Goal: Task Accomplishment & Management: Manage account settings

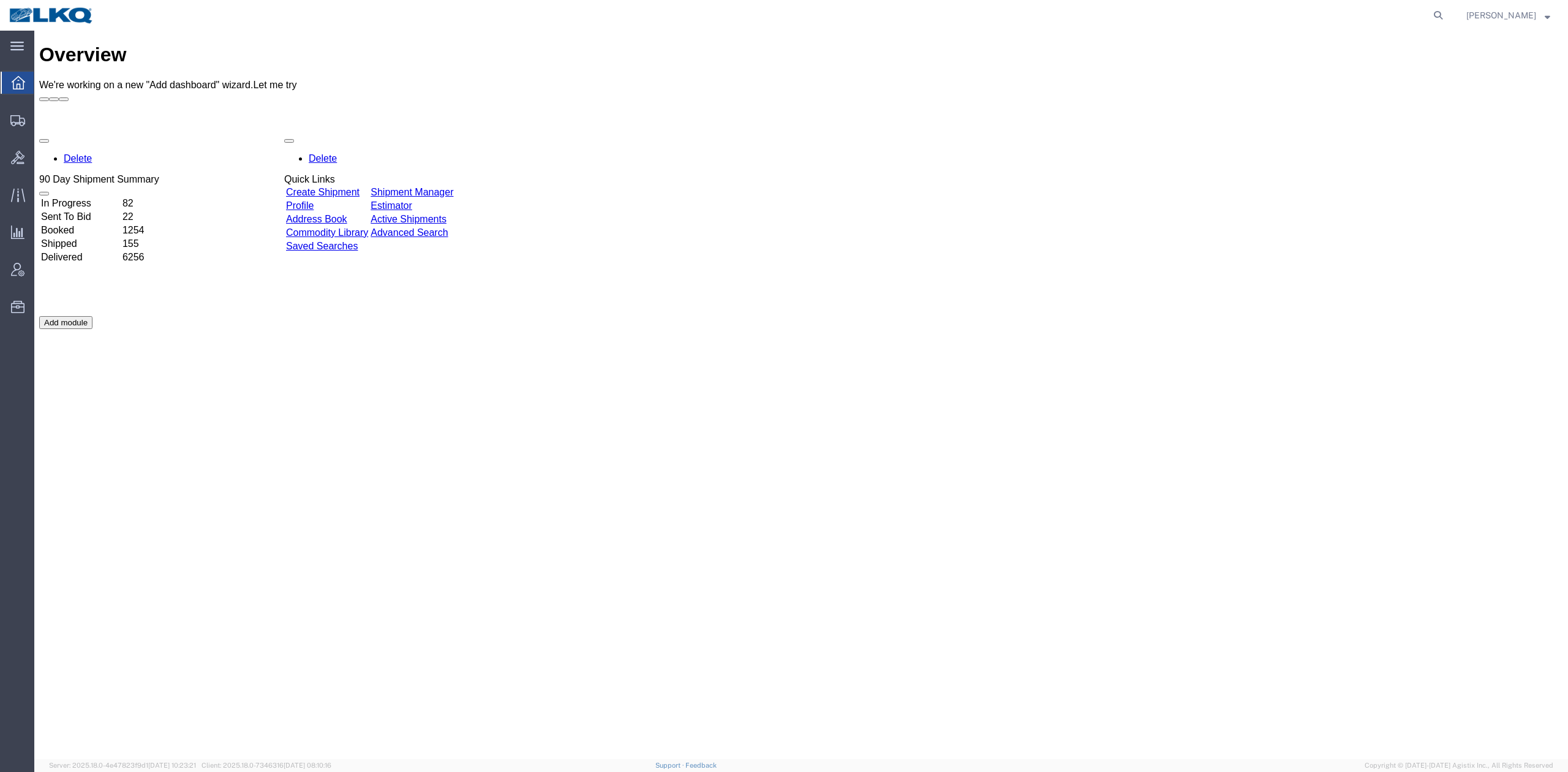
drag, startPoint x: 1457, startPoint y: 8, endPoint x: 1386, endPoint y: 25, distance: 73.0
click at [1447, 8] on icon at bounding box center [1438, 15] width 17 height 17
paste input "56550520"
drag, startPoint x: 681, startPoint y: 242, endPoint x: 1450, endPoint y: 14, distance: 802.1
click at [1447, 14] on icon at bounding box center [1438, 15] width 17 height 17
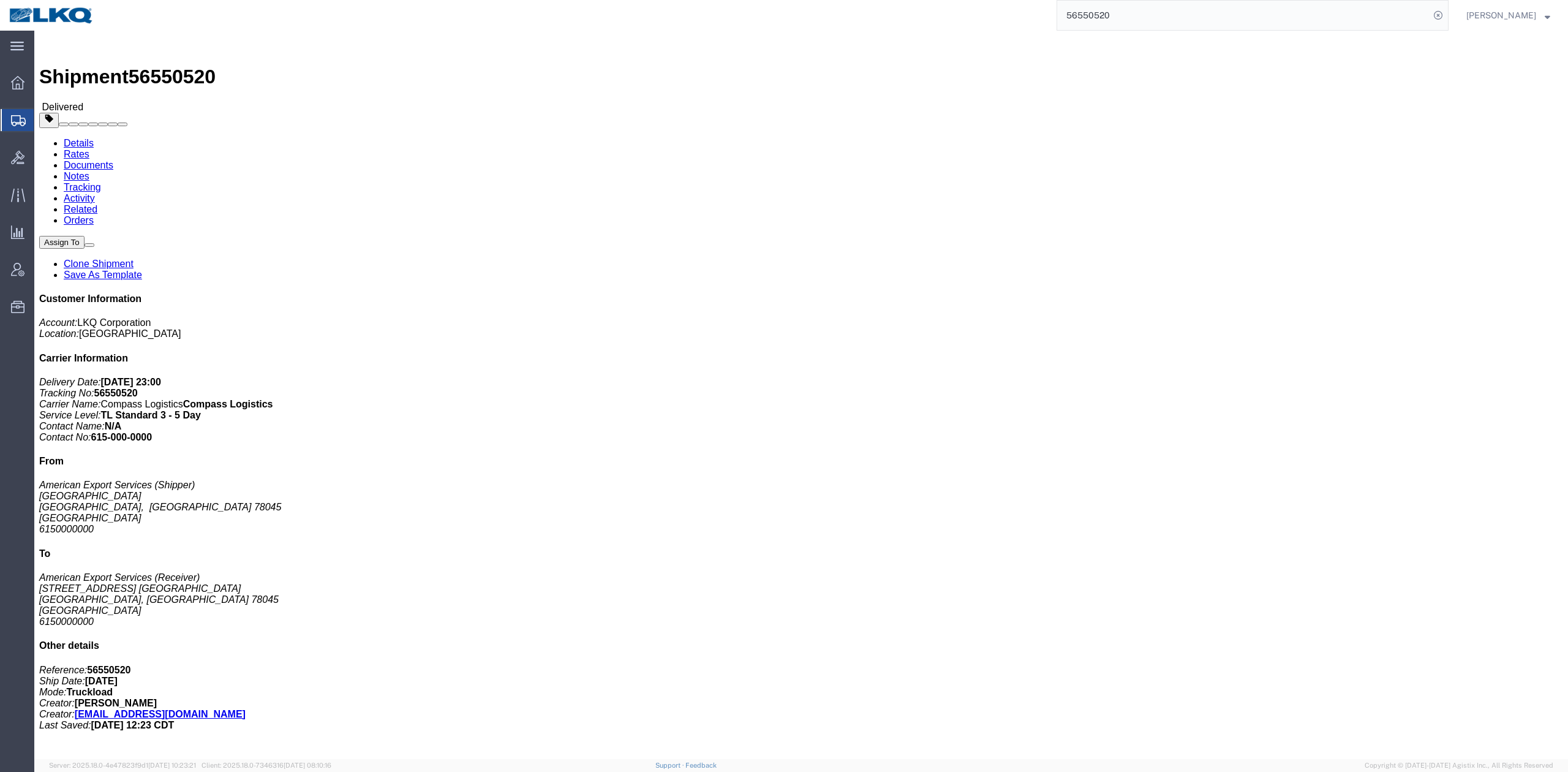
click link "Rates"
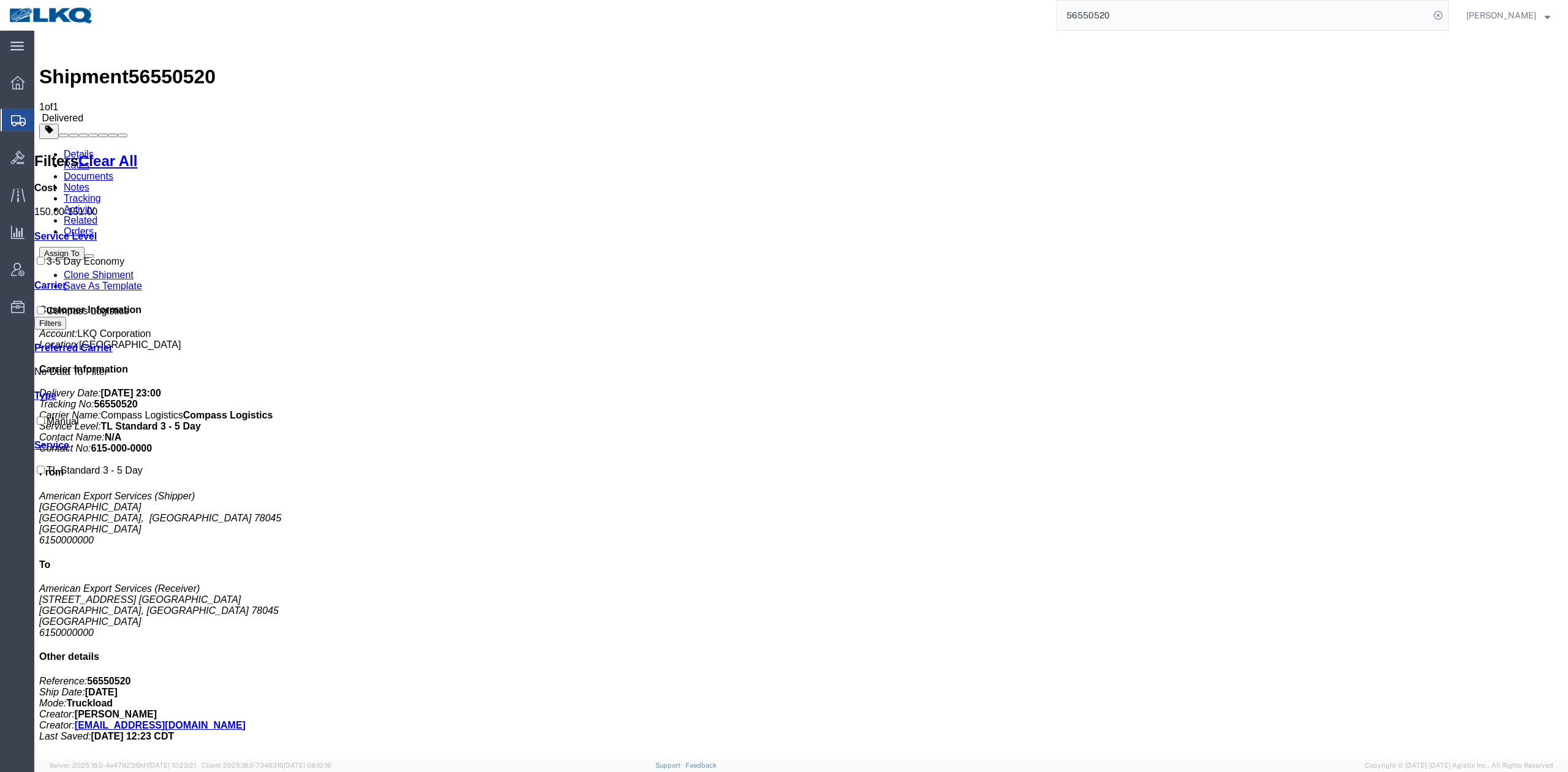
click at [1173, 15] on input "56550520" at bounding box center [1243, 15] width 372 height 30
click at [1430, 10] on input "56288248" at bounding box center [1243, 15] width 372 height 30
drag, startPoint x: 1452, startPoint y: 13, endPoint x: 1433, endPoint y: 27, distance: 23.6
click at [1447, 13] on icon at bounding box center [1438, 15] width 17 height 17
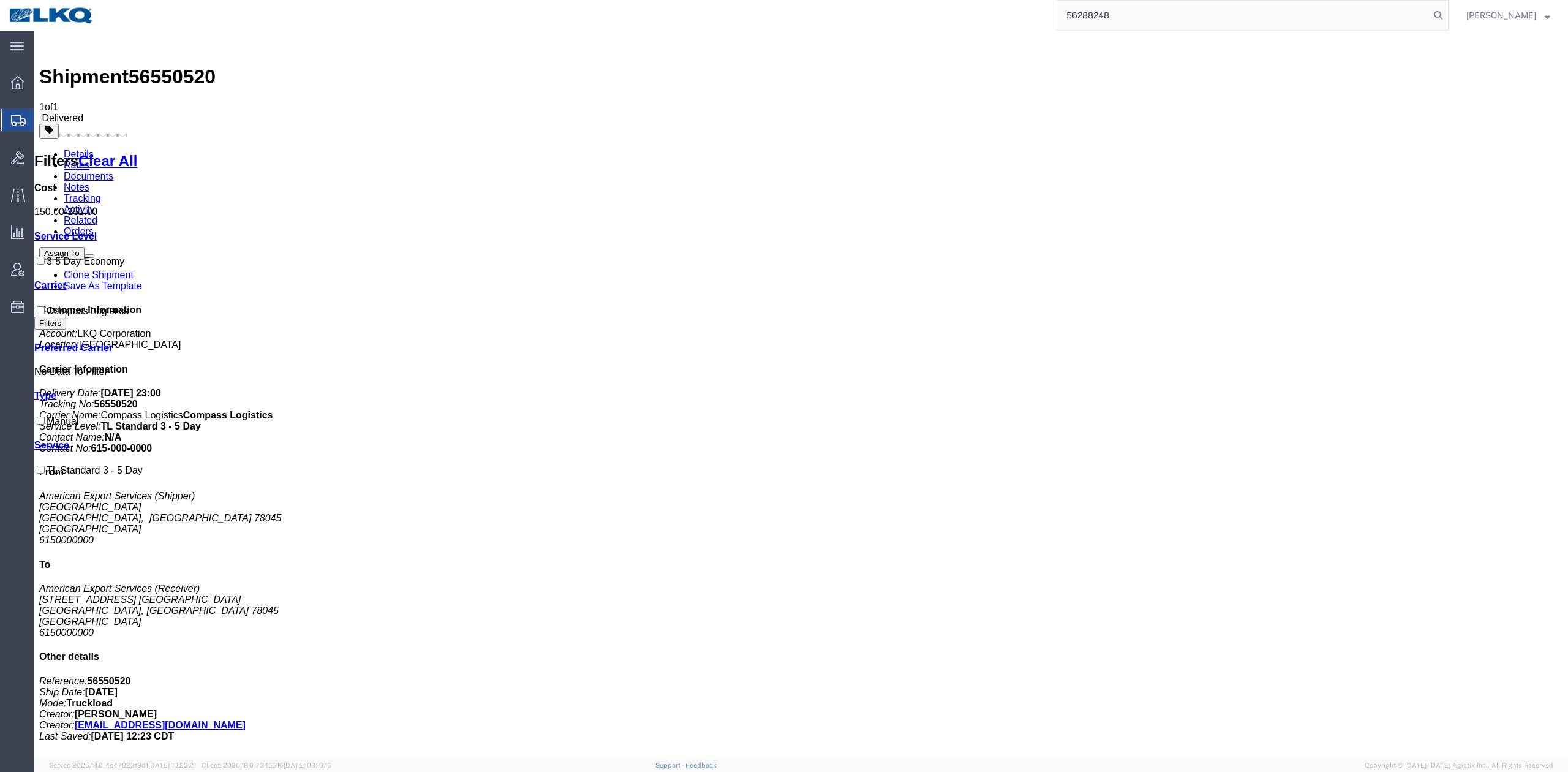
type input "56288248"
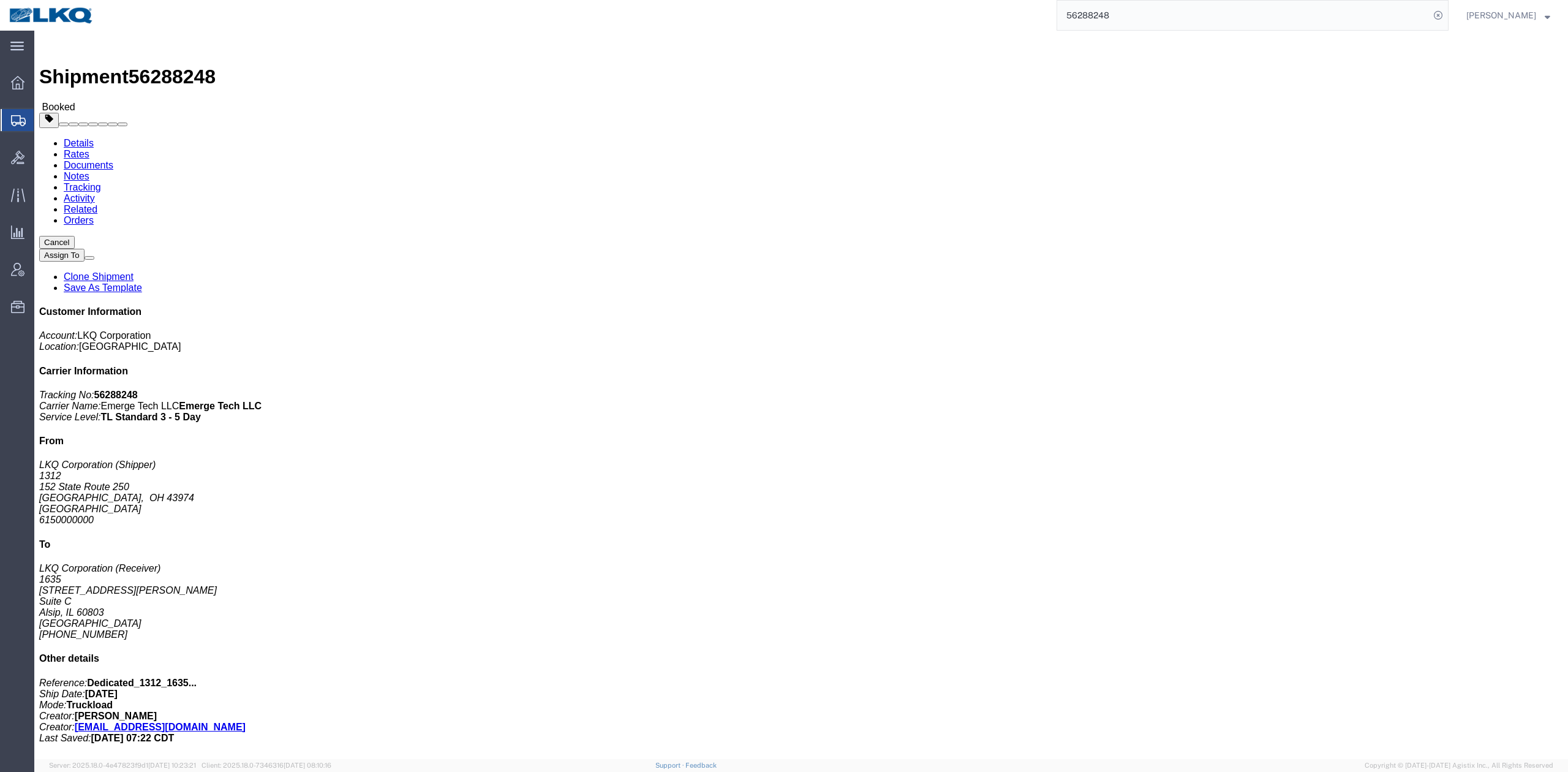
click link "Requested"
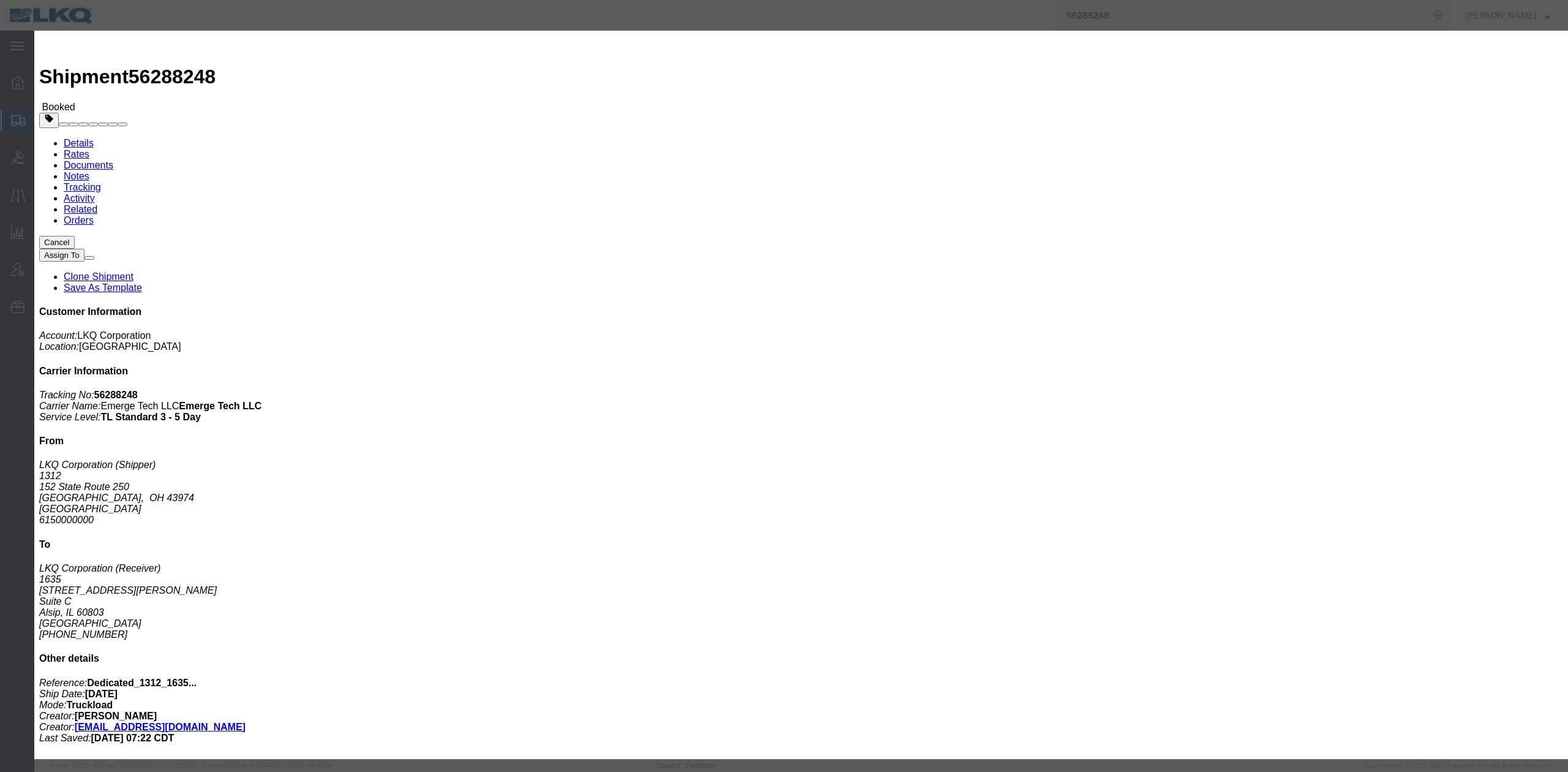
click input "[DATE]"
click td "2"
click link "Availability"
click button "button"
click input "11:00 AM"
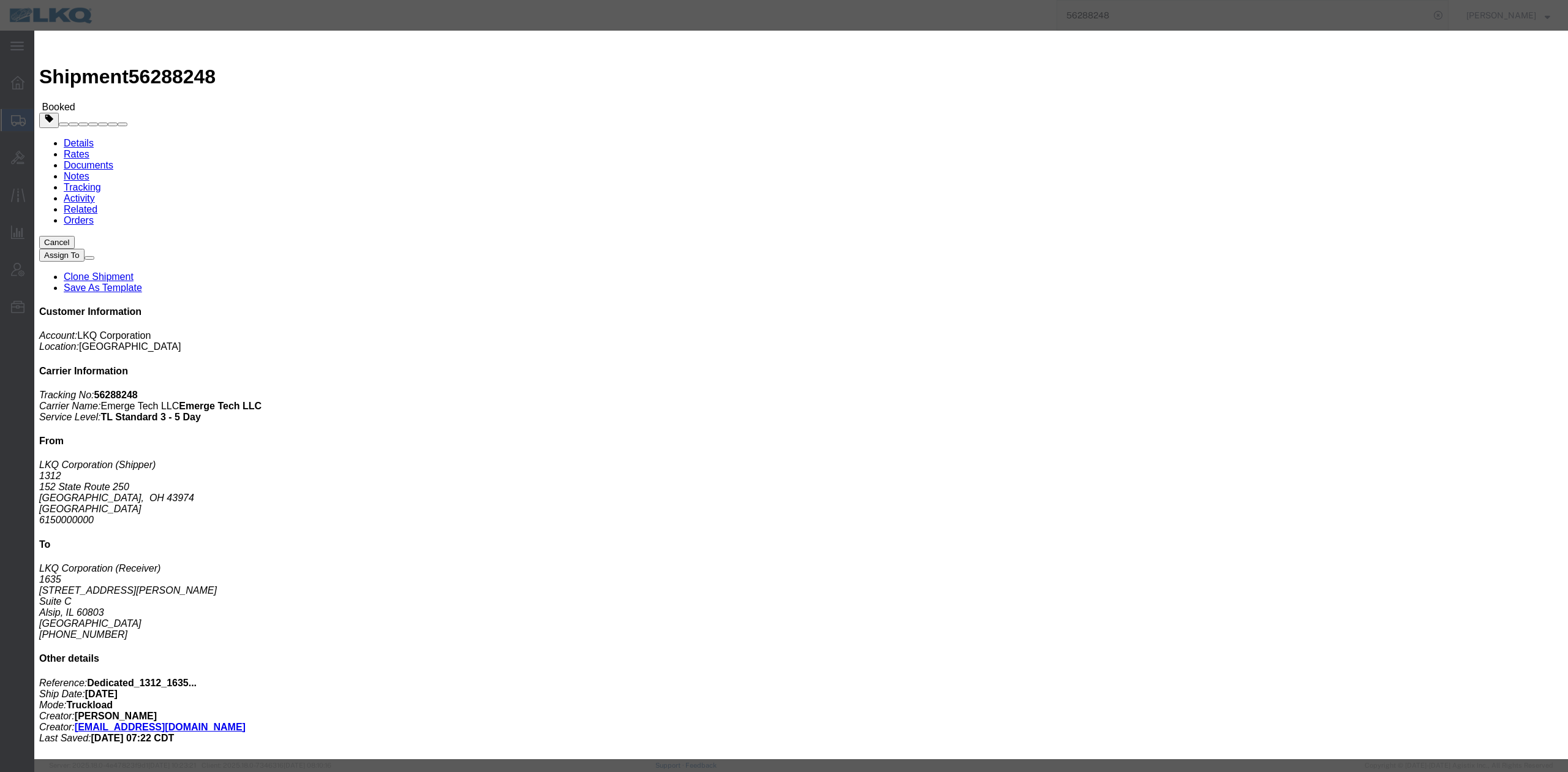
type input "12:00 PM"
click button "Save"
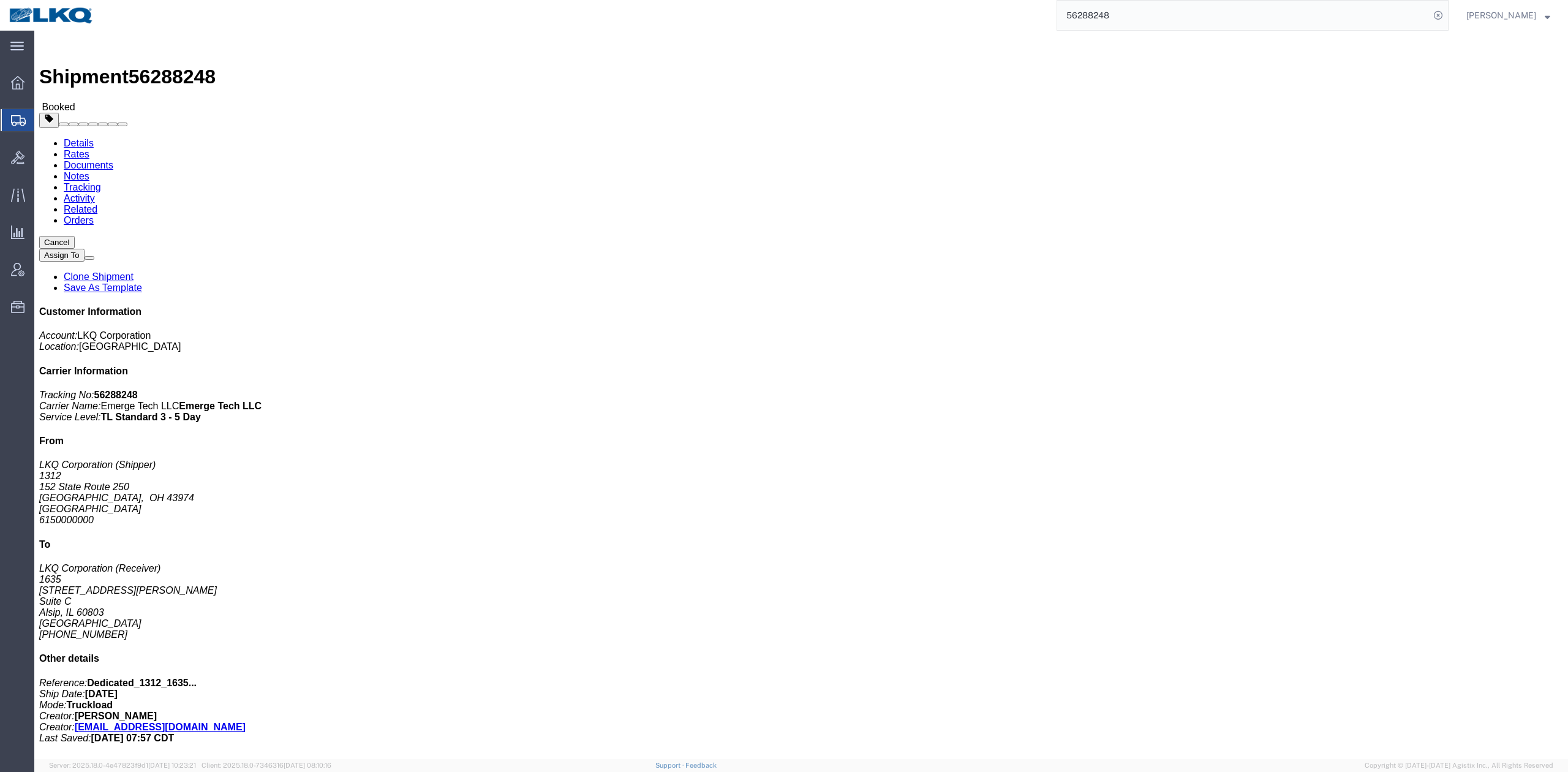
click button "Close"
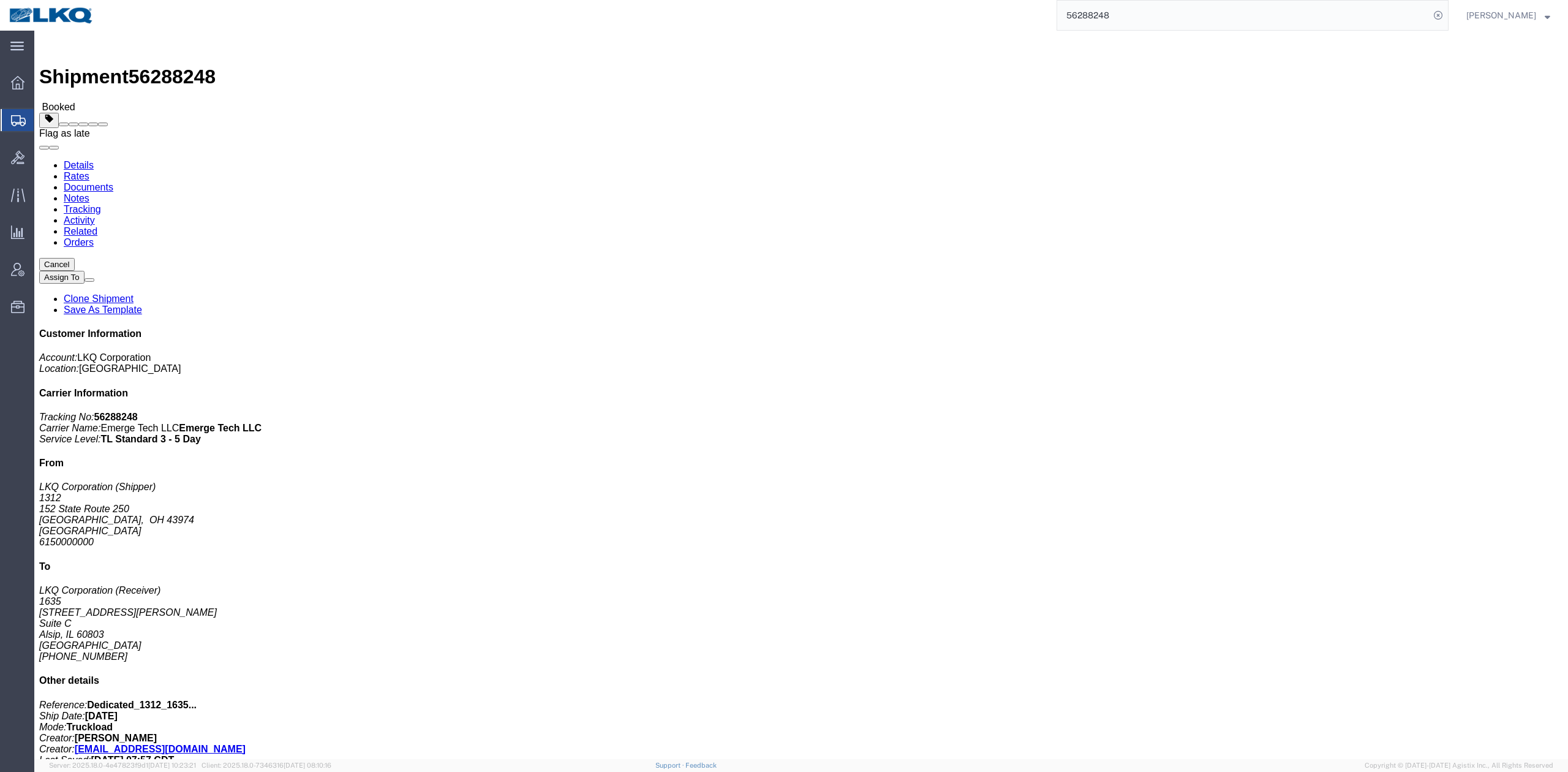
click button
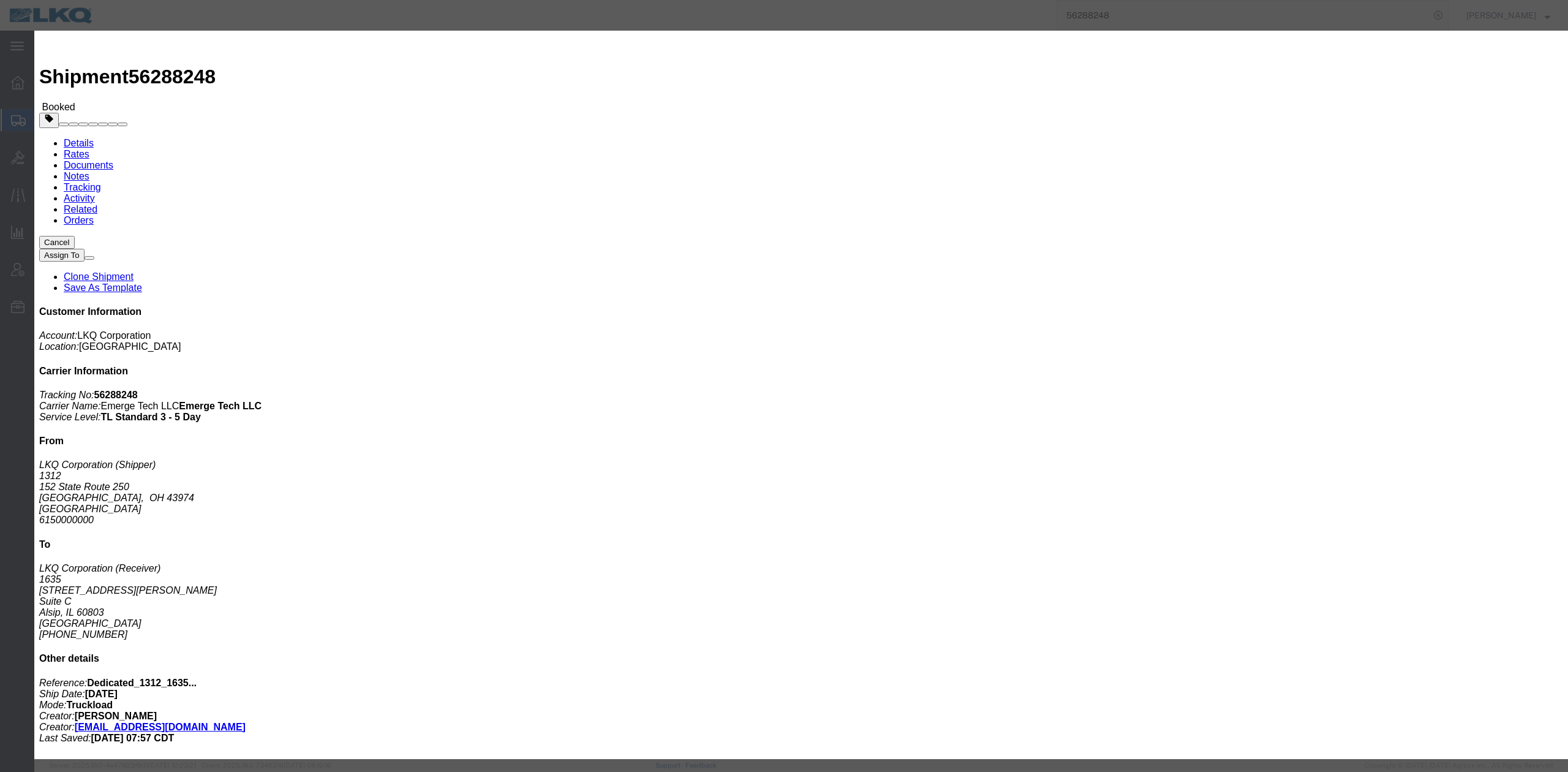
click select "Select Excused Not Excused"
select select "NOT_EXCUSED"
click select "Select Excused Not Excused"
click select "Select Bad Carrier Data Carrier Admin Error Delay Accident Driver Error Lack of…"
select select "DELAY_ACCIDENT"
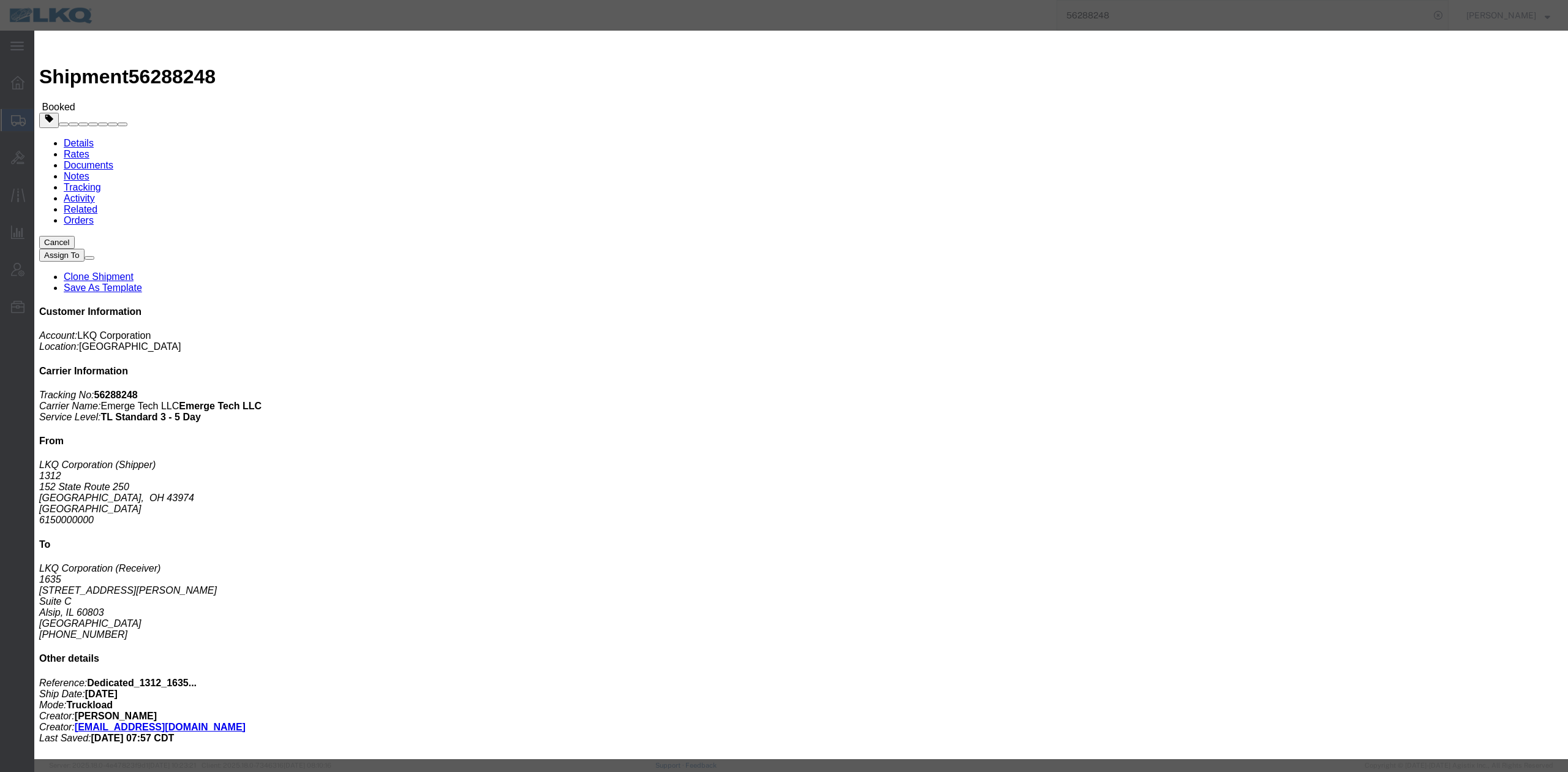
click select "Select Bad Carrier Data Carrier Admin Error Delay Accident Driver Error Lack of…"
click textarea
type textarea "Delivery 8/29"
click button "Save"
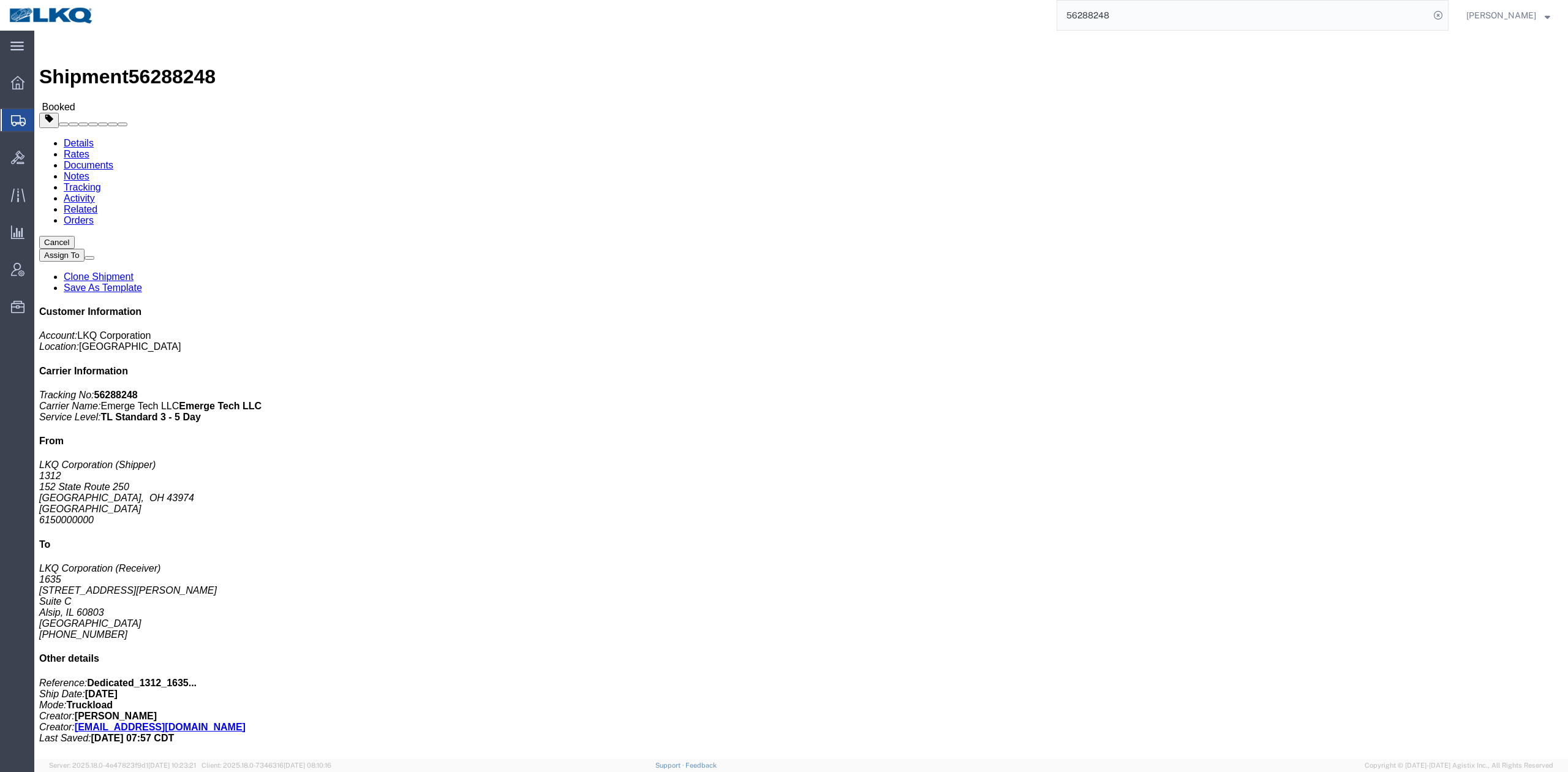
click at [1118, 27] on input "56288248" at bounding box center [1243, 15] width 372 height 30
paste input "68362"
type input "56683628"
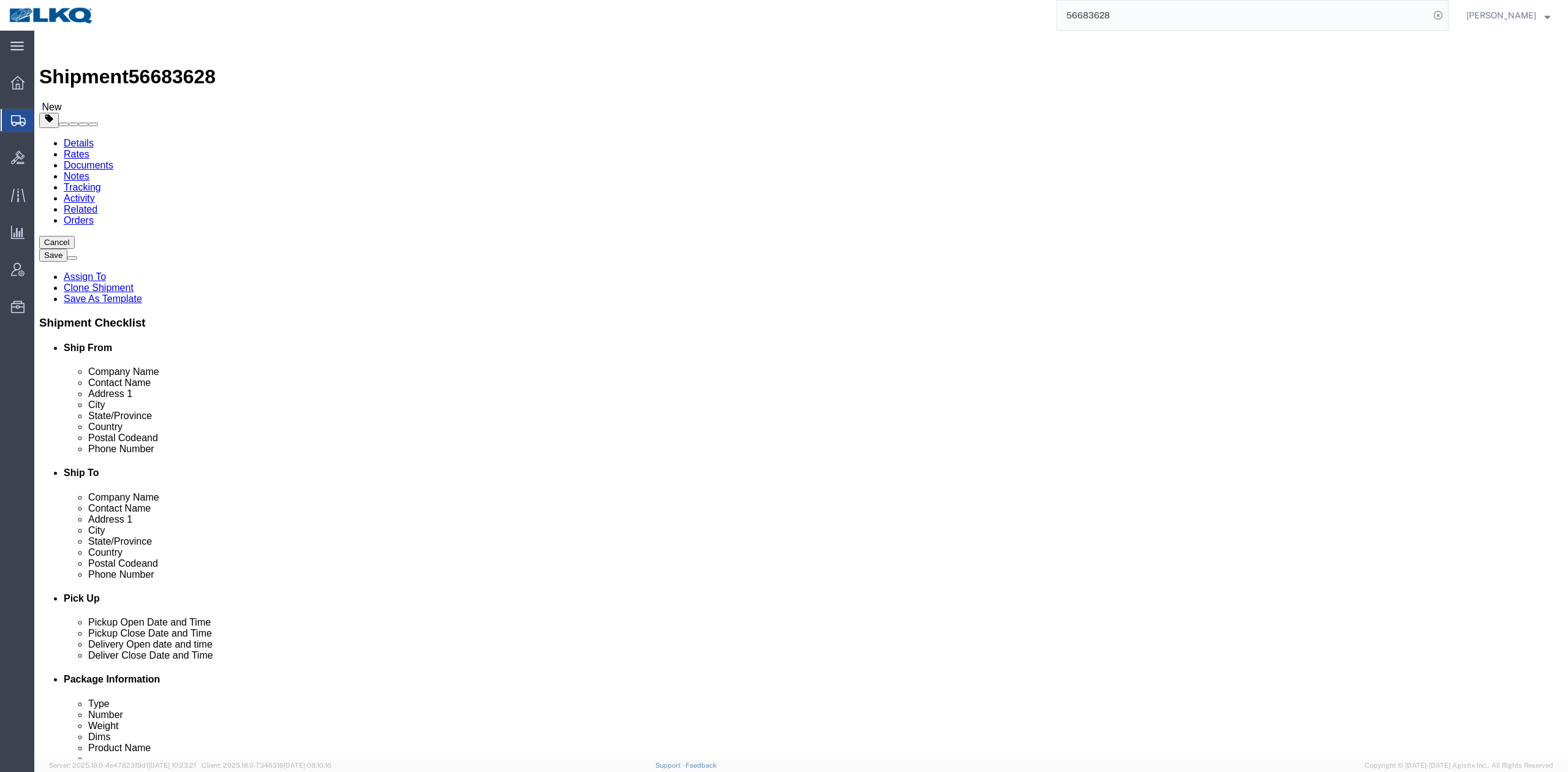
select select "64479"
select select "27738"
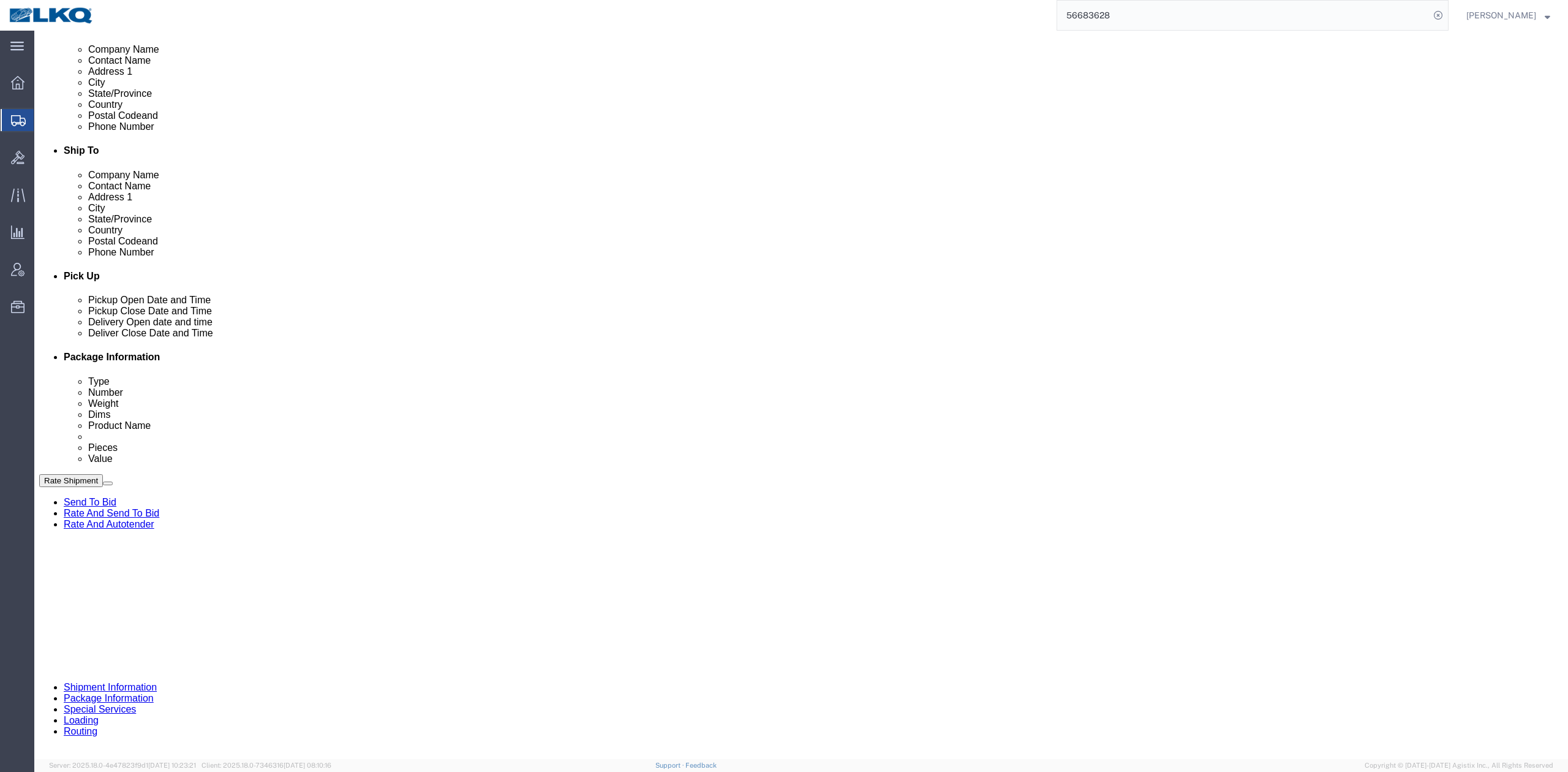
scroll to position [408, 0]
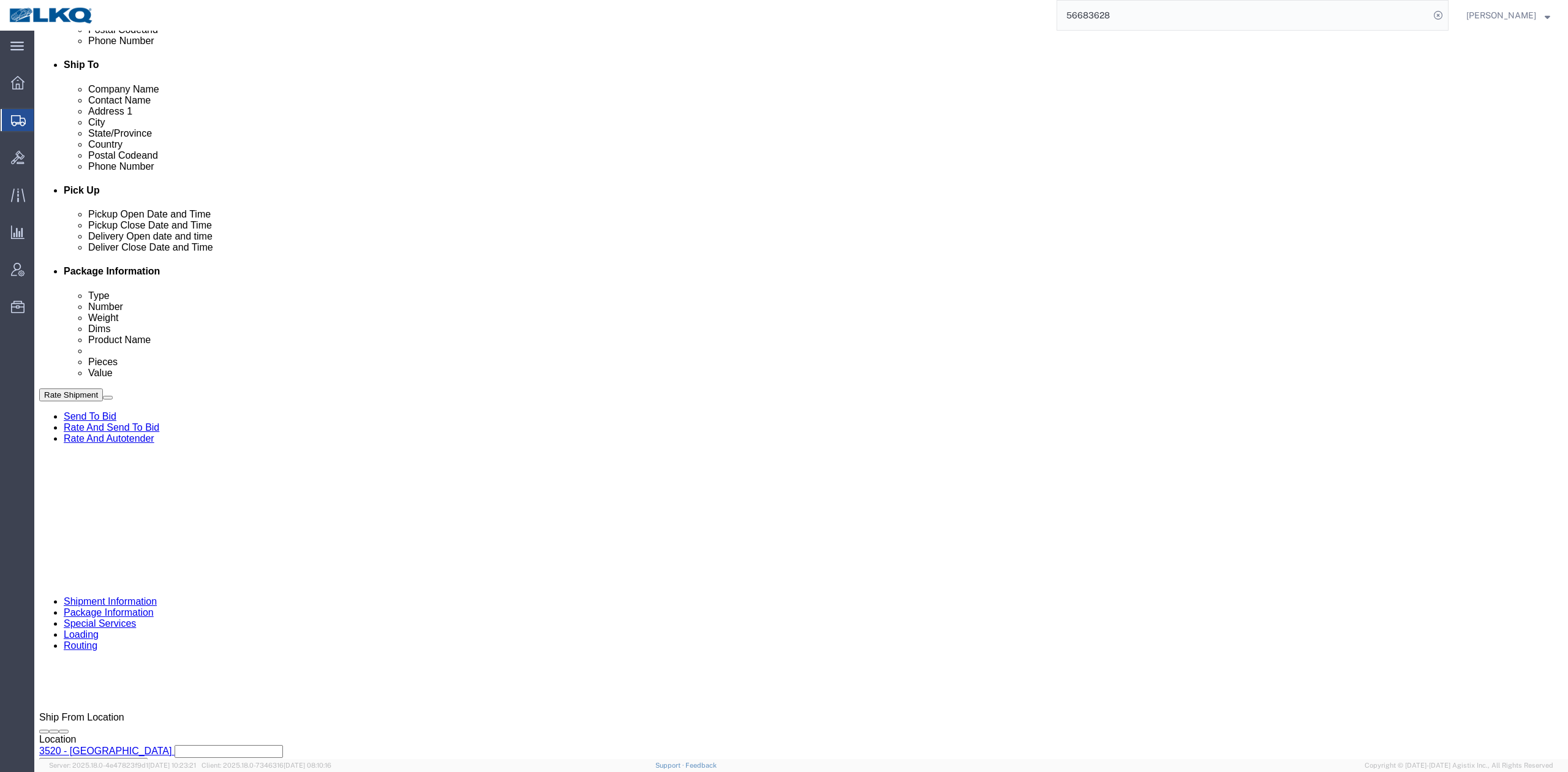
click div "Shipment Information Package Information Special Services Loading Routing"
click link "Package Information"
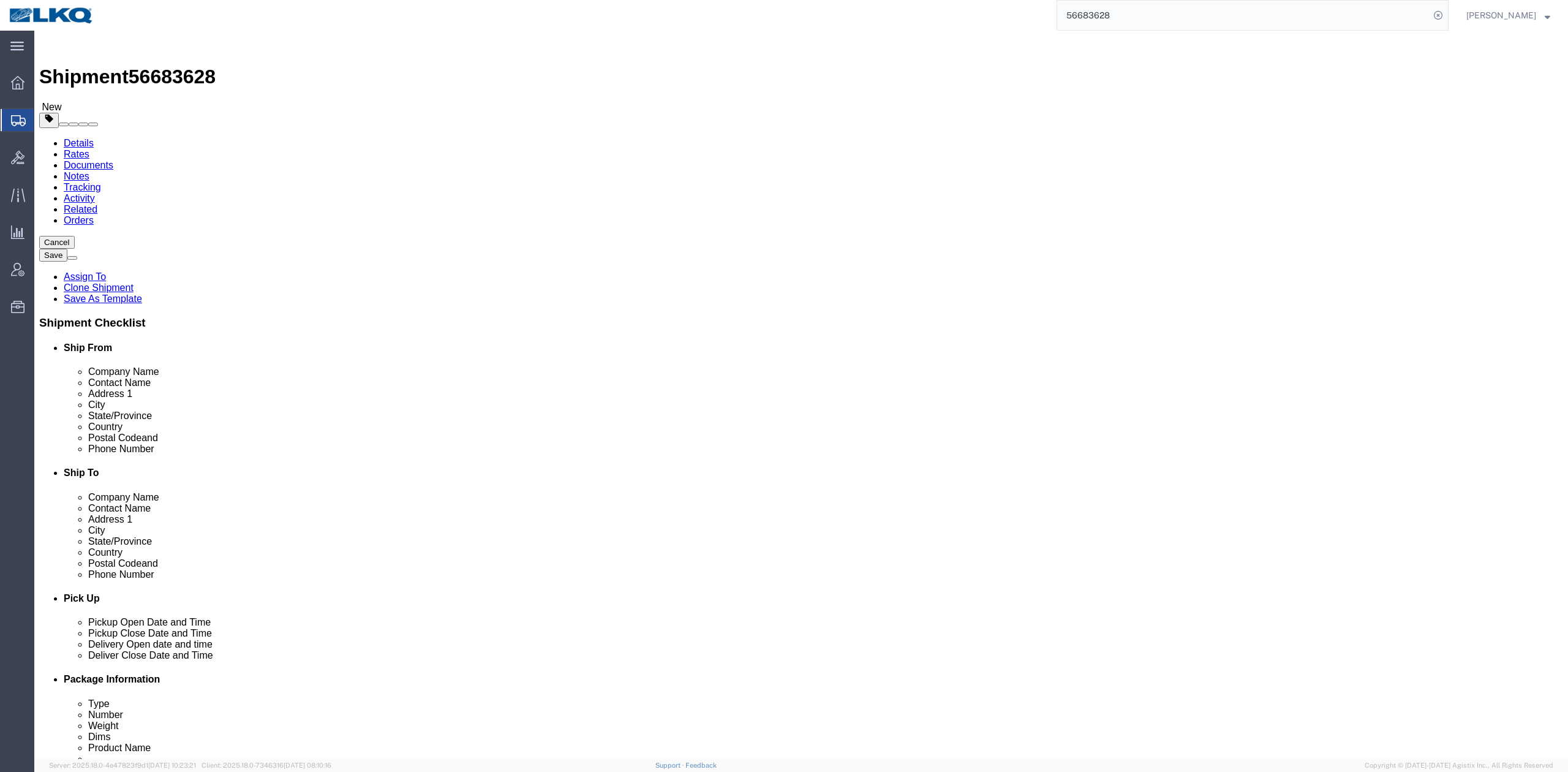
click link "Shipment Information"
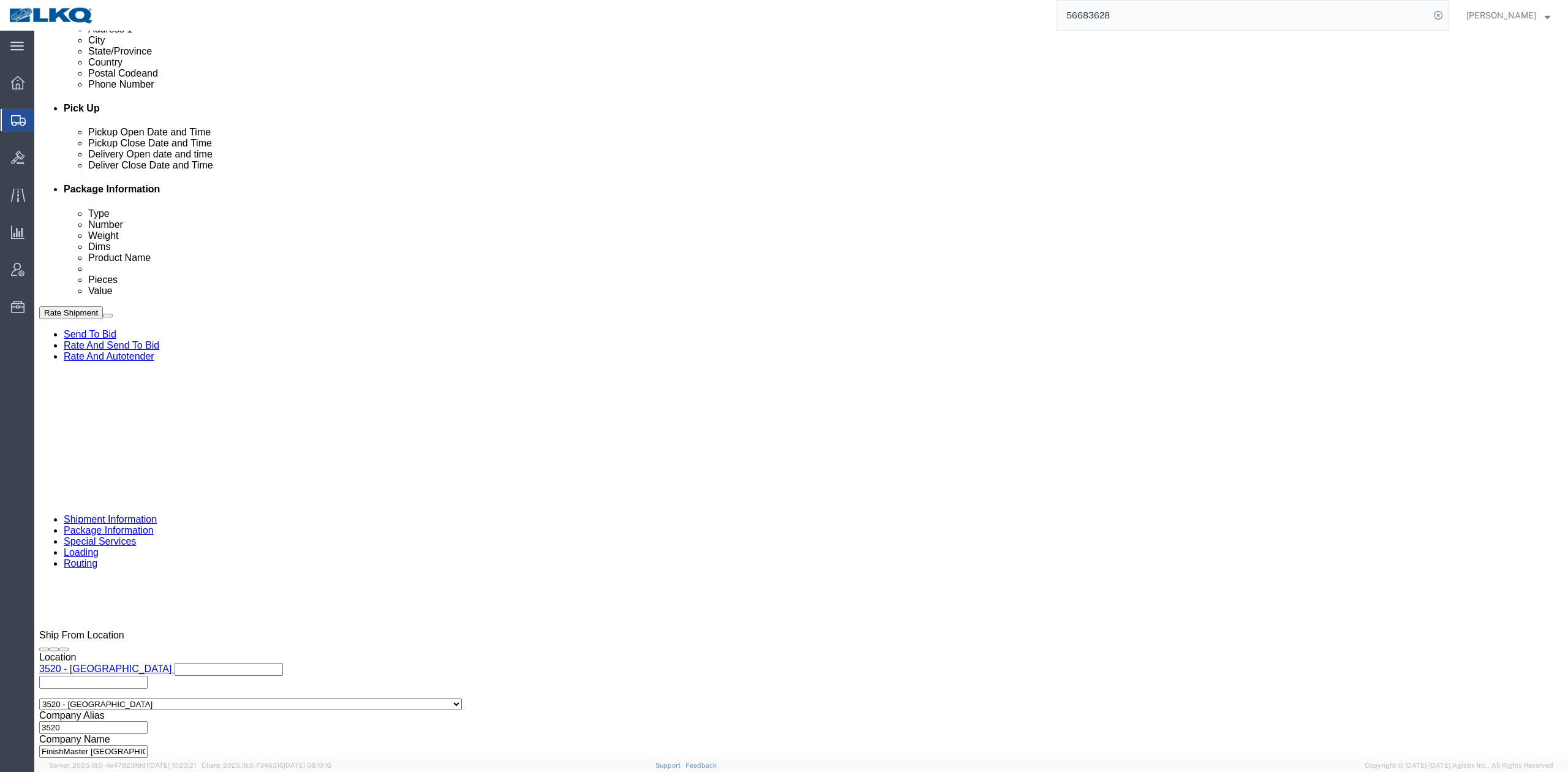
drag, startPoint x: 895, startPoint y: 447, endPoint x: 908, endPoint y: 463, distance: 20.6
click div "Select Account Type Activity ID Airline Appointment Number ASN Batch Request # …"
click select "Select Account Type Activity ID Airline Appointment Number ASN Batch Request # …"
select select "GENERAL"
click select "Select Account Type Activity ID Airline Appointment Number ASN Batch Request # …"
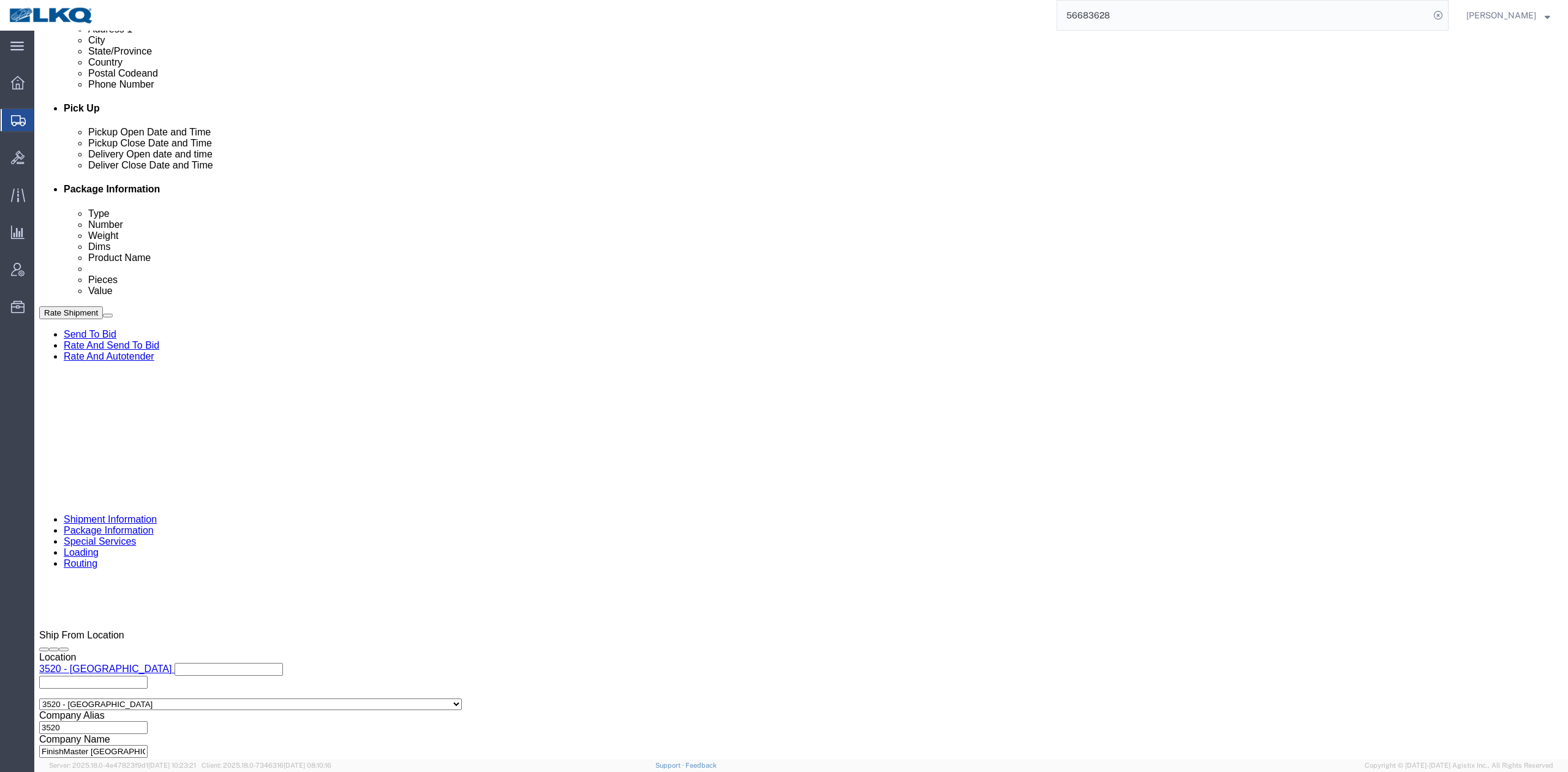
type input "HAZMAT"
click link "Package Information"
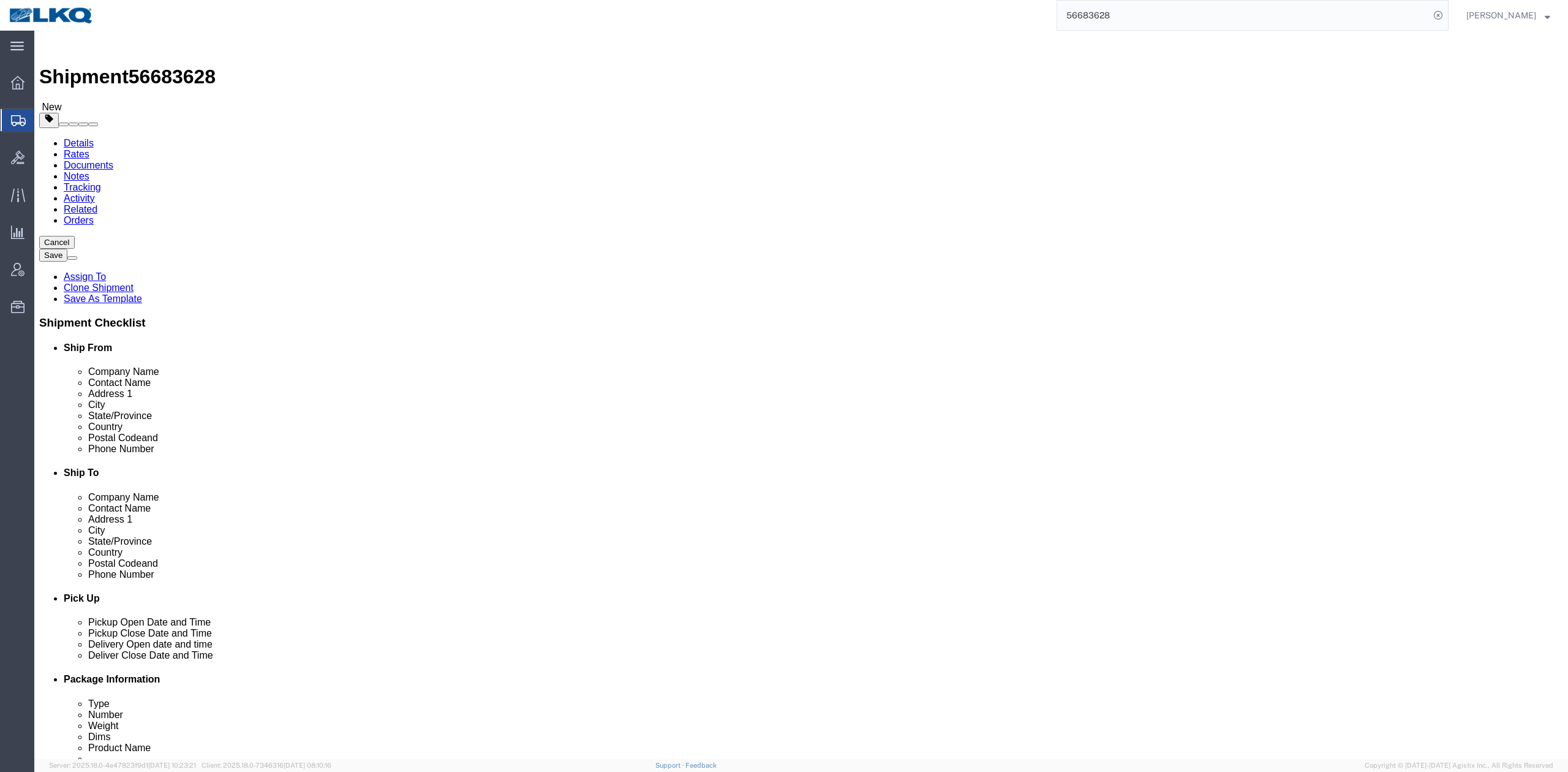
click link "Special Services"
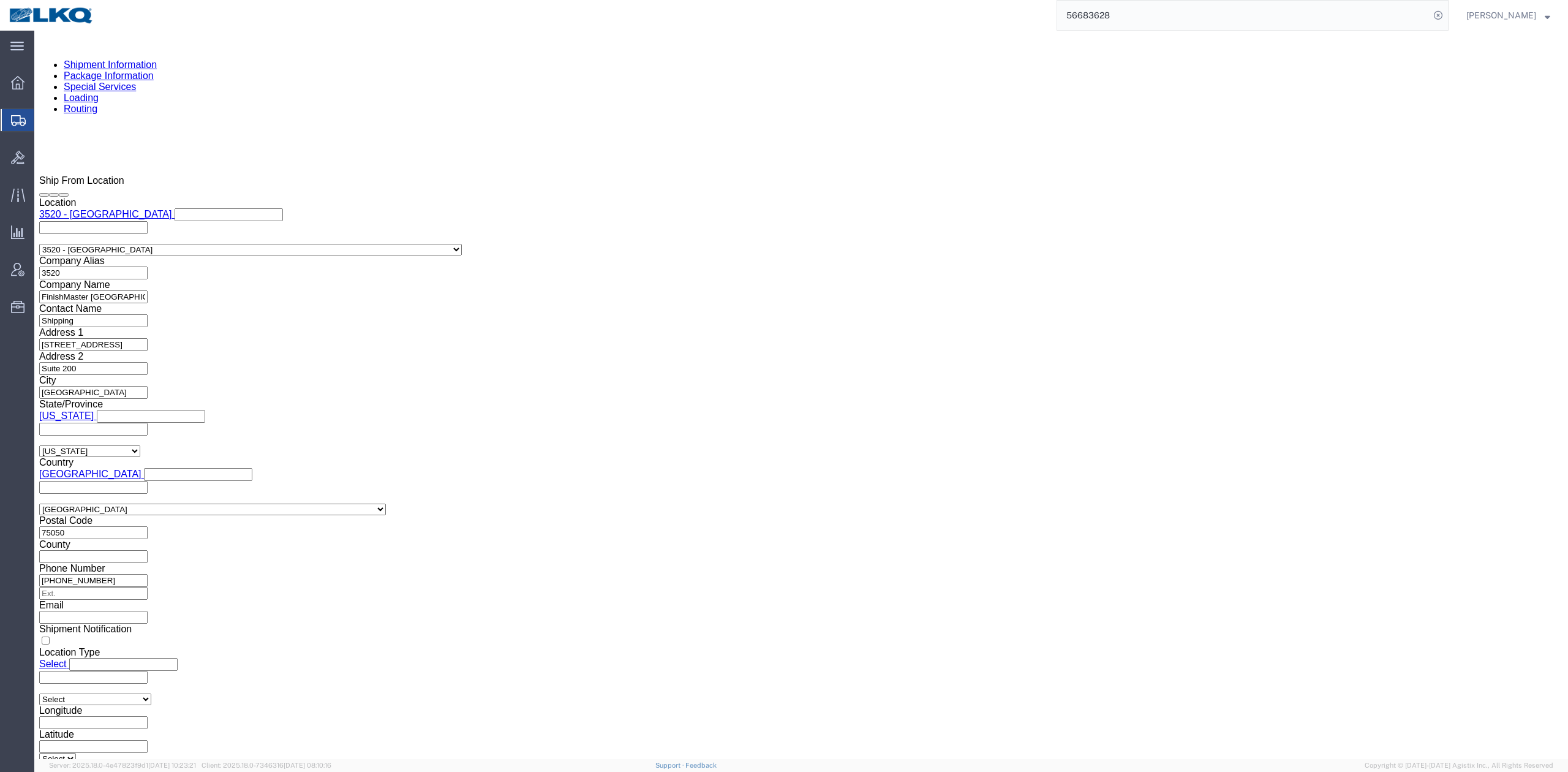
scroll to position [1133, 0]
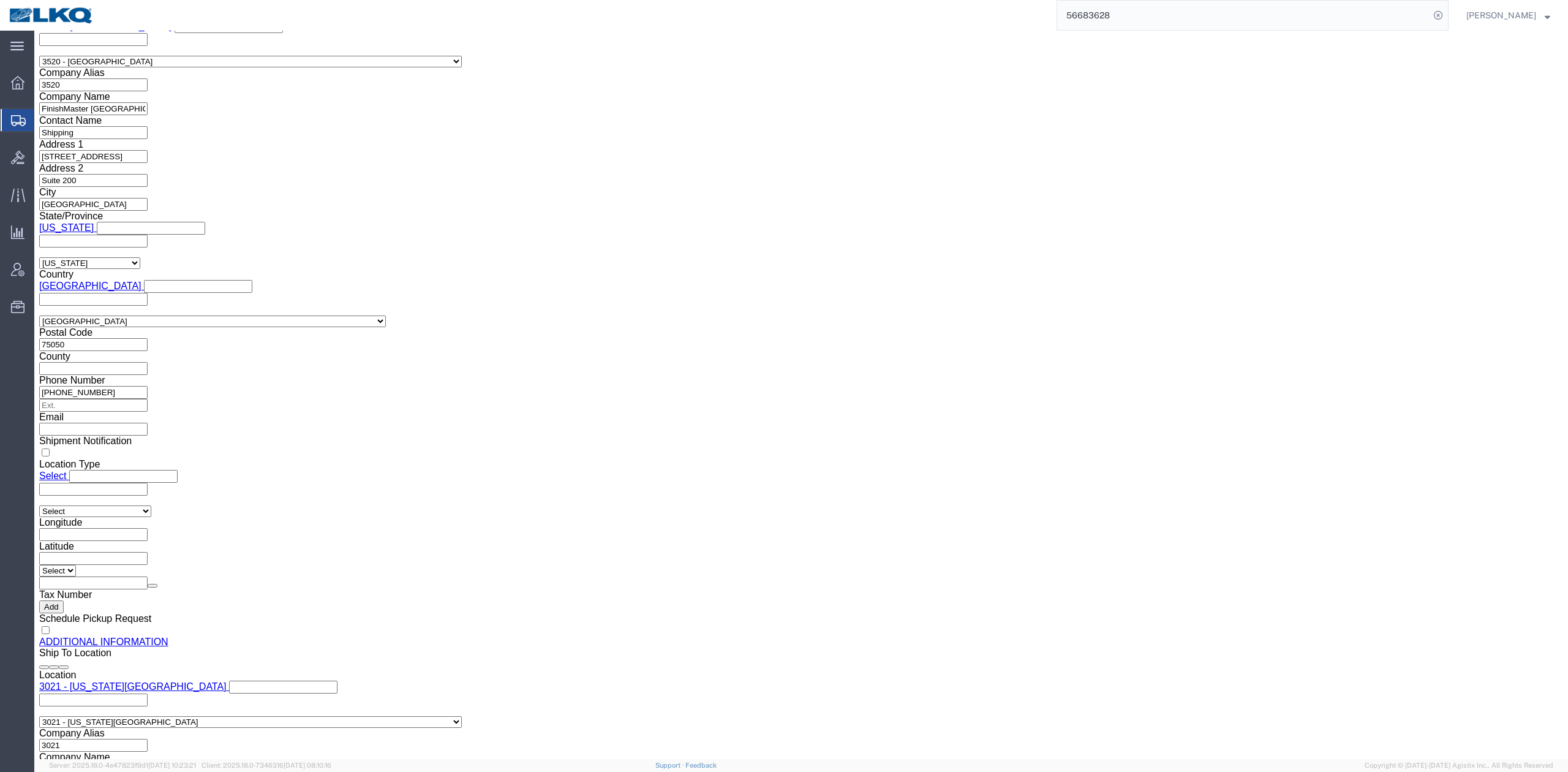
click button "Upload"
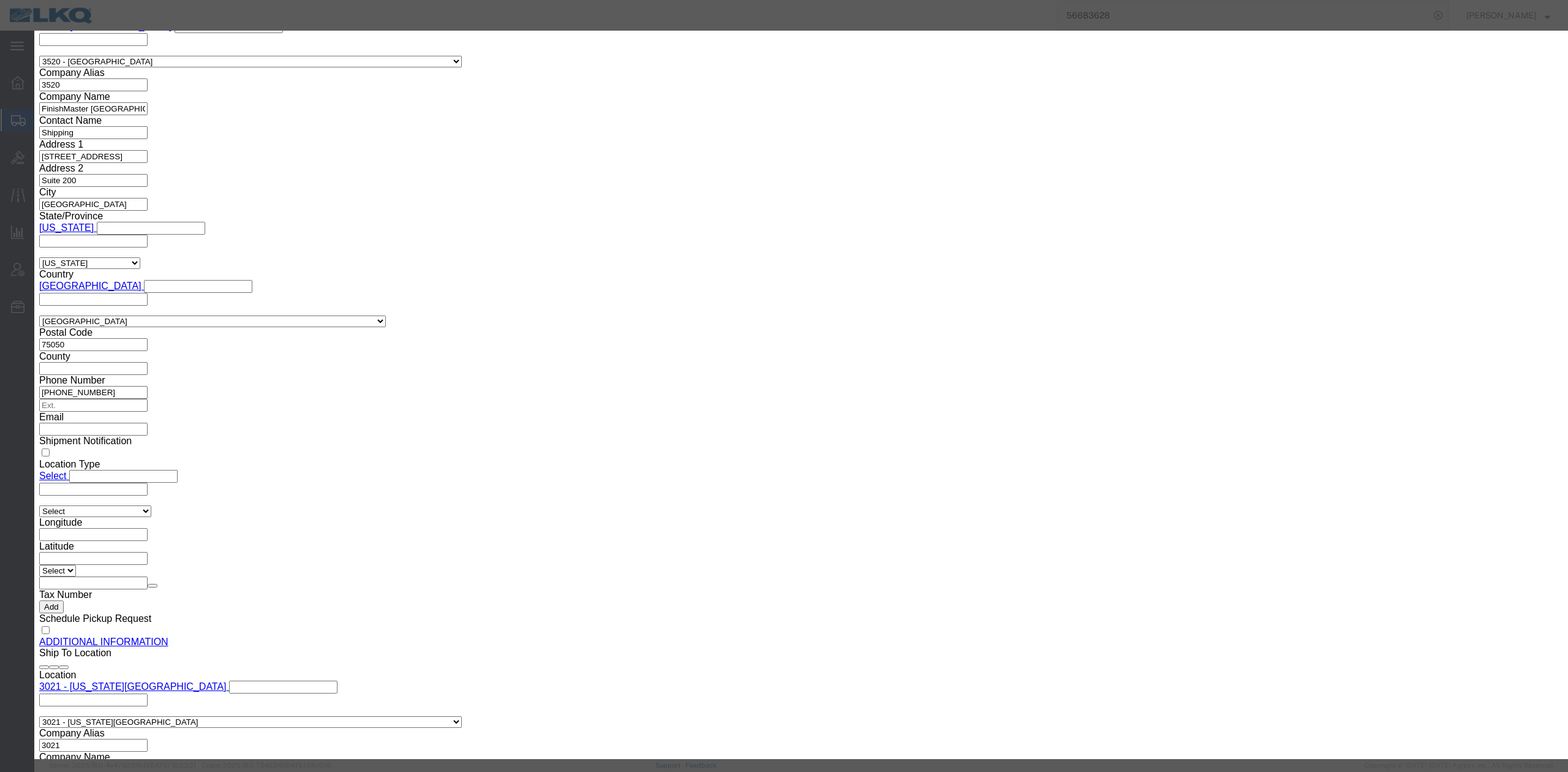
click button "Browse"
type input "C:\fakepath\Hazmat Required.jpg"
click input "Name"
type input "HAZMAT REQUIRED"
drag, startPoint x: 994, startPoint y: 100, endPoint x: 1000, endPoint y: 110, distance: 11.7
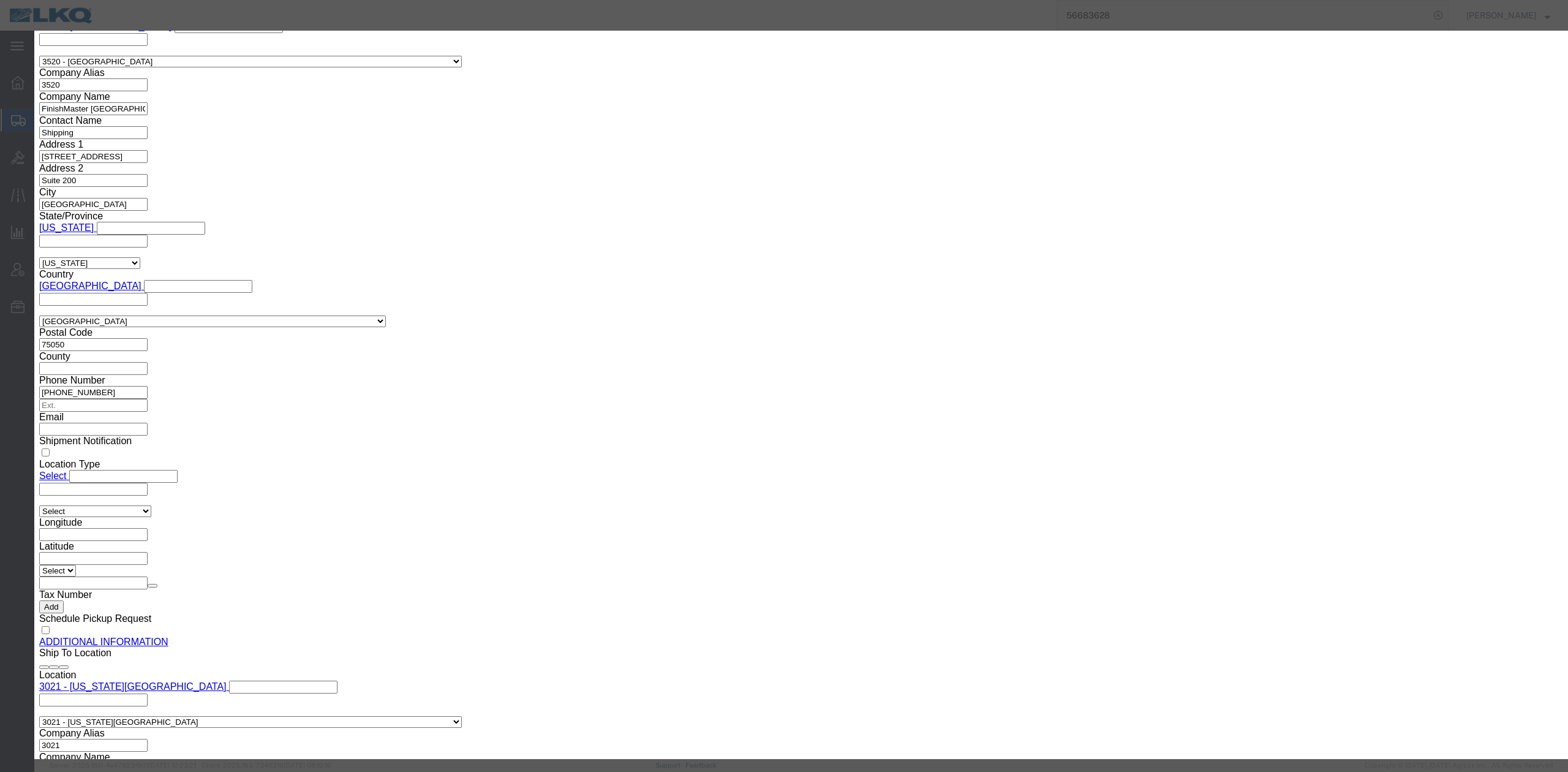
click input "Description"
type input "HAZMAT REQUIRED"
click button "Upload"
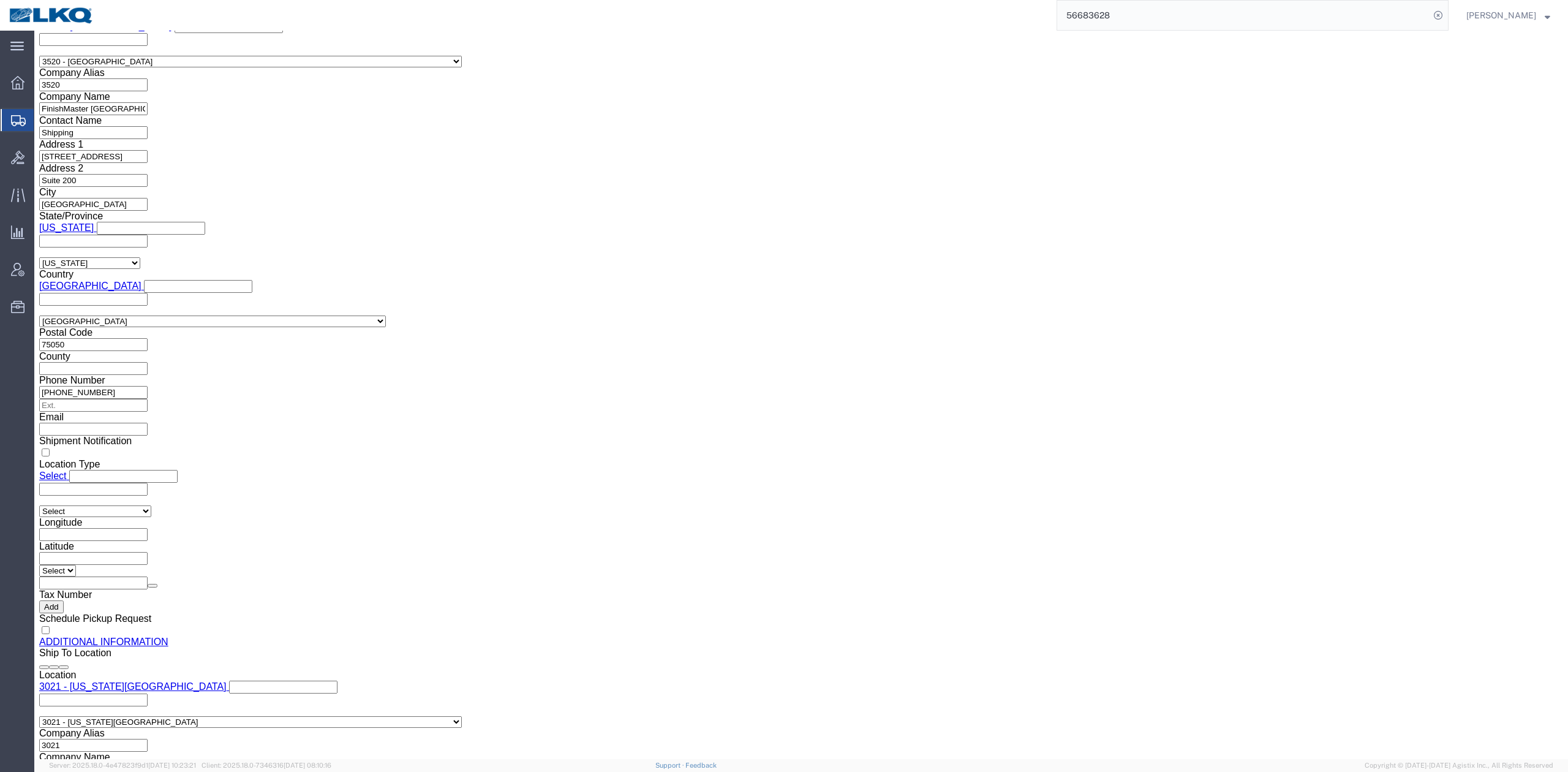
click link "Documents"
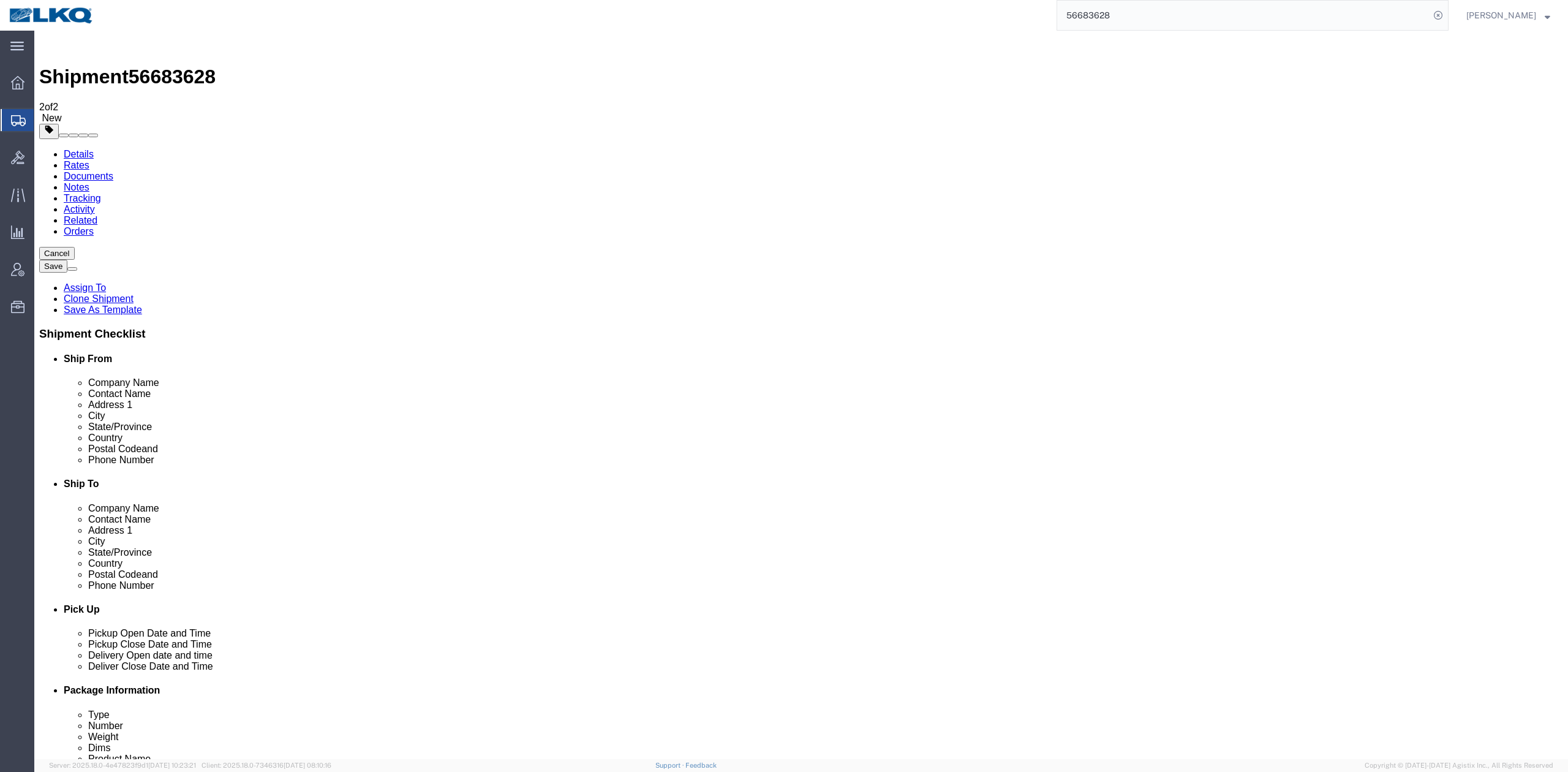
click at [75, 148] on link "Details" at bounding box center [78, 154] width 30 height 10
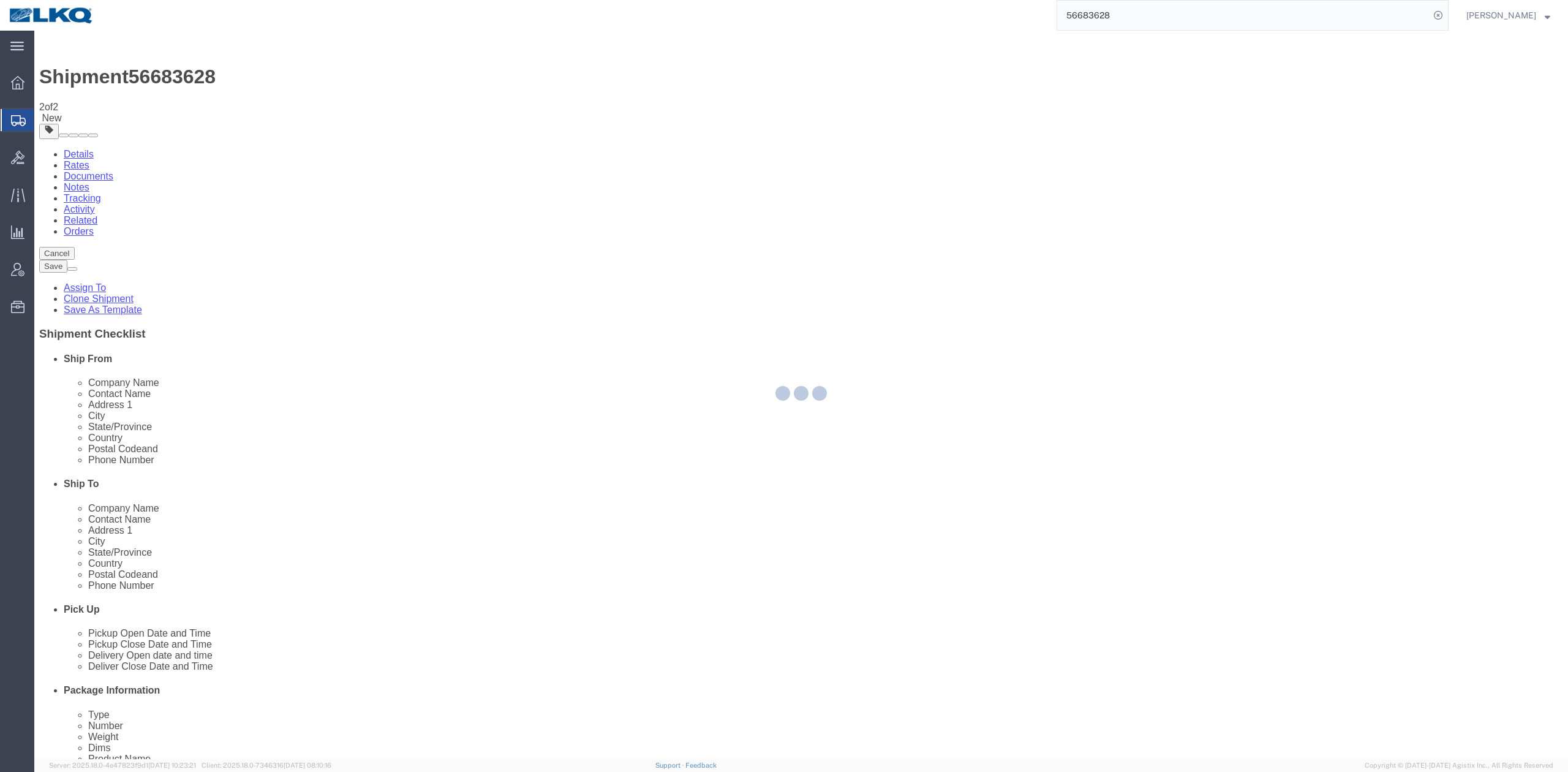
select select "64479"
select select "27738"
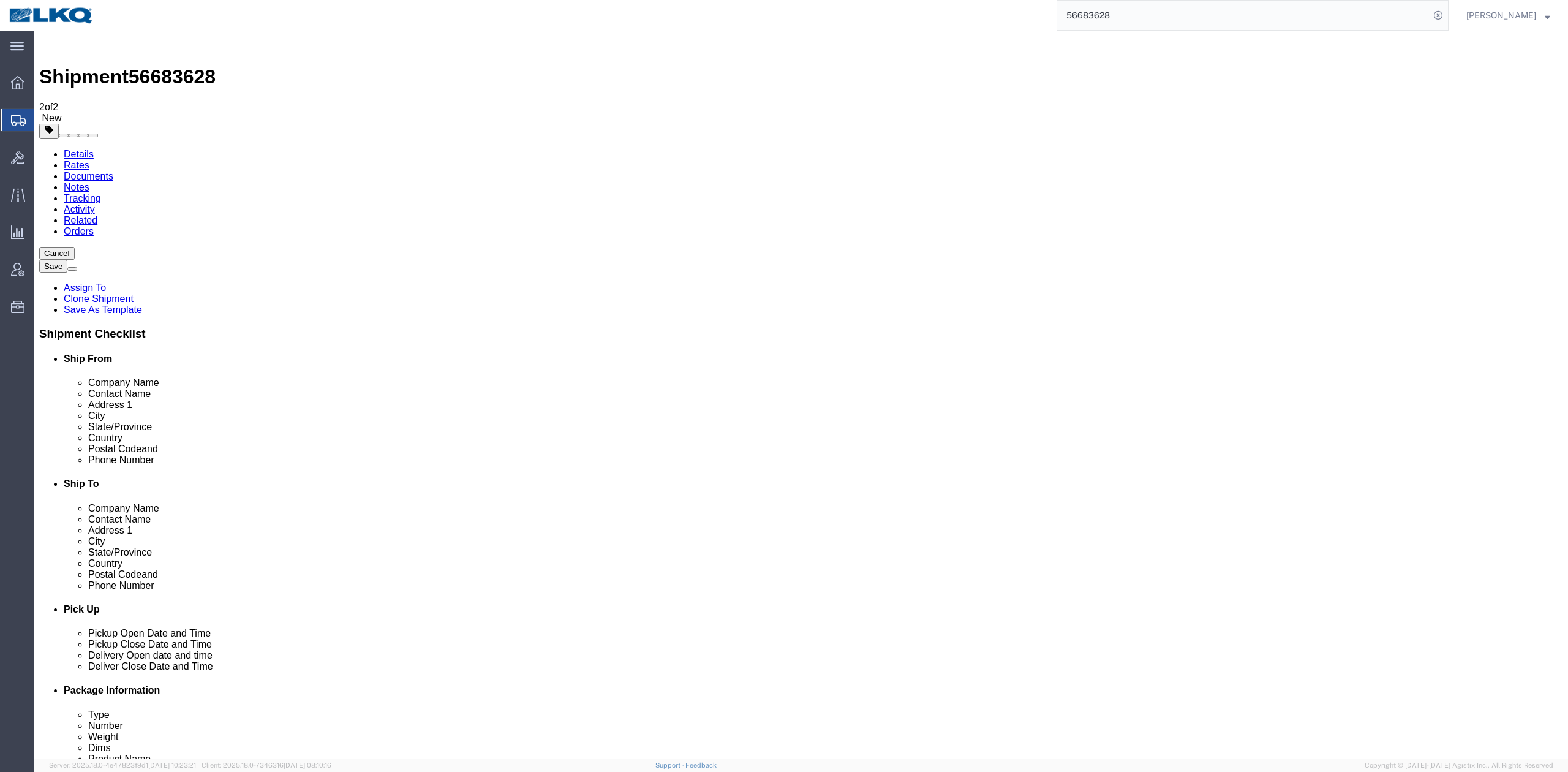
click link "Special Services"
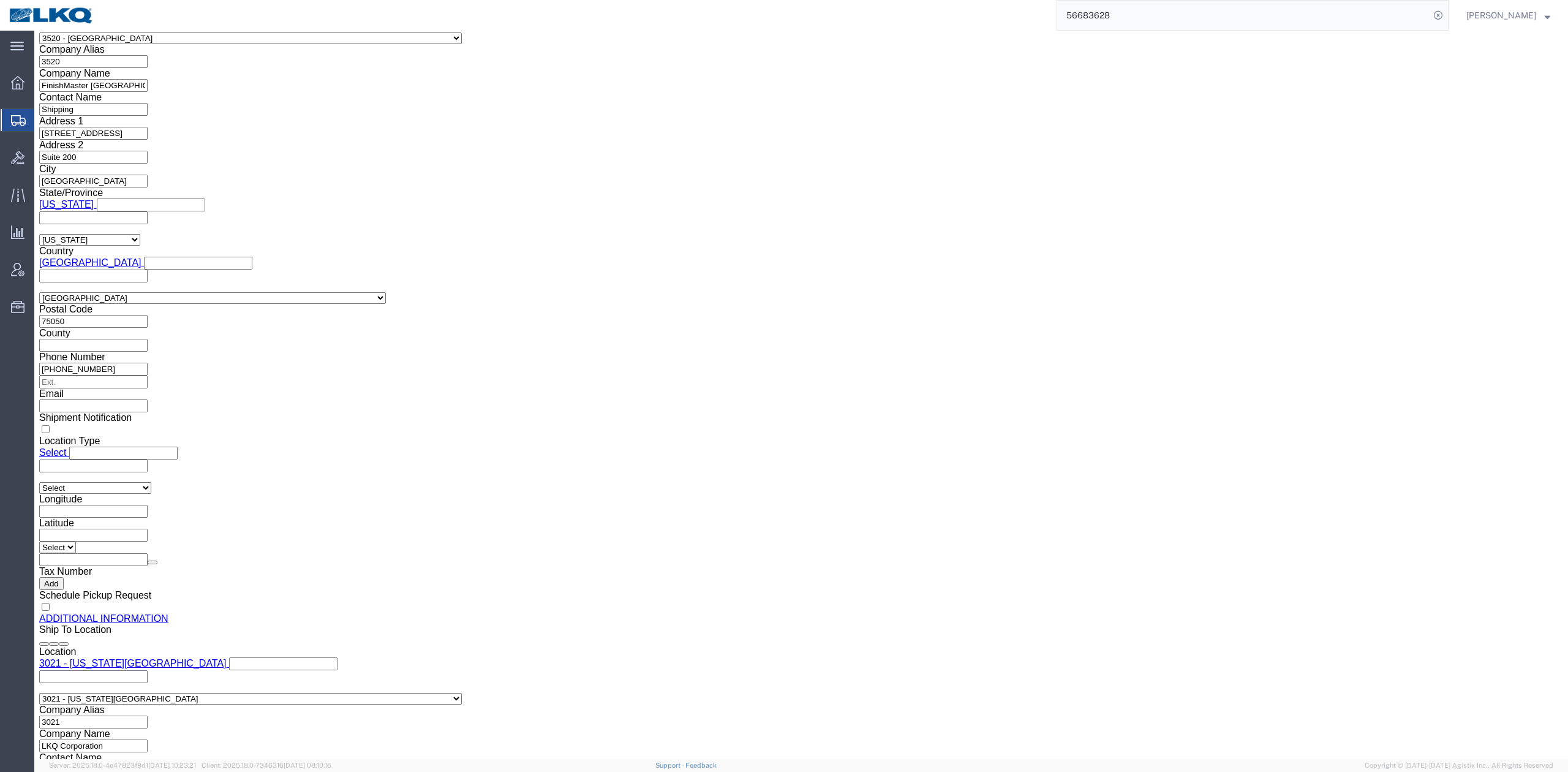
scroll to position [1179, 0]
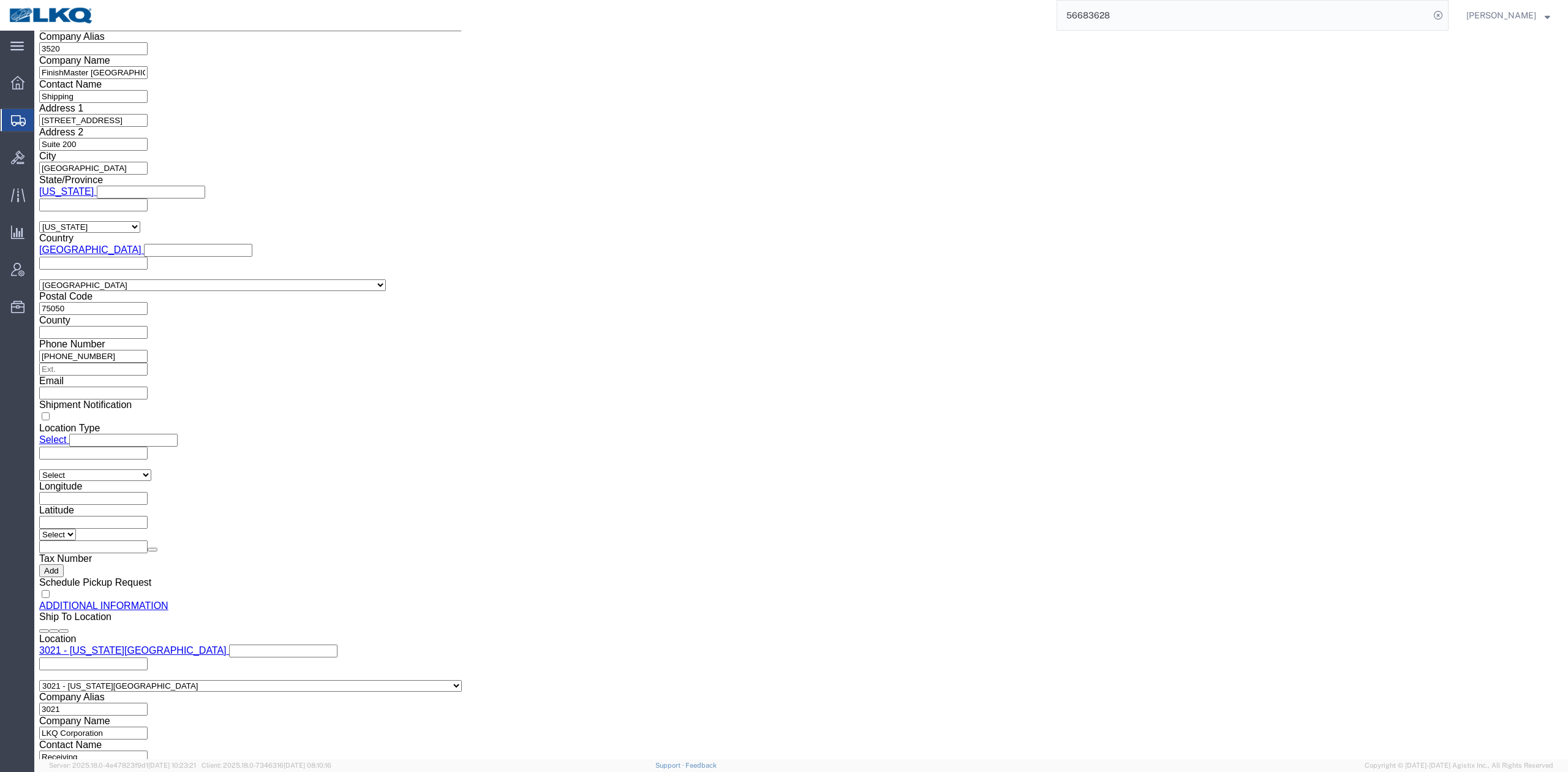
click input "checkbox"
checkbox input "true"
click link "Shipment Information"
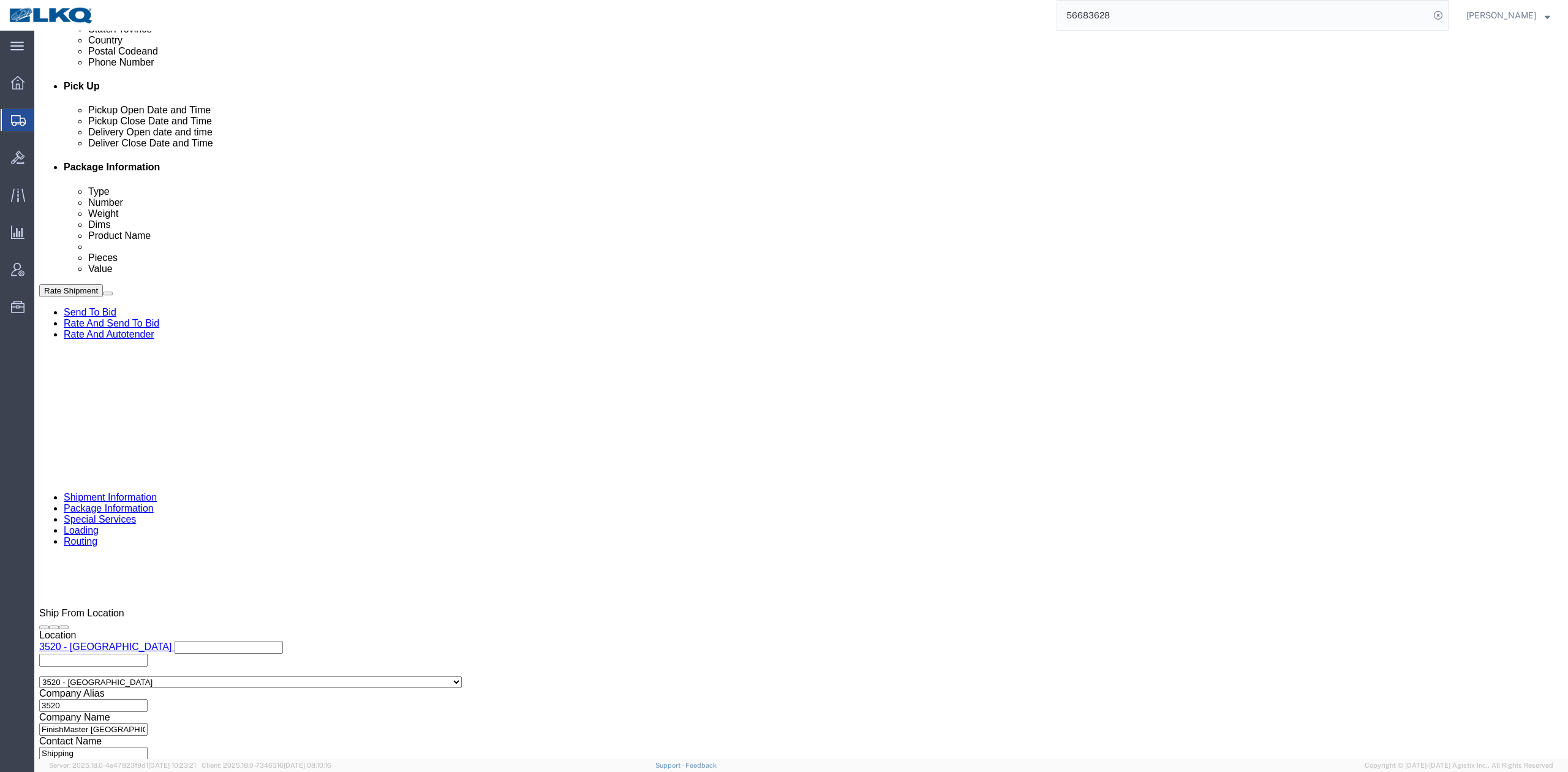
scroll to position [360, 0]
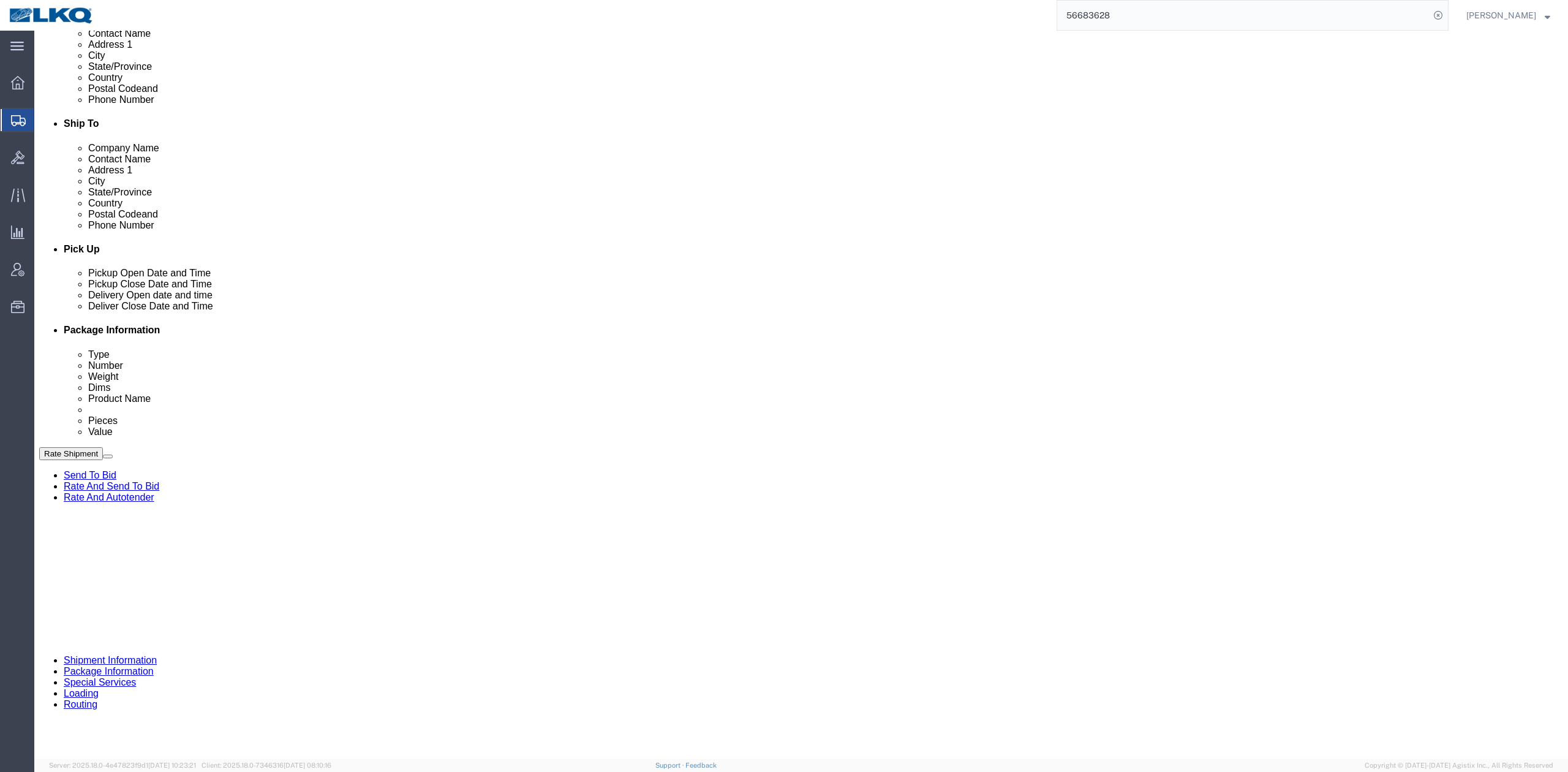
click div
type input "11:00 AM"
click button "Apply"
click div "Cancel Save Assign To Clone Shipment Save As Template Shipment Checklist Ship F…"
click link "Send To Bid"
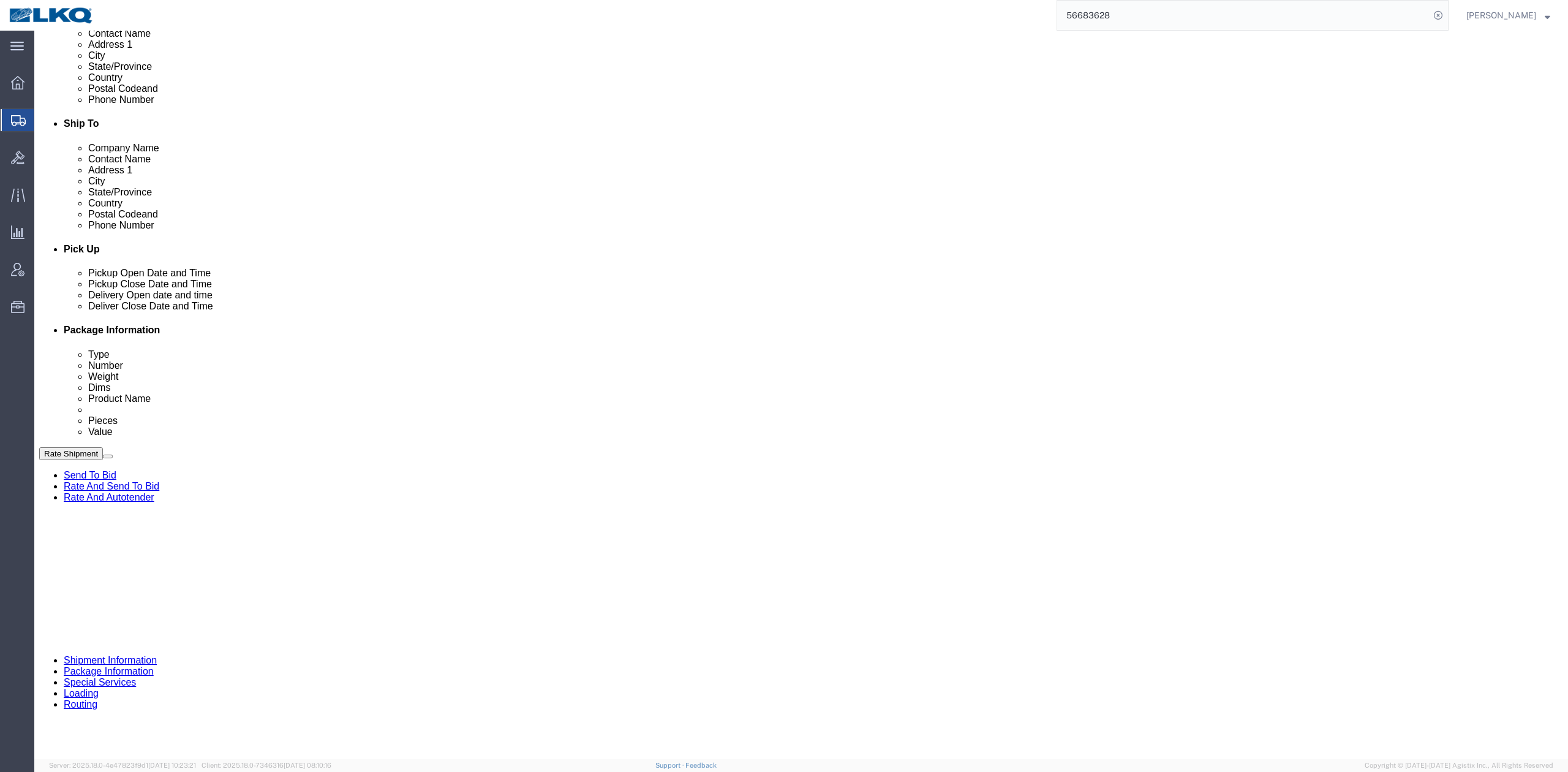
select select "TL"
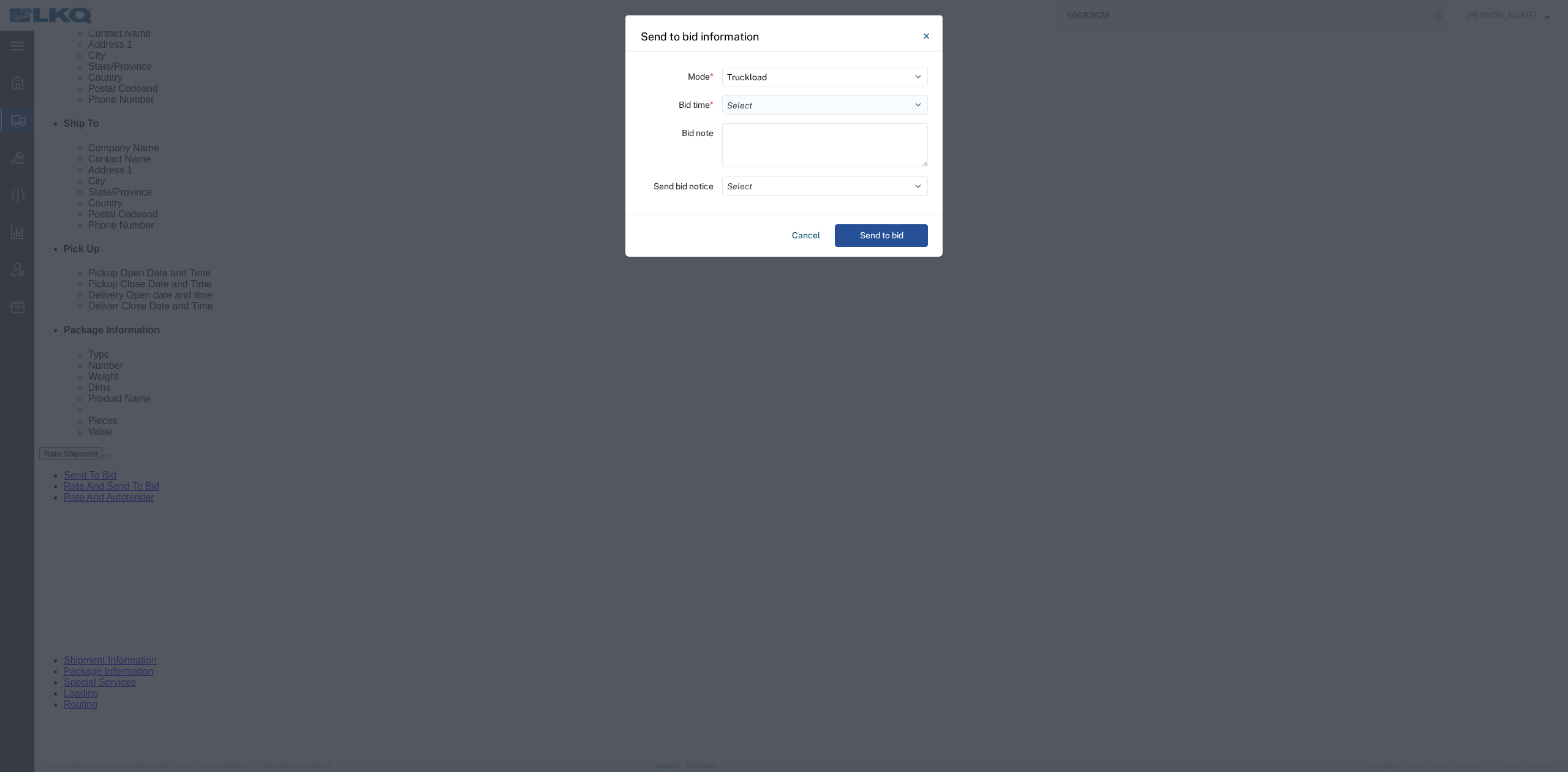
click at [772, 98] on select "Select 30 Min (Rush) 1 Hour (Rush) 2 Hours (Rush) 4 Hours (Rush) 8 Hours (Rush)…" at bounding box center [825, 104] width 206 height 20
select select "12"
click at [722, 95] on select "Select 30 Min (Rush) 1 Hour (Rush) 2 Hours (Rush) 4 Hours (Rush) 8 Hours (Rush)…" at bounding box center [825, 104] width 206 height 20
click at [755, 182] on button "Select" at bounding box center [825, 186] width 206 height 20
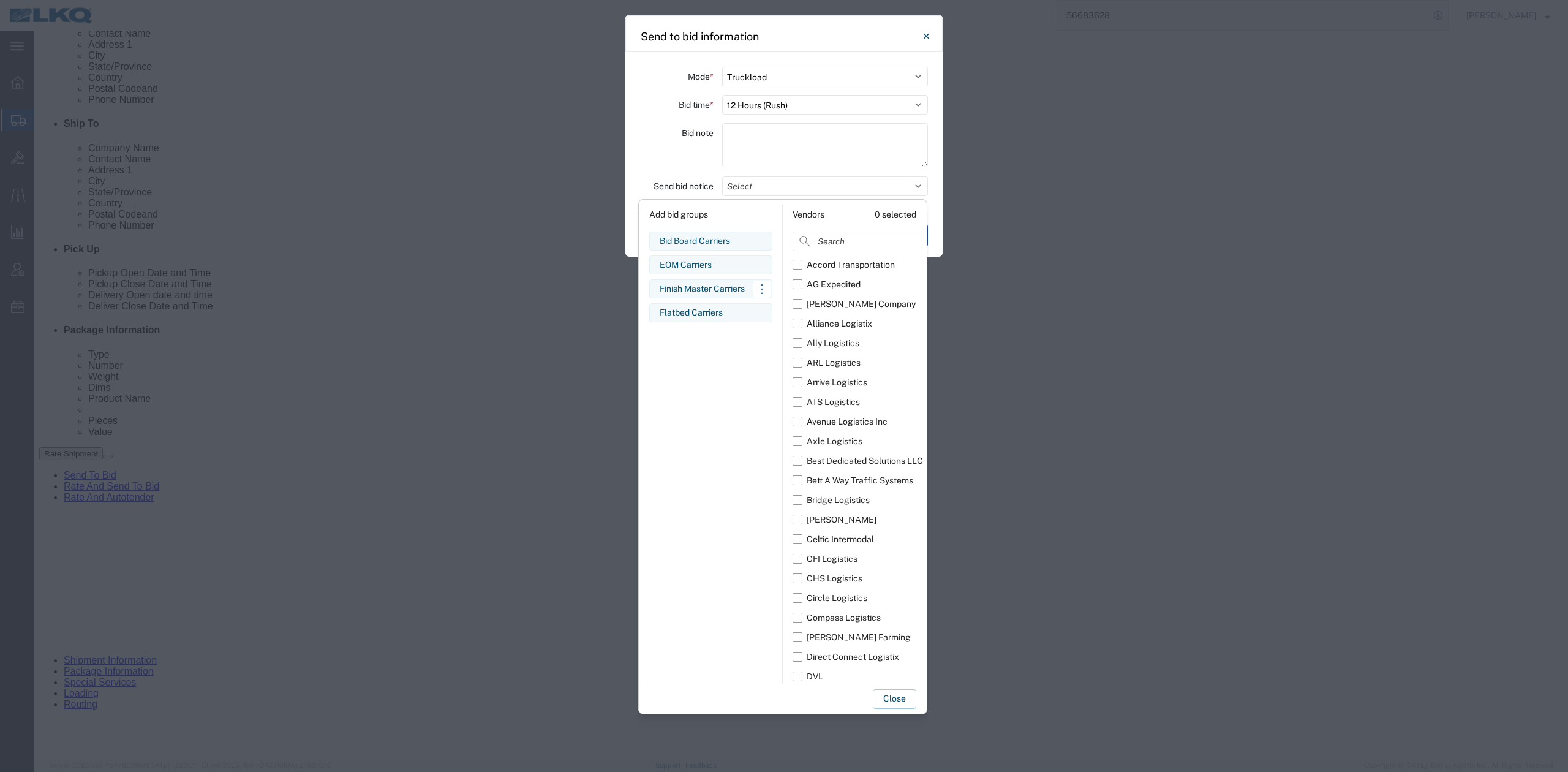
click at [693, 285] on div "Finish Master Carriers" at bounding box center [710, 288] width 103 height 13
click at [892, 701] on button "Close" at bounding box center [894, 698] width 43 height 20
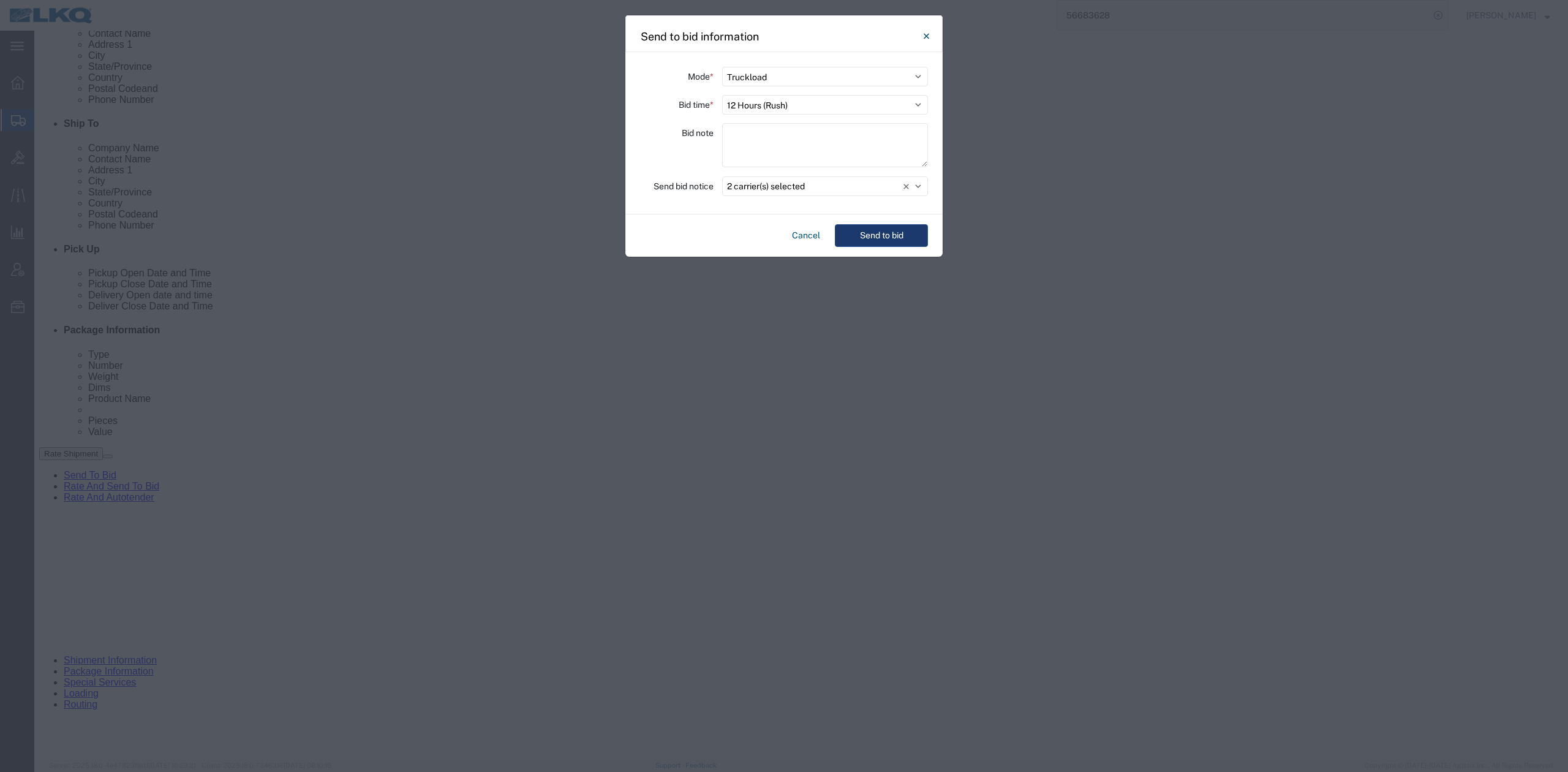
click at [888, 243] on button "Send to bid" at bounding box center [882, 235] width 93 height 23
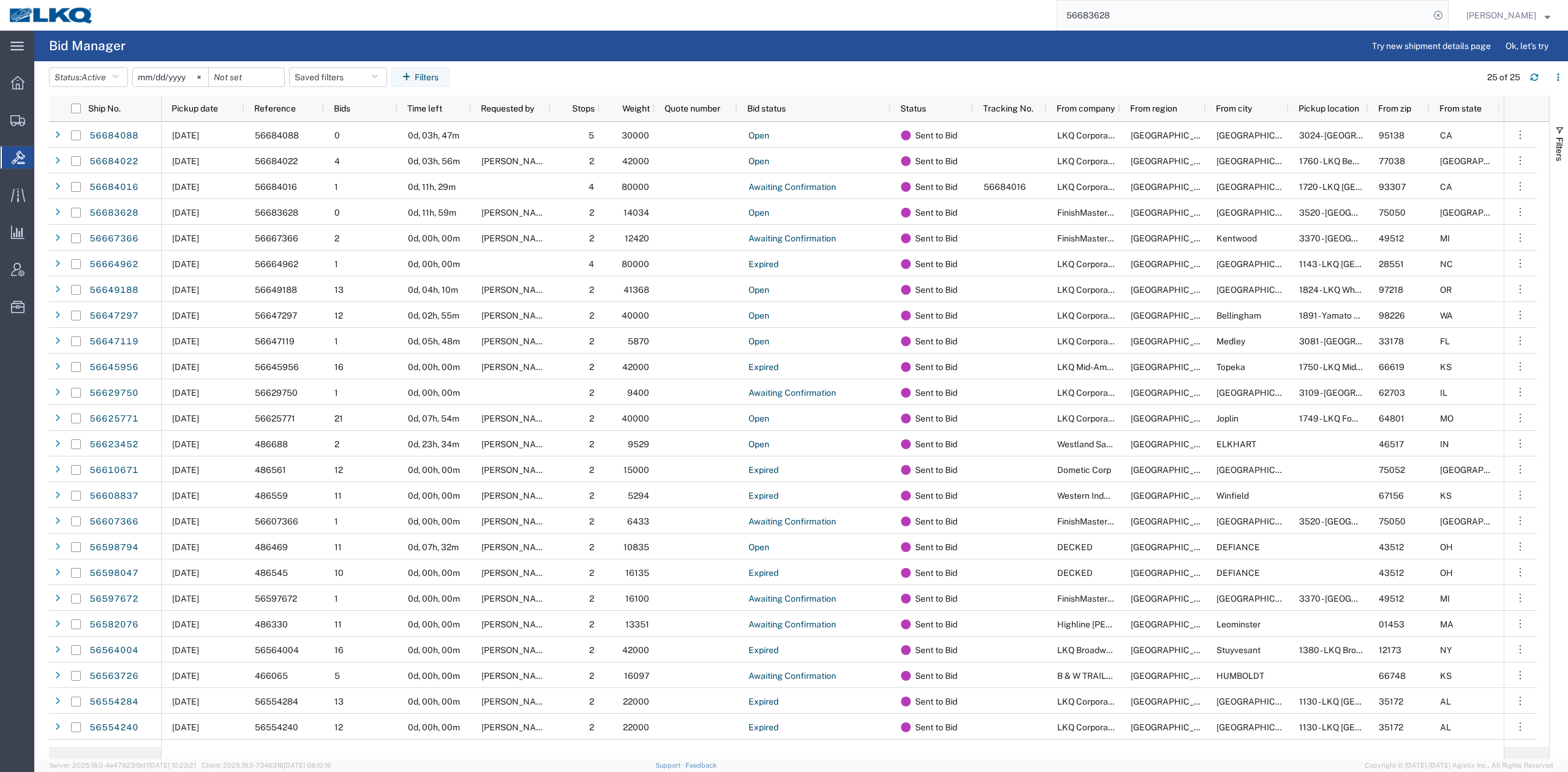
click at [1274, 10] on input "56683628" at bounding box center [1243, 15] width 372 height 30
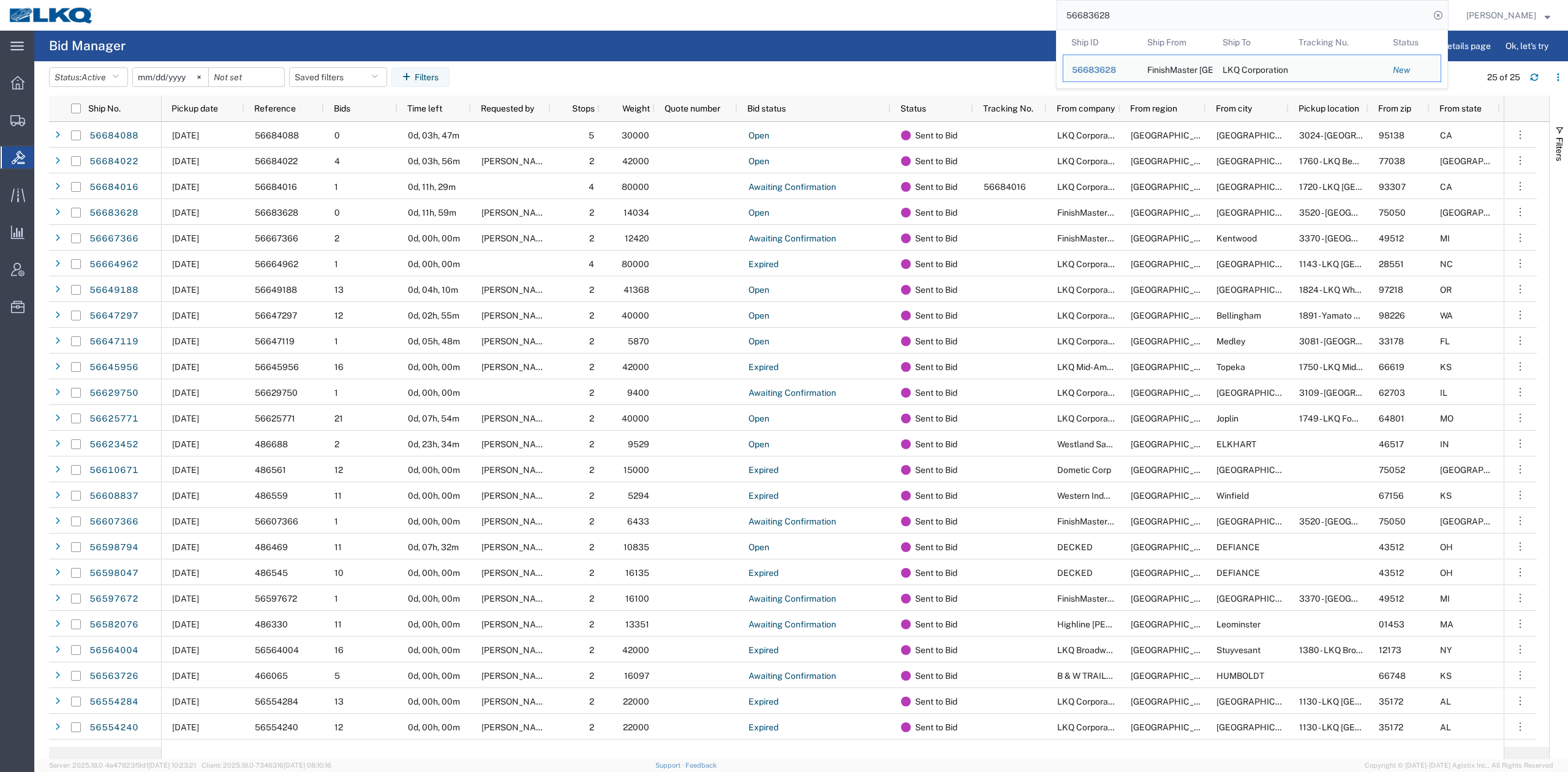
paste input "31566"
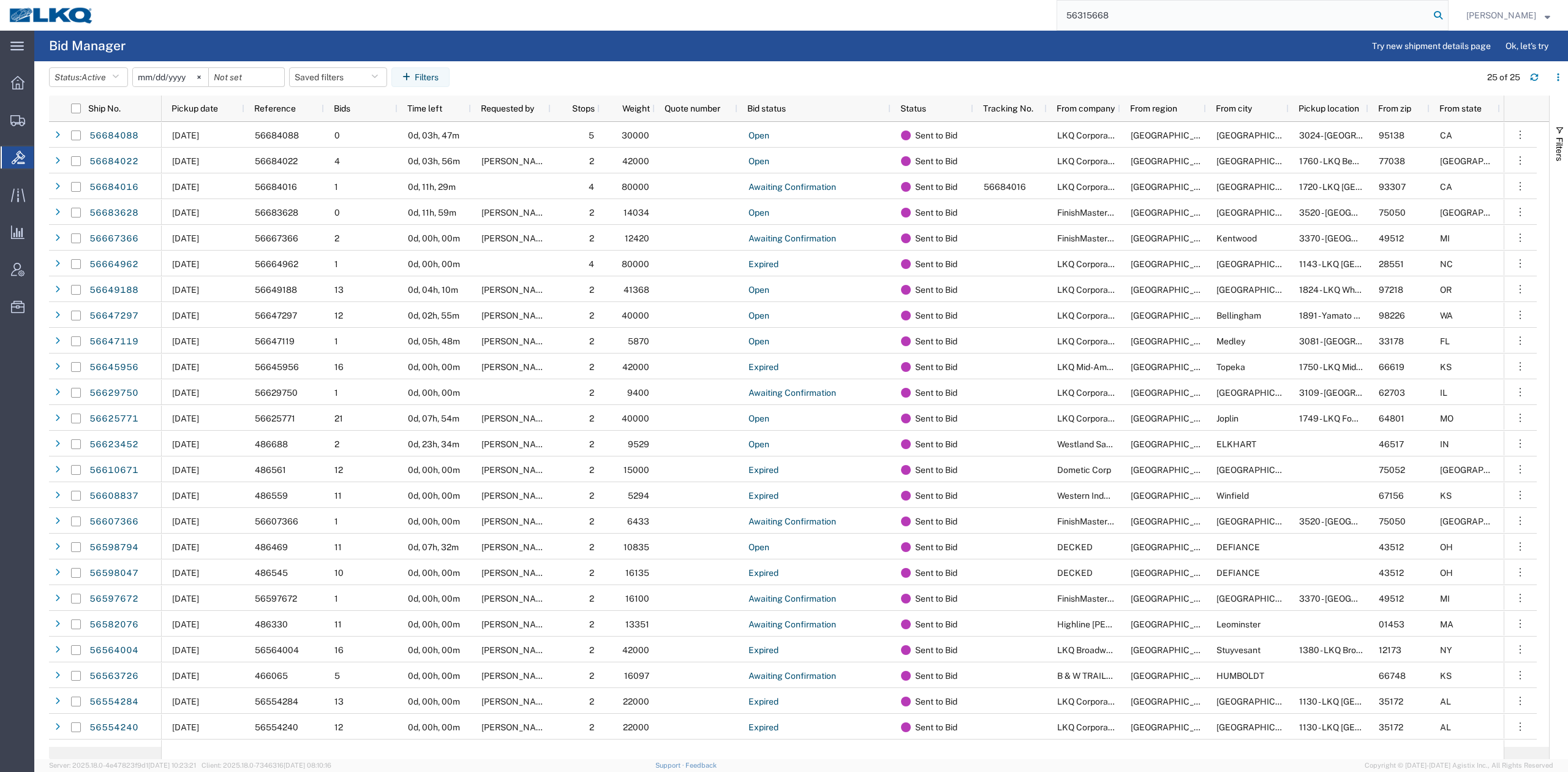
type input "56315668"
click at [1447, 20] on icon at bounding box center [1438, 15] width 17 height 17
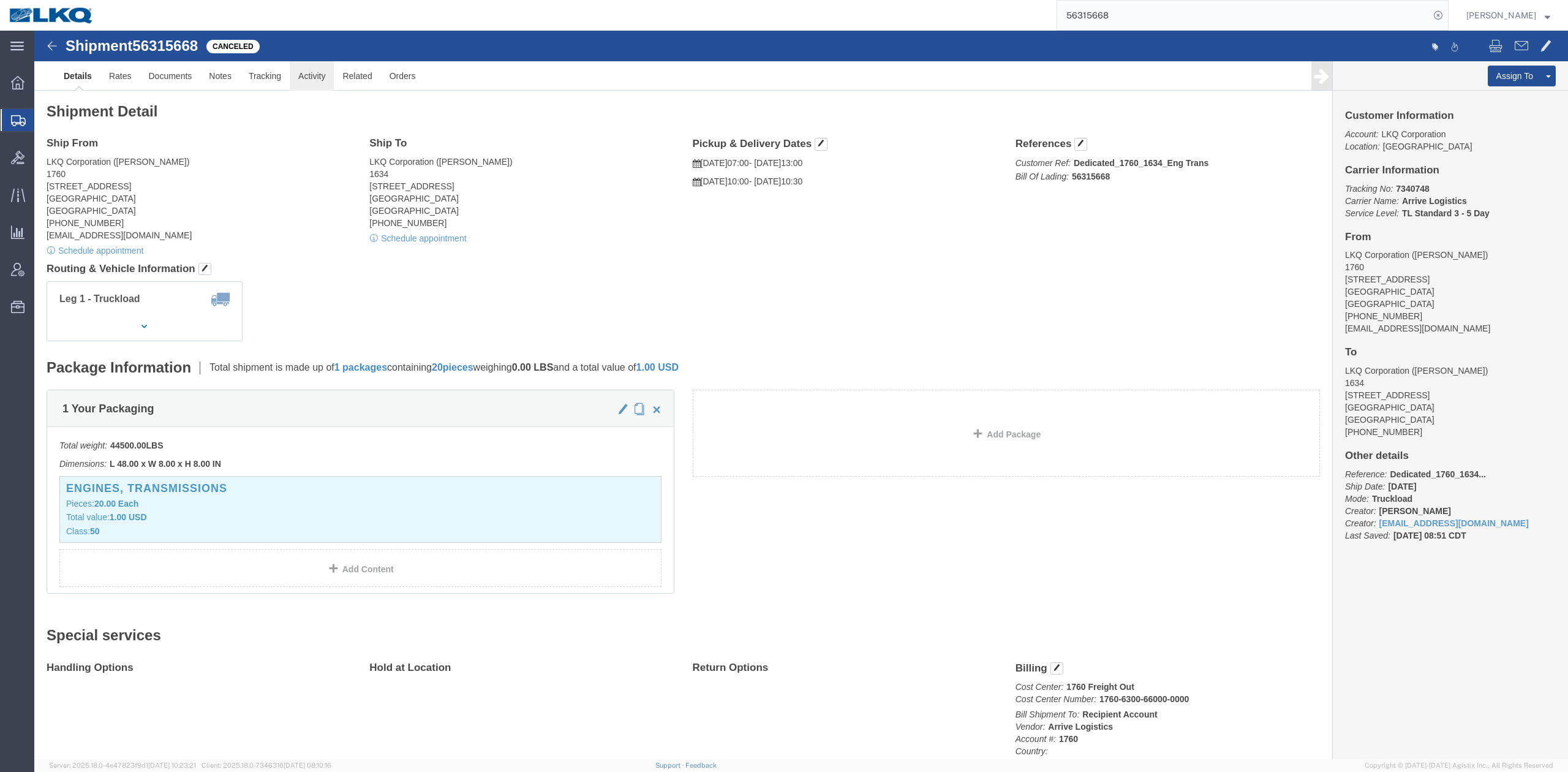
drag, startPoint x: 277, startPoint y: 48, endPoint x: 314, endPoint y: 36, distance: 38.9
click link "Activity"
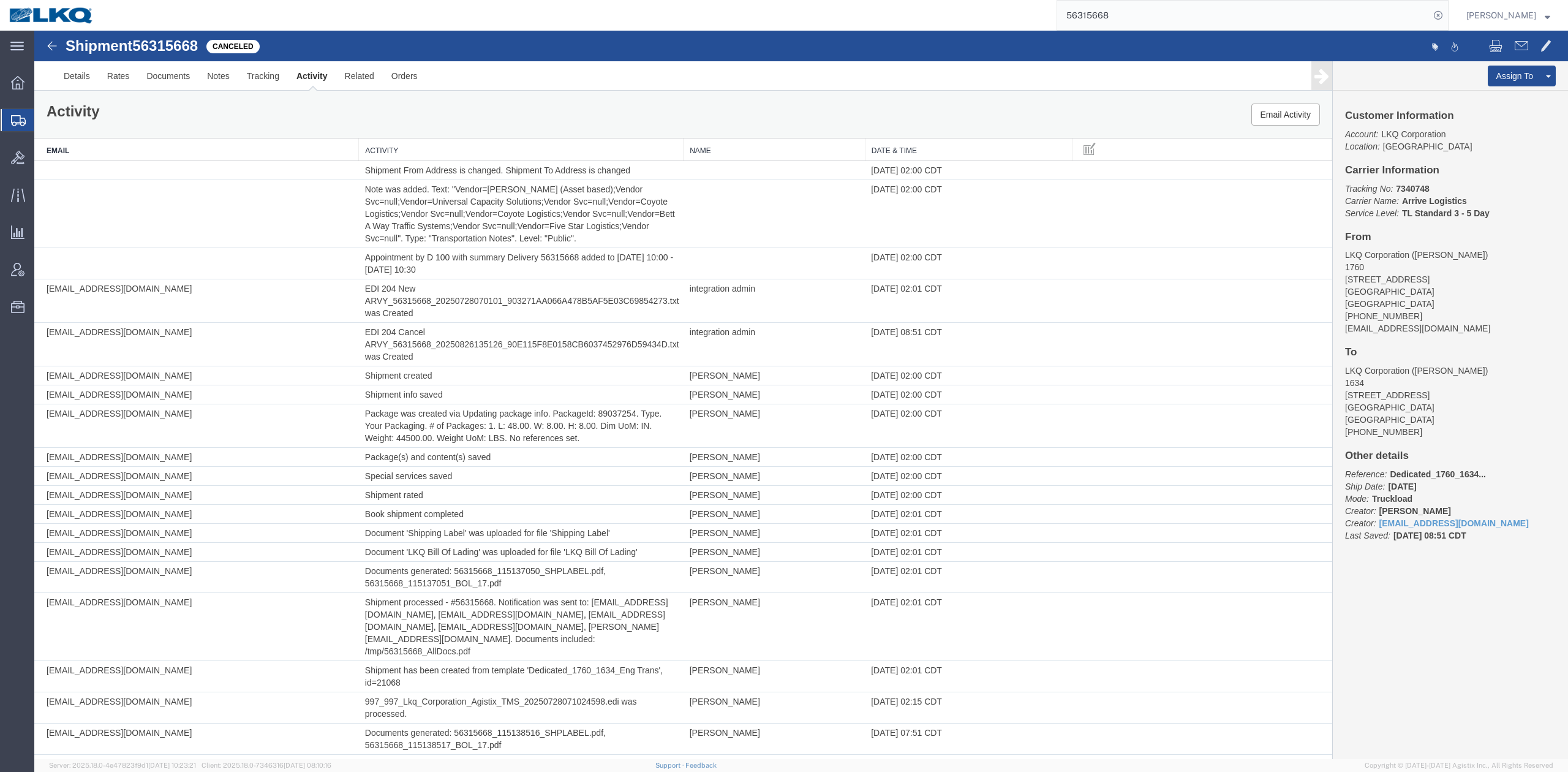
click at [770, 93] on div "Activity Email Activity" at bounding box center [683, 115] width 1298 height 47
click at [944, 150] on th "Date & Time" at bounding box center [968, 149] width 208 height 23
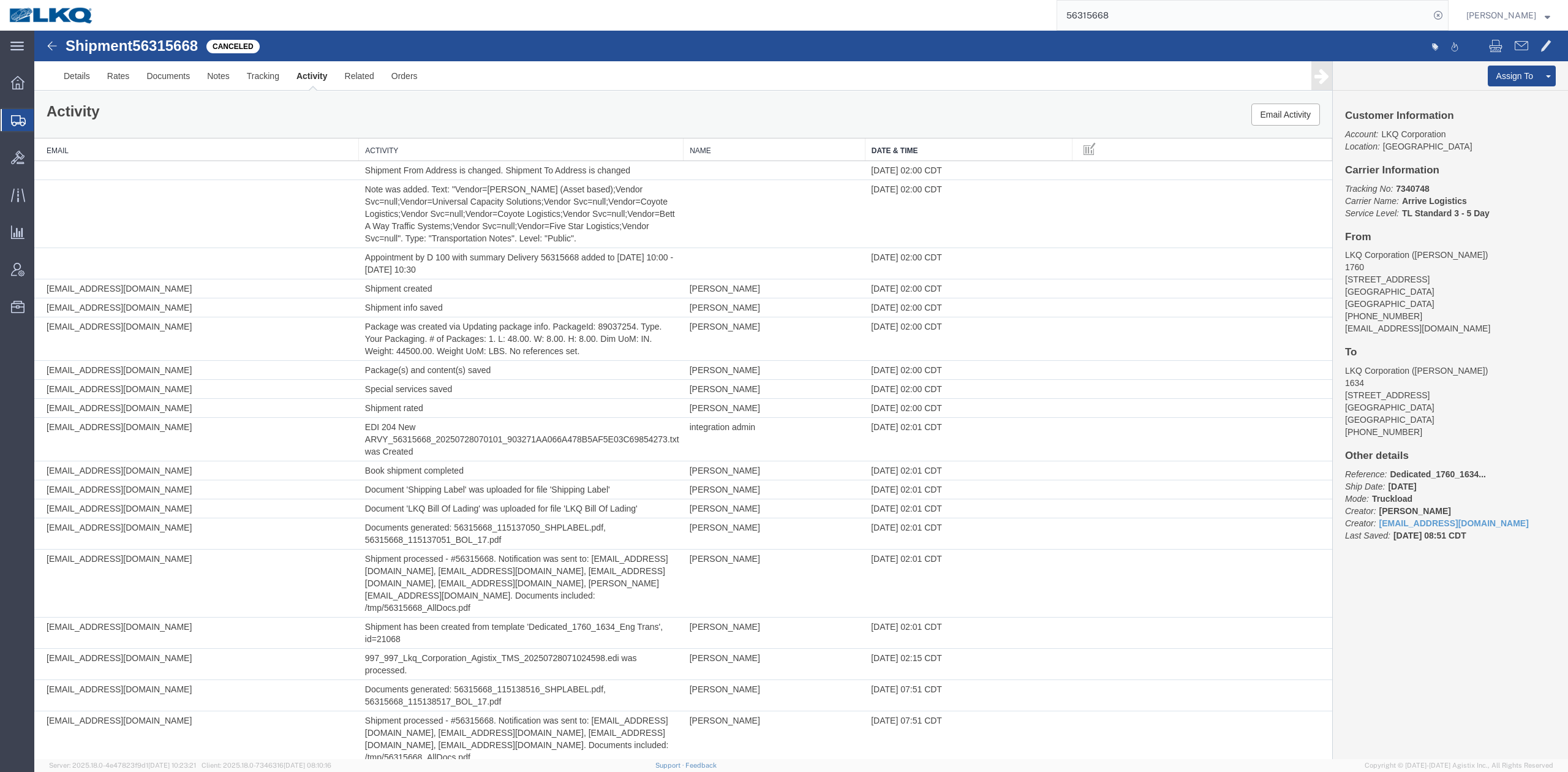
click at [944, 150] on th "Date & Time" at bounding box center [968, 149] width 208 height 23
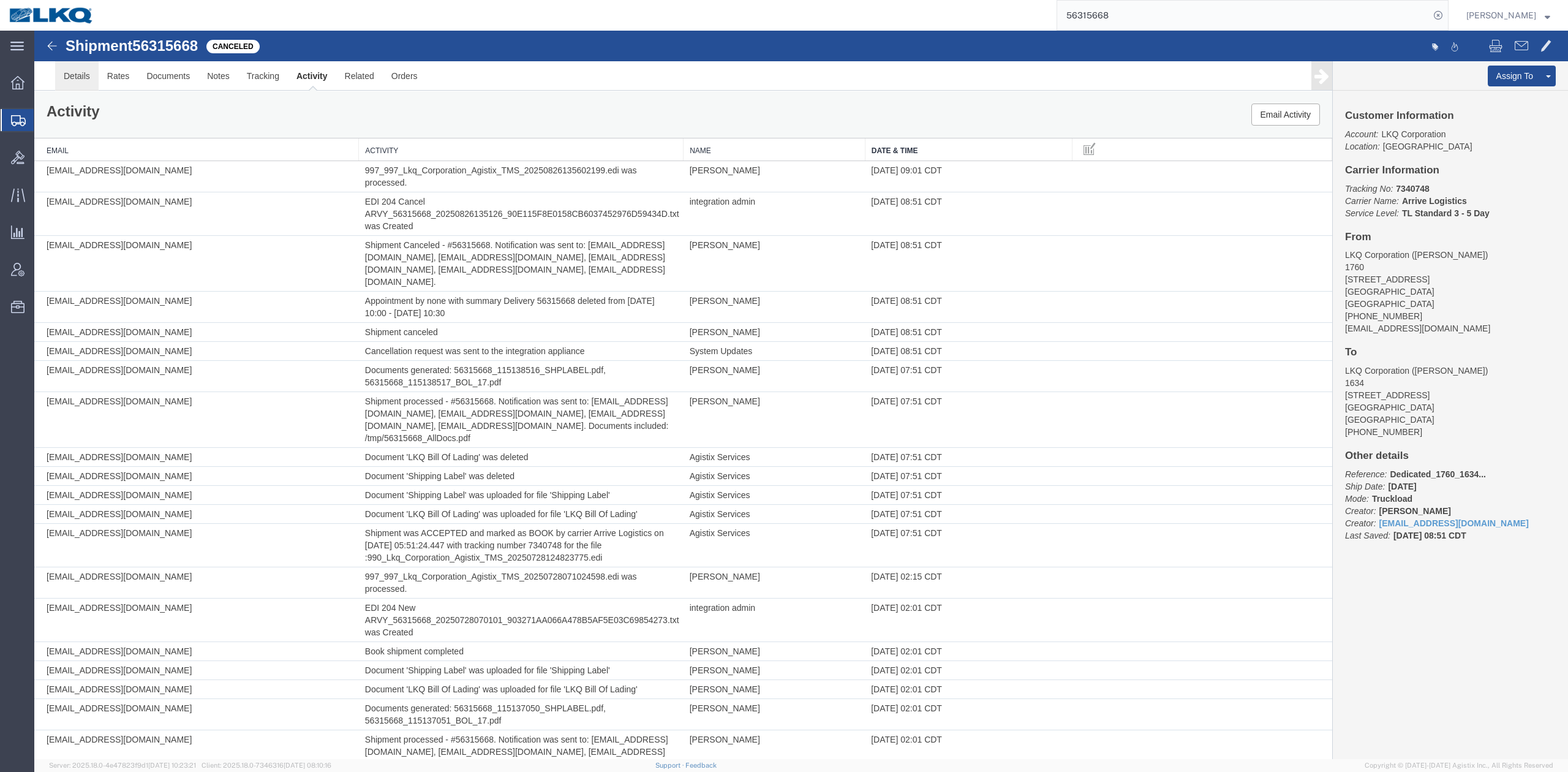
click at [89, 71] on link "Details" at bounding box center [76, 76] width 43 height 30
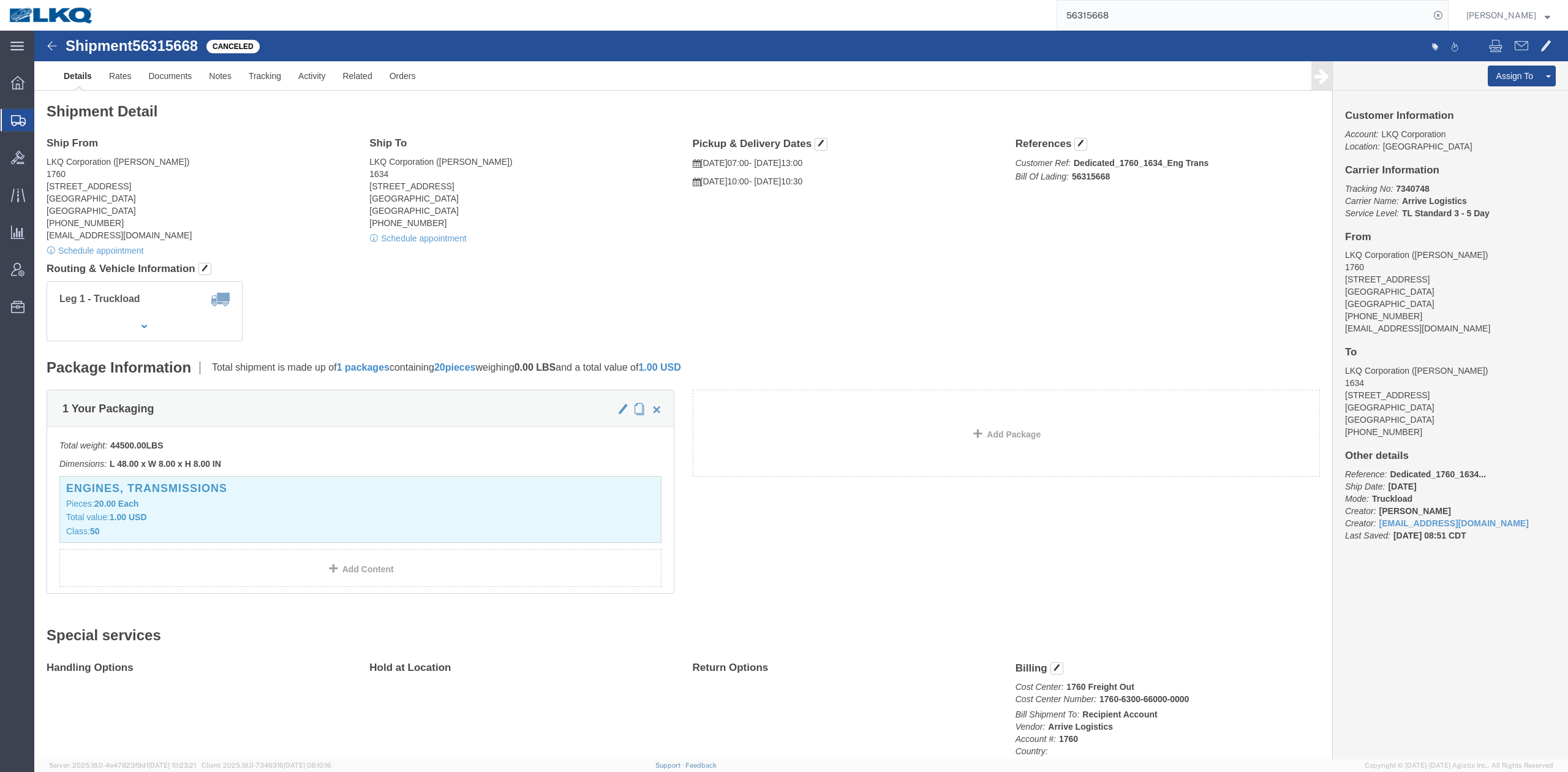
drag, startPoint x: 684, startPoint y: 264, endPoint x: 687, endPoint y: 72, distance: 192.0
click div "Leg 1 - Truckload Number of trucks: 1"
click at [0, 0] on span "Shipment Manager" at bounding box center [0, 0] width 0 height 0
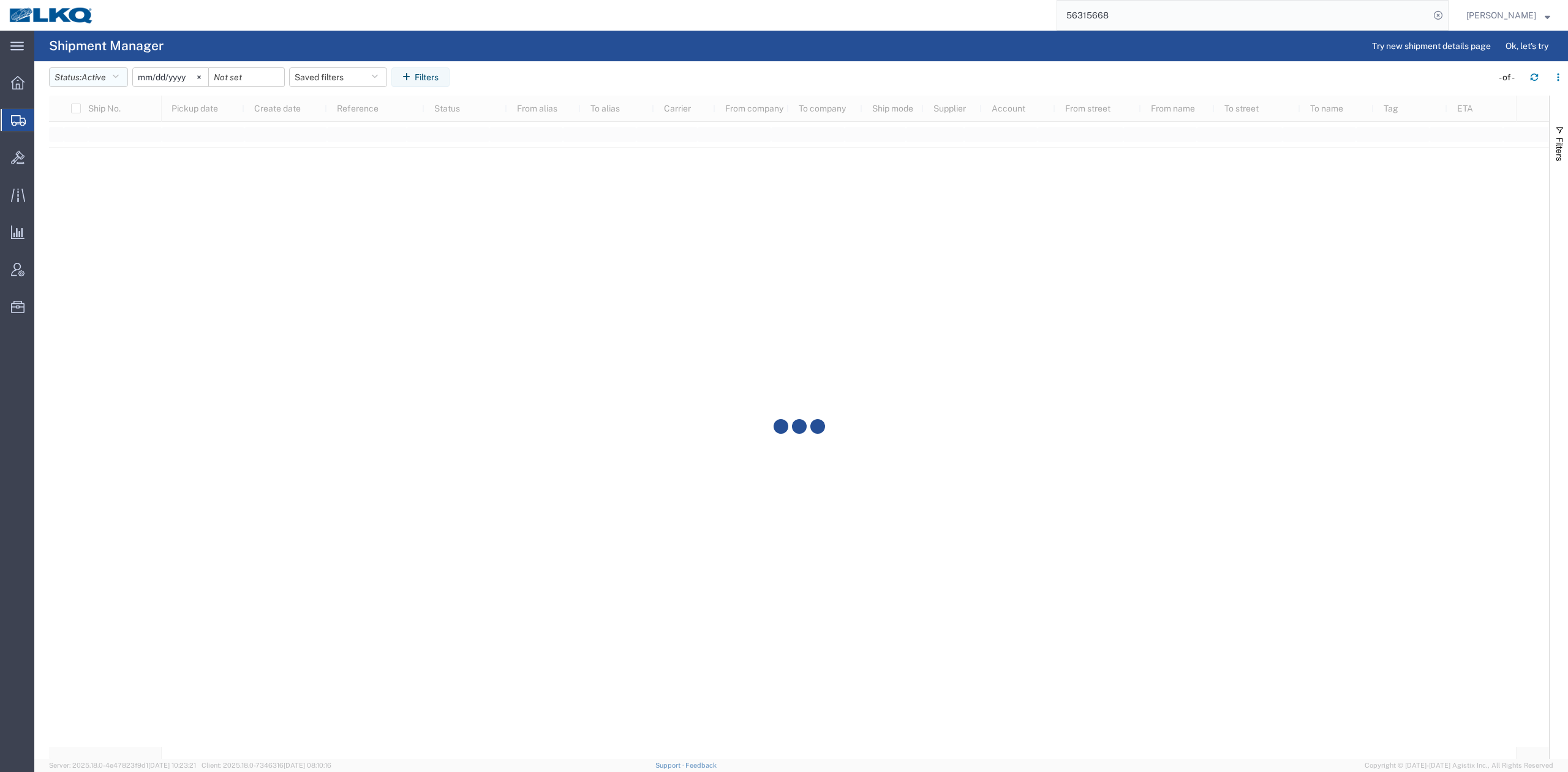
drag, startPoint x: 81, startPoint y: 76, endPoint x: 84, endPoint y: 92, distance: 16.3
click at [81, 75] on button "Status: Active" at bounding box center [88, 76] width 79 height 20
drag, startPoint x: 93, startPoint y: 143, endPoint x: 137, endPoint y: 111, distance: 54.4
click at [93, 143] on span "All" at bounding box center [120, 142] width 143 height 19
click at [158, 82] on input "[DATE]" at bounding box center [157, 77] width 76 height 19
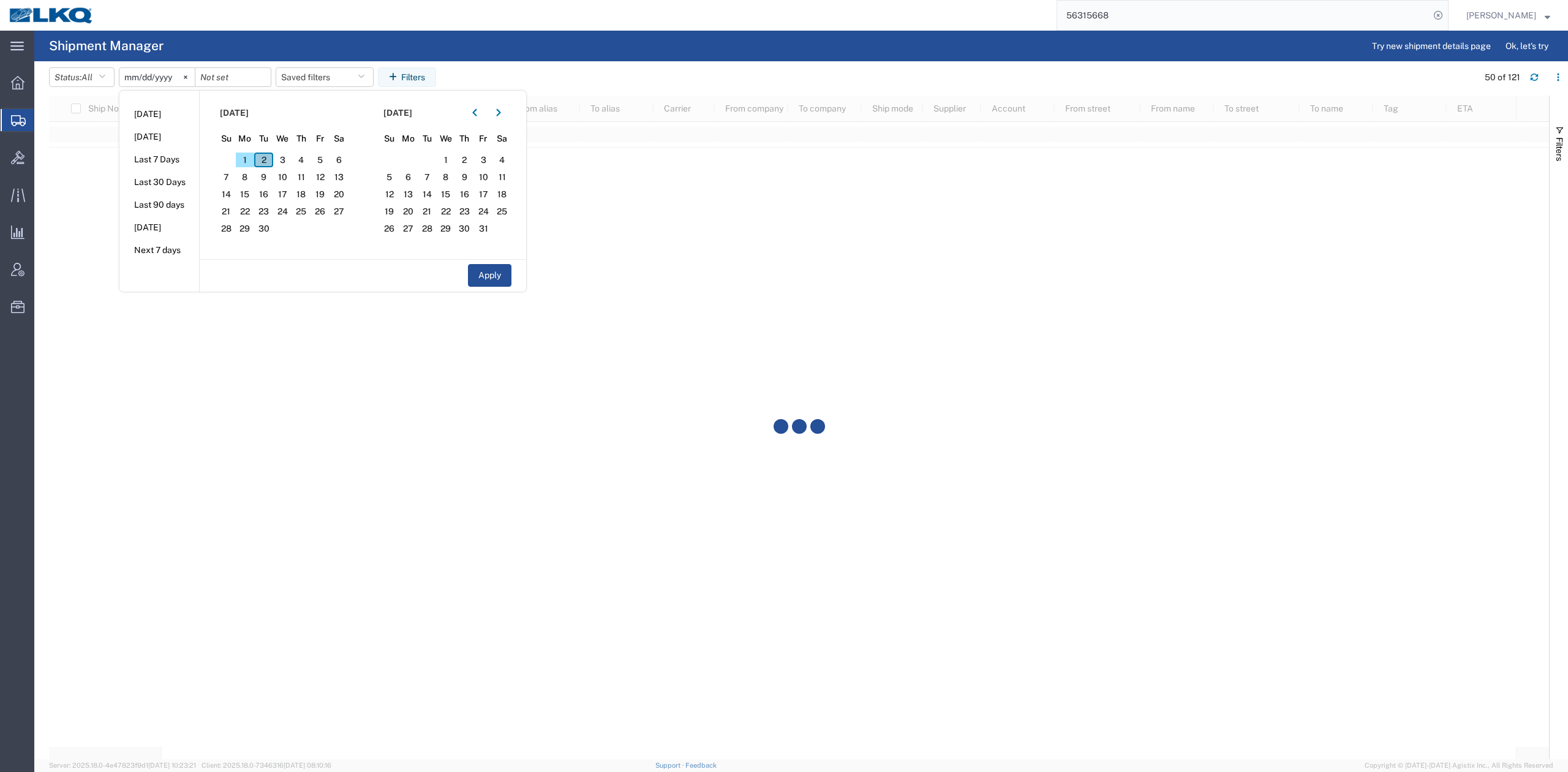
click at [271, 157] on span "2" at bounding box center [264, 159] width 19 height 14
click at [311, 159] on span "4" at bounding box center [301, 159] width 19 height 14
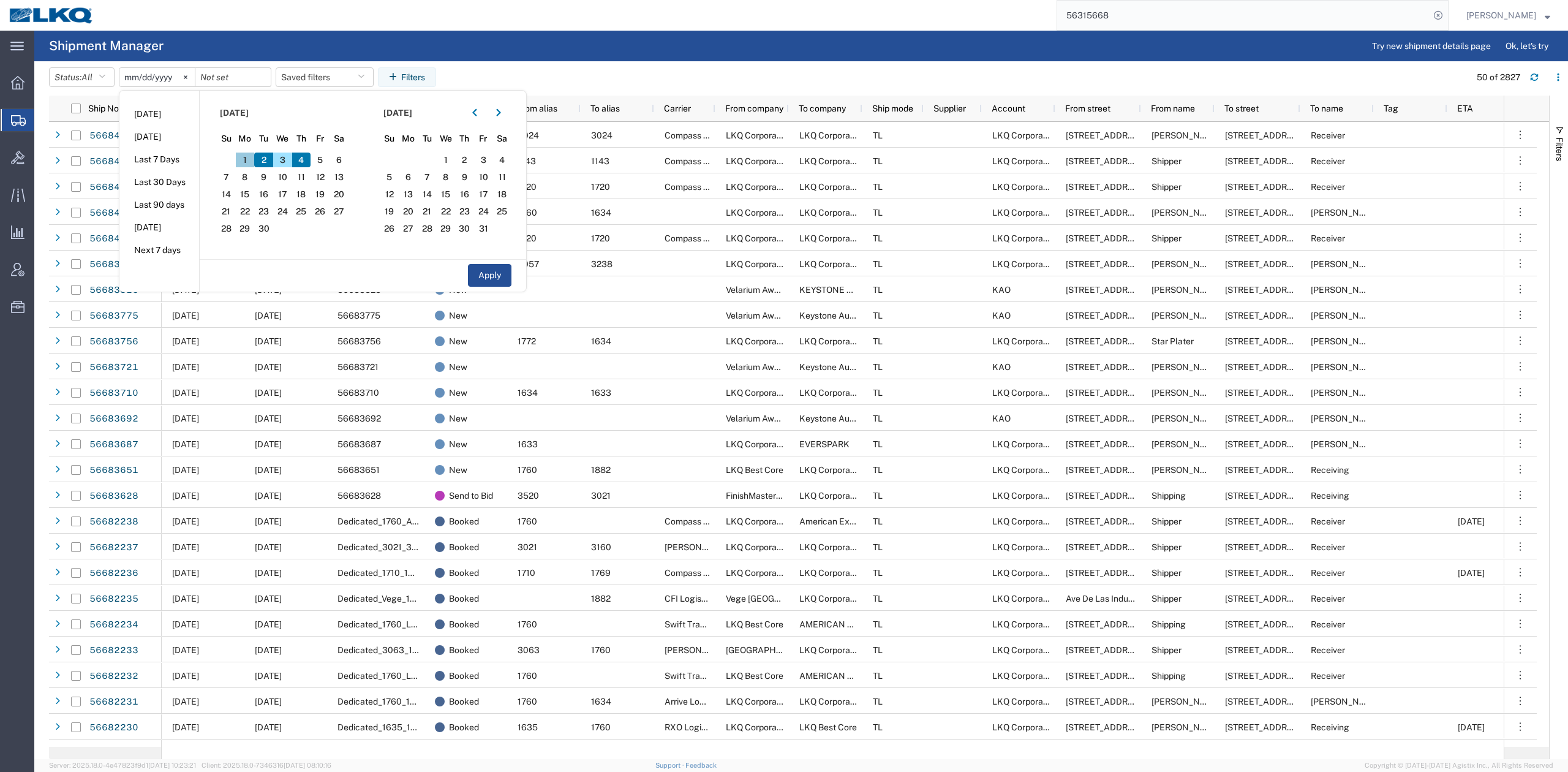
click at [249, 155] on span "1" at bounding box center [245, 159] width 19 height 14
click at [316, 153] on span "5" at bounding box center [320, 159] width 19 height 14
click at [485, 284] on button "Apply" at bounding box center [490, 275] width 43 height 23
type input "2025-09-02"
type input "2025-09-05"
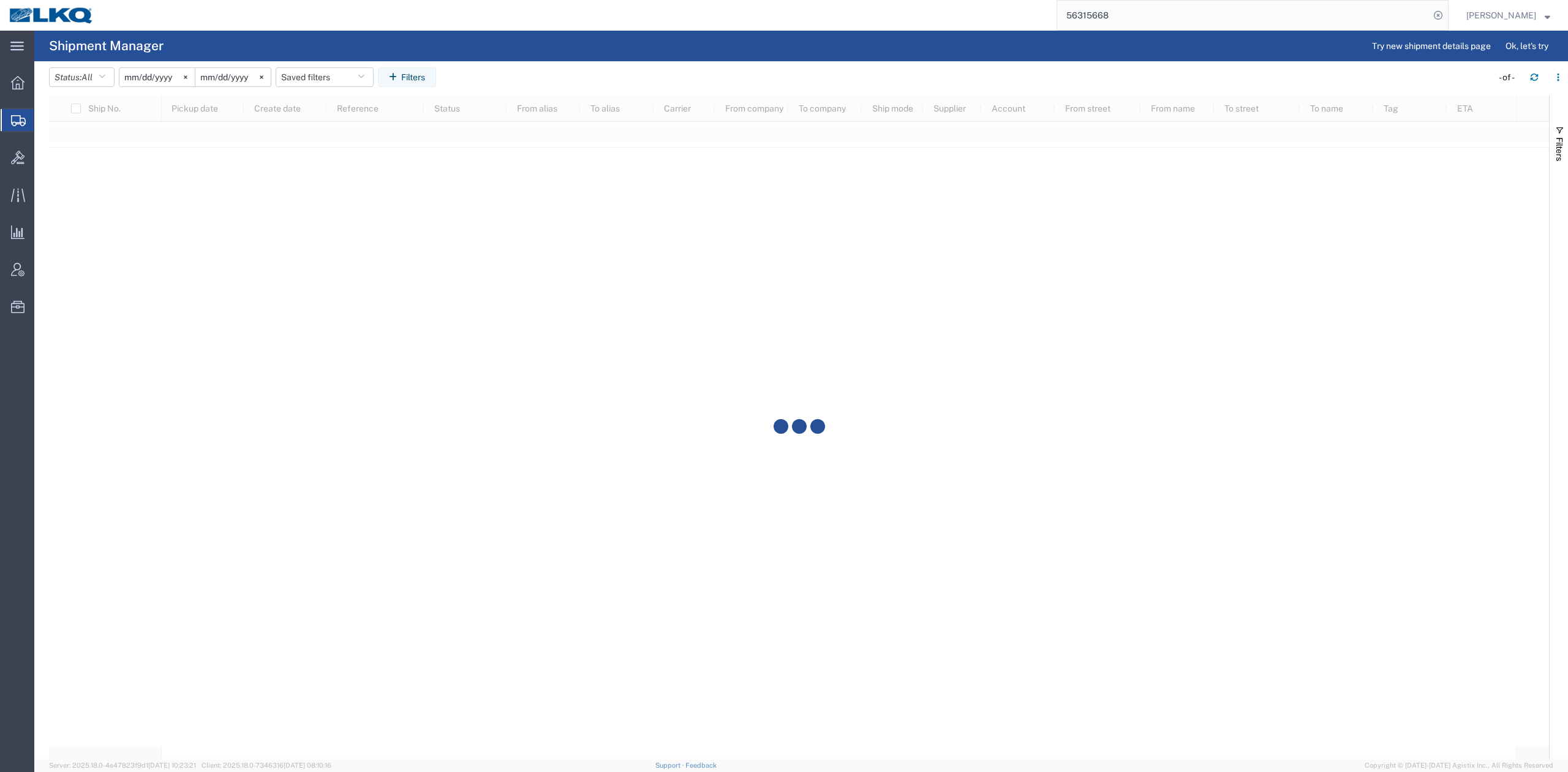
click at [146, 83] on input "2025-09-02" at bounding box center [157, 77] width 76 height 19
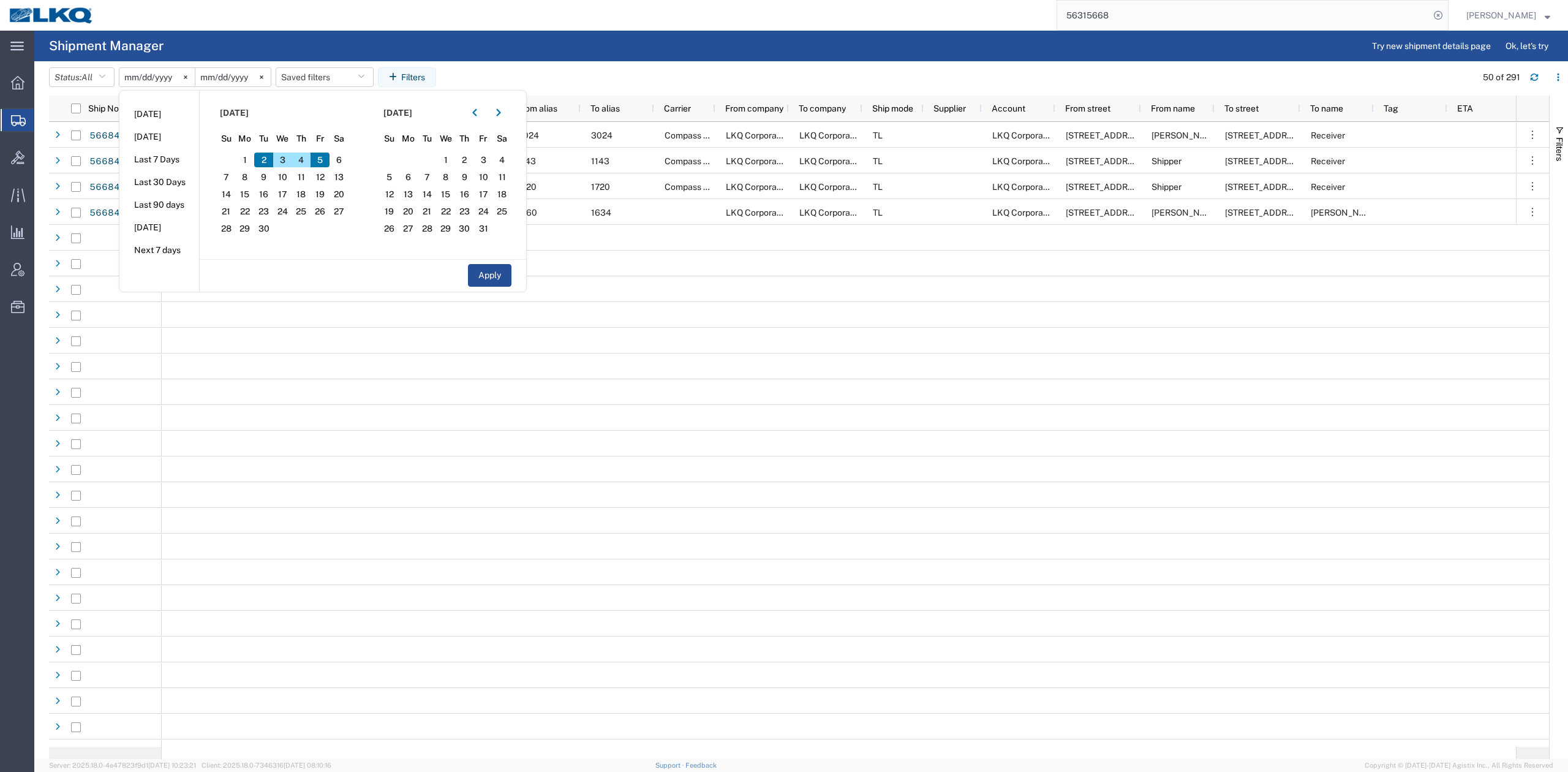
click at [251, 157] on span "1" at bounding box center [245, 159] width 19 height 14
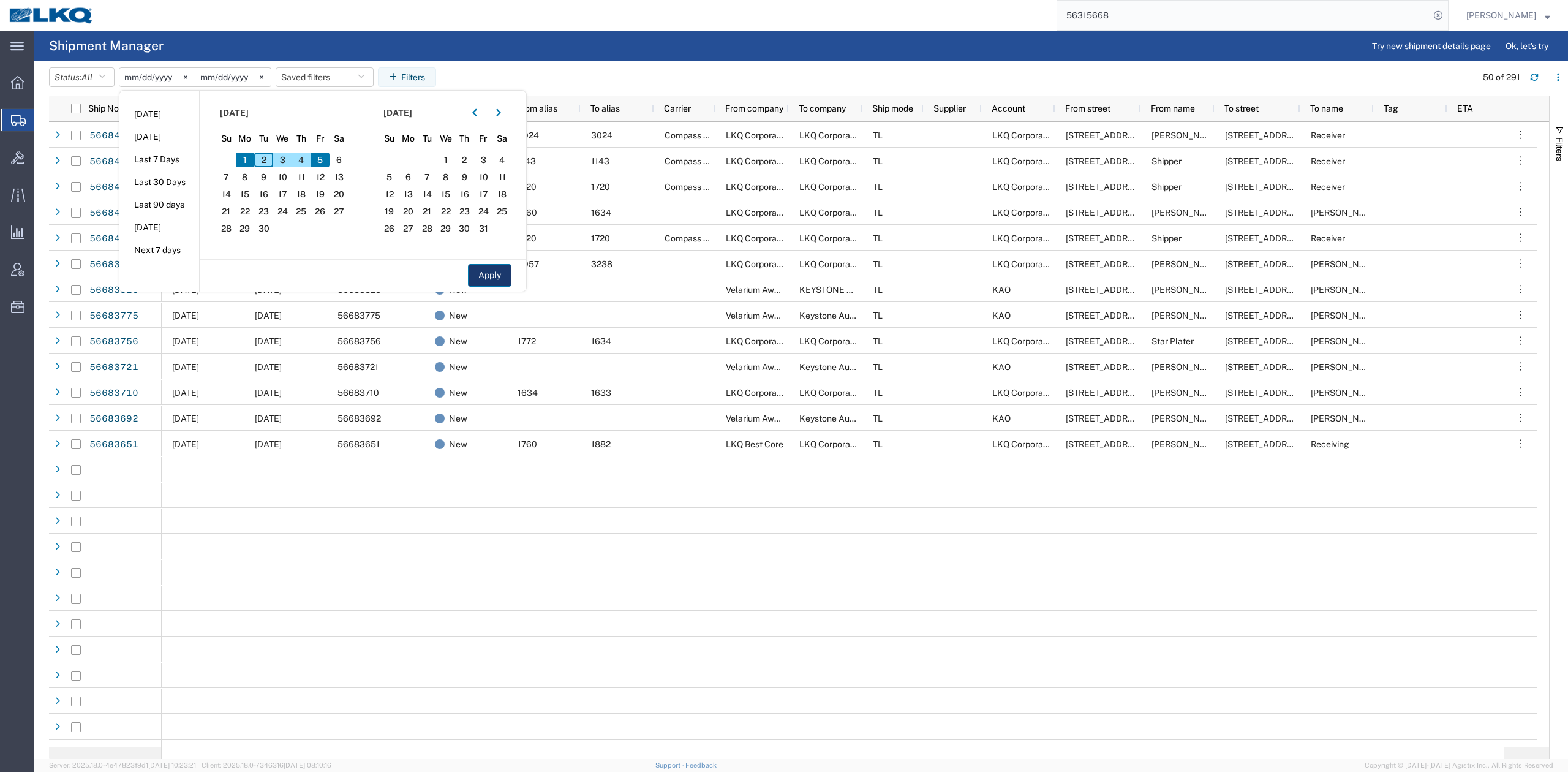
click at [494, 281] on button "Apply" at bounding box center [490, 275] width 43 height 23
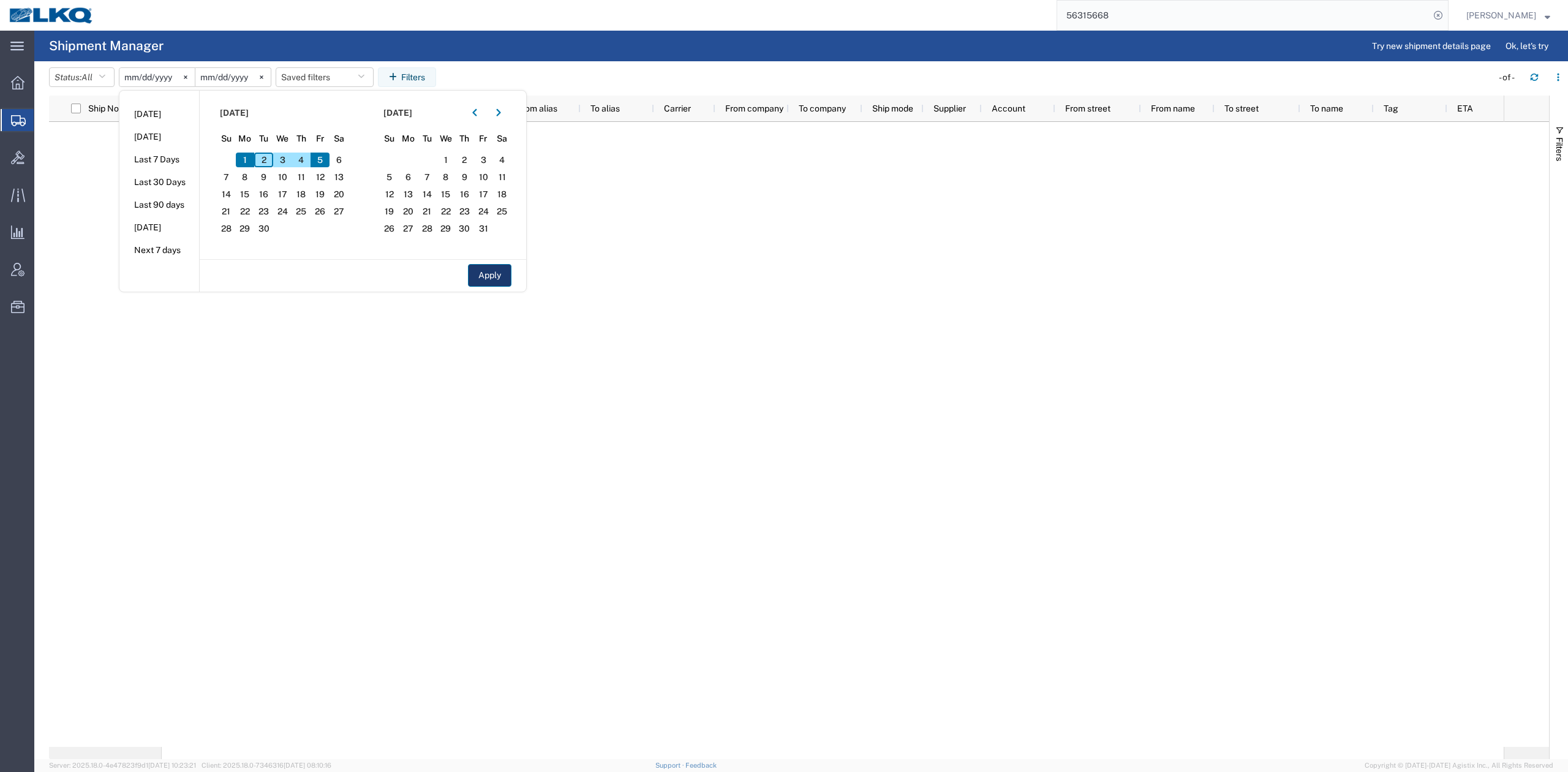
type input "2025-09-01"
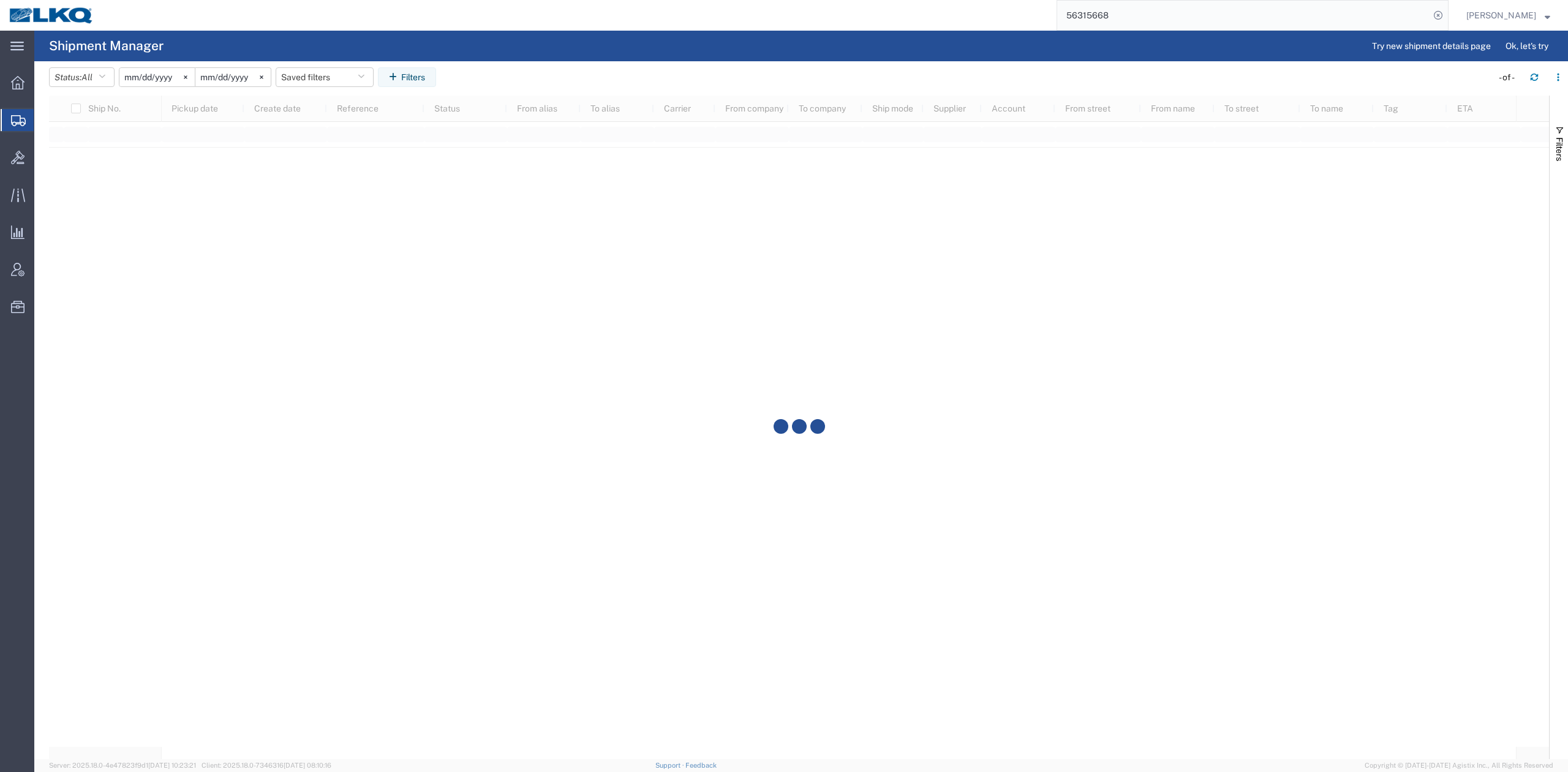
drag, startPoint x: 1567, startPoint y: 144, endPoint x: 1510, endPoint y: 370, distance: 233.1
click at [1567, 146] on button "Filters" at bounding box center [1559, 143] width 19 height 66
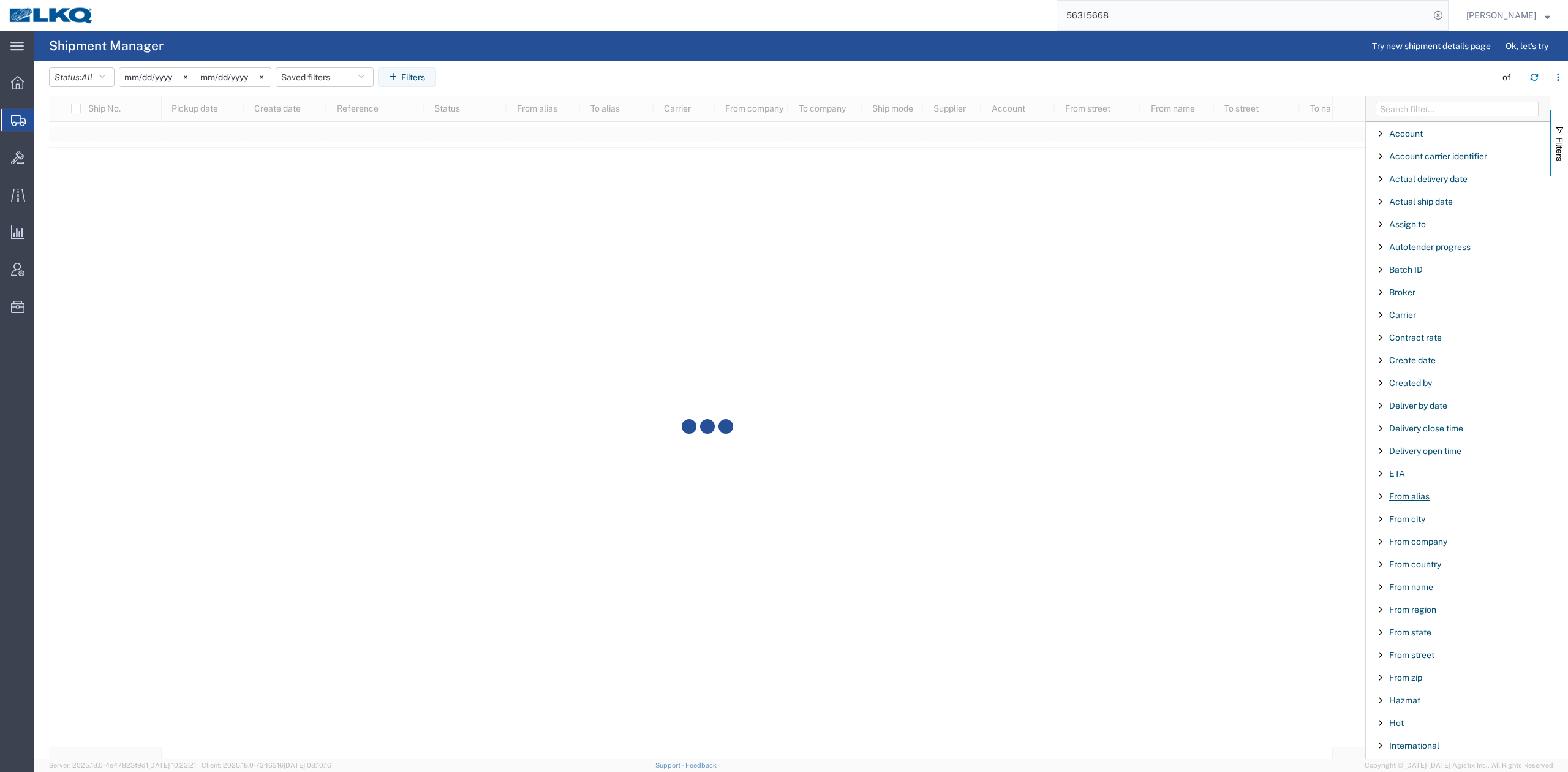
click at [1420, 497] on span "From alias" at bounding box center [1409, 496] width 41 height 10
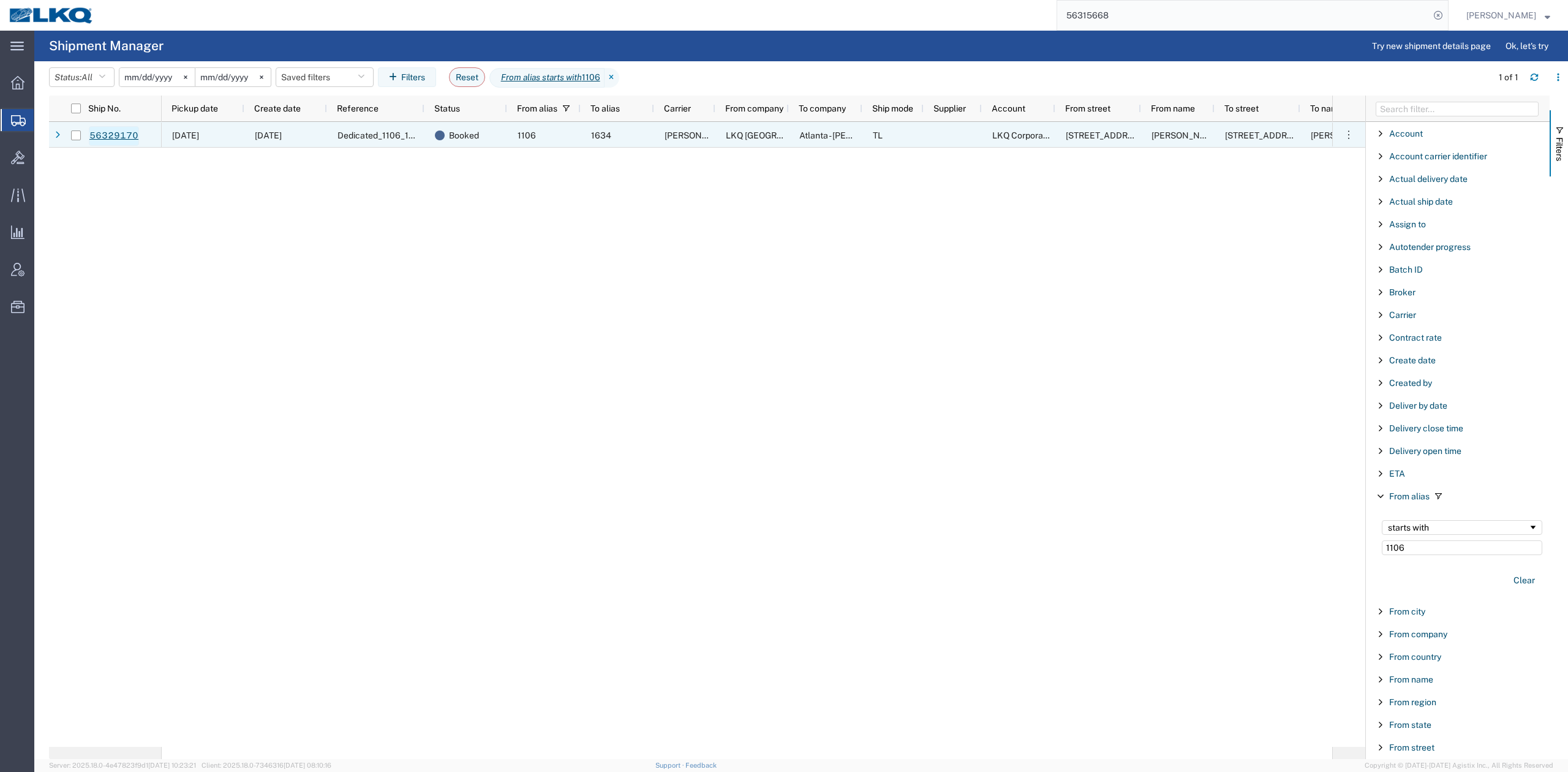
type input "1106"
click at [131, 136] on link "56329170" at bounding box center [114, 136] width 50 height 20
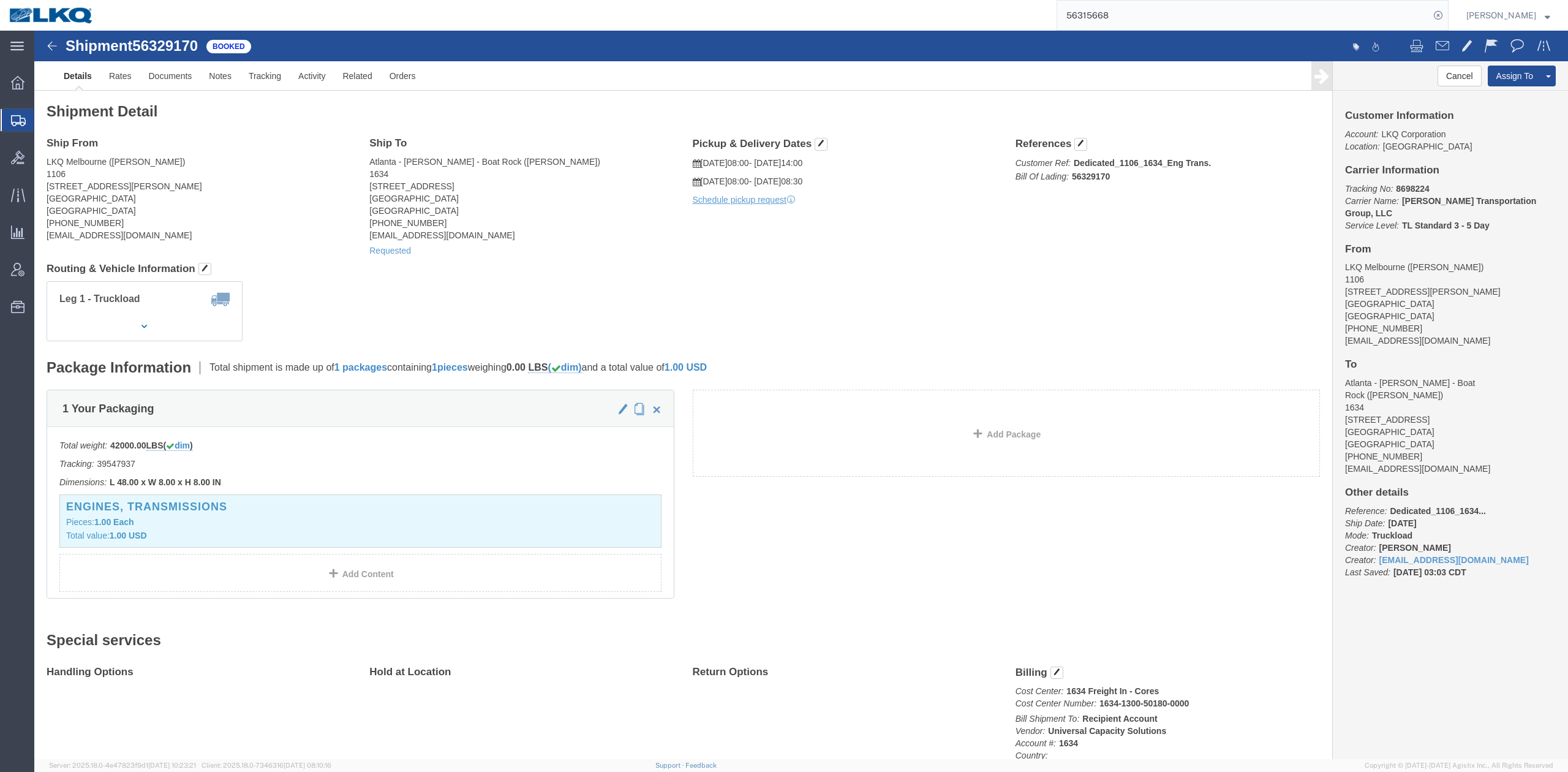
click span "56329170"
copy span "56329170"
click div "Leg 1 - Truckload Number of trucks: 1"
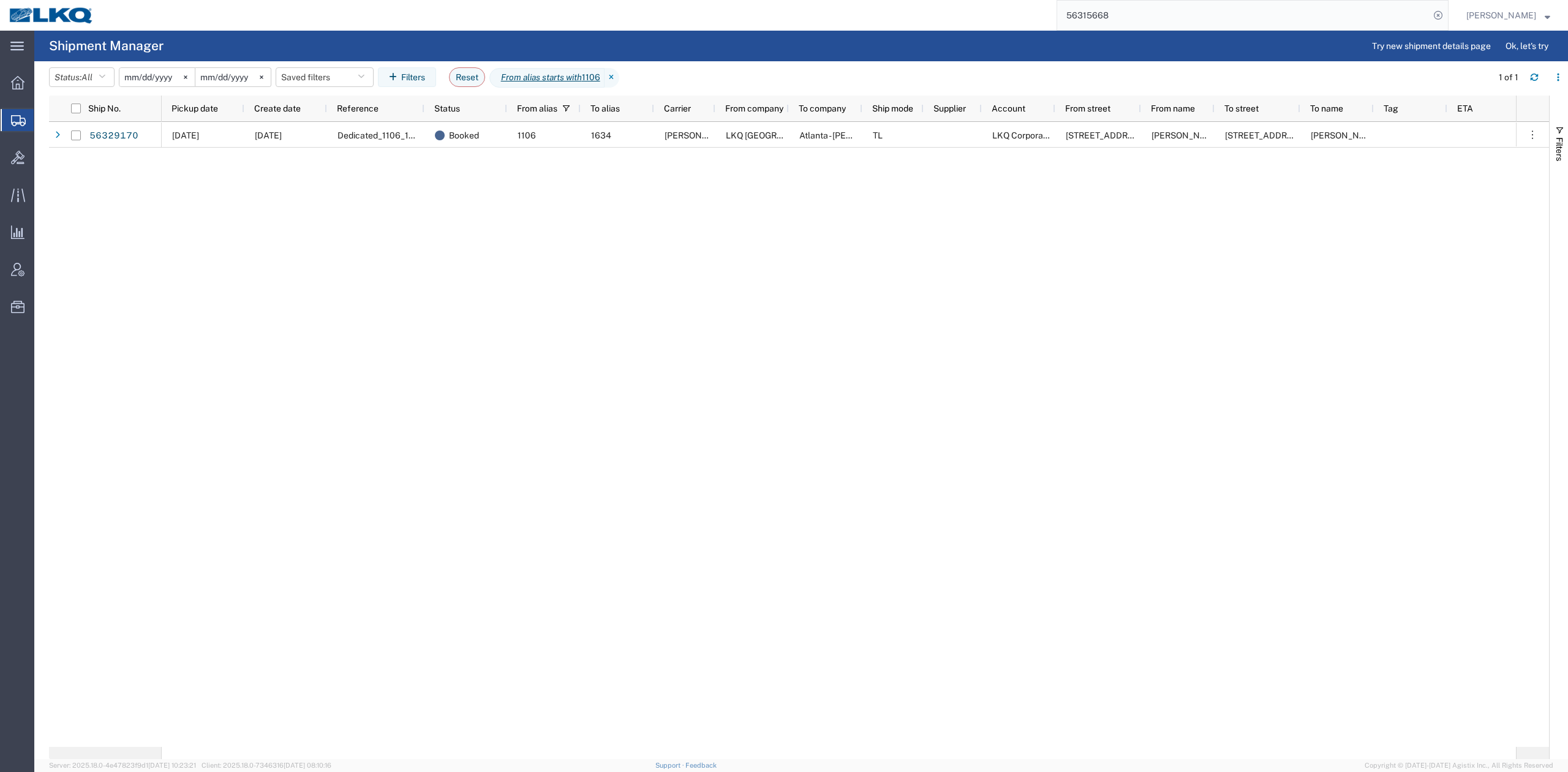
click at [224, 75] on input "2025-09-05" at bounding box center [232, 77] width 76 height 19
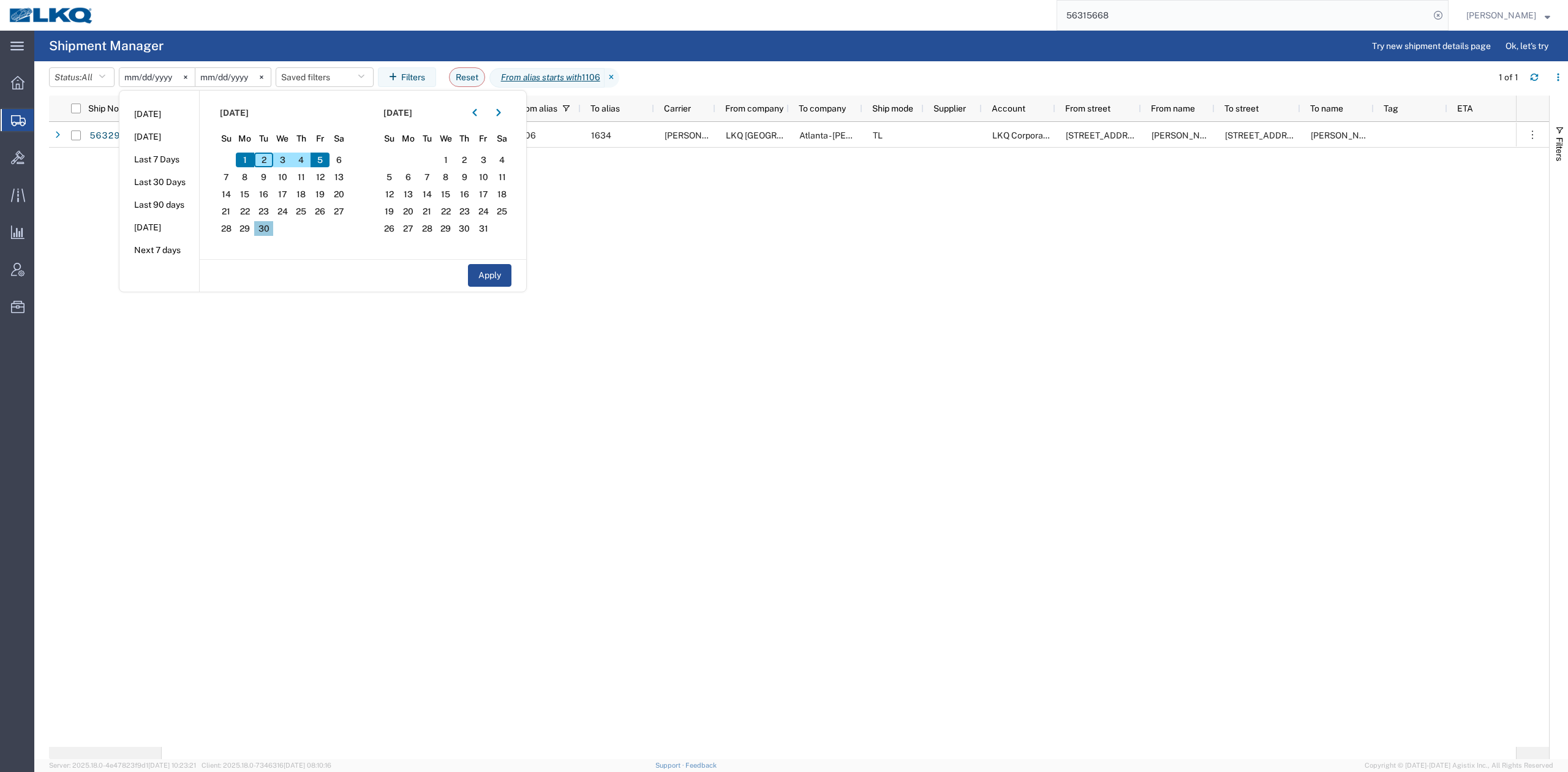
click at [265, 232] on span "30" at bounding box center [264, 228] width 19 height 14
click at [480, 279] on button "Apply" at bounding box center [490, 275] width 43 height 23
type input "2025-09-30"
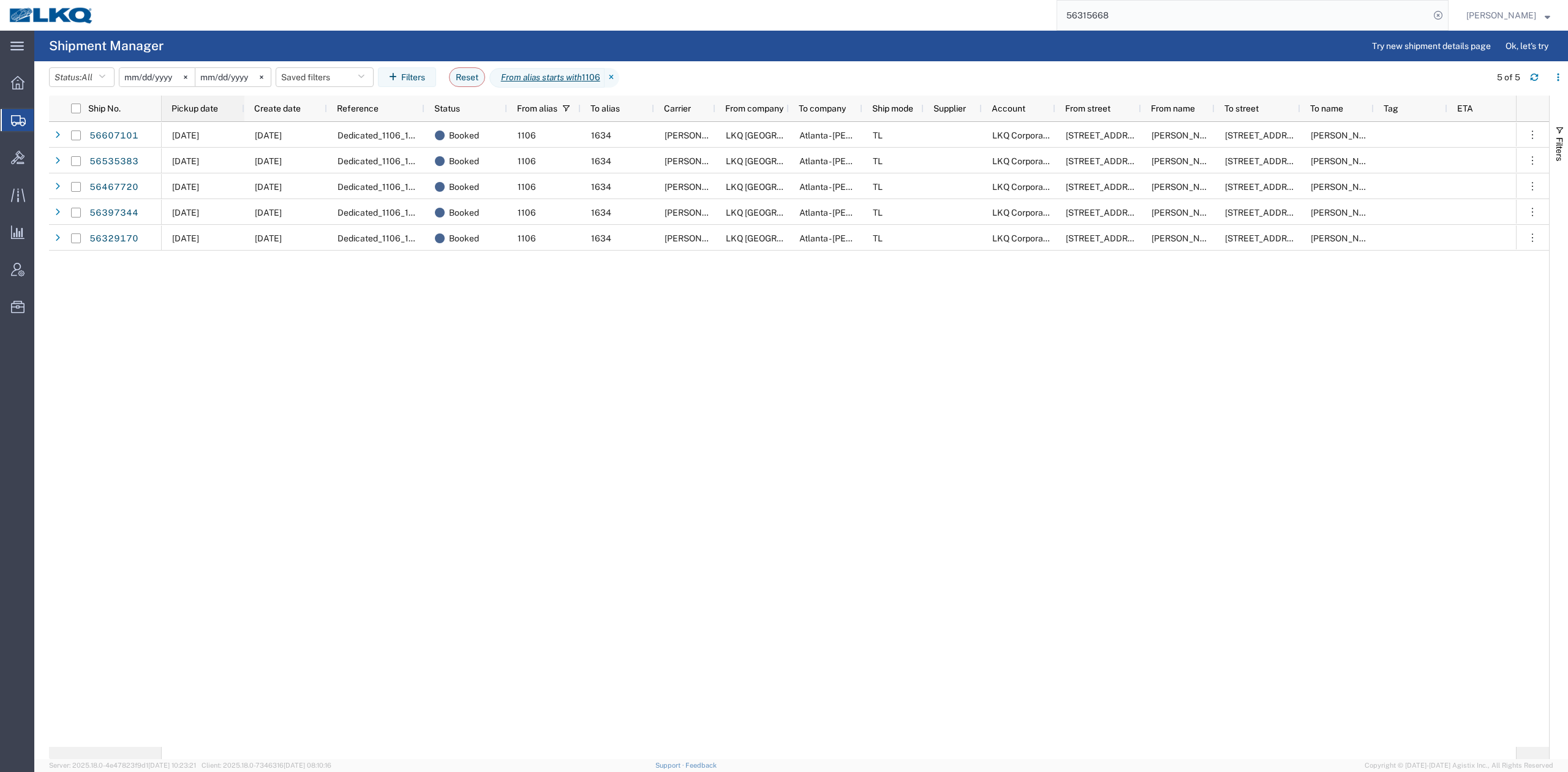
click at [204, 102] on div "Pickup date" at bounding box center [205, 108] width 68 height 20
click at [1204, 5] on input "56315668" at bounding box center [1243, 15] width 372 height 30
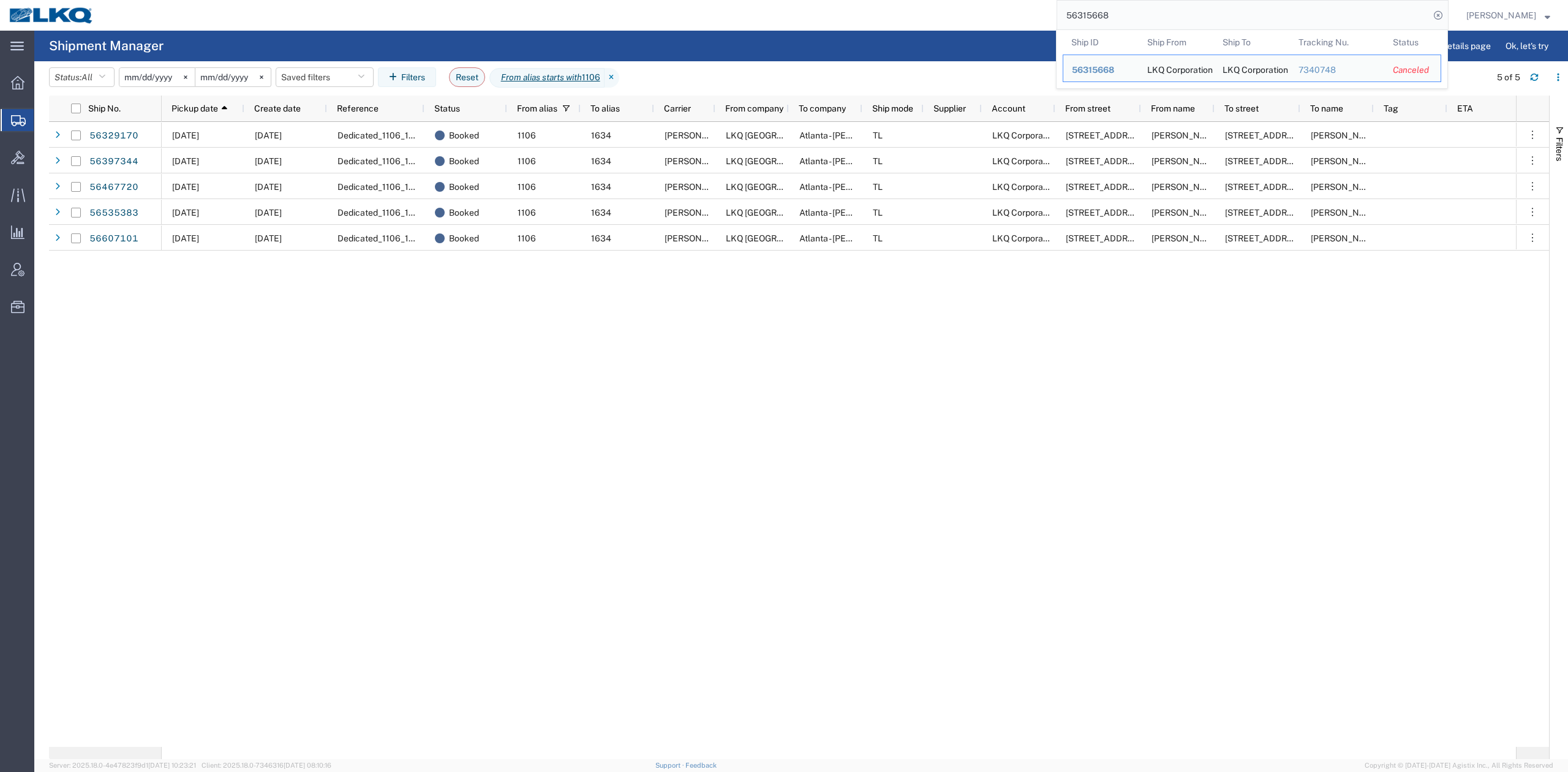
paste input "41251"
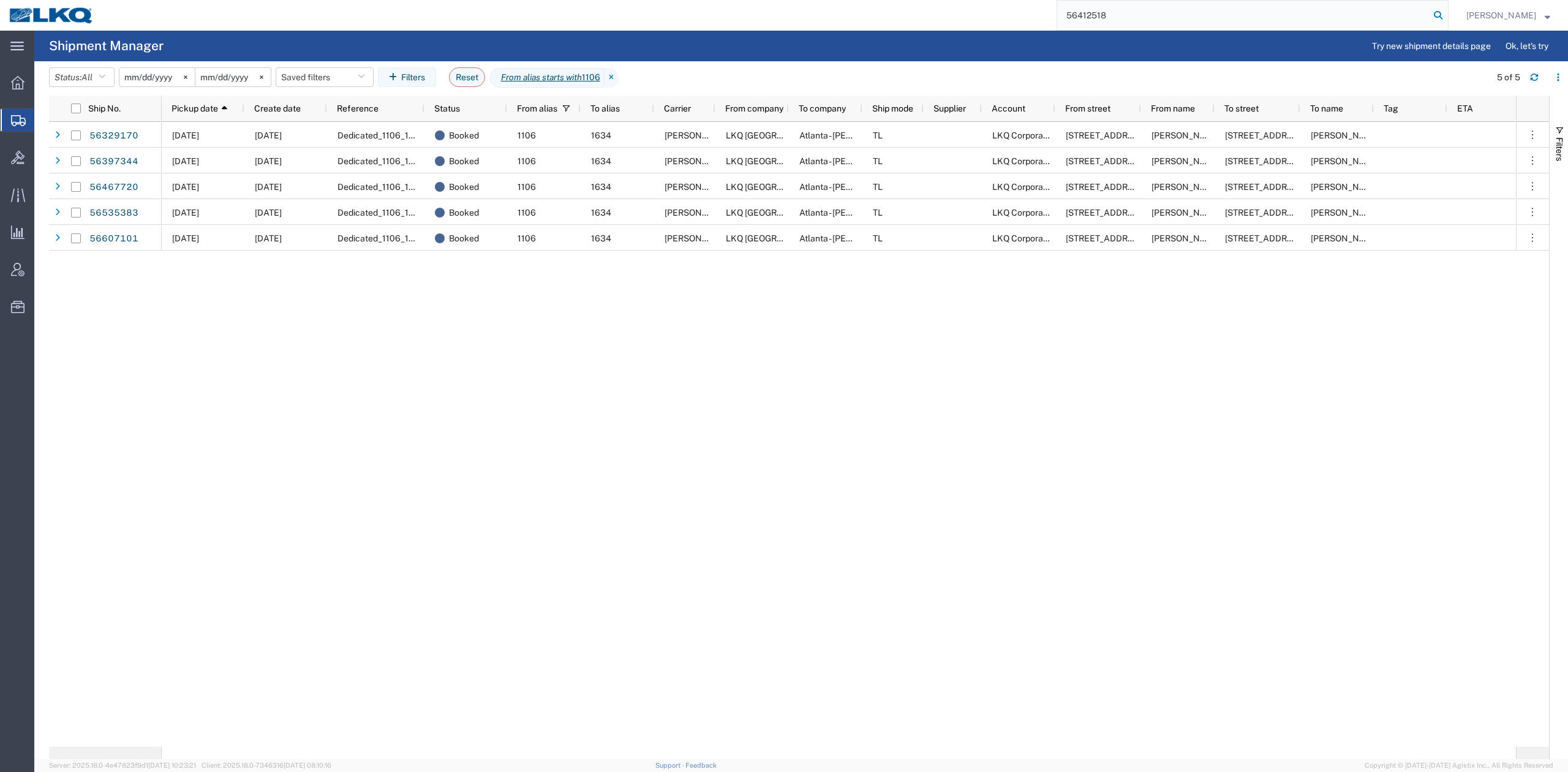
type input "56412518"
click at [1447, 10] on icon at bounding box center [1438, 15] width 17 height 17
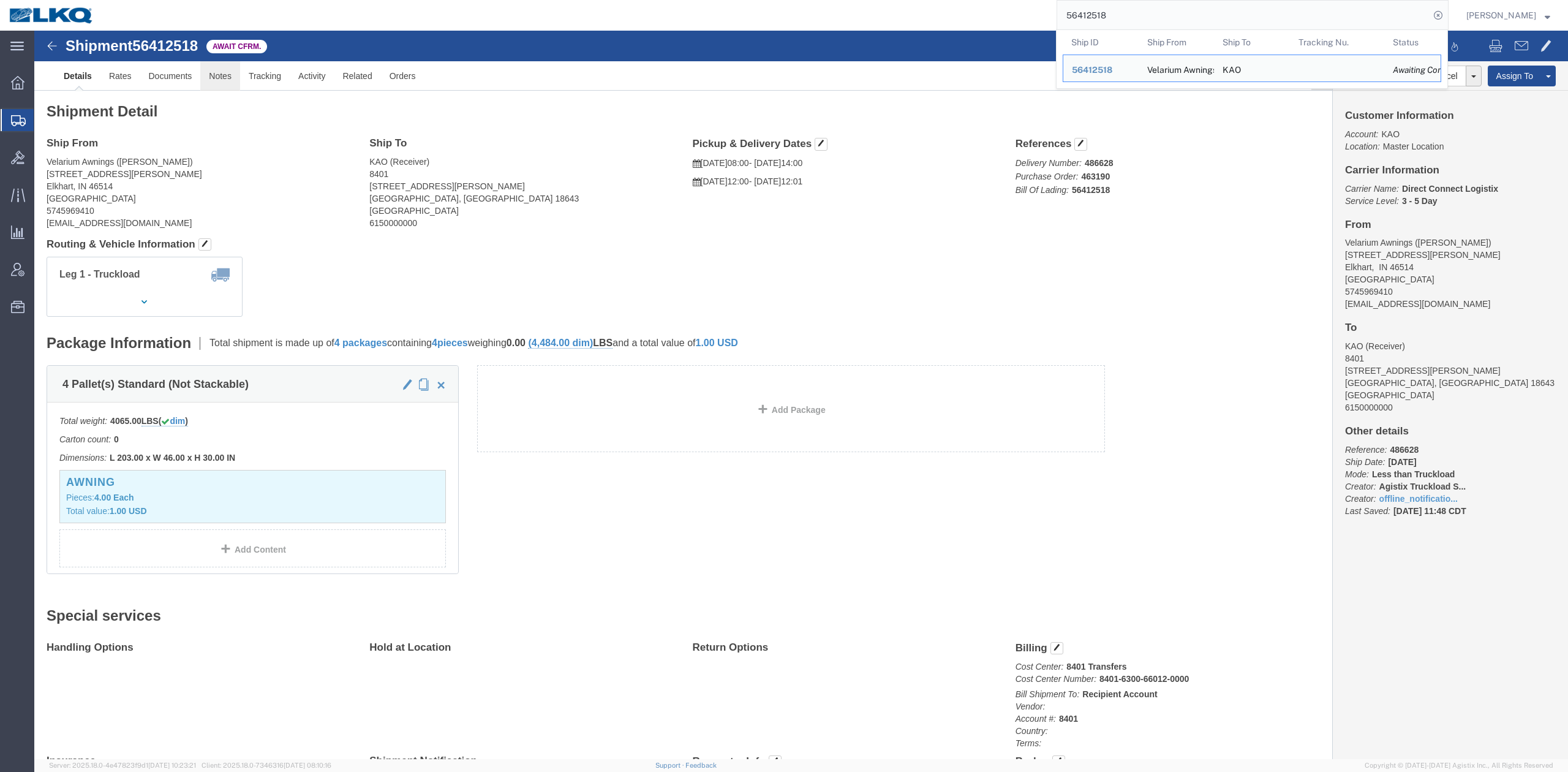
click link "Notes"
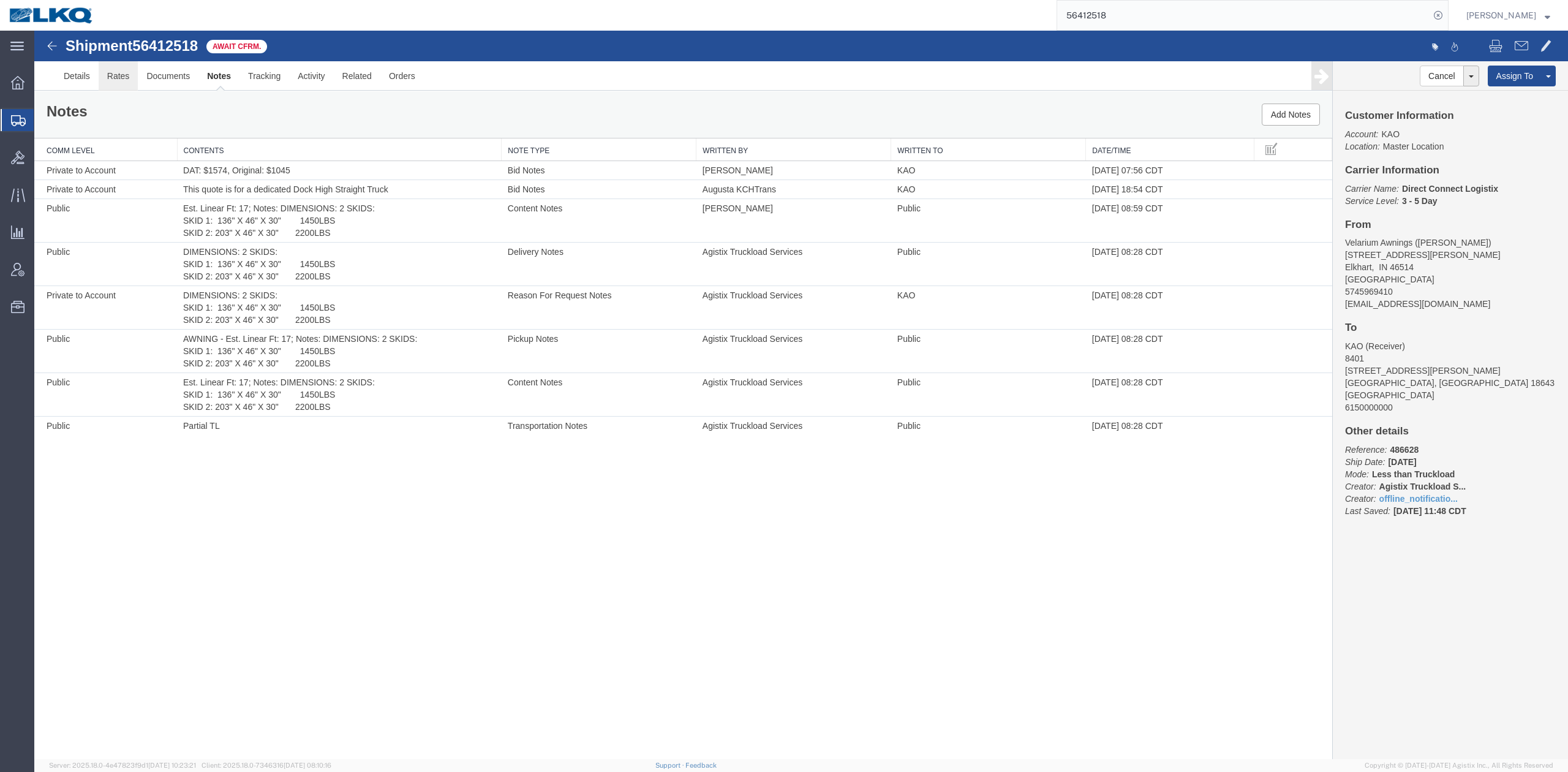
click at [105, 76] on link "Rates" at bounding box center [118, 76] width 40 height 30
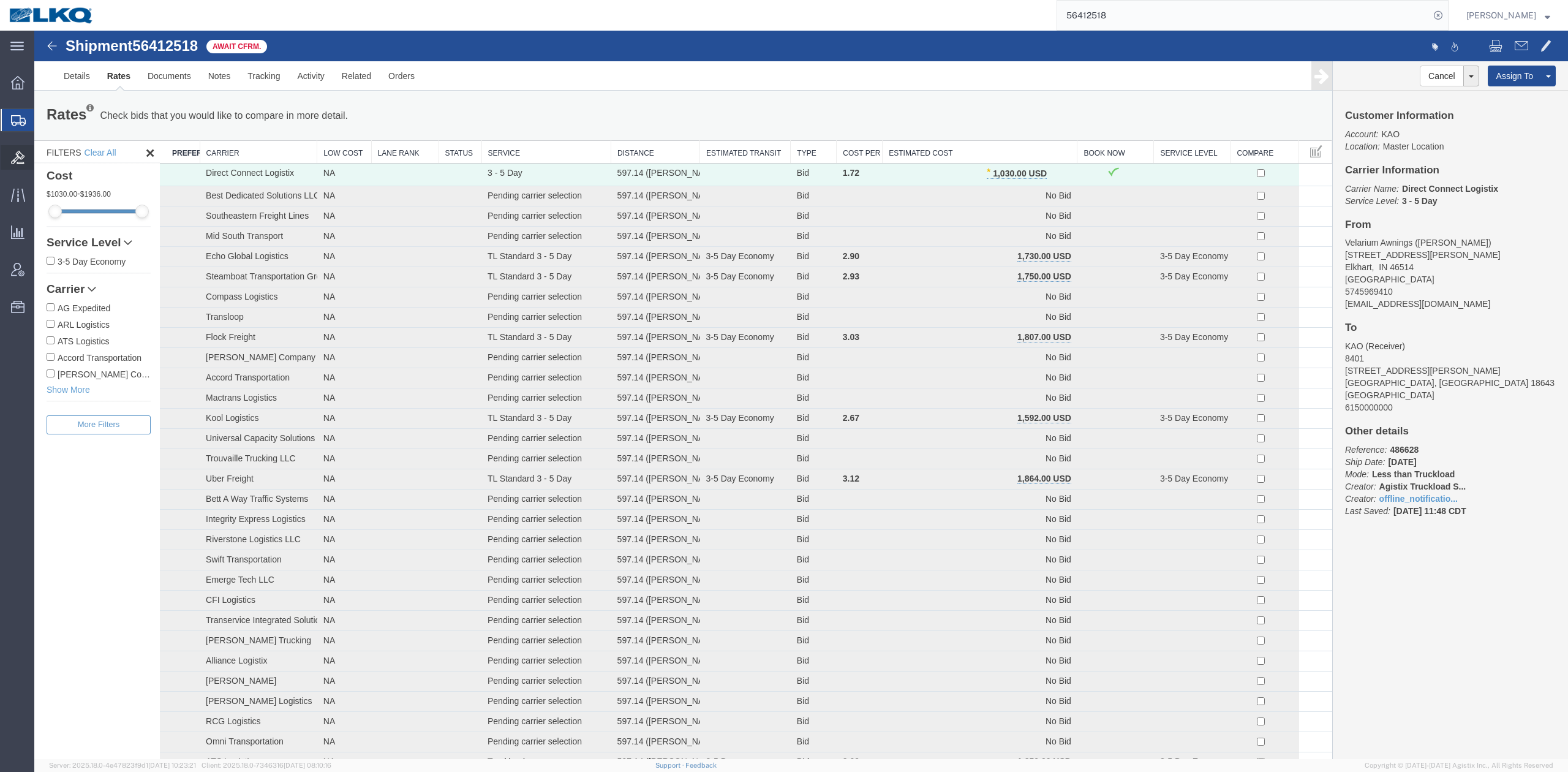
drag, startPoint x: 87, startPoint y: 143, endPoint x: 8, endPoint y: 146, distance: 79.1
click at [0, 0] on span "Shipment Manager" at bounding box center [0, 0] width 0 height 0
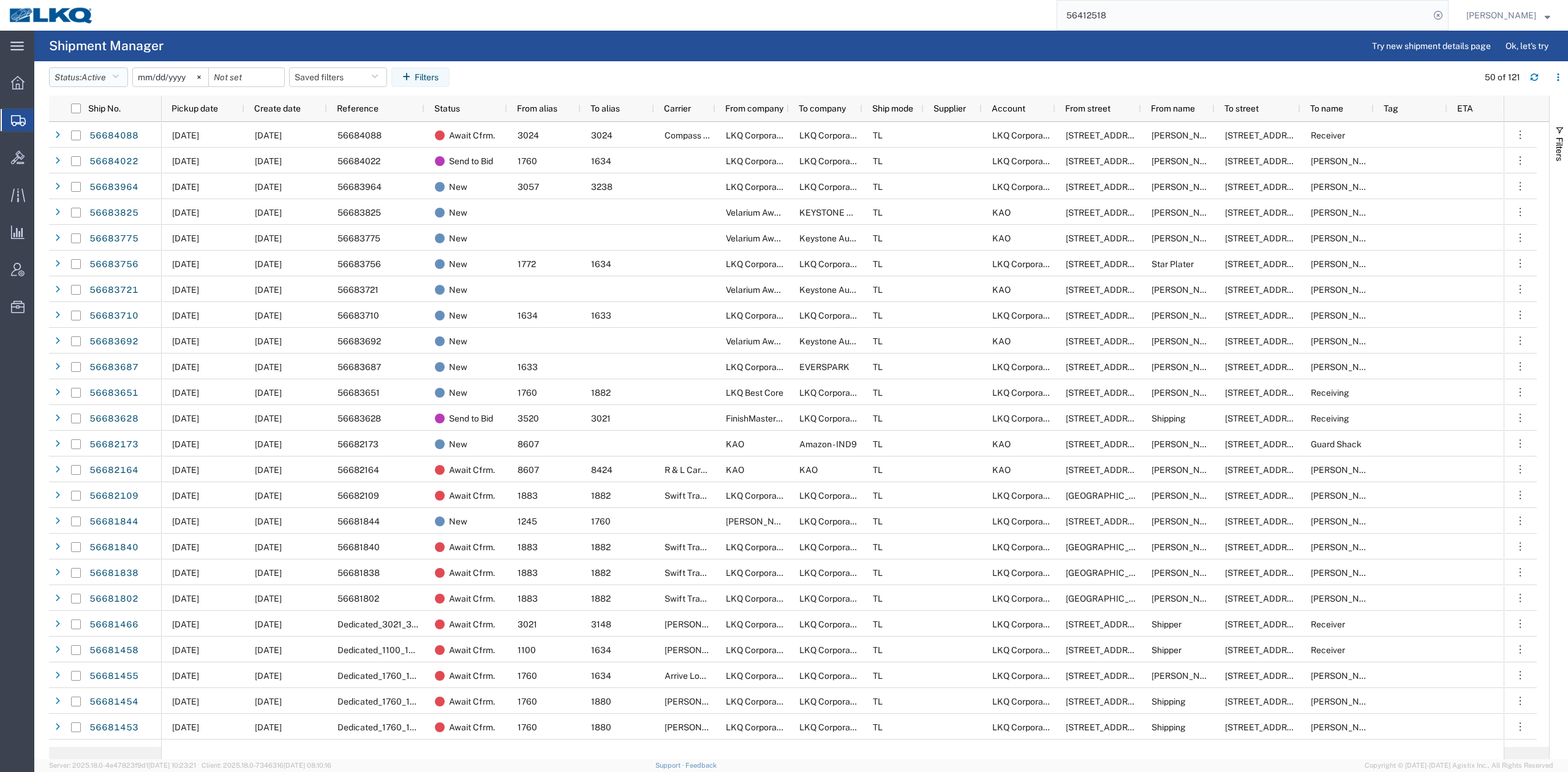
click at [76, 71] on button "Status: Active" at bounding box center [88, 76] width 79 height 20
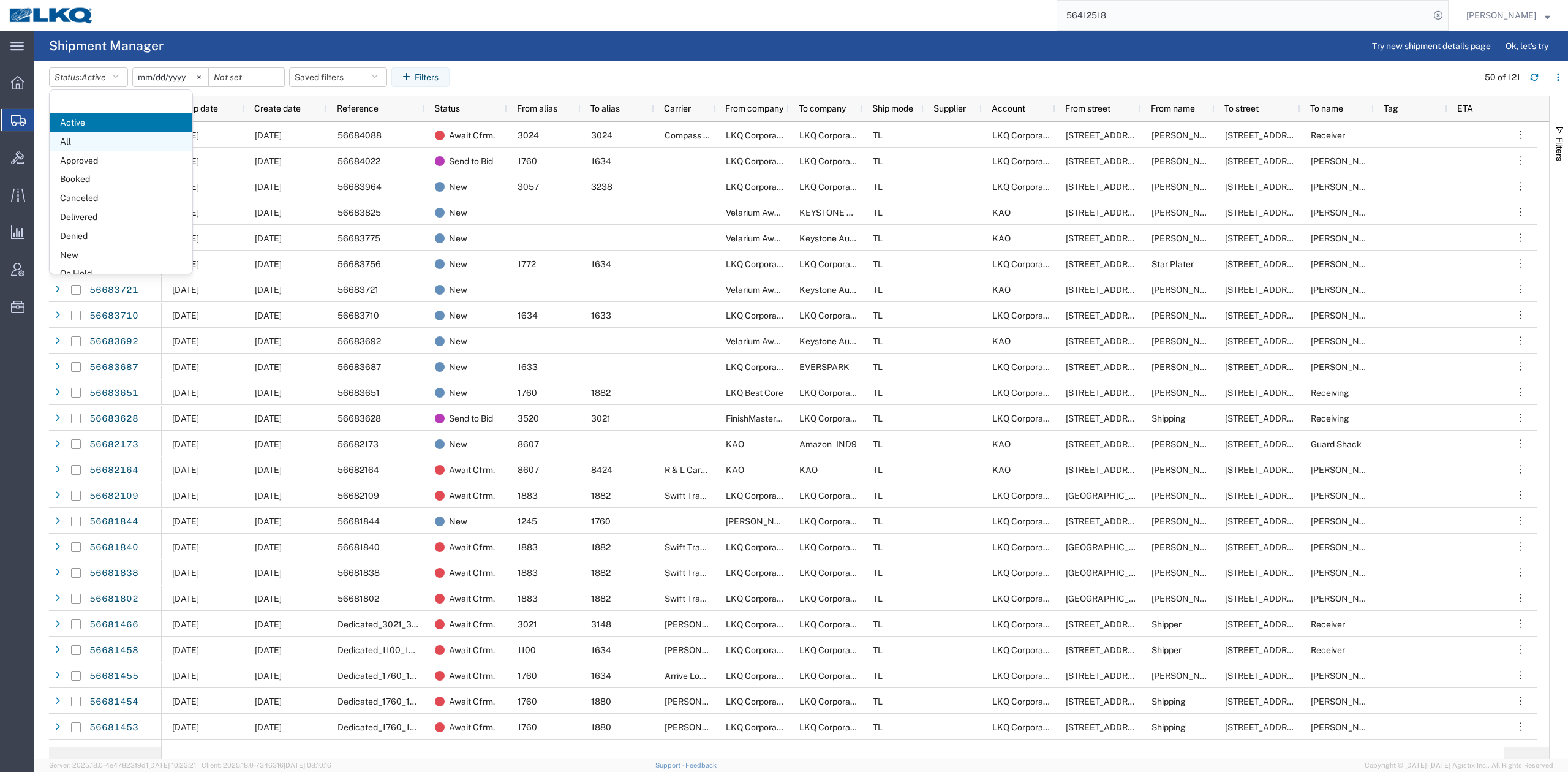
click at [98, 136] on span "All" at bounding box center [120, 142] width 143 height 19
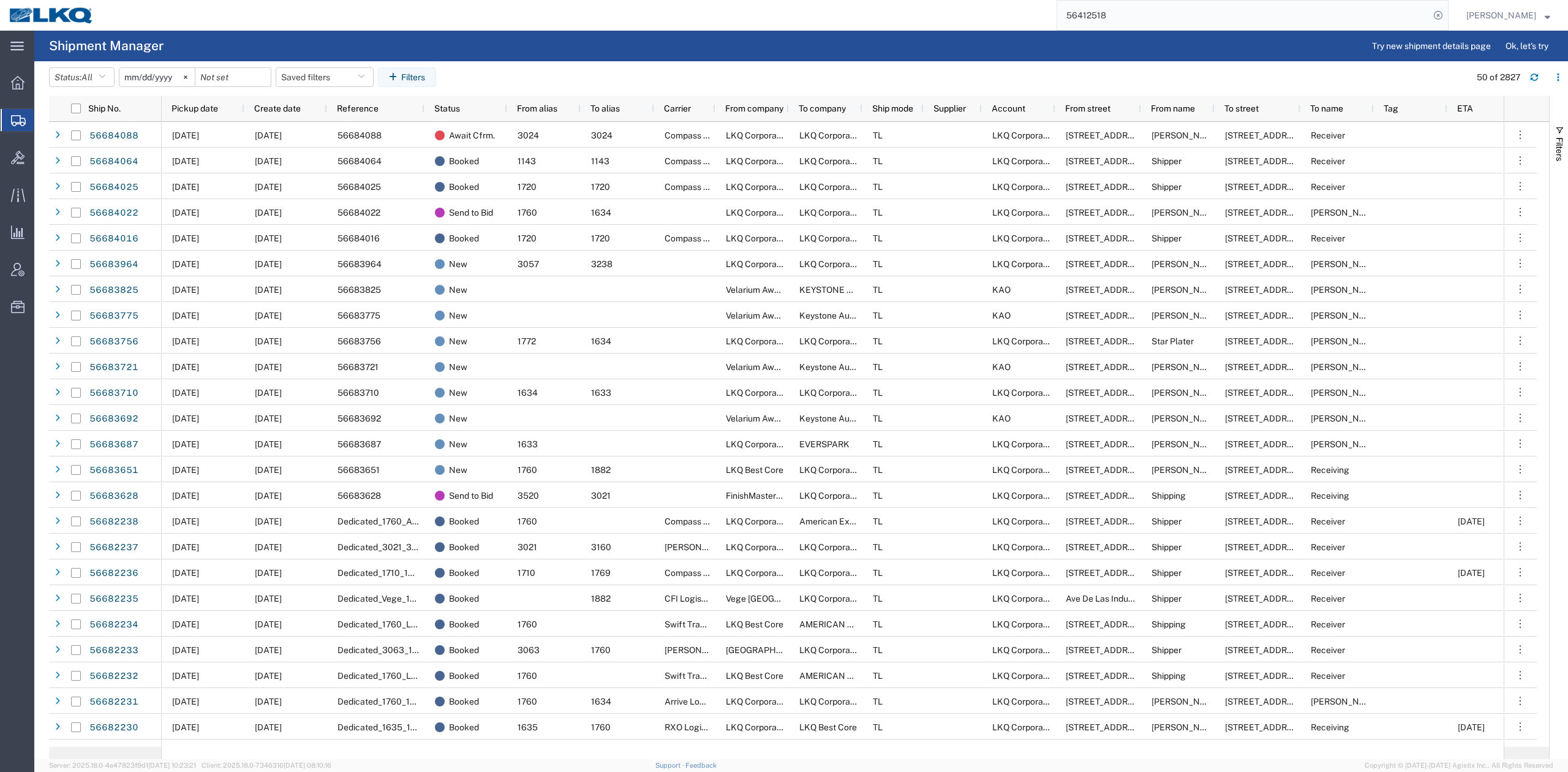
click at [140, 78] on input "[DATE]" at bounding box center [157, 77] width 76 height 19
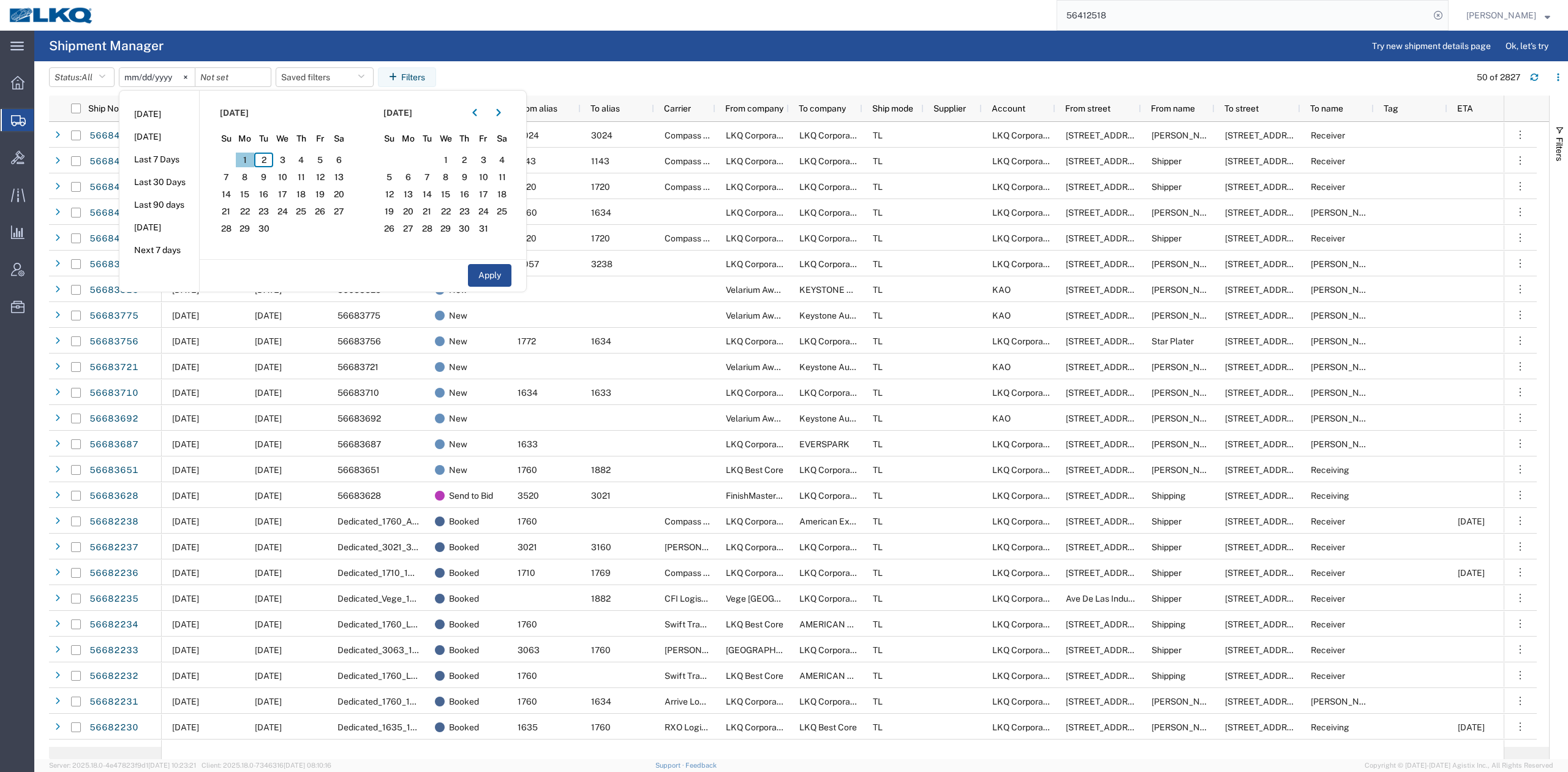
click at [255, 158] on span "1" at bounding box center [245, 159] width 19 height 14
click at [270, 232] on span "30" at bounding box center [264, 228] width 19 height 14
click at [512, 272] on button "Apply" at bounding box center [490, 275] width 43 height 23
type input "2025-09-01"
type input "2025-09-30"
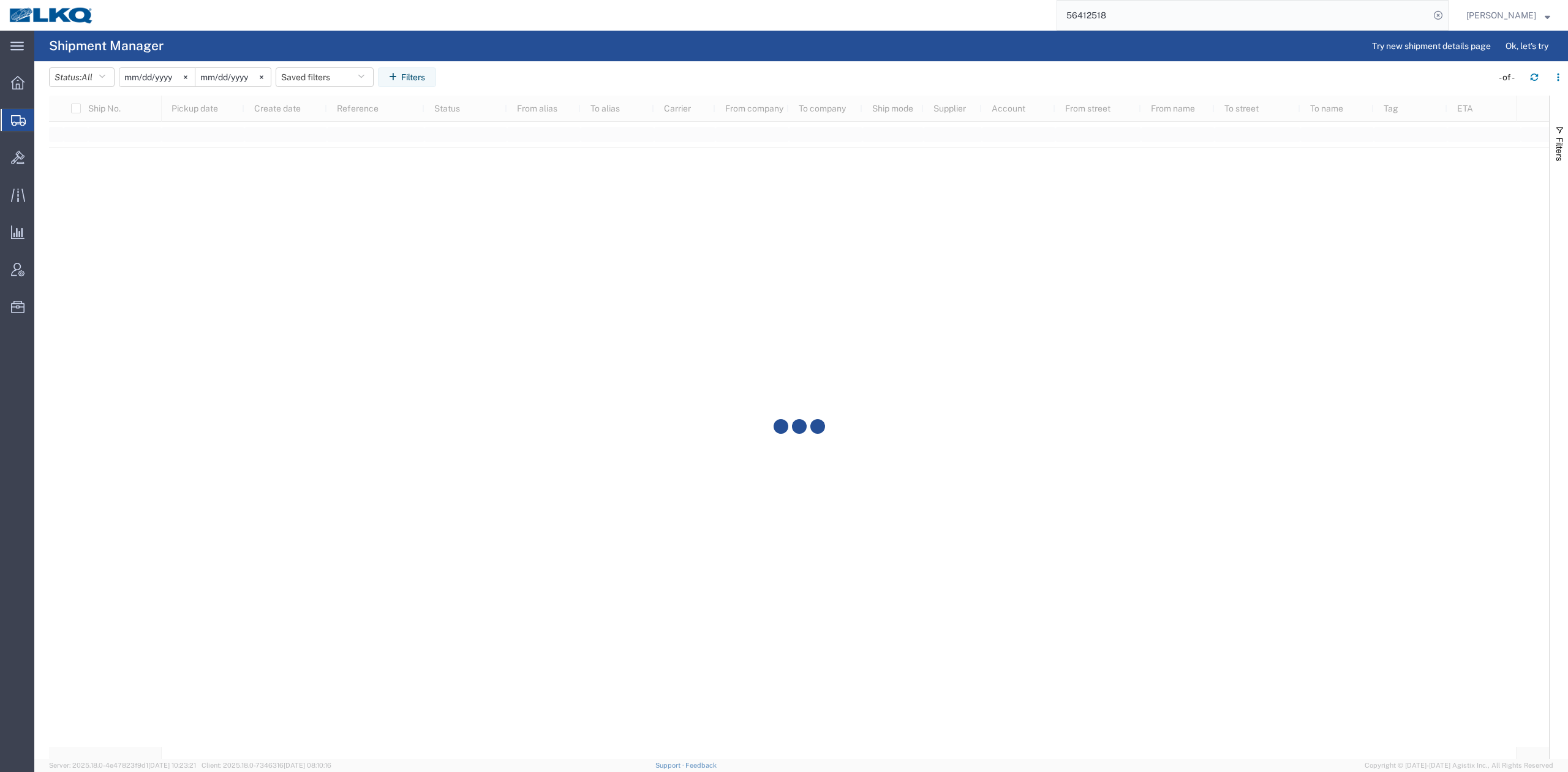
drag, startPoint x: 1567, startPoint y: 137, endPoint x: 1394, endPoint y: 332, distance: 260.7
click at [1567, 138] on button "Filters" at bounding box center [1559, 143] width 19 height 66
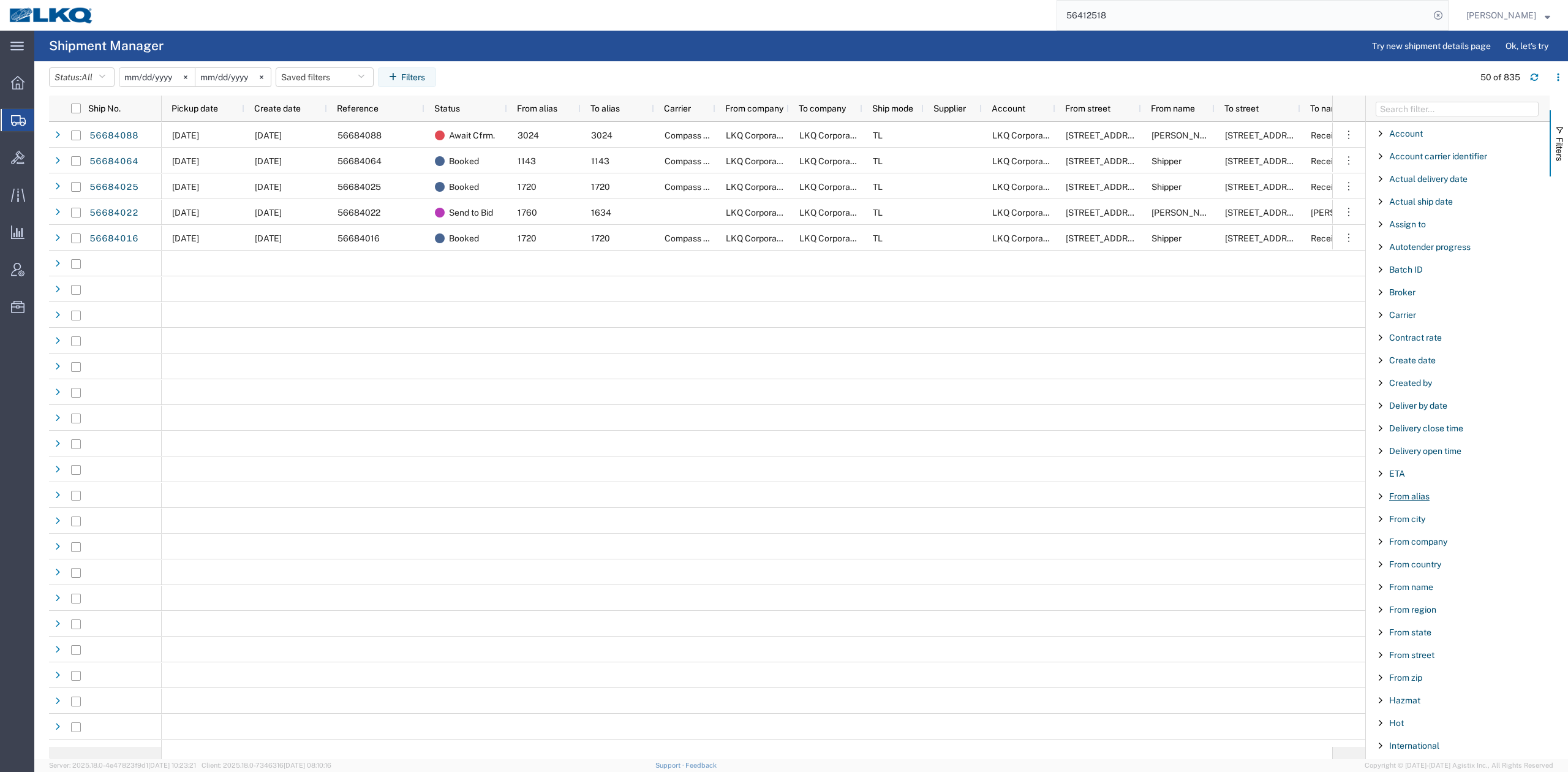
click at [1408, 501] on span "From alias" at bounding box center [1409, 496] width 41 height 10
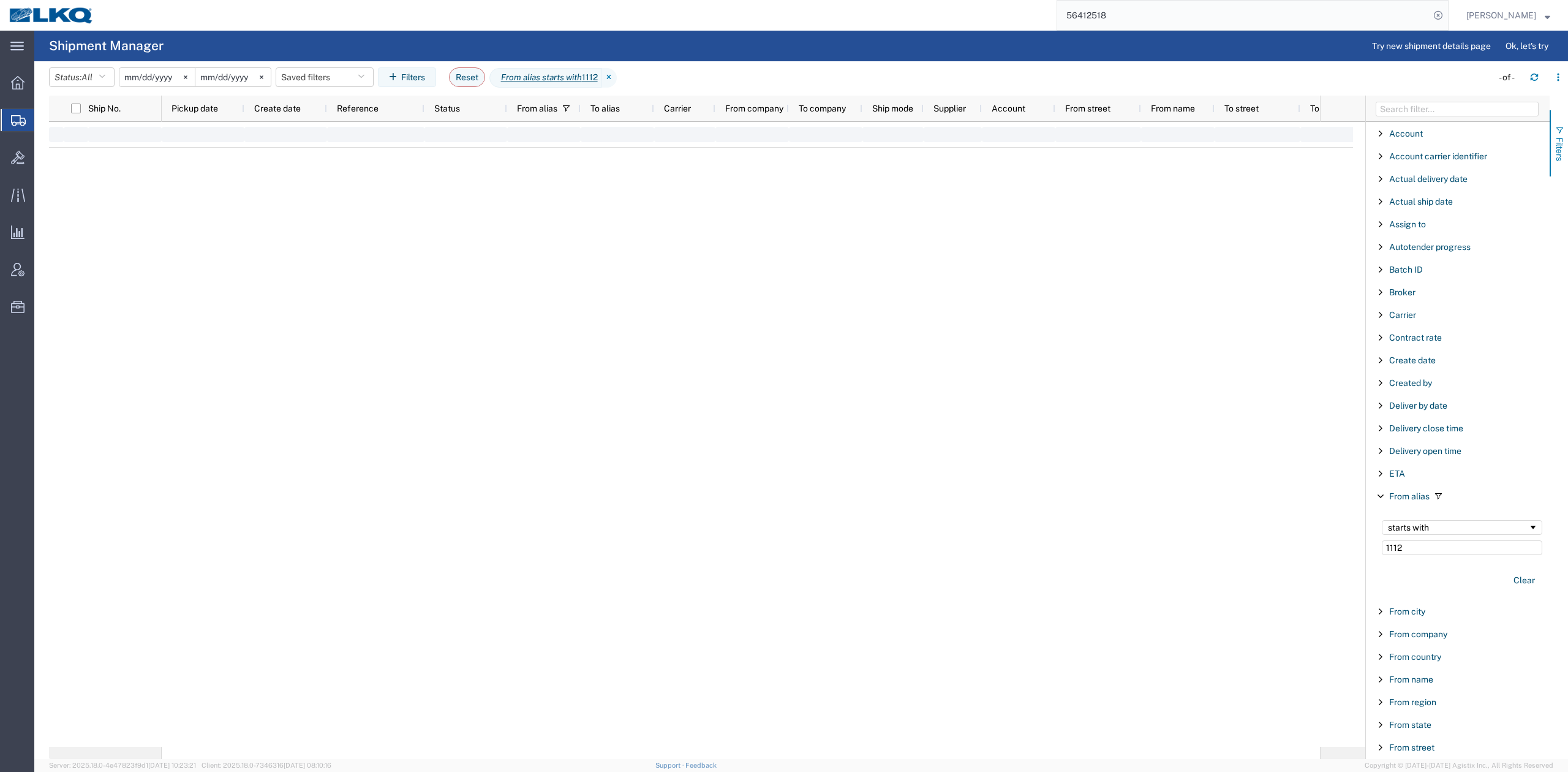
type input "1112"
click at [1559, 148] on span "Filters" at bounding box center [1560, 149] width 10 height 24
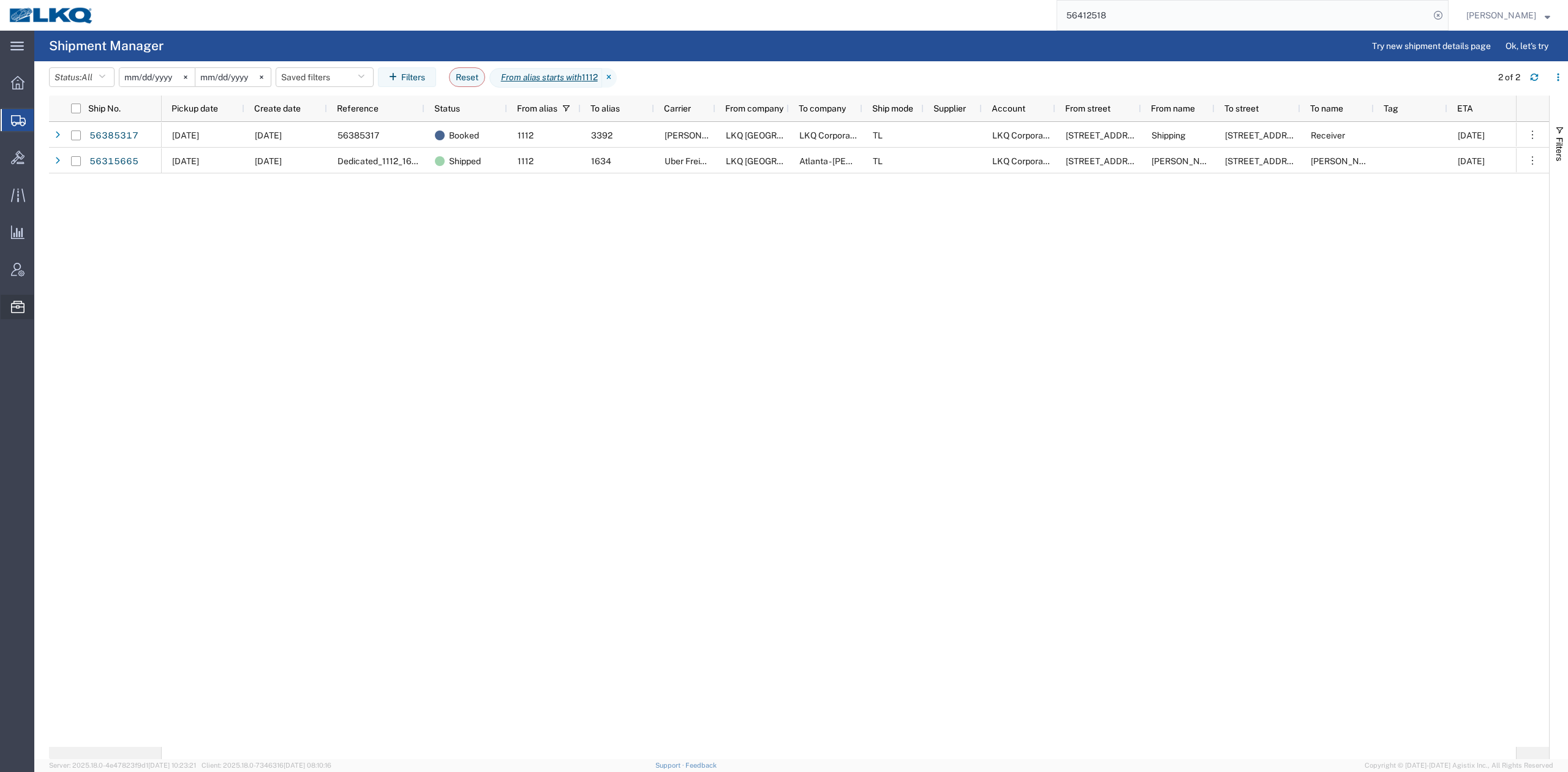
click at [0, 0] on span "Templates" at bounding box center [0, 0] width 0 height 0
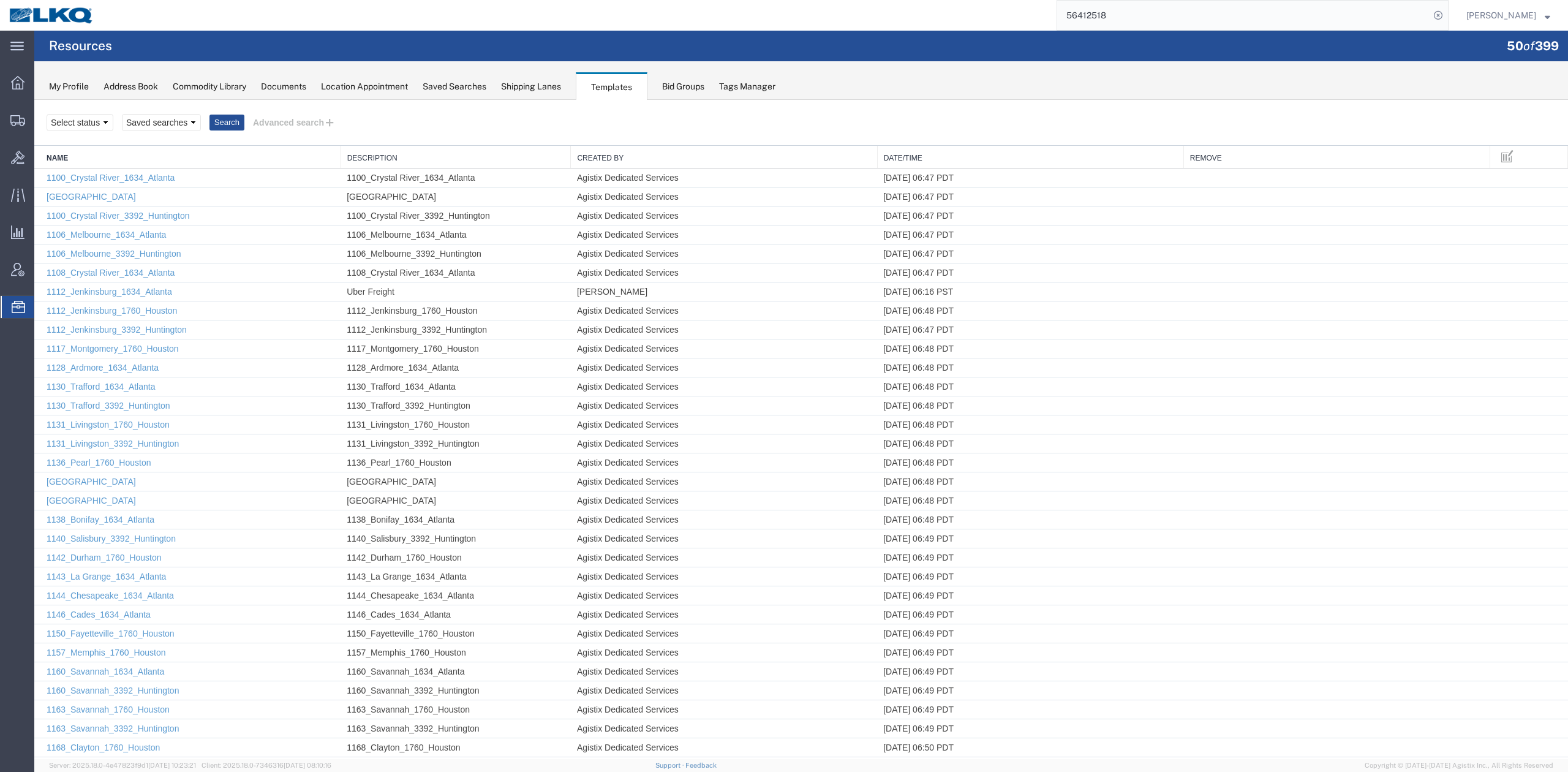
click at [125, 152] on th "Name" at bounding box center [187, 157] width 306 height 23
click at [115, 158] on link "Name" at bounding box center [190, 158] width 288 height 10
click at [103, 158] on link "Name" at bounding box center [190, 158] width 288 height 10
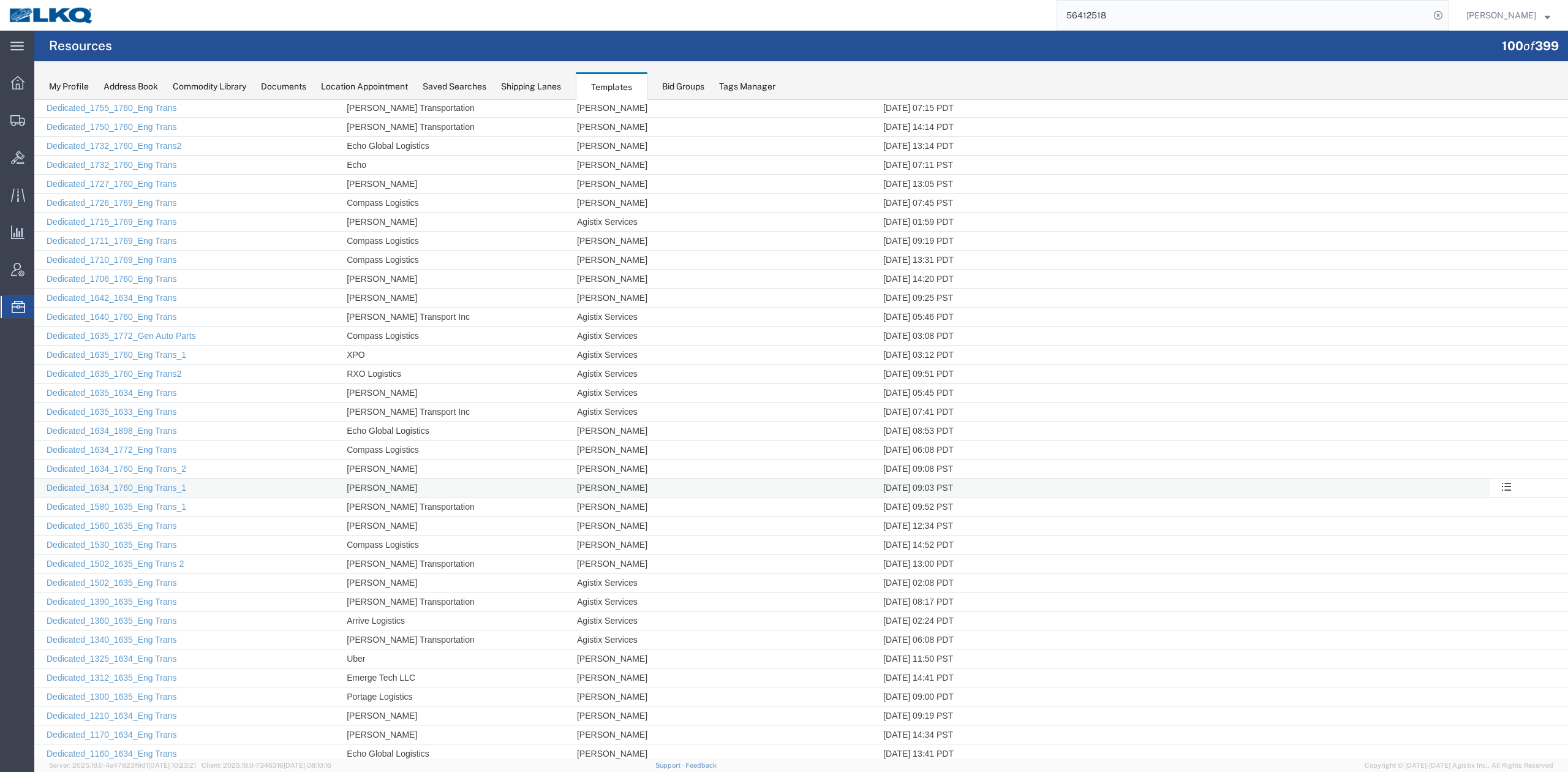
scroll to position [1340, 0]
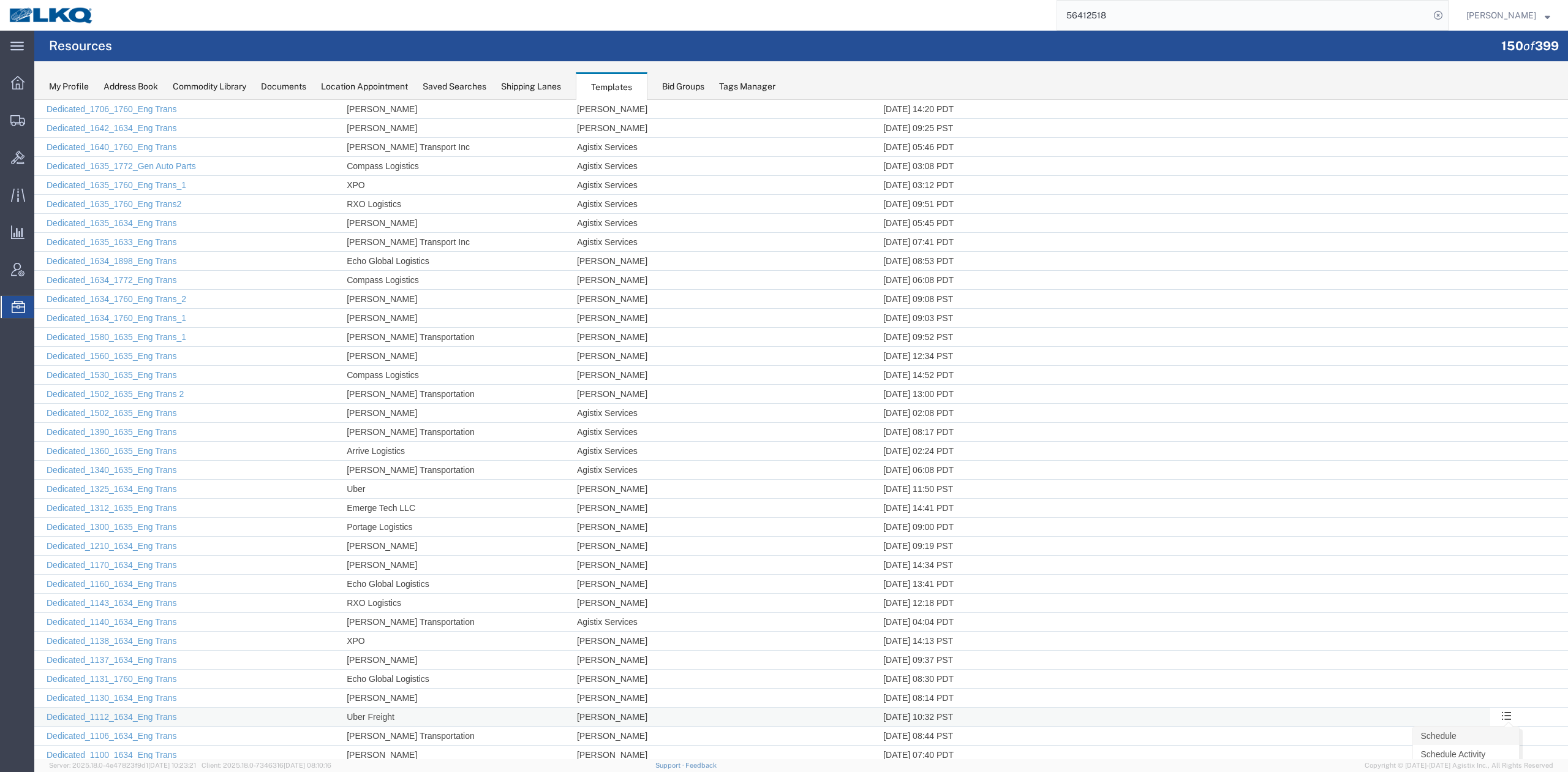
click at [1490, 745] on link "Schedule" at bounding box center [1465, 736] width 106 height 19
select select "MONDAY"
select select "WEDNESDAY"
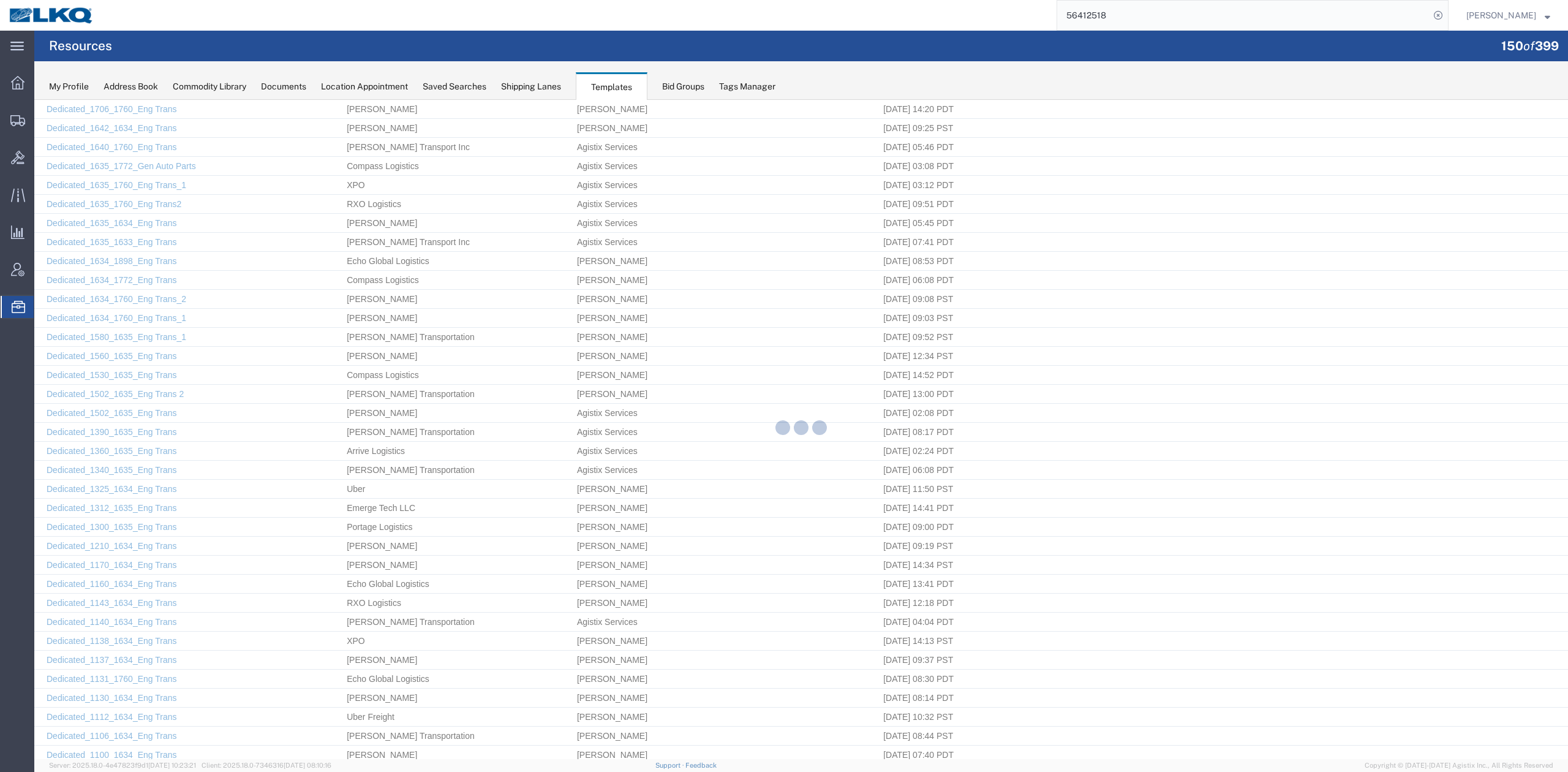
select select "FRIDAY"
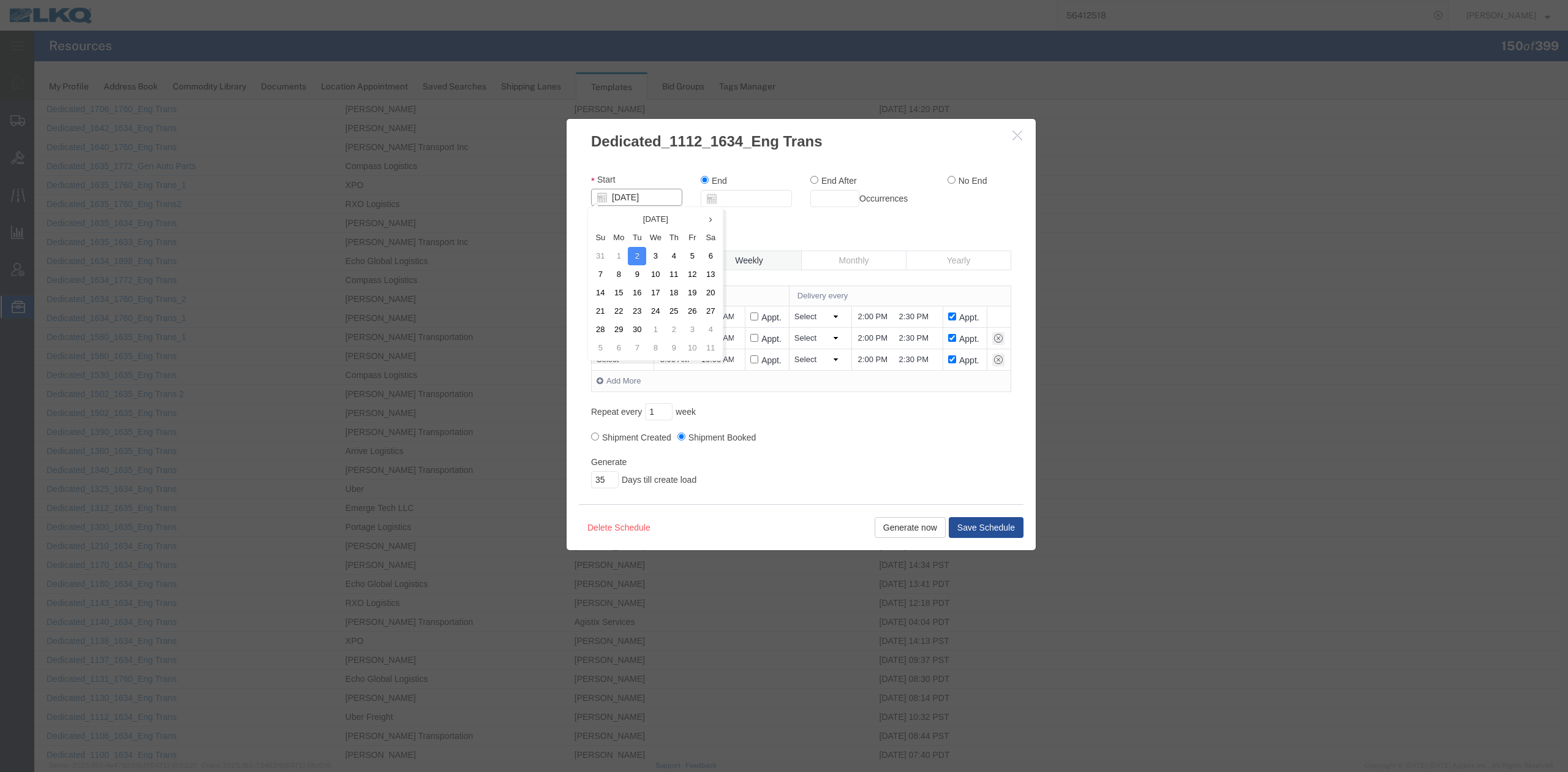
drag, startPoint x: 664, startPoint y: 194, endPoint x: 378, endPoint y: 199, distance: 286.0
click at [378, 199] on div "Dedicated_1112_1634_Eng Trans Start 09/02/2025 End End After Occurrences No End…" at bounding box center [801, 429] width 1534 height 659
click at [650, 255] on td "3" at bounding box center [656, 256] width 19 height 19
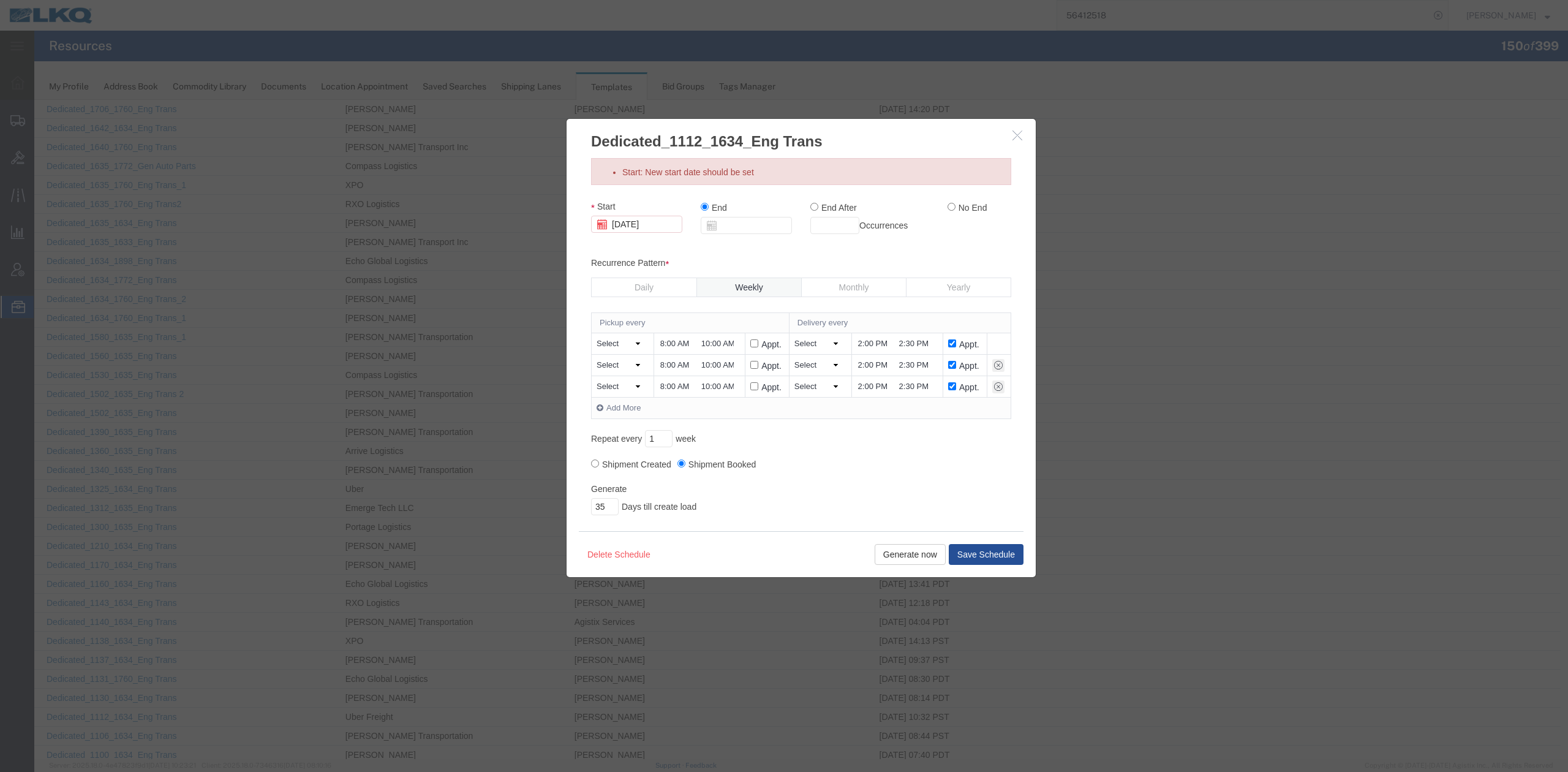
click at [948, 208] on input "No End" at bounding box center [951, 206] width 8 height 8
radio input "true"
click at [920, 560] on button "Generate now" at bounding box center [910, 554] width 71 height 21
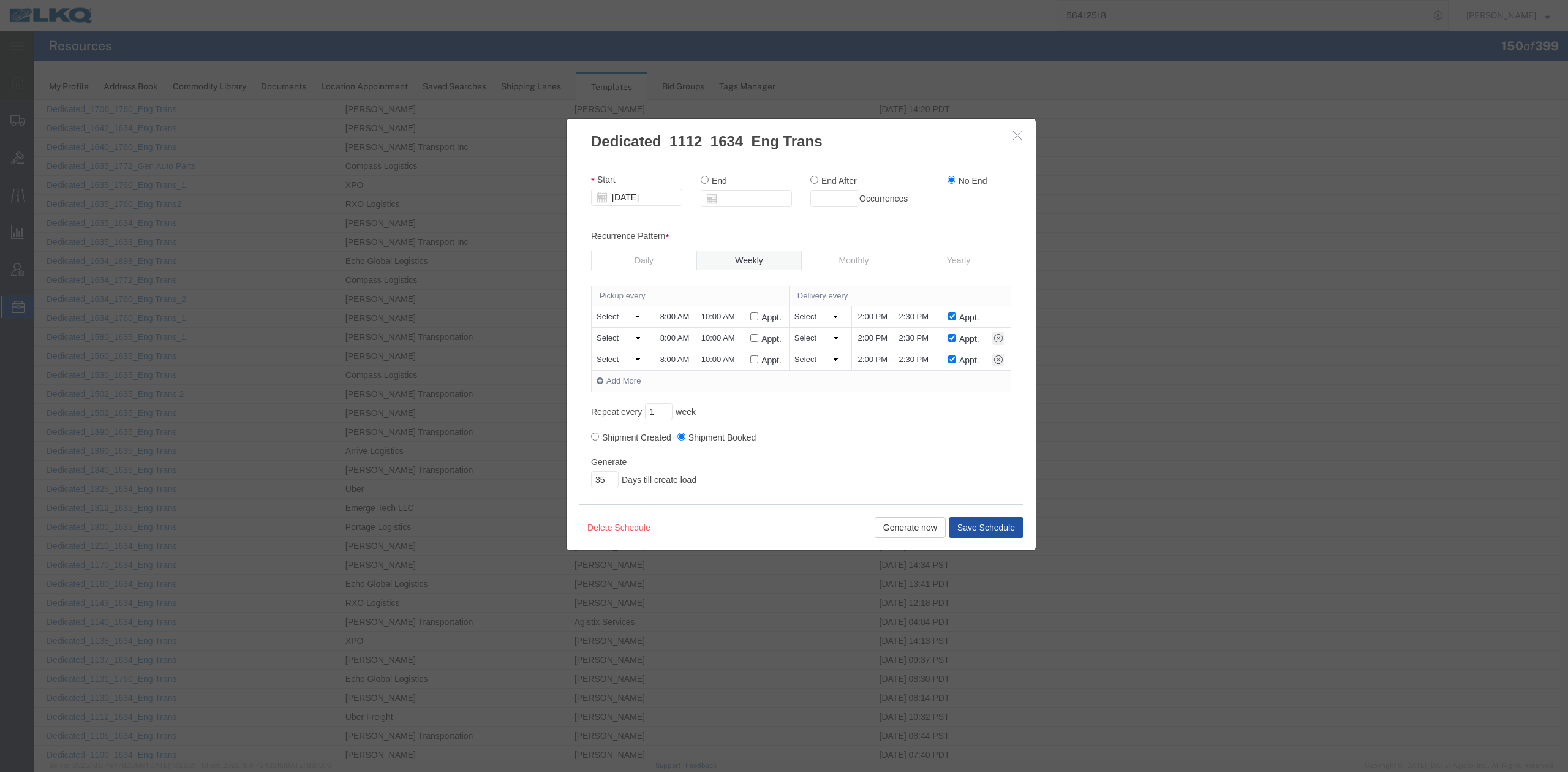
drag, startPoint x: 971, startPoint y: 532, endPoint x: 997, endPoint y: 433, distance: 102.4
click at [971, 532] on button "Save Schedule" at bounding box center [986, 527] width 75 height 21
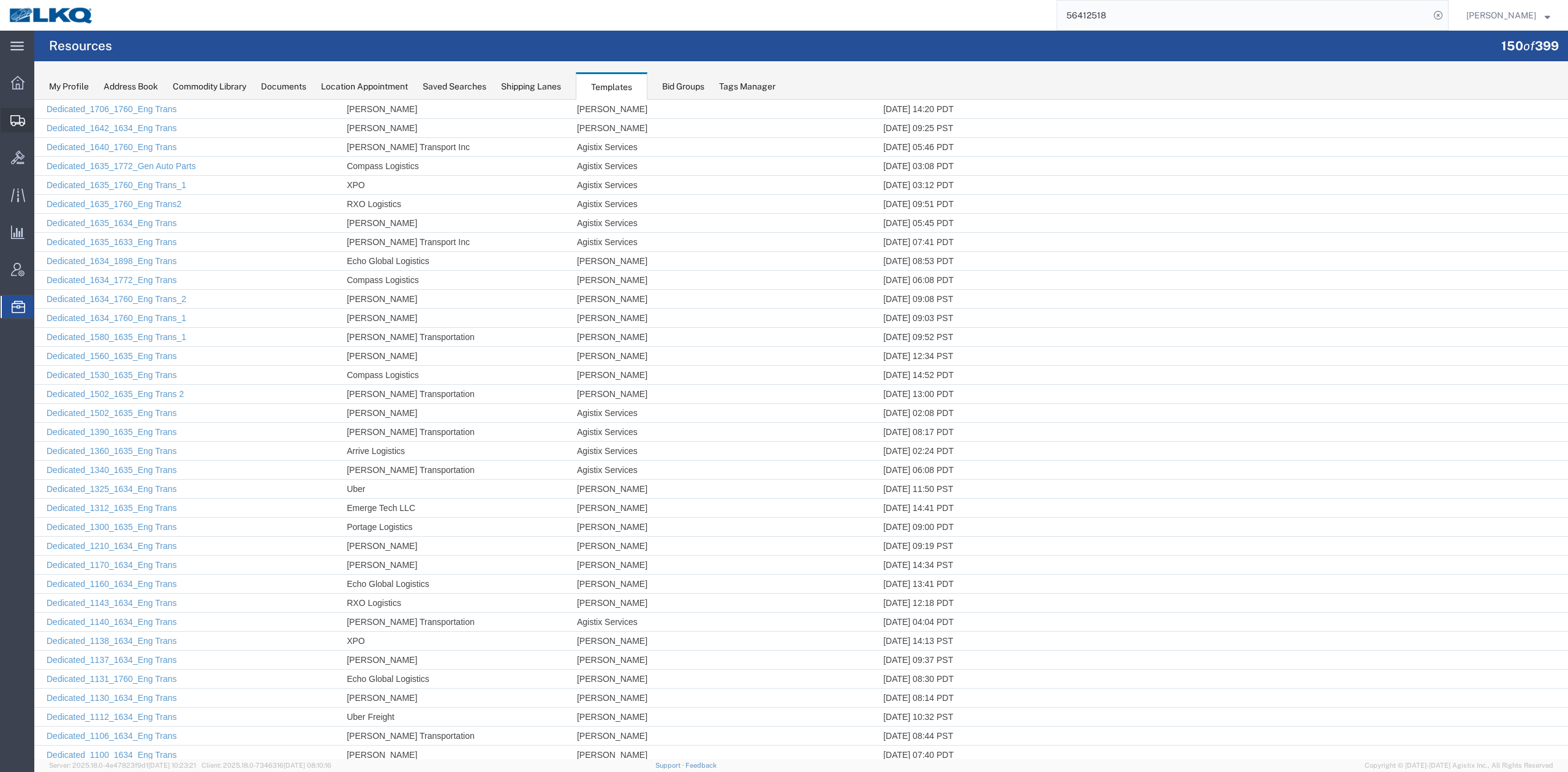
click at [0, 0] on span "Shipment Manager" at bounding box center [0, 0] width 0 height 0
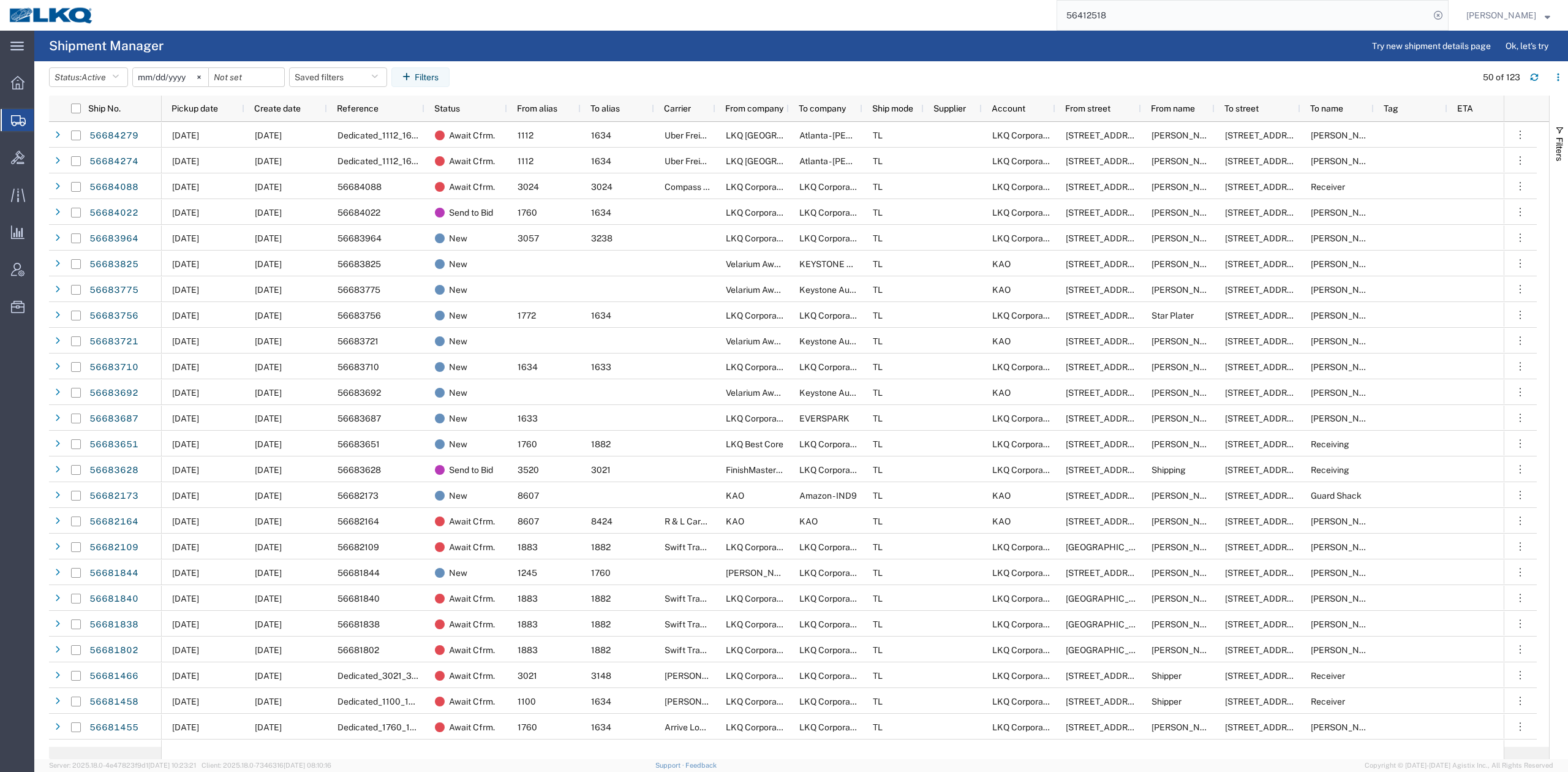
click at [92, 64] on header "Status: Active Active All Approved Booked Canceled Delivered Denied New On Hold…" at bounding box center [809, 78] width 1519 height 34
drag, startPoint x: 92, startPoint y: 64, endPoint x: 83, endPoint y: 74, distance: 13.5
click at [89, 67] on header "Status: Active Active All Approved Booked Canceled Delivered Denied New On Hold…" at bounding box center [809, 78] width 1519 height 34
click at [83, 74] on button "Status: Active" at bounding box center [88, 76] width 79 height 20
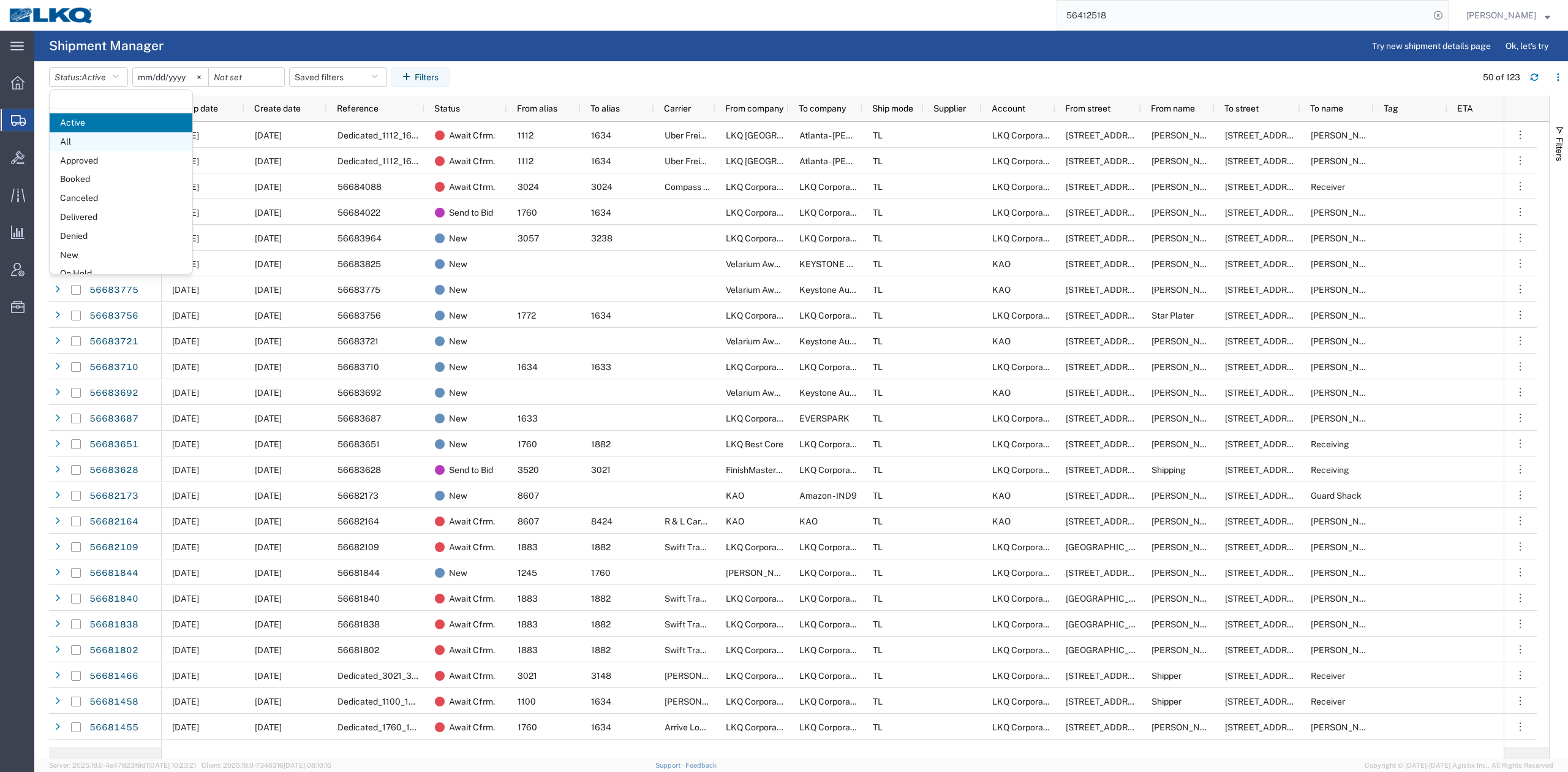
click at [78, 137] on span "All" at bounding box center [120, 142] width 143 height 19
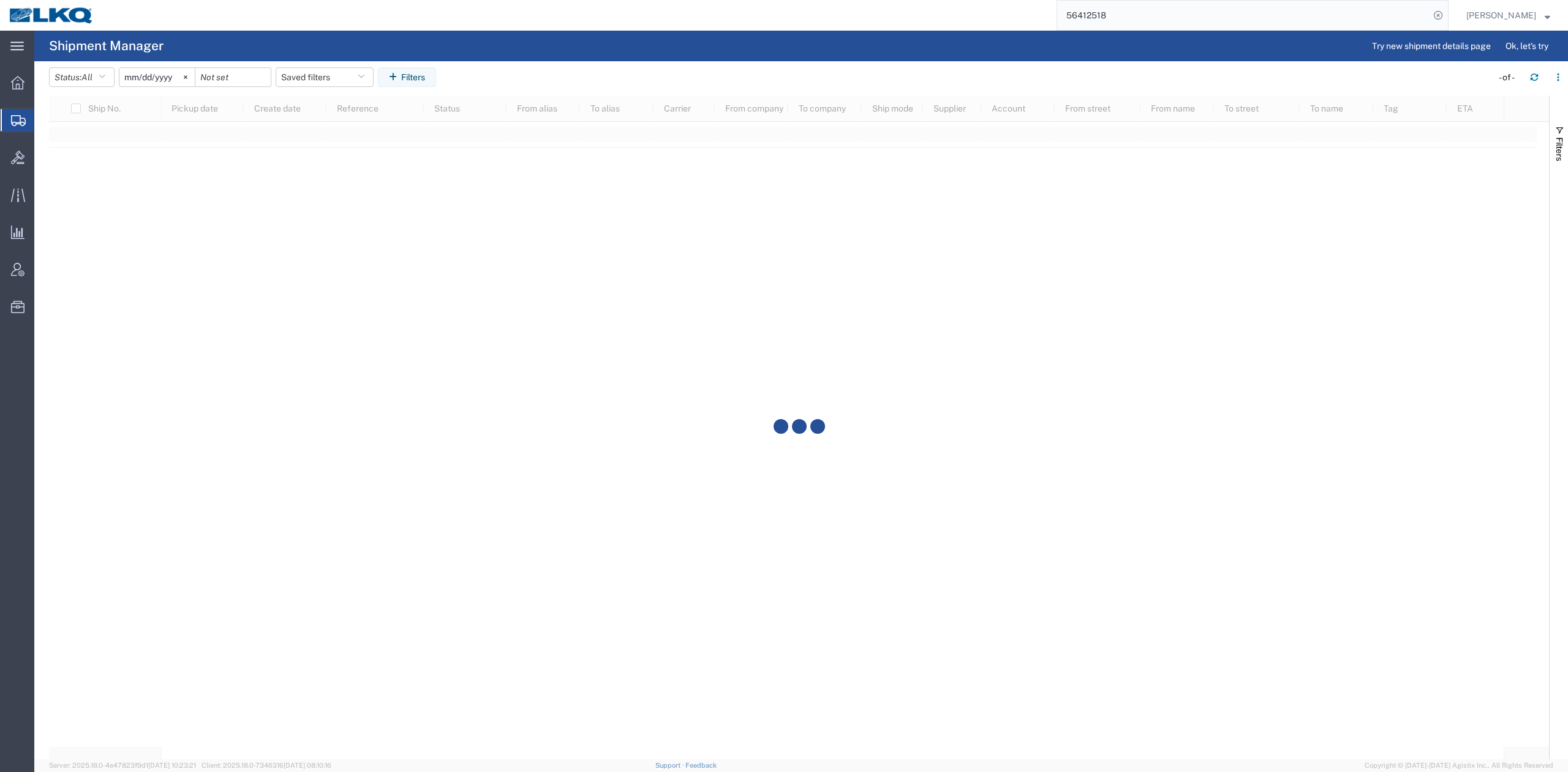
click at [158, 80] on input "[DATE]" at bounding box center [157, 77] width 76 height 19
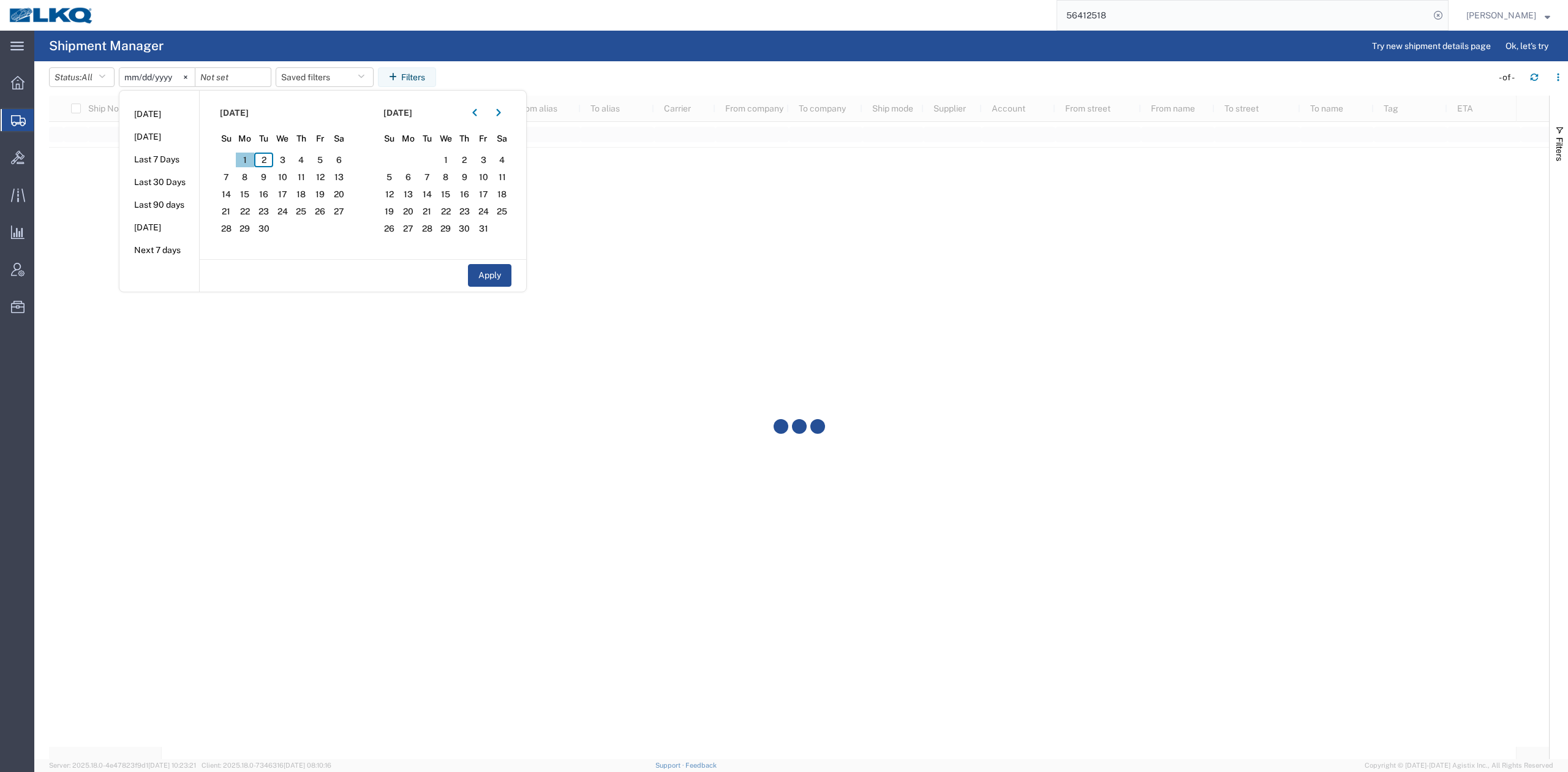
click at [249, 158] on span "1" at bounding box center [245, 159] width 19 height 14
click at [263, 232] on span "30" at bounding box center [264, 228] width 19 height 14
click at [493, 272] on button "Apply" at bounding box center [490, 275] width 43 height 23
type input "2025-09-01"
type input "2025-09-30"
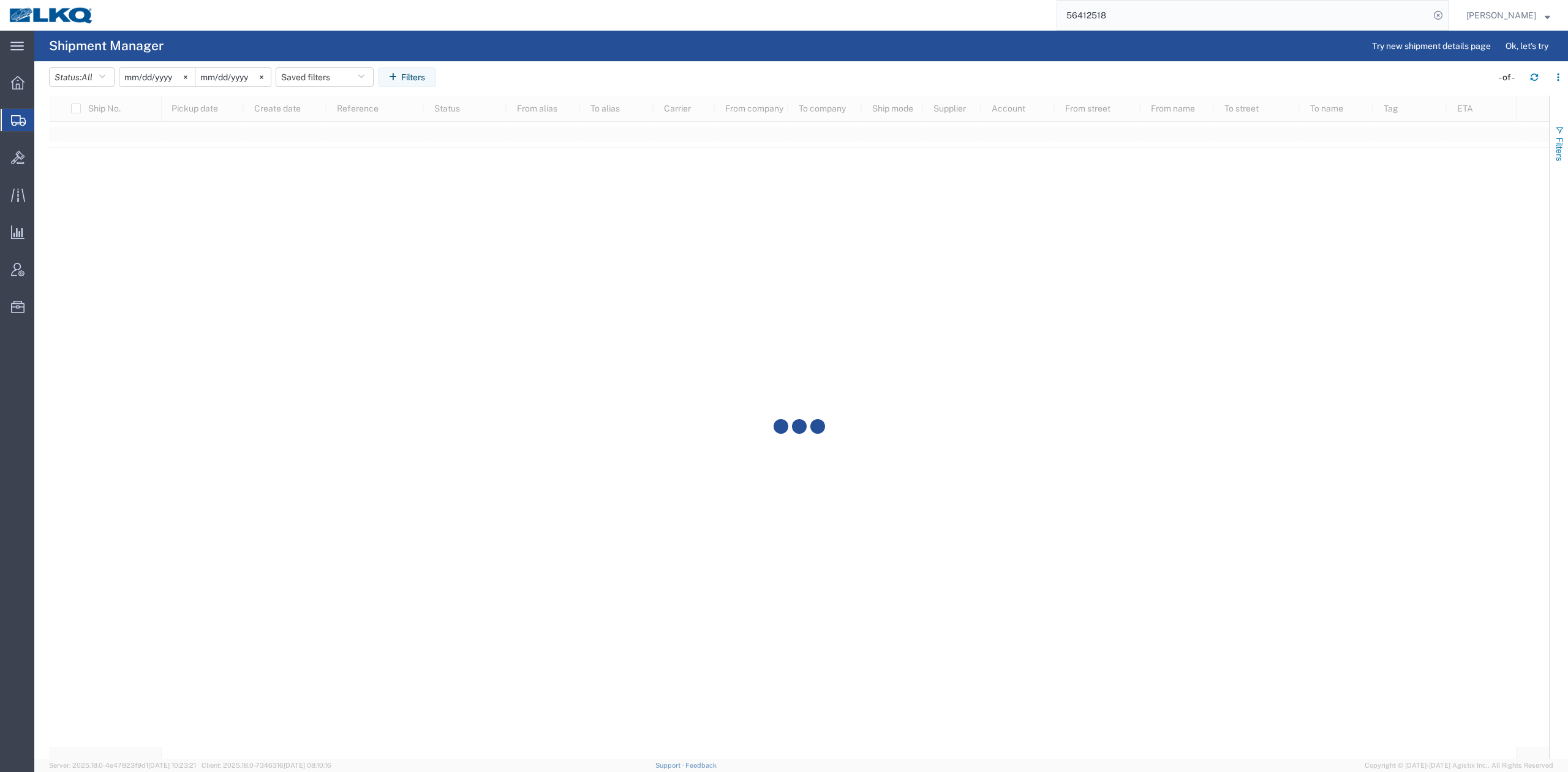
click at [1567, 138] on button "Filters" at bounding box center [1559, 143] width 19 height 66
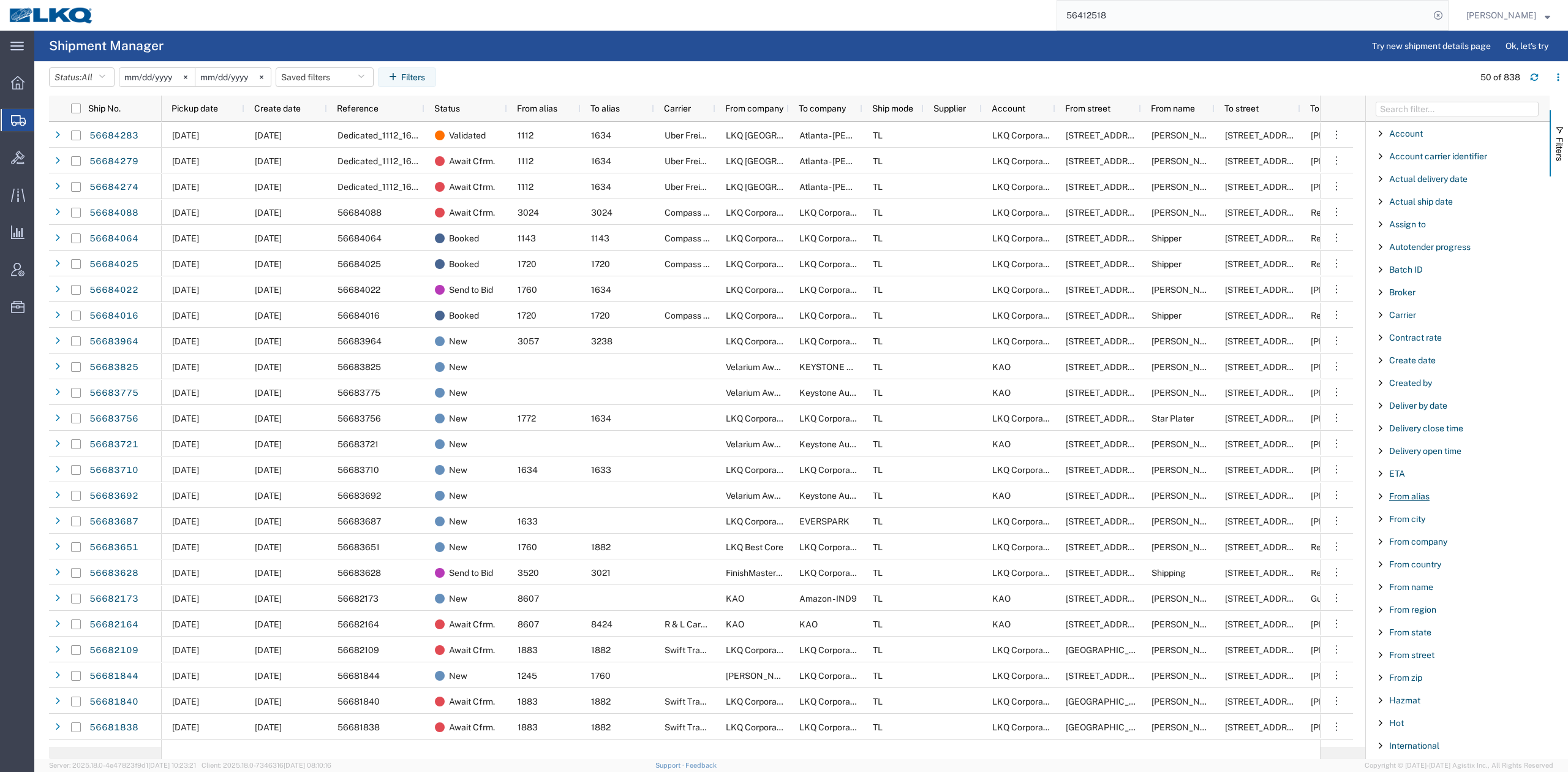
click at [1404, 501] on span "From alias" at bounding box center [1409, 496] width 41 height 10
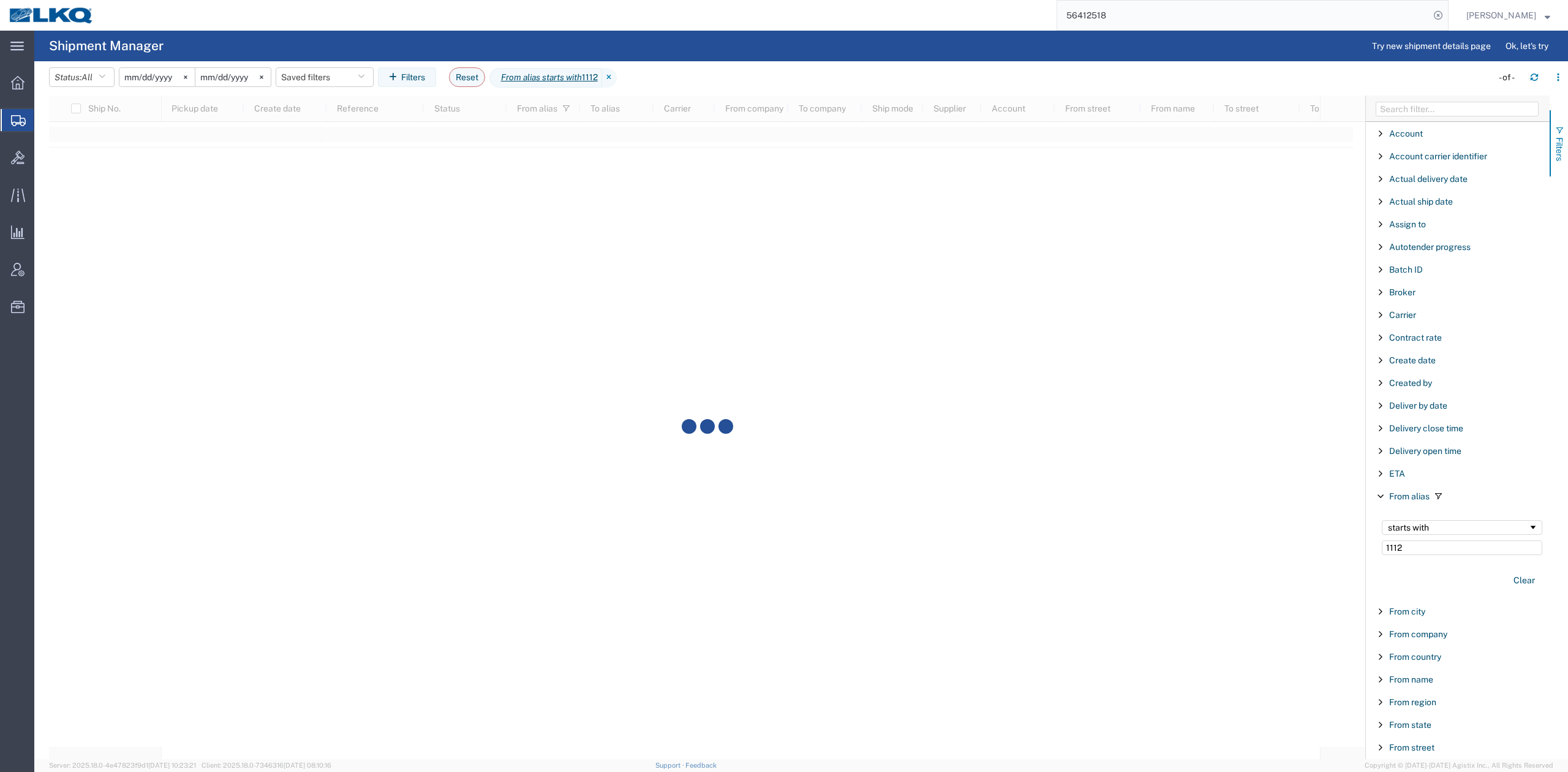
type input "1112"
click at [1554, 145] on span "Filters" at bounding box center [1560, 149] width 10 height 24
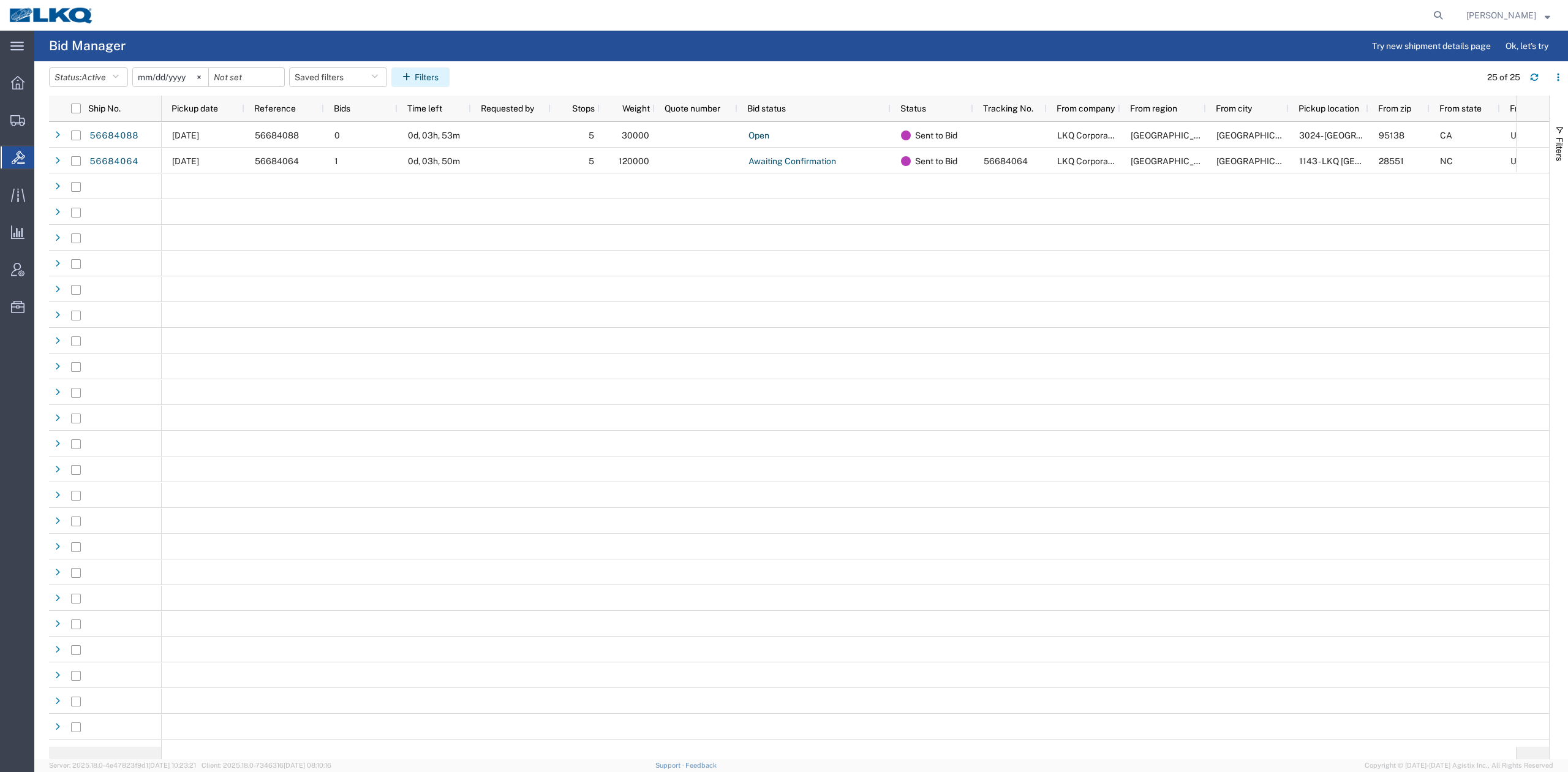
click at [202, 107] on span "Pickup date" at bounding box center [194, 109] width 47 height 10
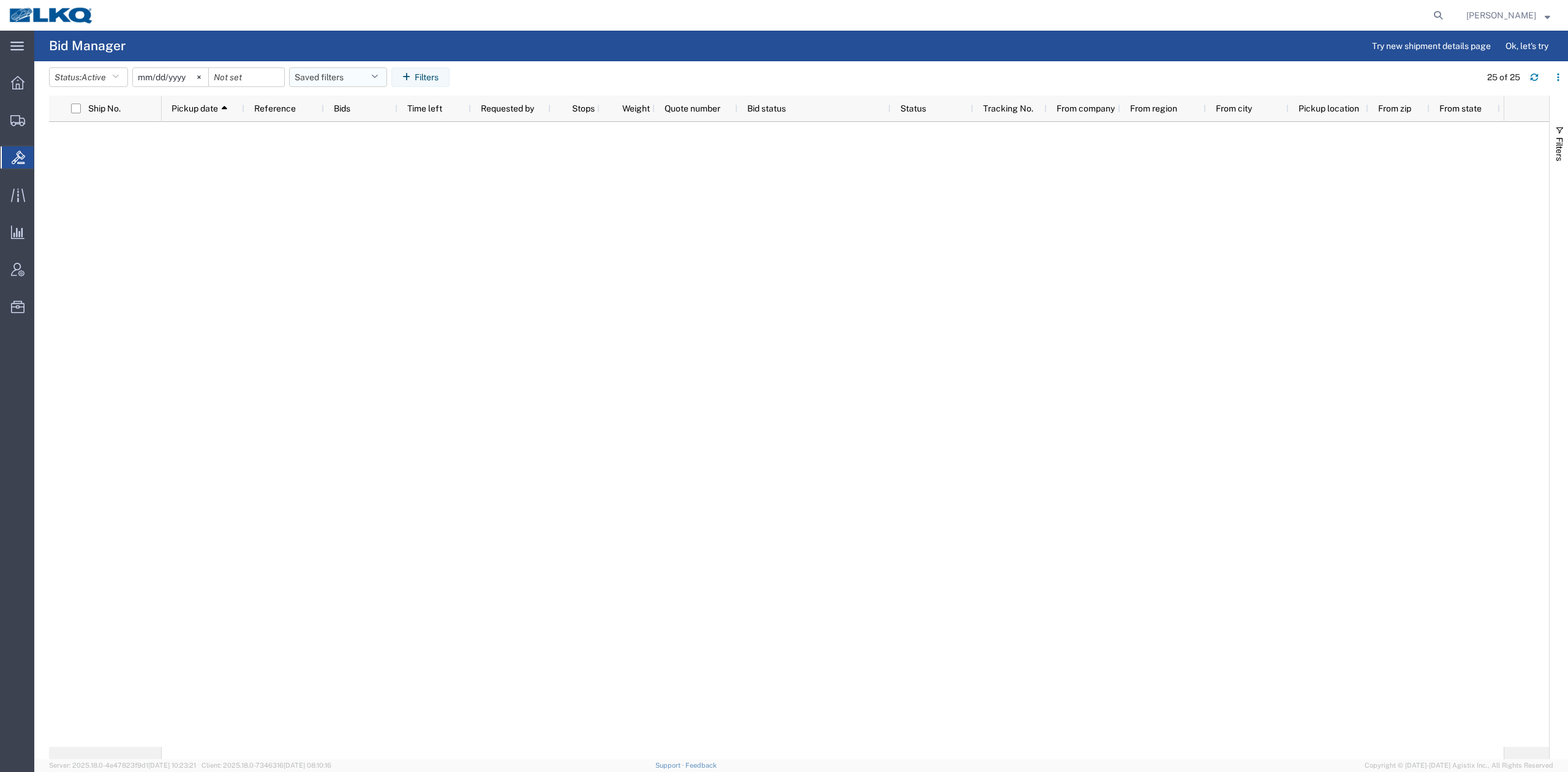
click at [344, 78] on button "Saved filters" at bounding box center [339, 76] width 98 height 20
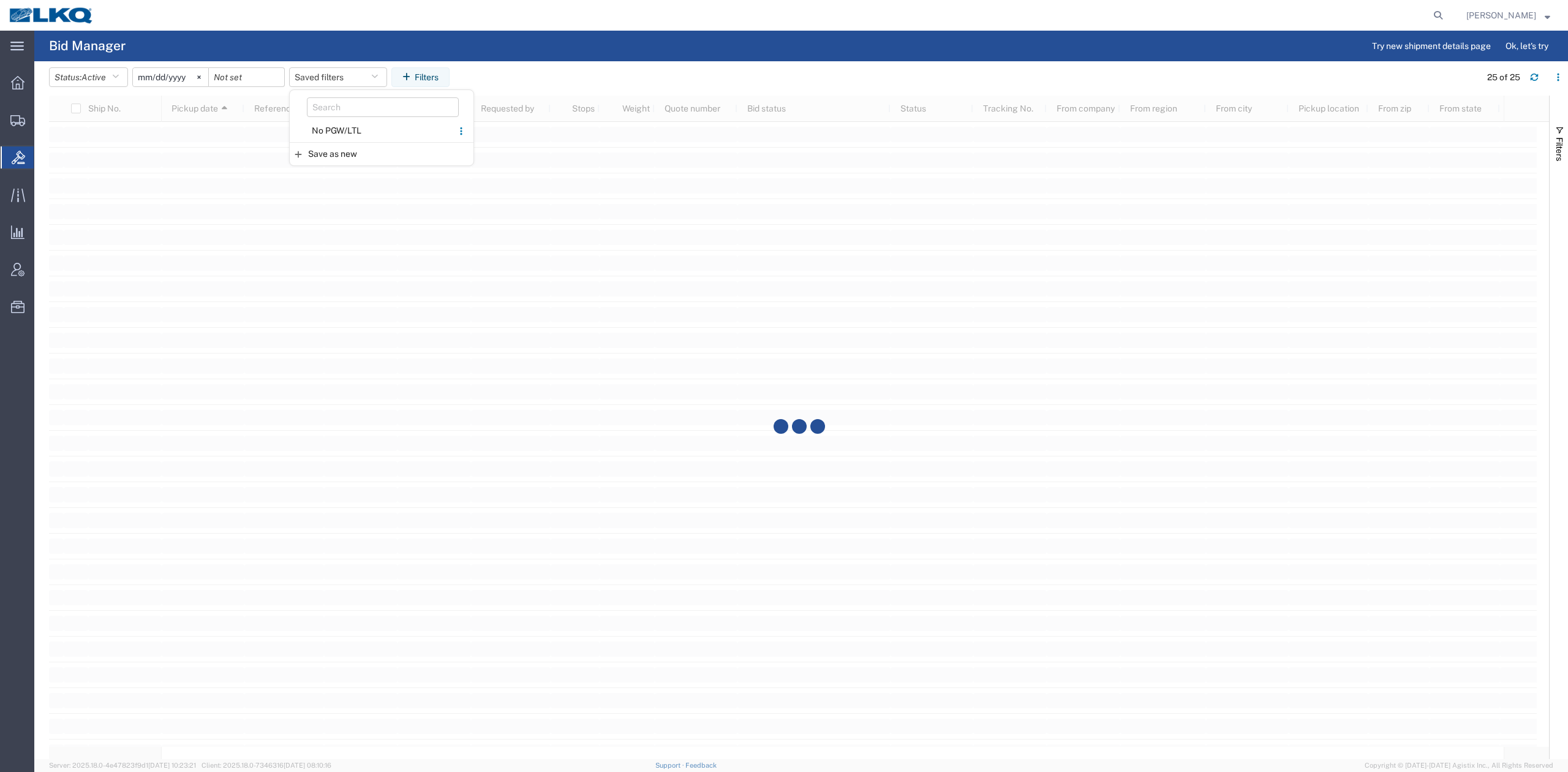
click at [367, 140] on span "No PGW/LTL" at bounding box center [371, 131] width 160 height 23
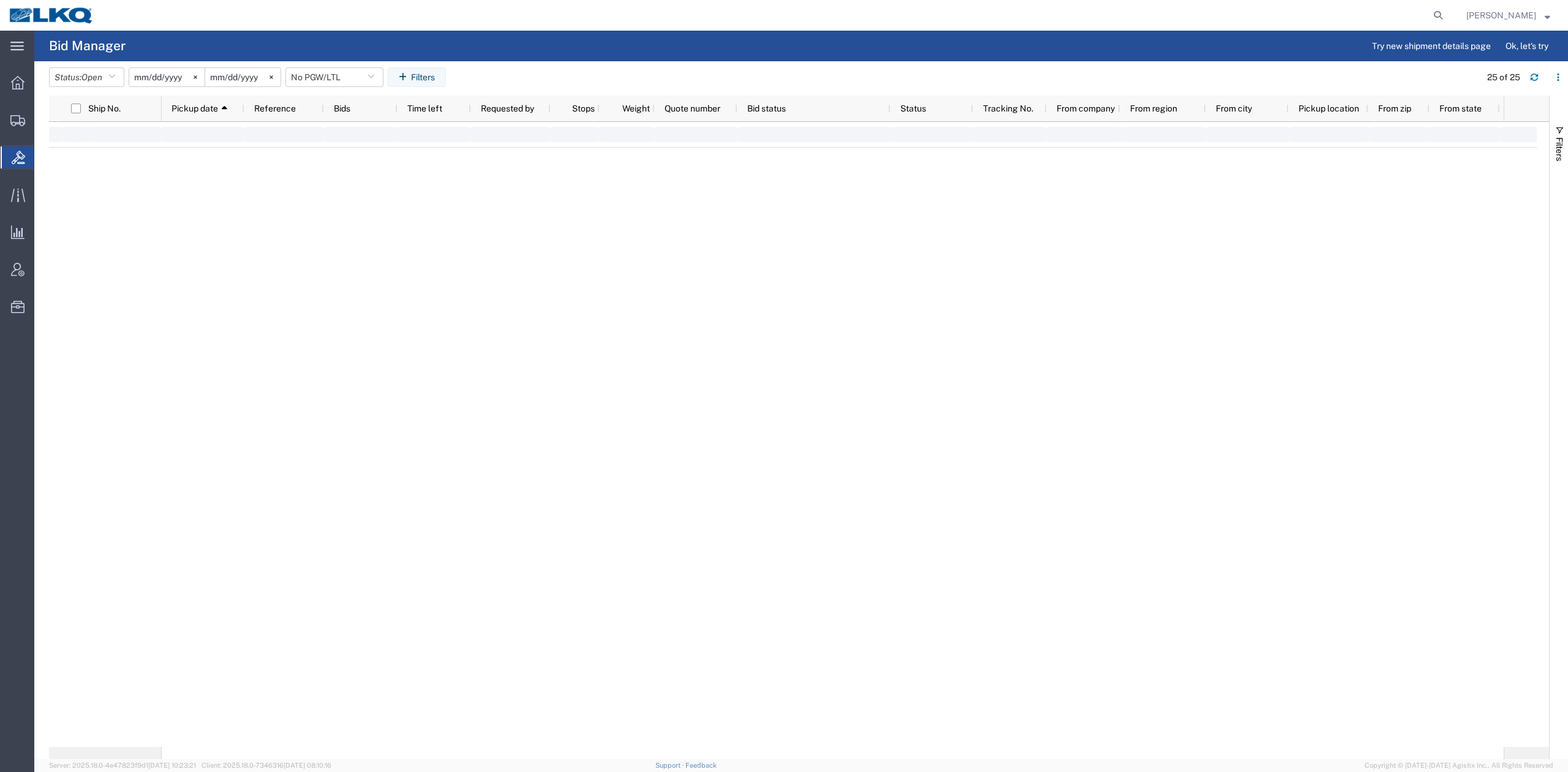
type input "2025-01-01"
type input "2025-12-31"
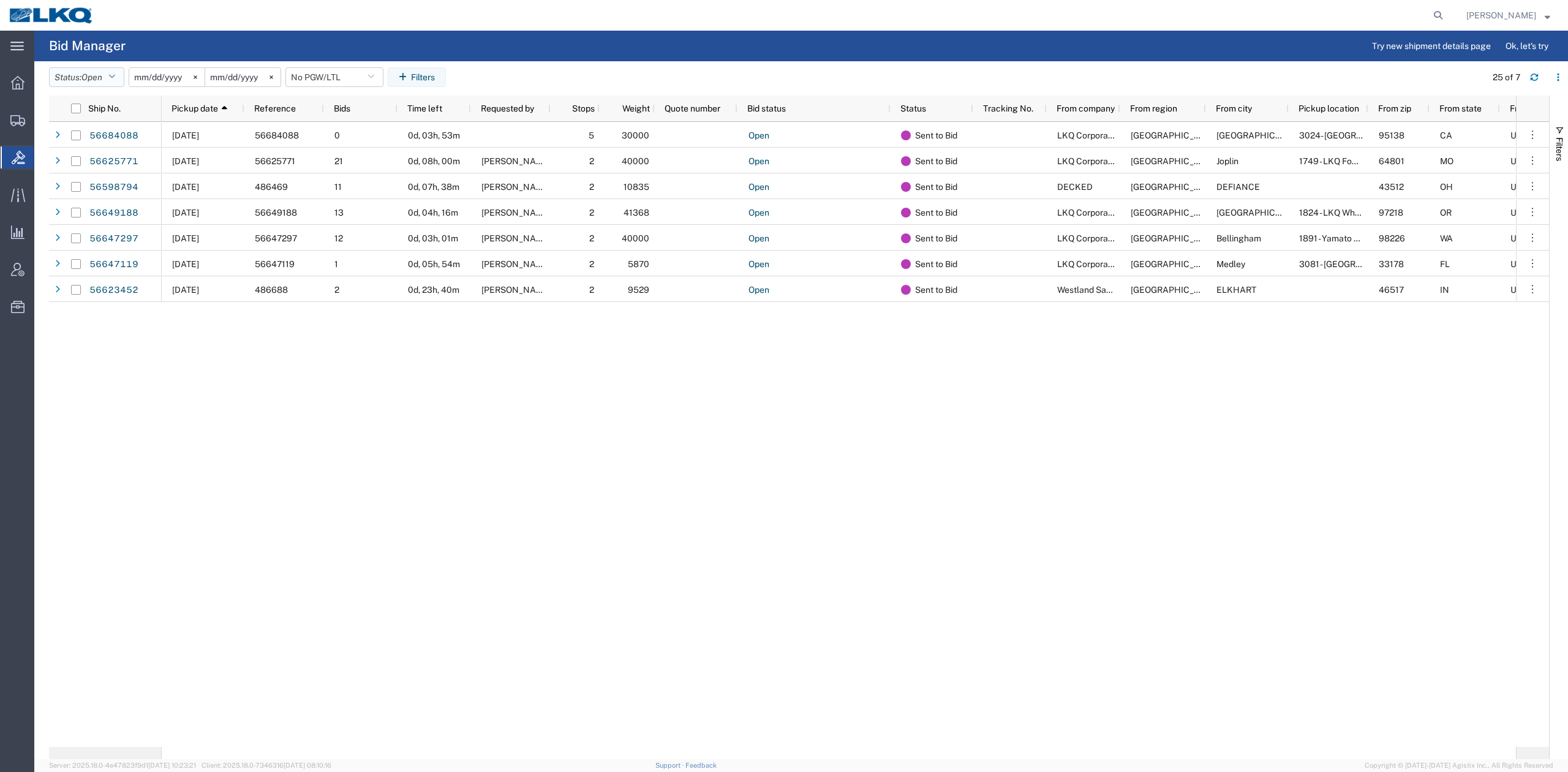
click at [88, 72] on span "Open" at bounding box center [92, 77] width 21 height 10
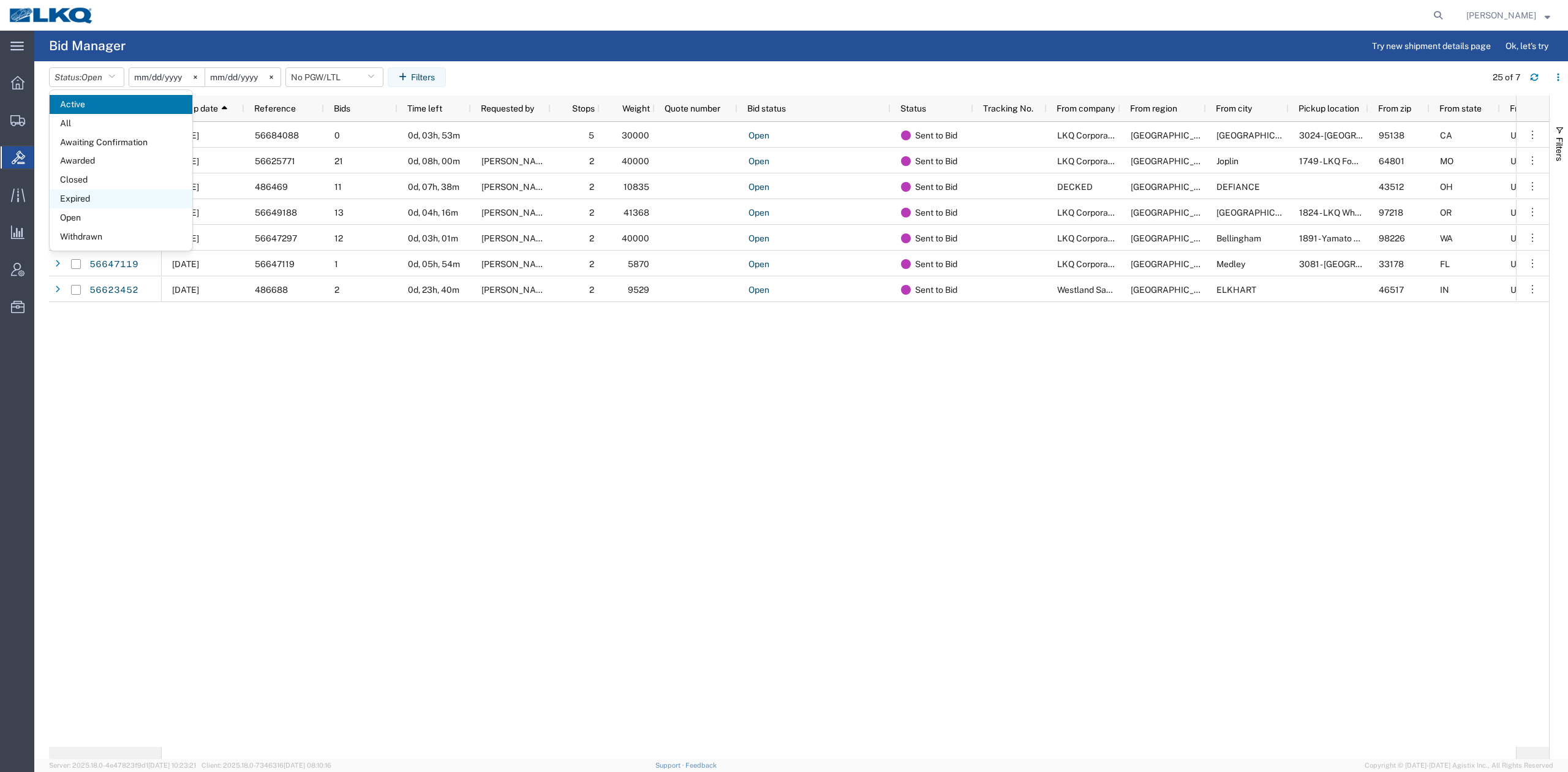
click at [83, 202] on span "Expired" at bounding box center [120, 199] width 143 height 19
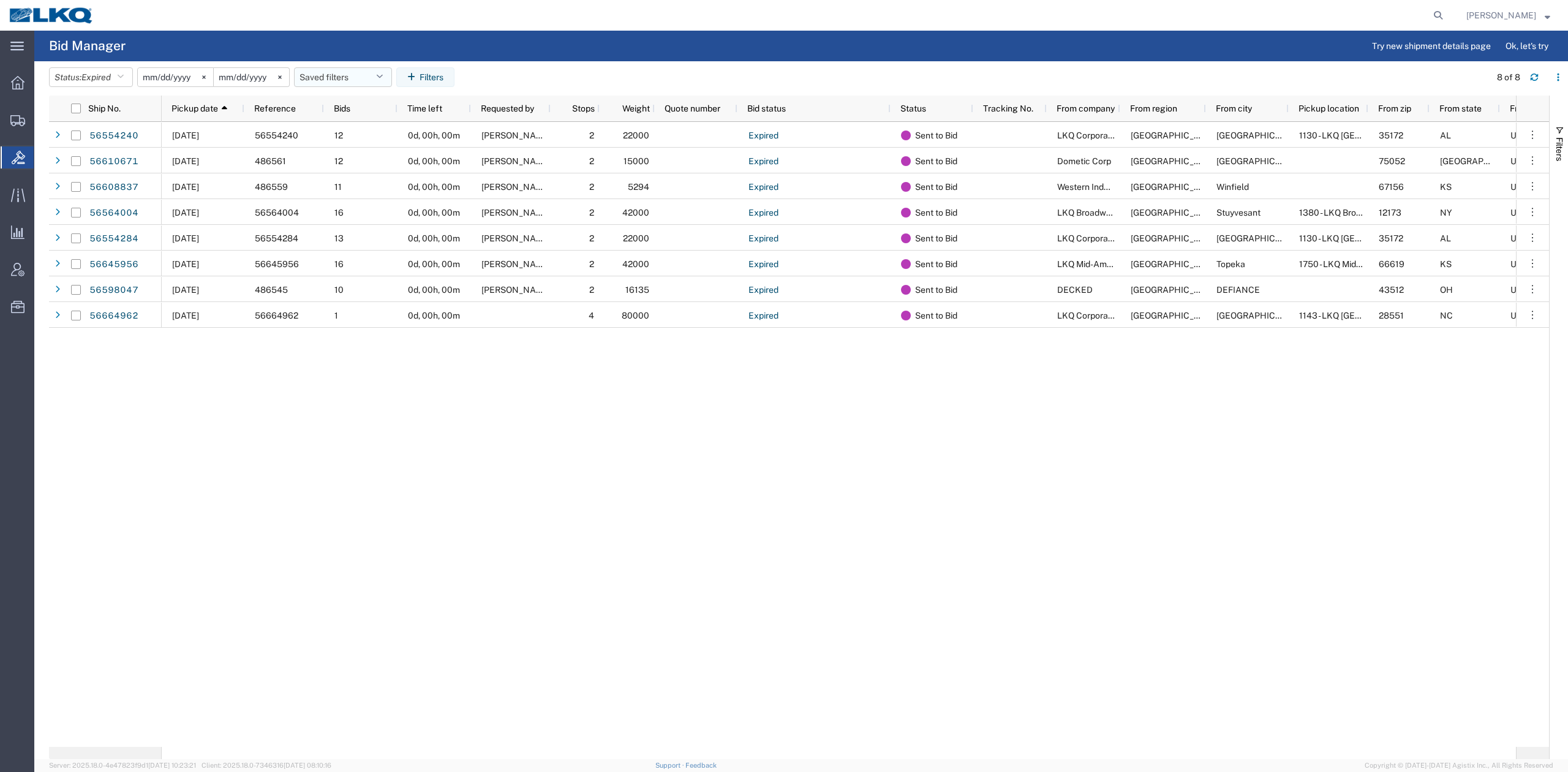
click at [344, 76] on button "Saved filters" at bounding box center [344, 76] width 98 height 20
click at [364, 131] on span "No PGW/LTL" at bounding box center [376, 131] width 160 height 23
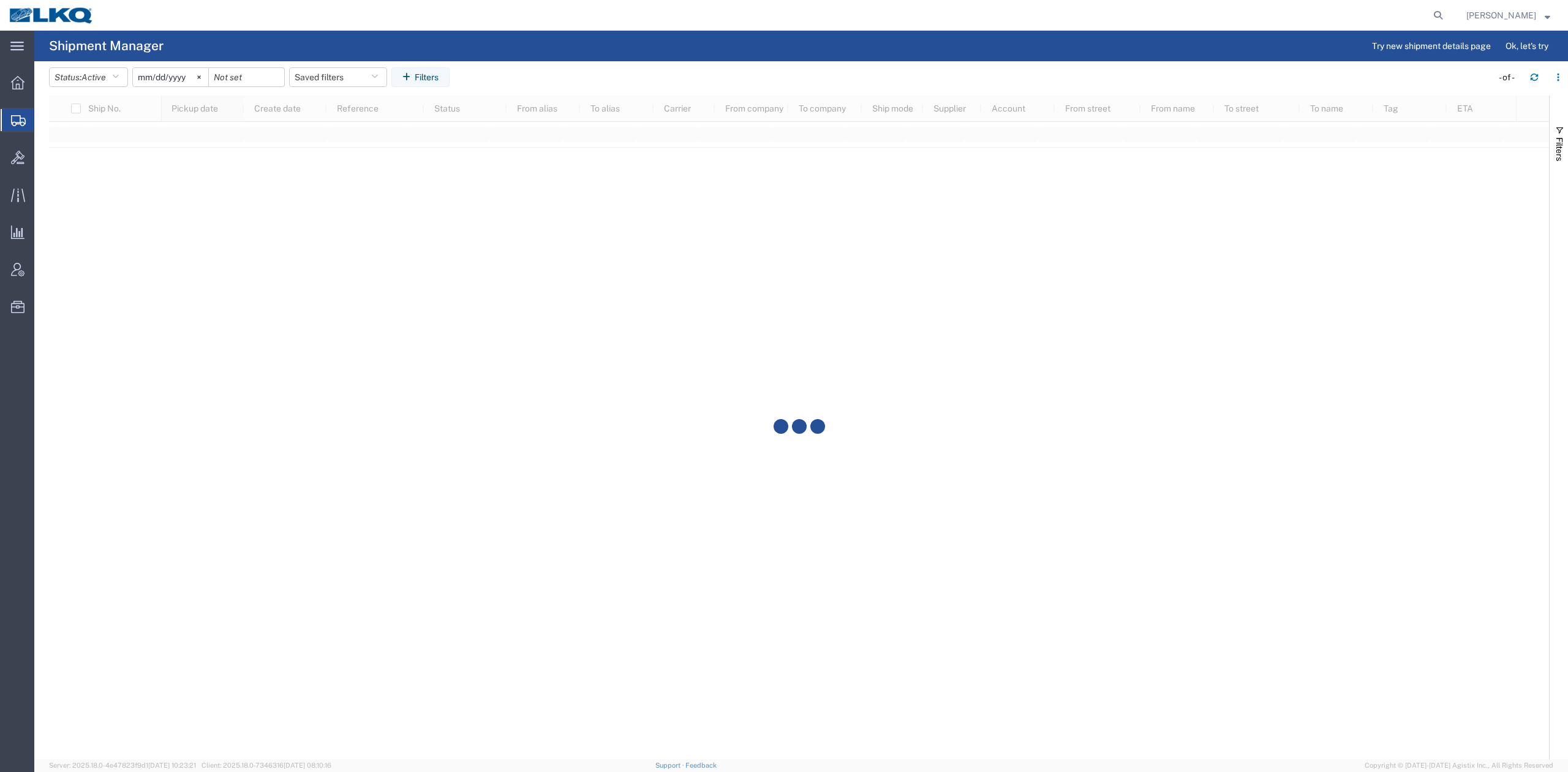
click at [215, 111] on div at bounding box center [799, 428] width 1500 height 663
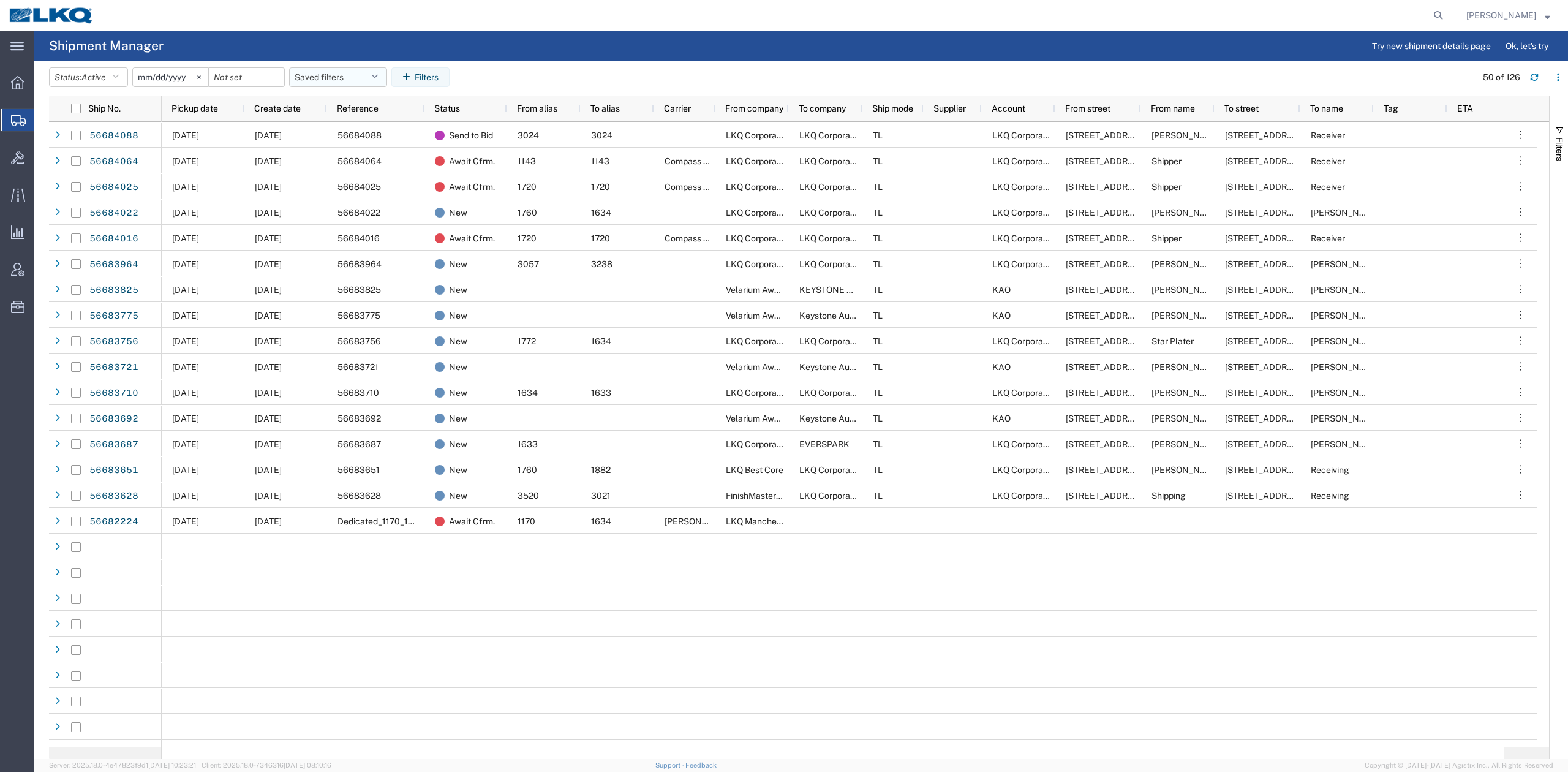
click at [219, 108] on div "Pickup date" at bounding box center [205, 108] width 68 height 20
click at [332, 72] on button "Saved filters" at bounding box center [339, 76] width 98 height 20
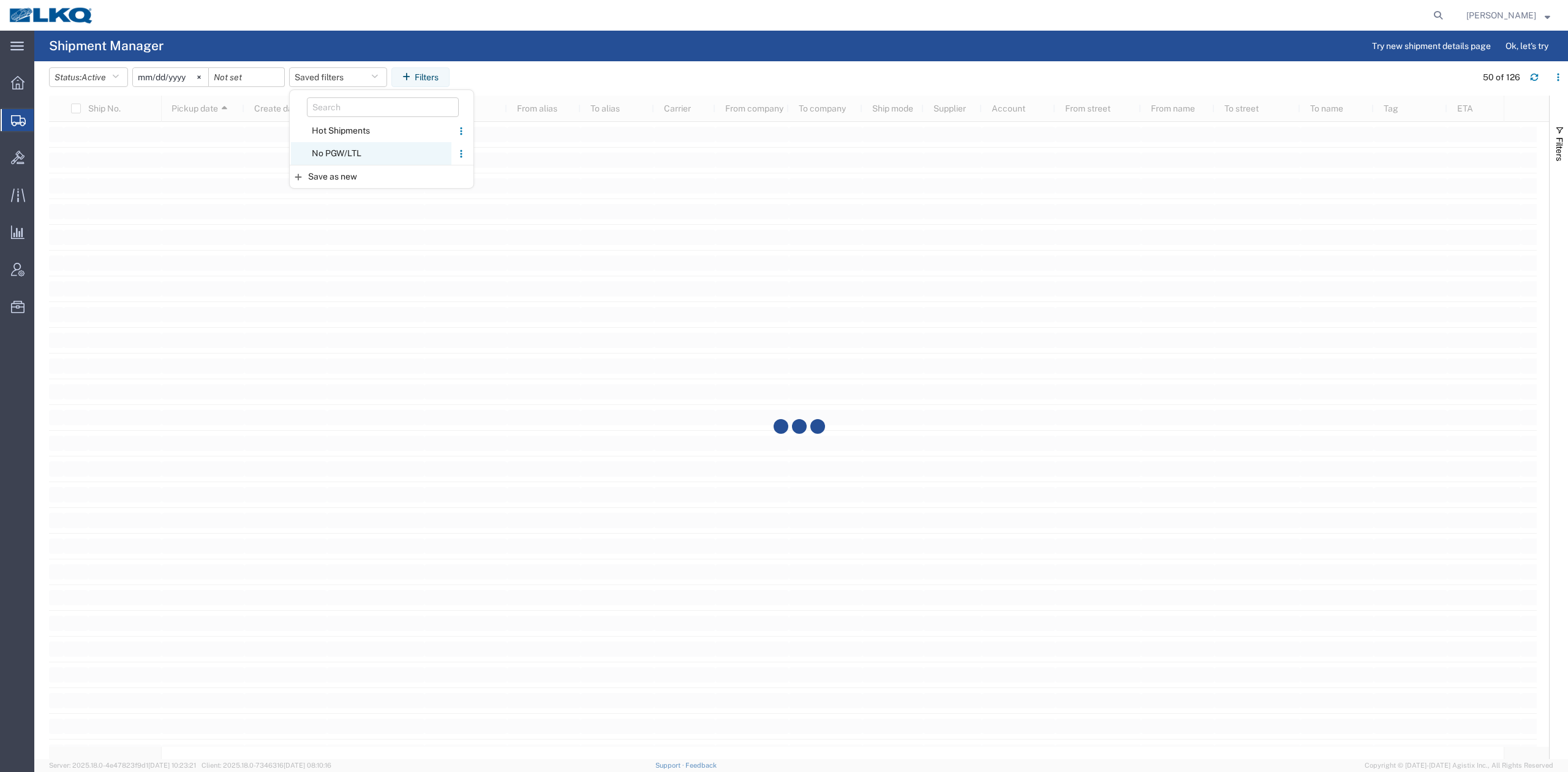
click at [343, 154] on span "No PGW/LTL" at bounding box center [371, 153] width 160 height 23
type input "2025-01-01"
type input "2025-12-31"
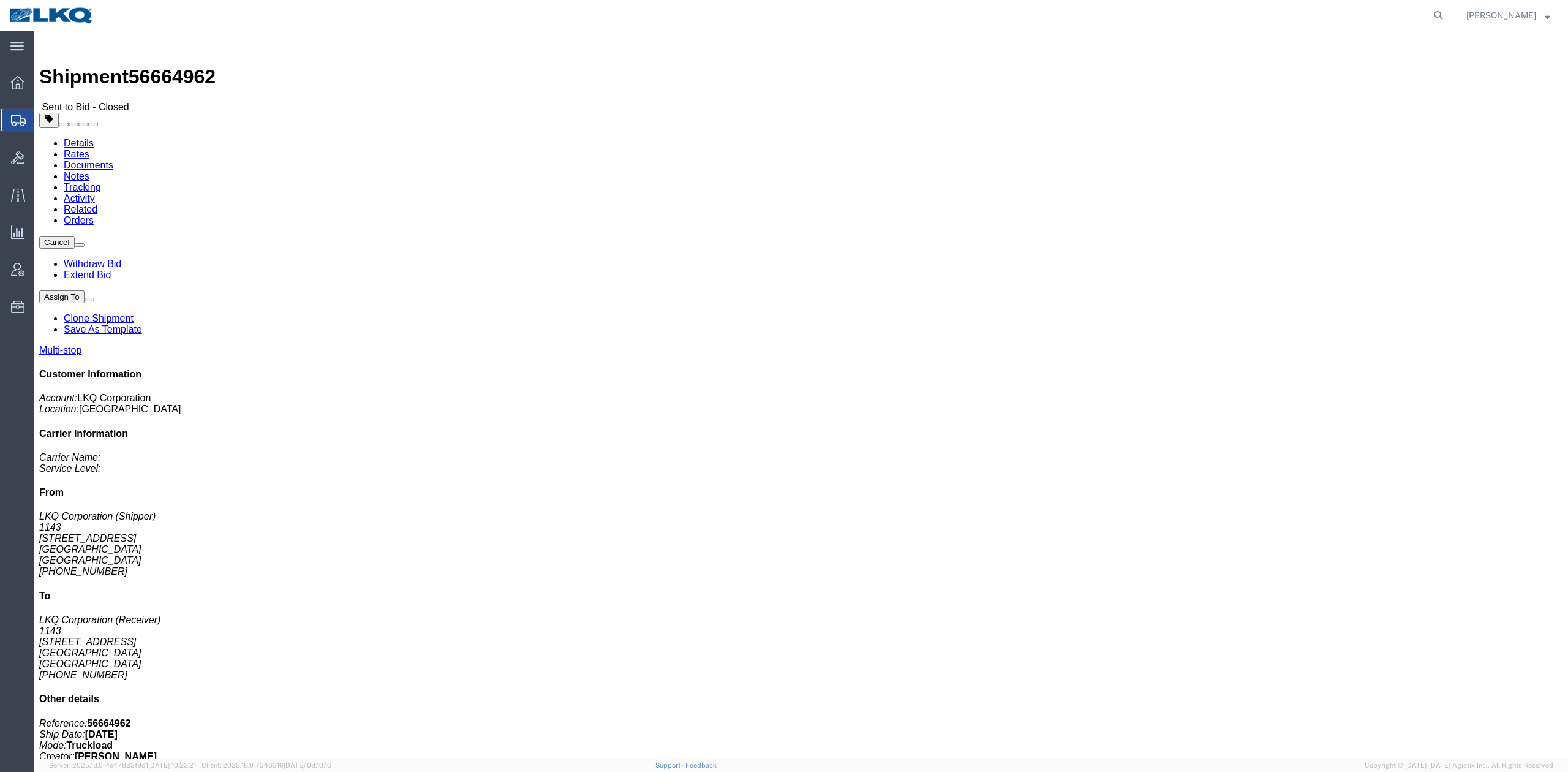
drag, startPoint x: 79, startPoint y: 49, endPoint x: 349, endPoint y: 74, distance: 271.2
click link "Rates"
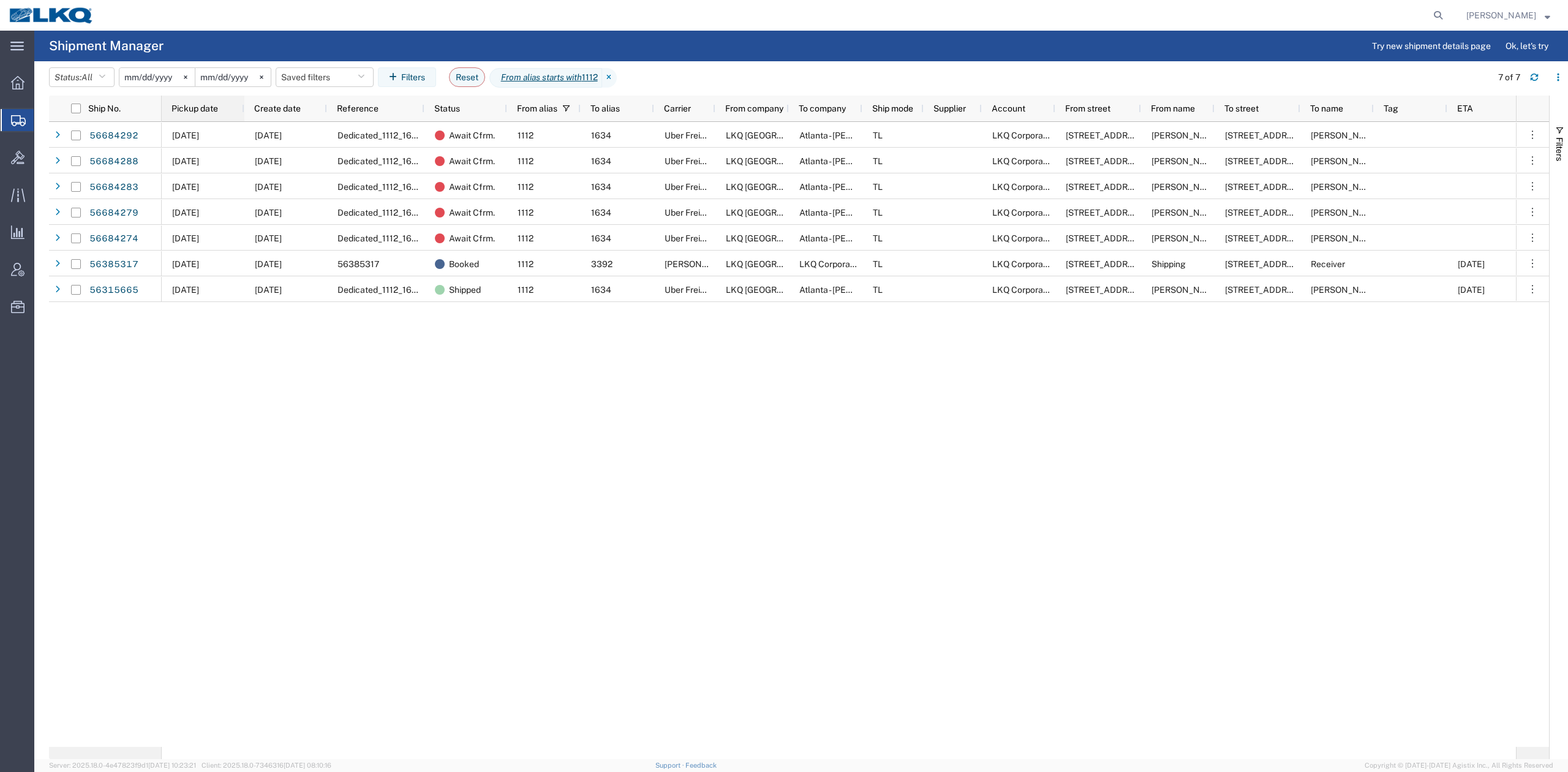
click at [206, 113] on div "Pickup date" at bounding box center [205, 108] width 68 height 20
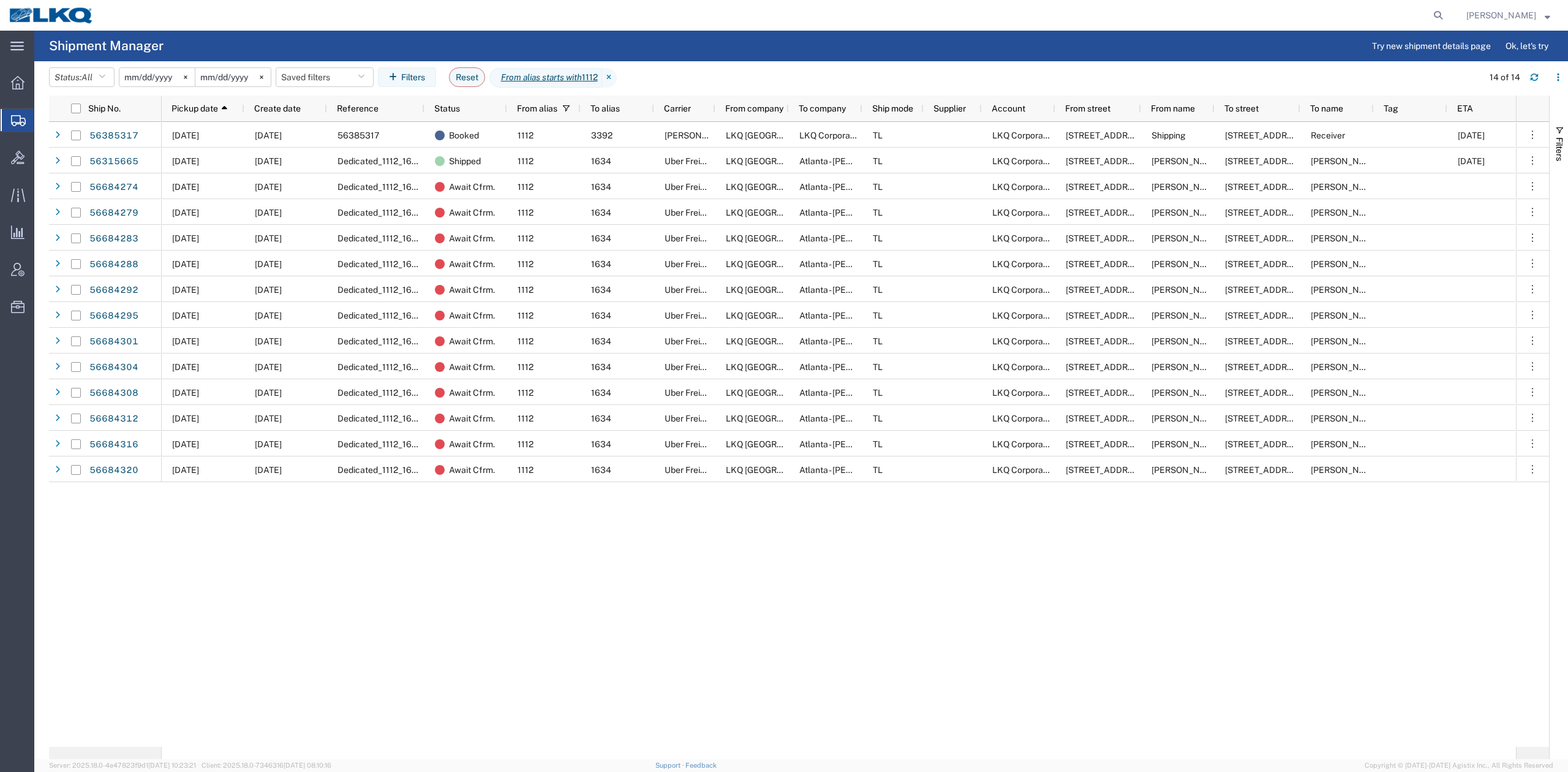
drag, startPoint x: 1453, startPoint y: 8, endPoint x: 1363, endPoint y: 25, distance: 91.6
click at [1448, 8] on form at bounding box center [1438, 15] width 20 height 31
click at [1447, 16] on icon at bounding box center [1438, 15] width 17 height 17
paste input "56675516"
click at [1448, 21] on form "56675516" at bounding box center [1252, 15] width 392 height 31
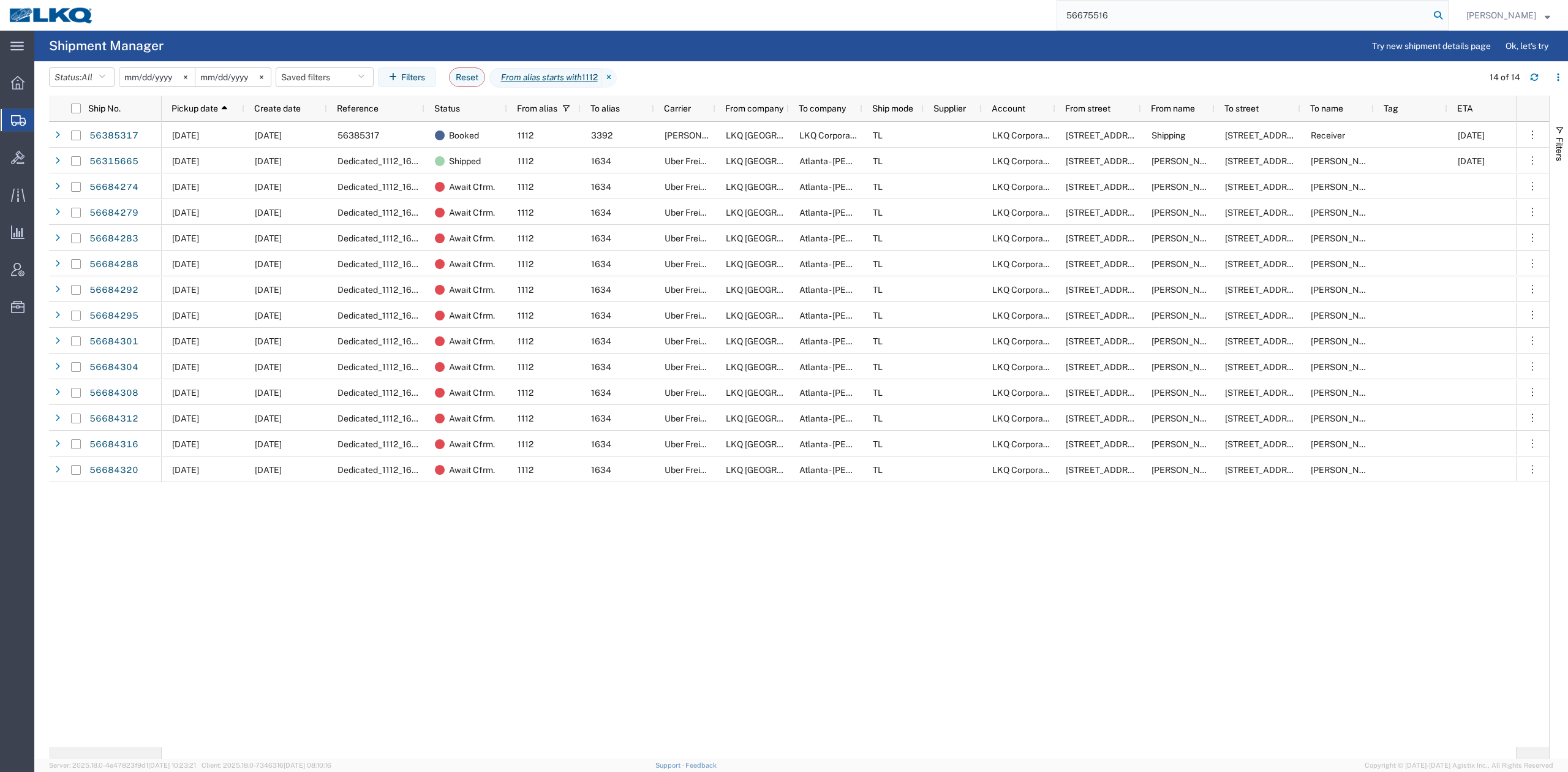
click at [1447, 23] on icon at bounding box center [1438, 15] width 17 height 17
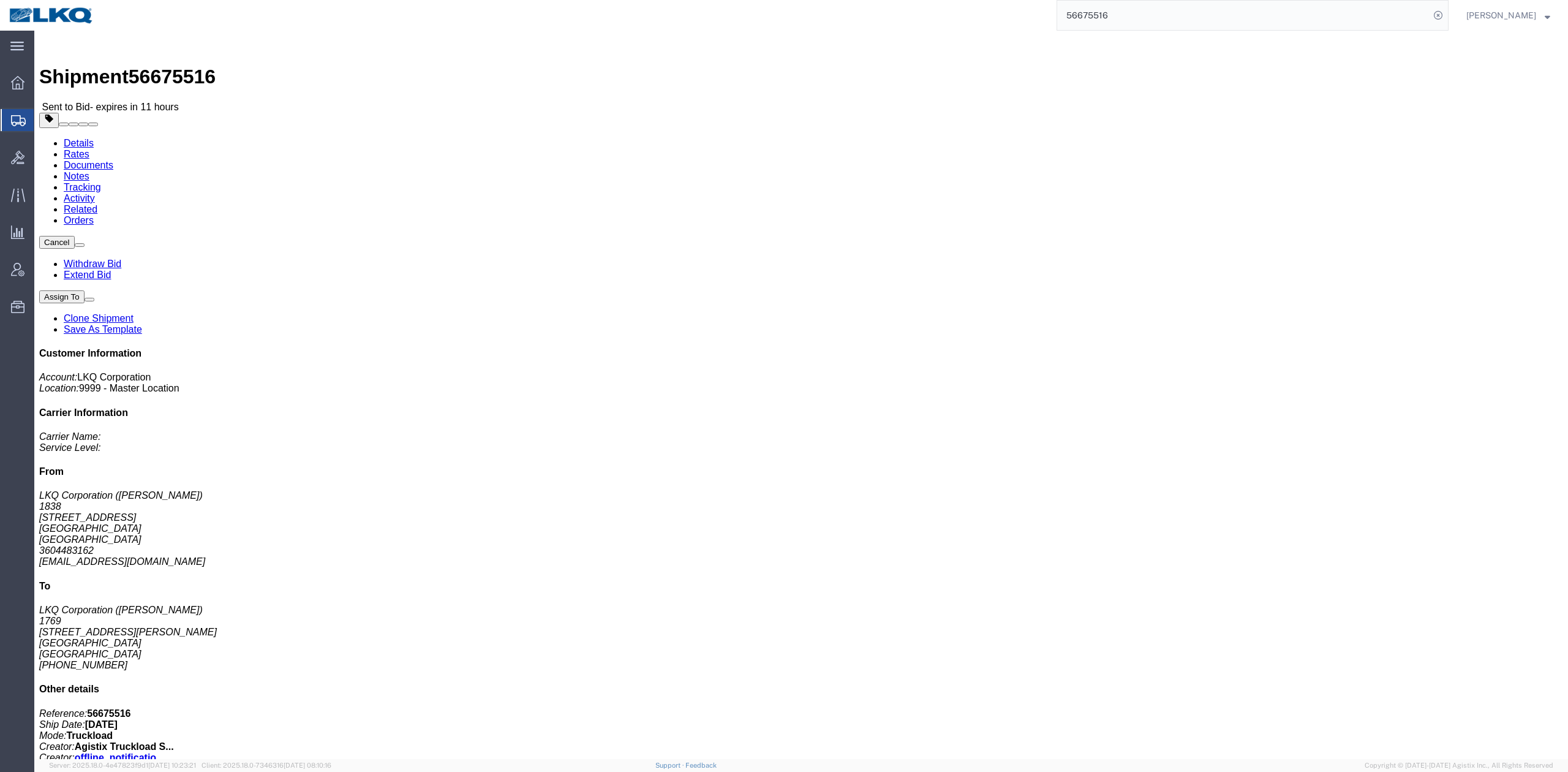
click at [1130, 27] on input "56675516" at bounding box center [1243, 15] width 372 height 30
click at [1130, 25] on input "56675516" at bounding box center [1243, 15] width 372 height 30
paste input "27363"
type input "56627363"
drag, startPoint x: 1461, startPoint y: 16, endPoint x: 1123, endPoint y: 46, distance: 339.3
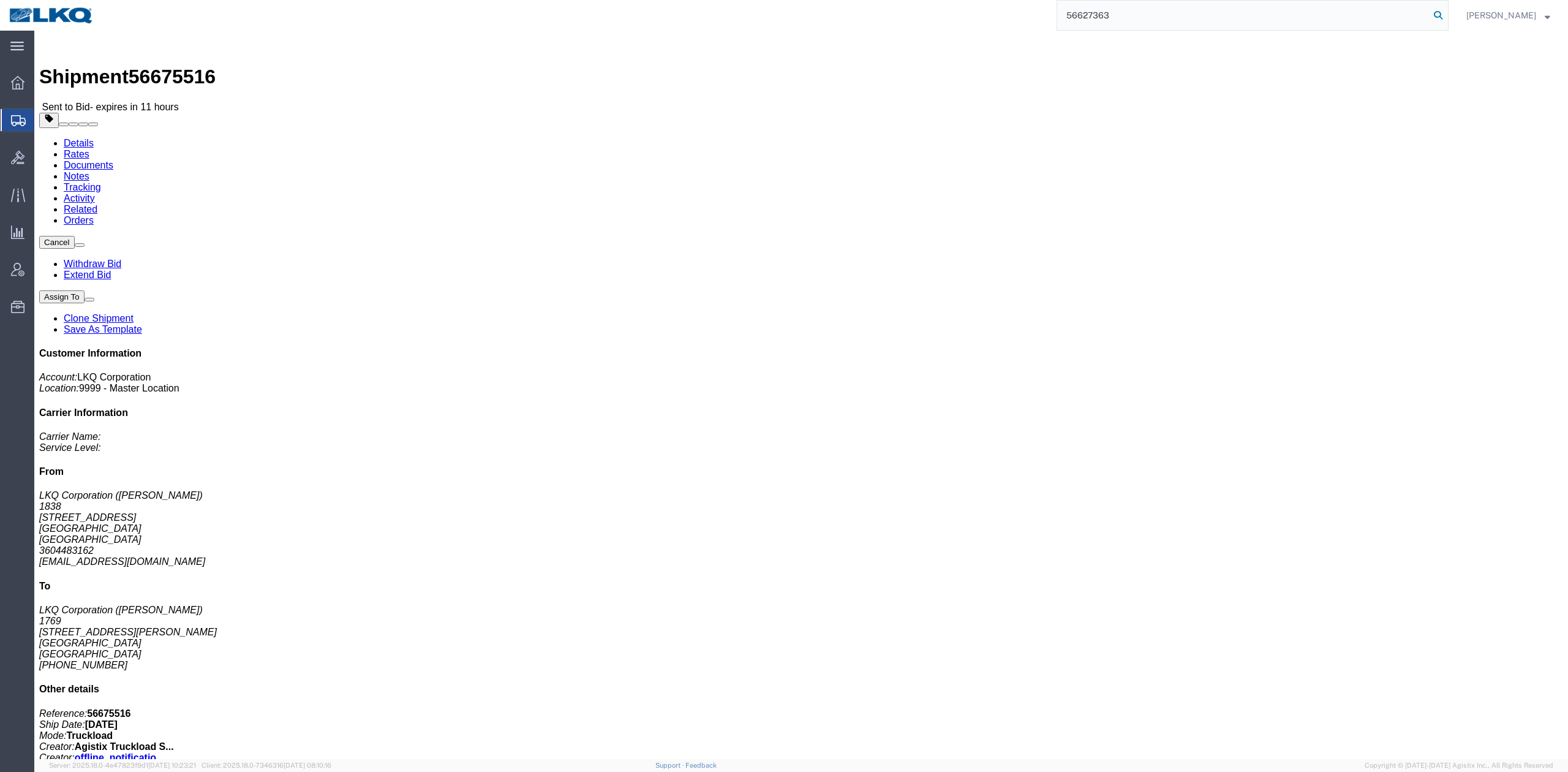
click at [1447, 16] on icon at bounding box center [1438, 15] width 17 height 17
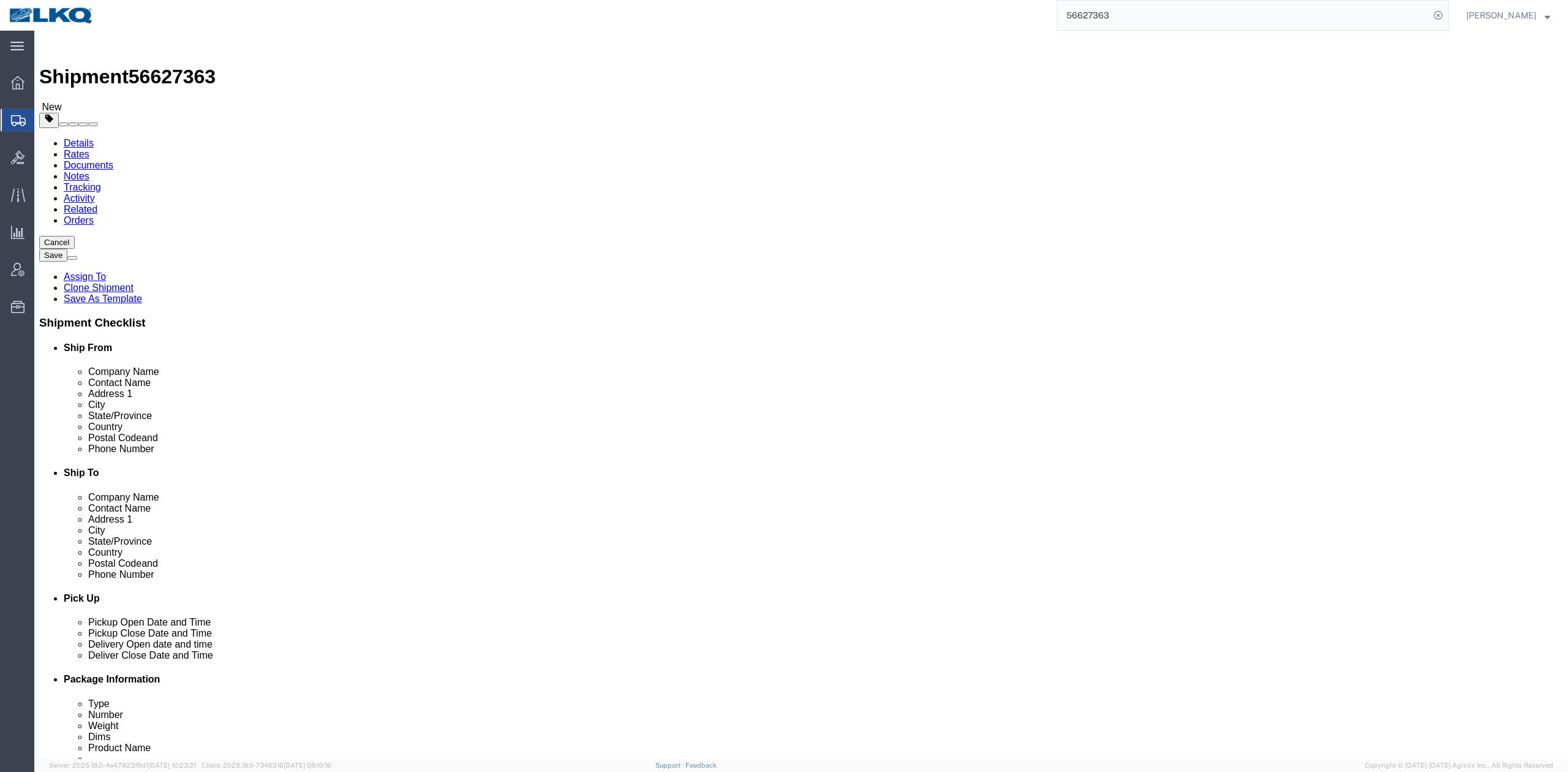
select select
select select "30604"
click at [1134, 21] on input "56627363" at bounding box center [1243, 15] width 372 height 30
click at [1134, 20] on input "56627363" at bounding box center [1243, 15] width 372 height 30
paste input "46506"
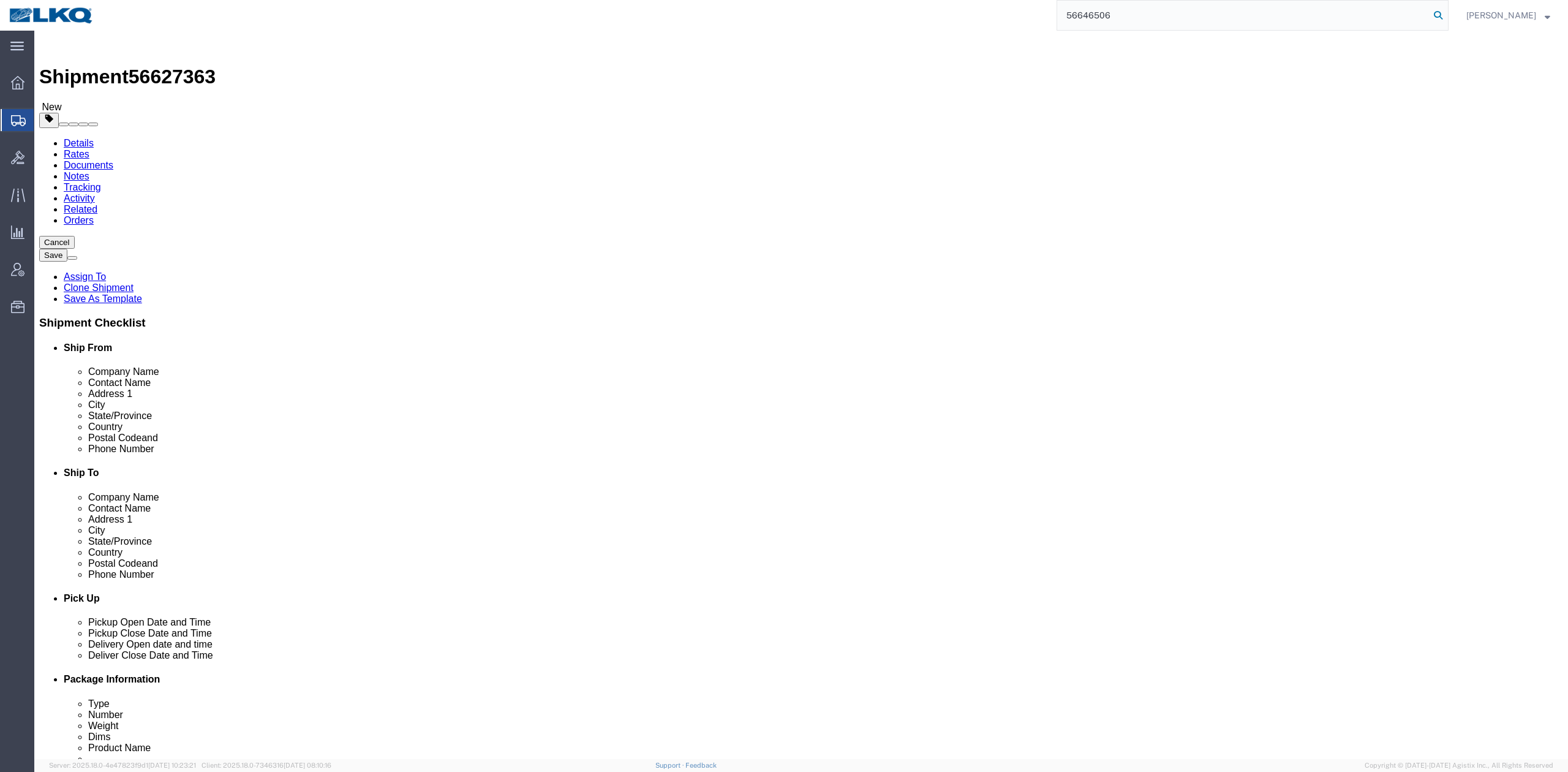
type input "56646506"
click at [1447, 13] on icon at bounding box center [1438, 15] width 17 height 17
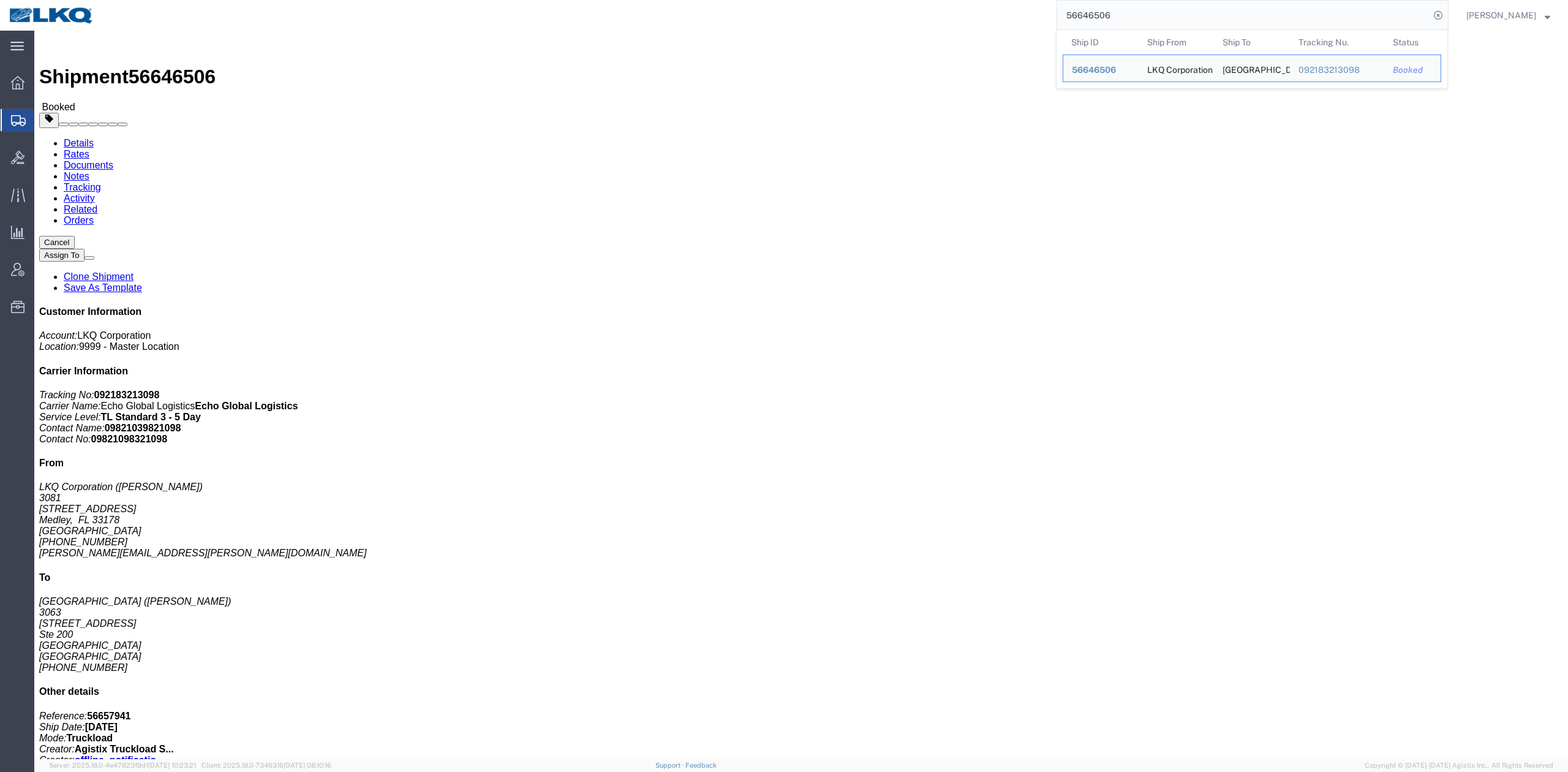
drag, startPoint x: 66, startPoint y: 254, endPoint x: 1, endPoint y: 245, distance: 65.6
click at [0, 0] on span "Ad Hoc Reports" at bounding box center [0, 0] width 0 height 0
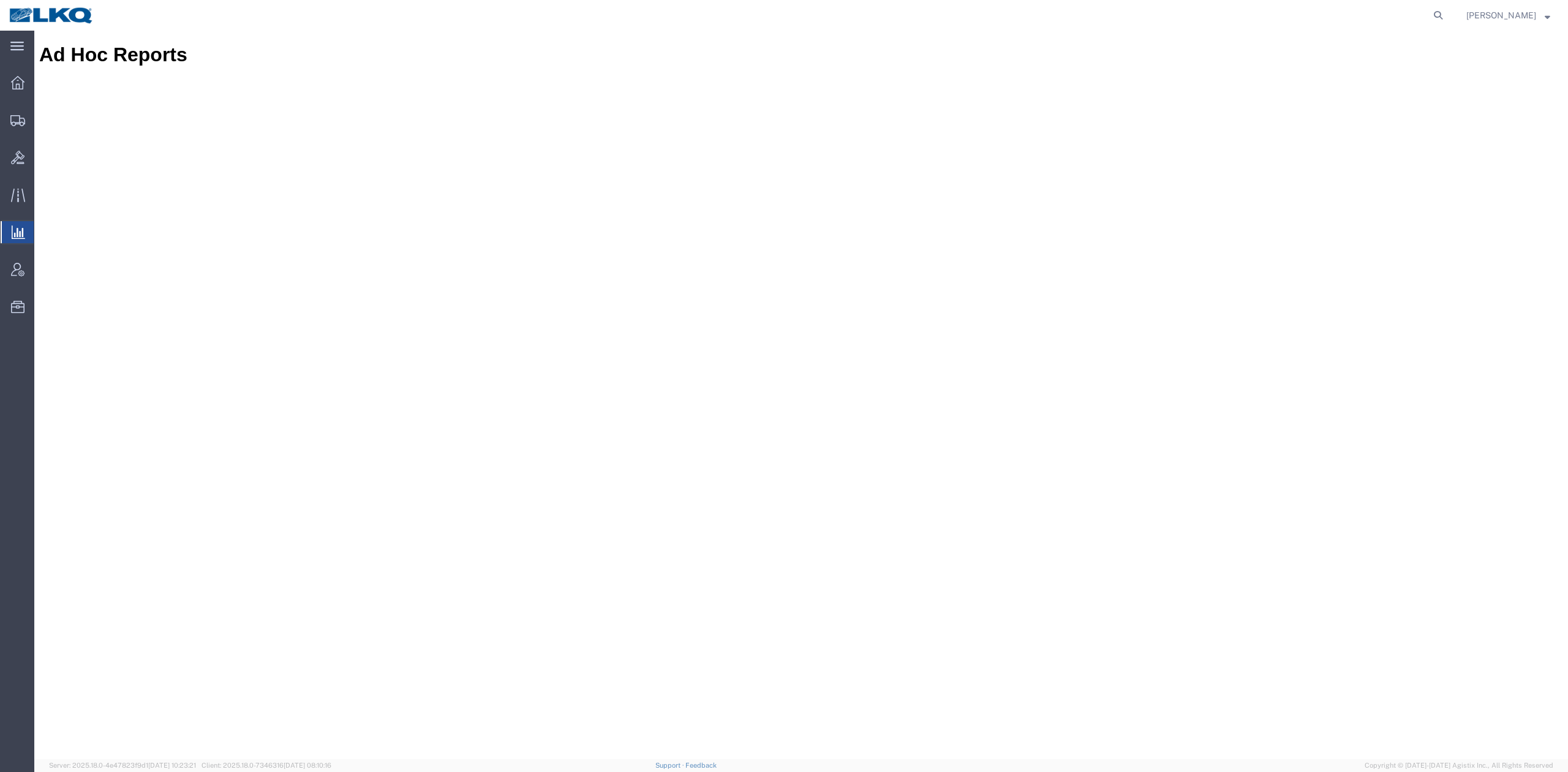
click at [1448, 8] on form at bounding box center [1438, 15] width 20 height 31
click at [1447, 15] on icon at bounding box center [1438, 15] width 17 height 17
paste input "56596084"
click at [1447, 15] on icon at bounding box center [1438, 15] width 17 height 17
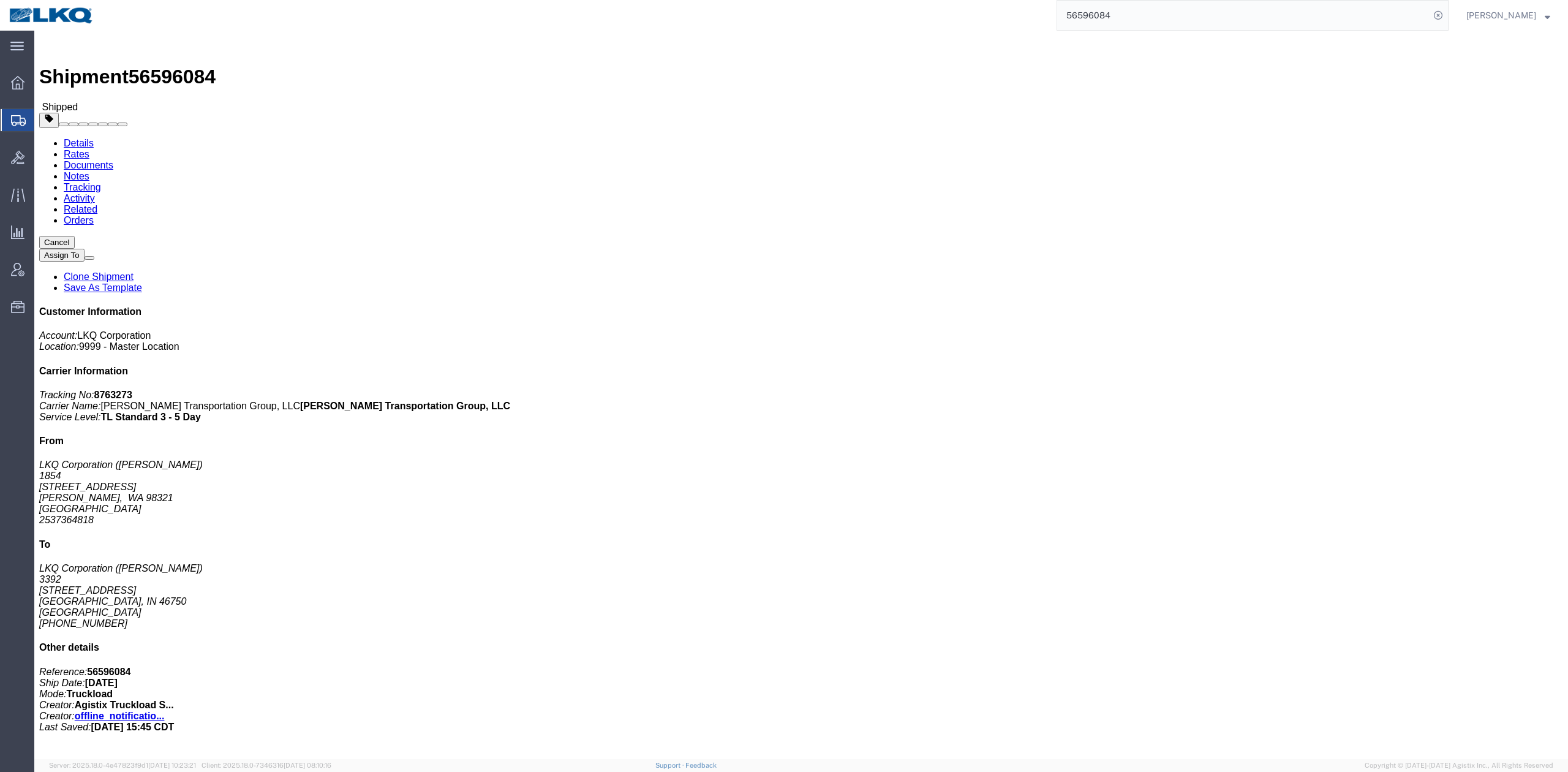
click at [1206, 16] on input "56596084" at bounding box center [1243, 15] width 372 height 30
paste input "342130"
click at [1447, 21] on icon at bounding box center [1438, 15] width 17 height 17
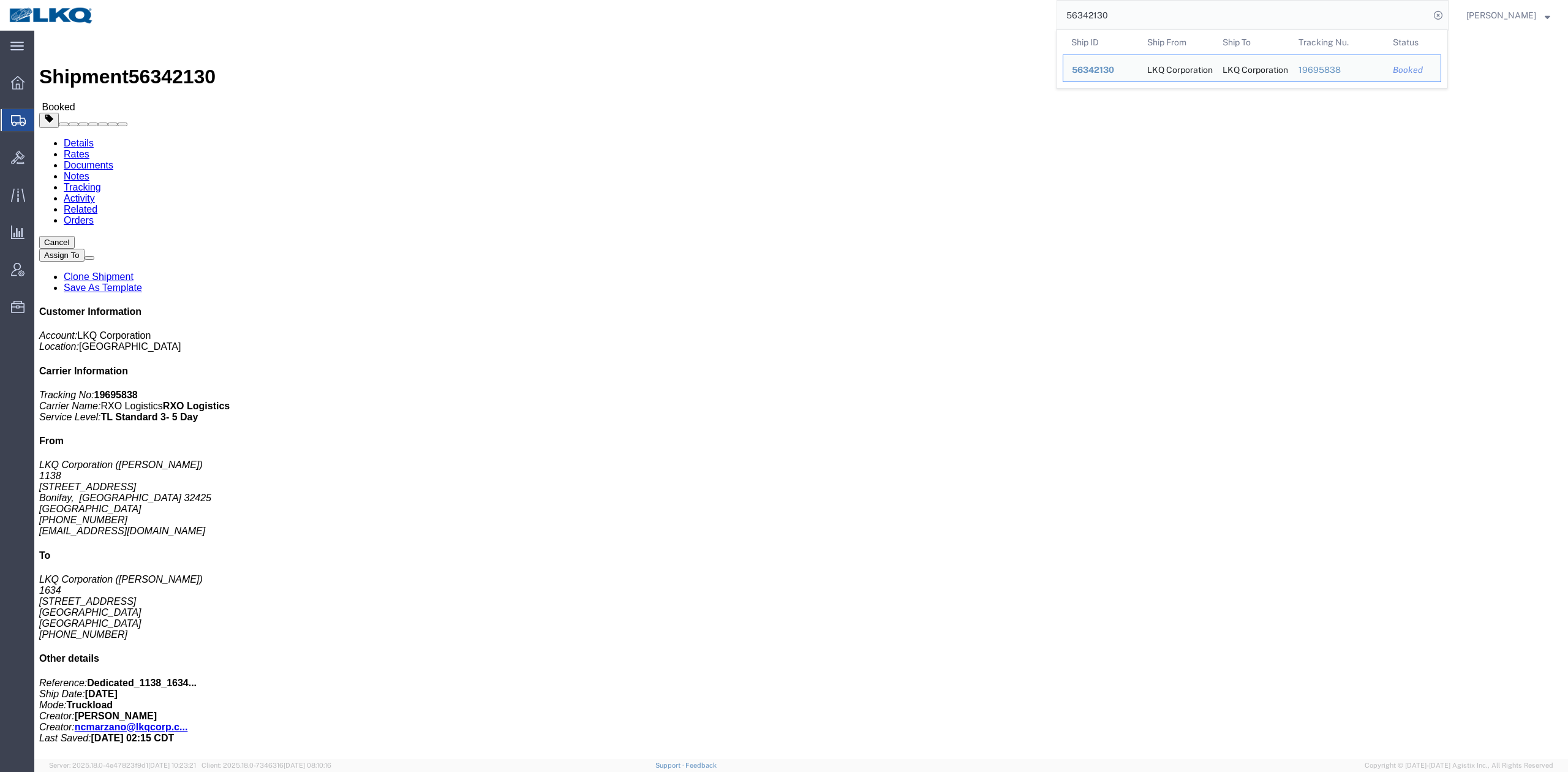
drag, startPoint x: 1169, startPoint y: 96, endPoint x: 1386, endPoint y: 65, distance: 219.2
click div "Shipment Detail Ship From LKQ Corporation (Dale Hickman) 1138 2497 Panhandle Ln…"
click button "Cancel"
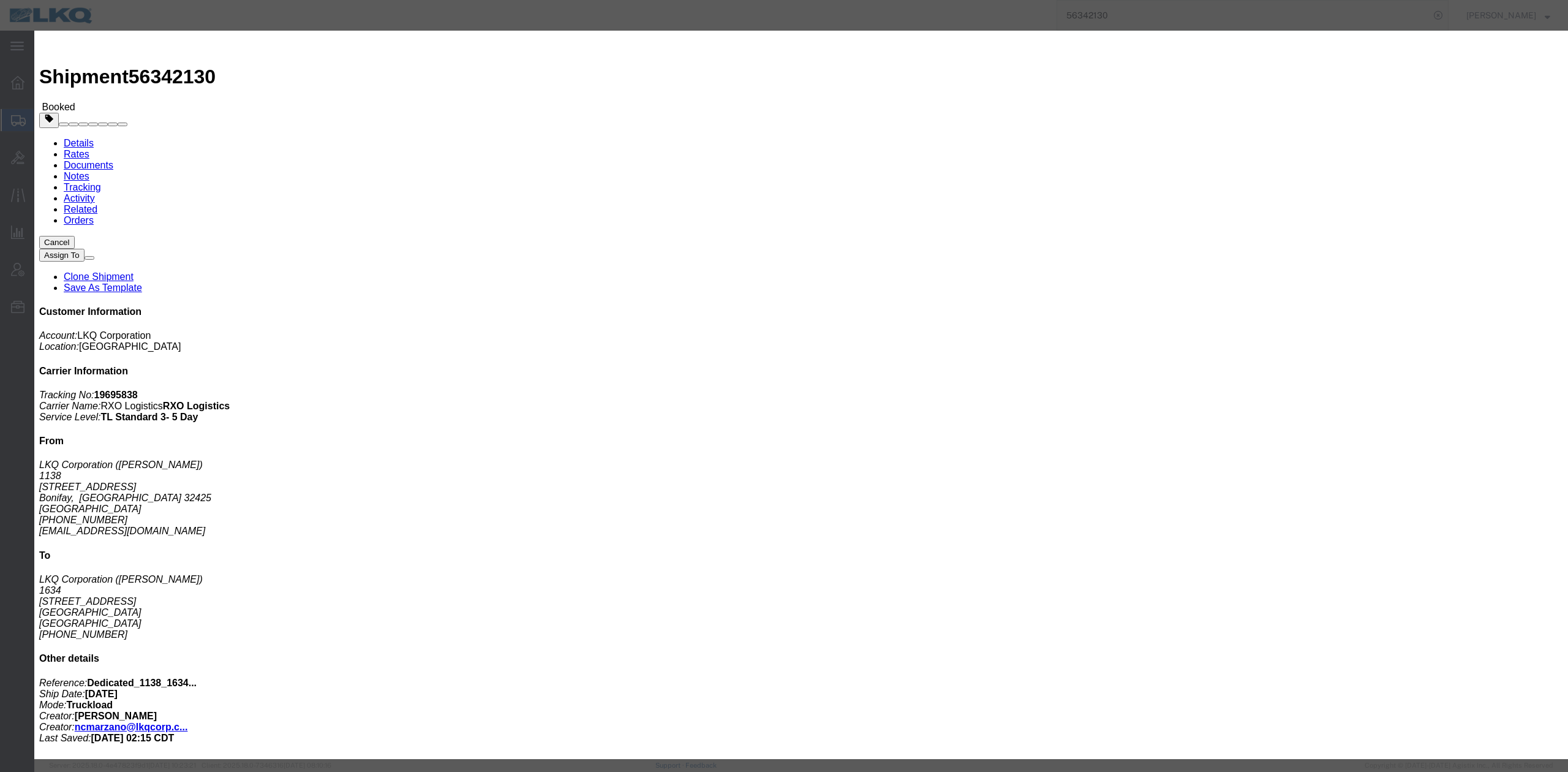
click button "Yes"
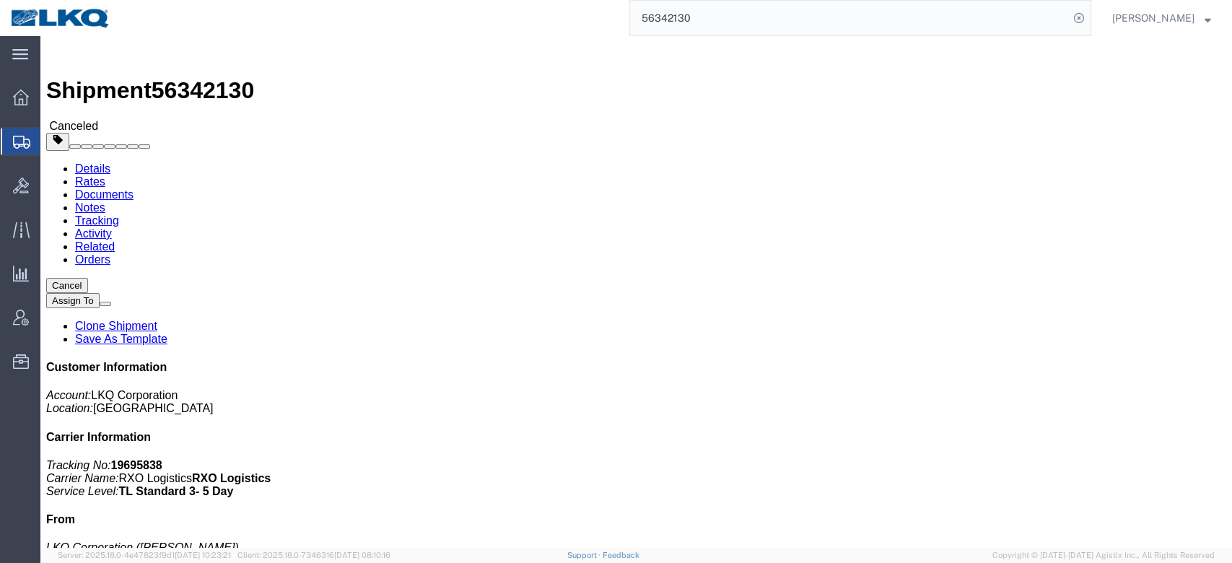
click at [0, 0] on span "Shipment Manager" at bounding box center [0, 0] width 0 height 0
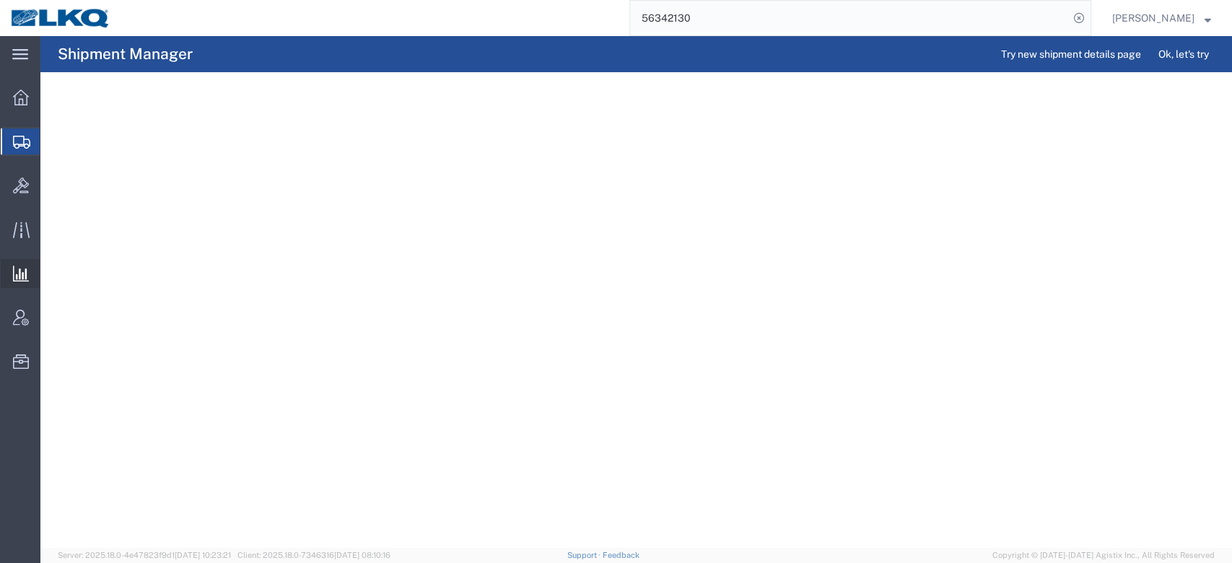
click at [0, 0] on span "Ad Hoc Reports" at bounding box center [0, 0] width 0 height 0
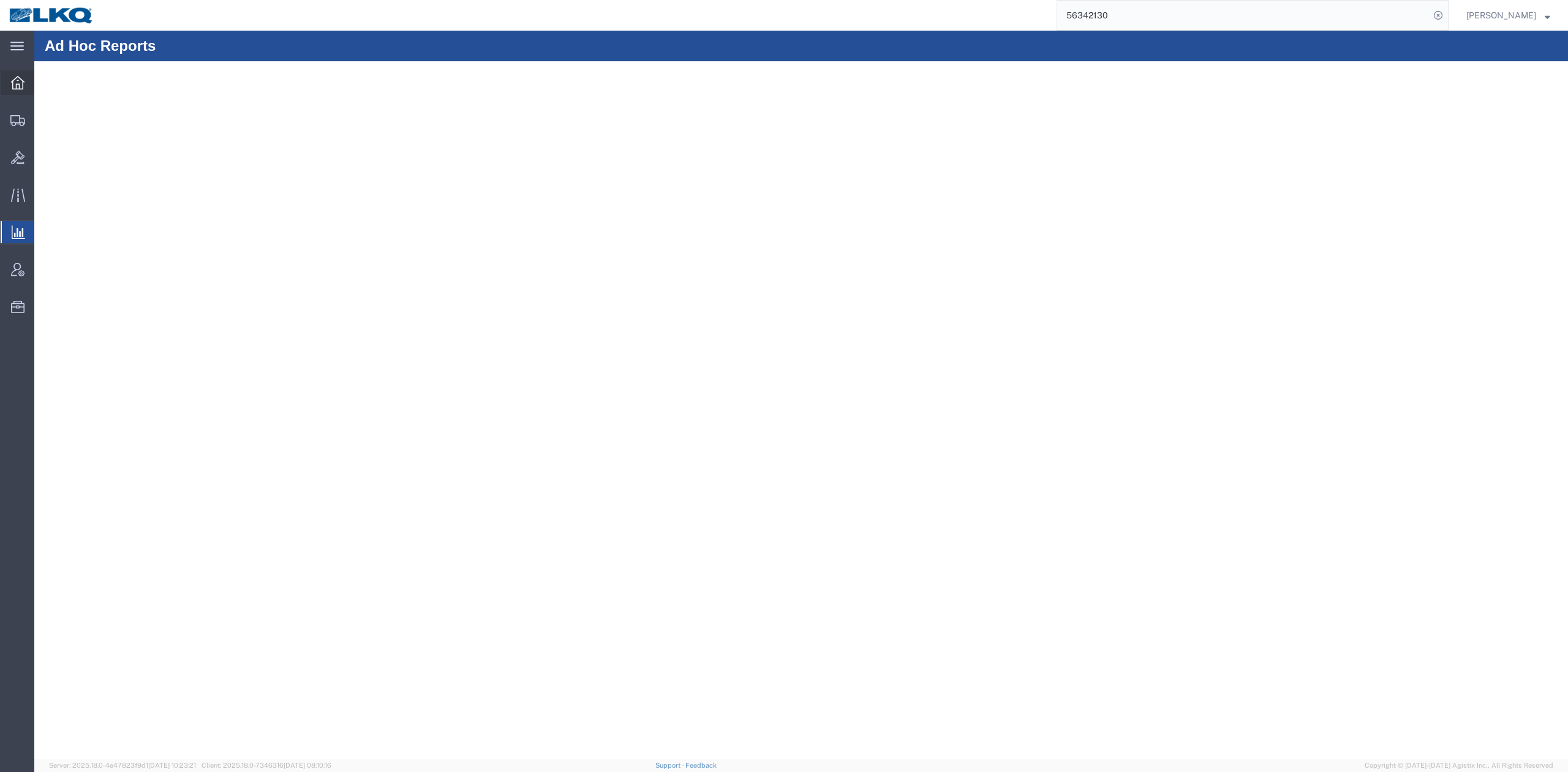
click at [23, 80] on icon at bounding box center [18, 83] width 14 height 14
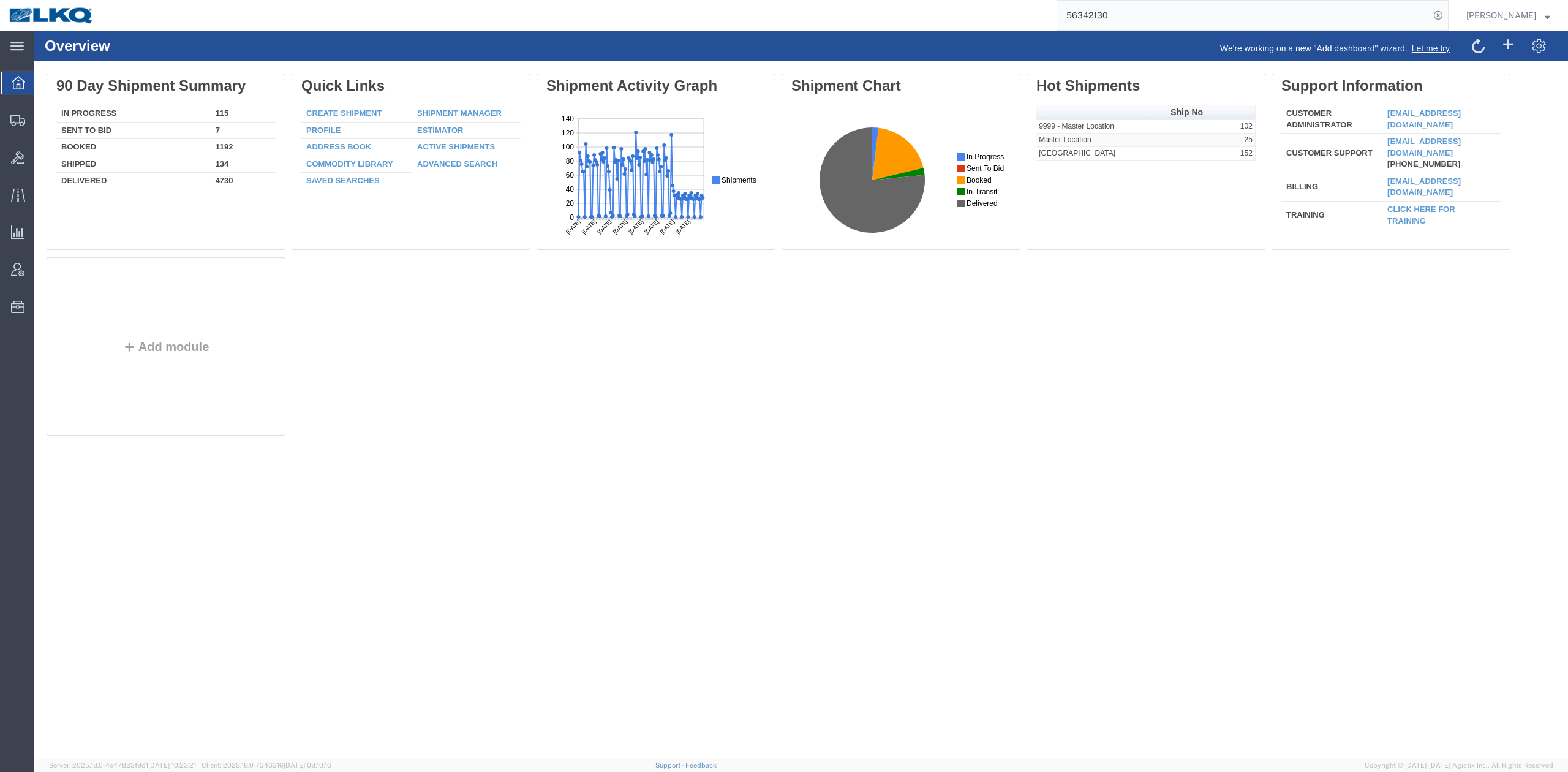
click at [1120, 11] on input "56342130" at bounding box center [1243, 15] width 372 height 30
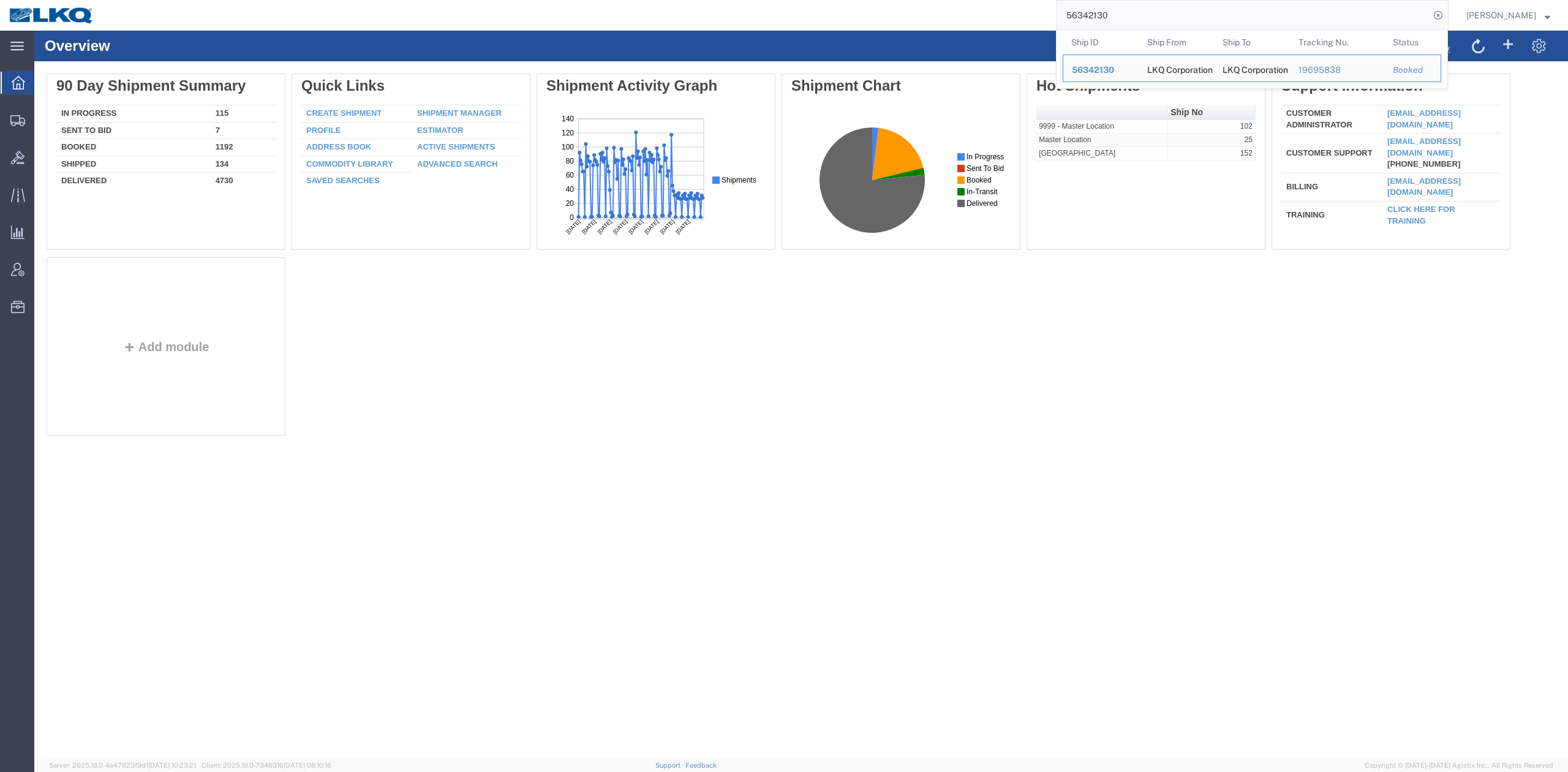
click at [1120, 11] on input "56342130" at bounding box center [1243, 15] width 372 height 30
paste input "672587"
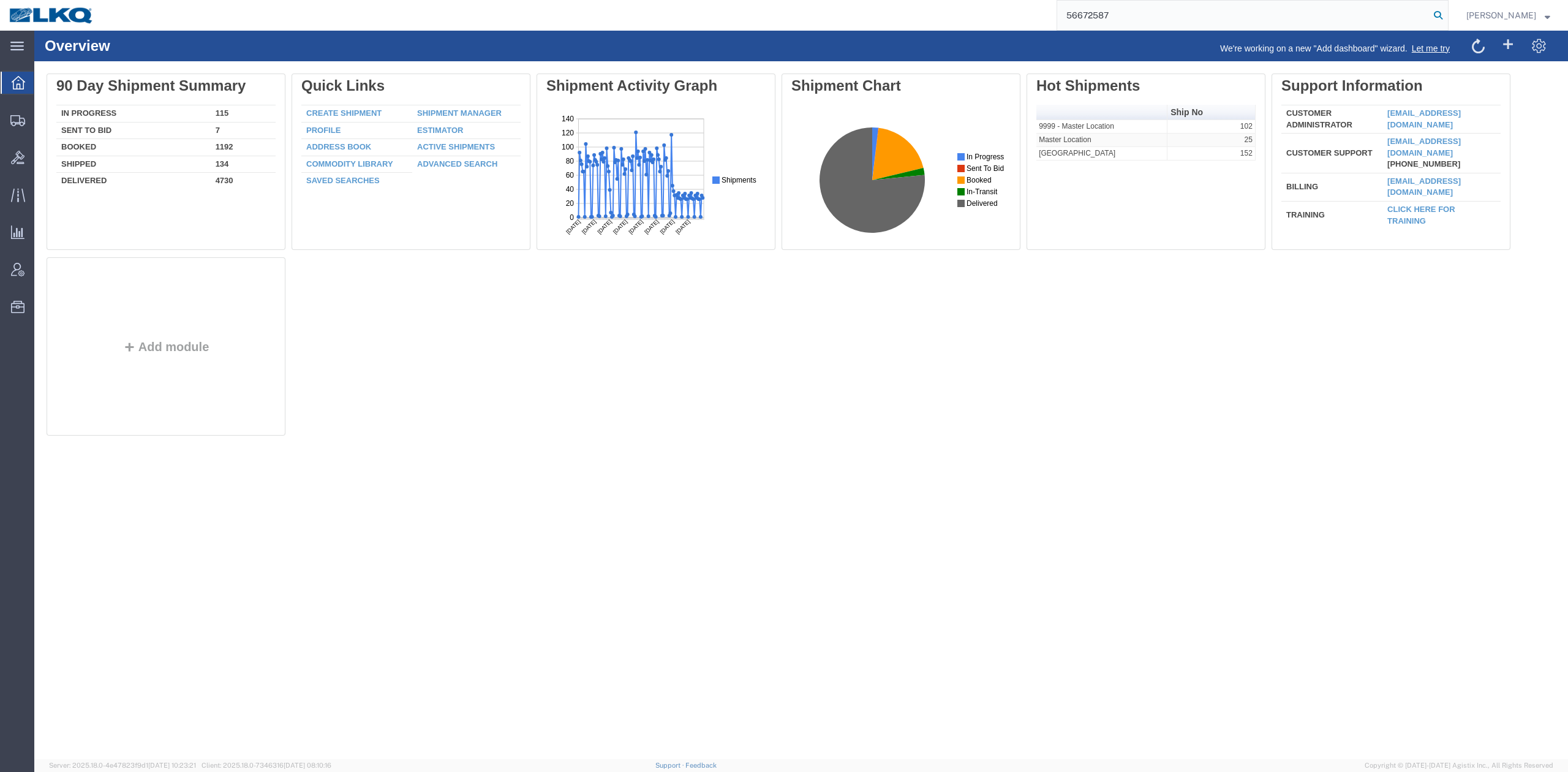
type input "56672587"
drag, startPoint x: 1458, startPoint y: 8, endPoint x: 1441, endPoint y: 25, distance: 24.0
click at [1447, 10] on icon at bounding box center [1438, 15] width 17 height 17
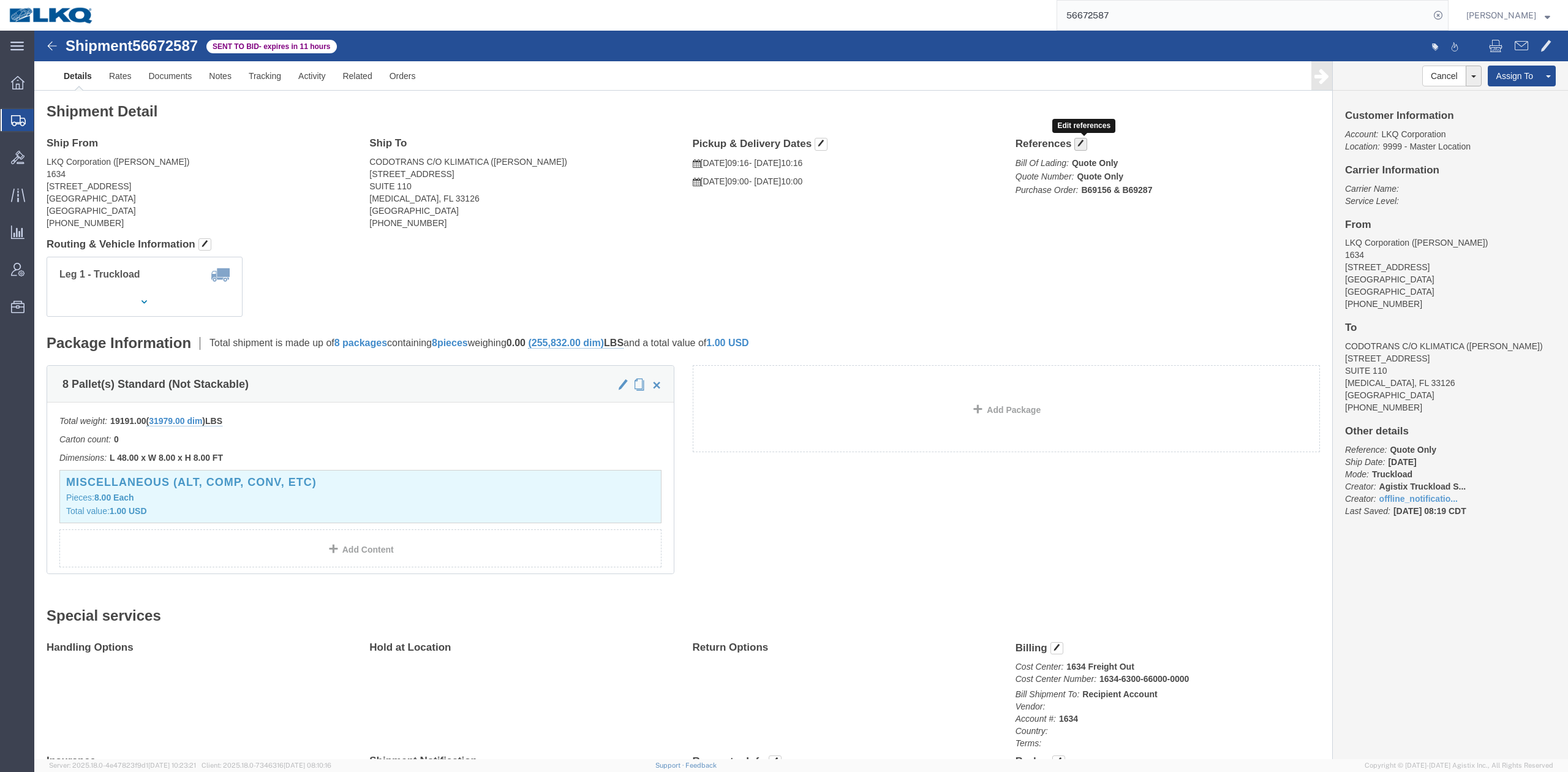
click span "button"
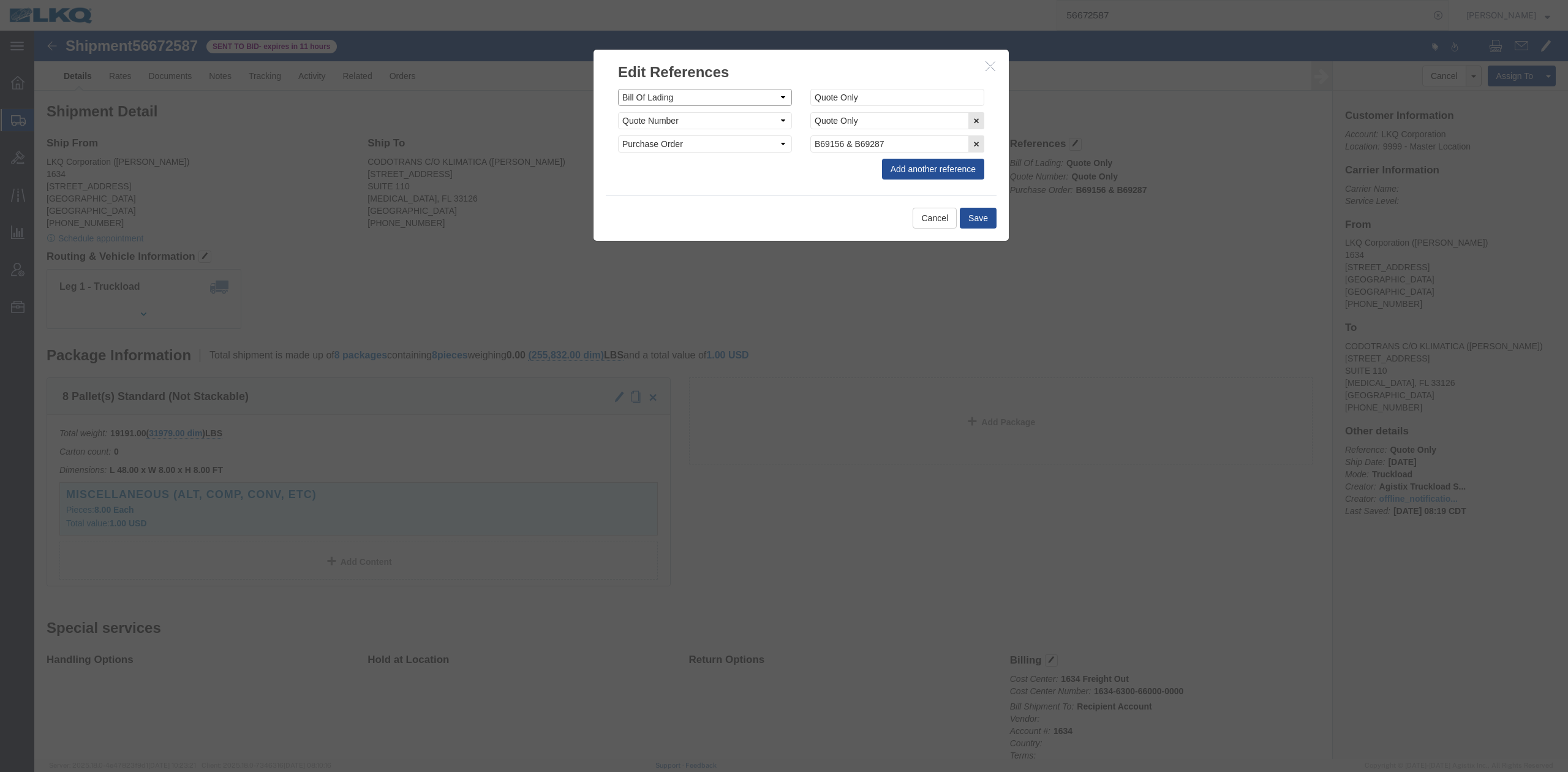
click select "Select Account Type Activity ID Airline Appointment Number ASN Batch Request # …"
select select "QUOTENUM"
click select "Select Account Type Activity ID Airline Appointment Number ASN Batch Request # …"
select select "BOL"
paste input "56672587"
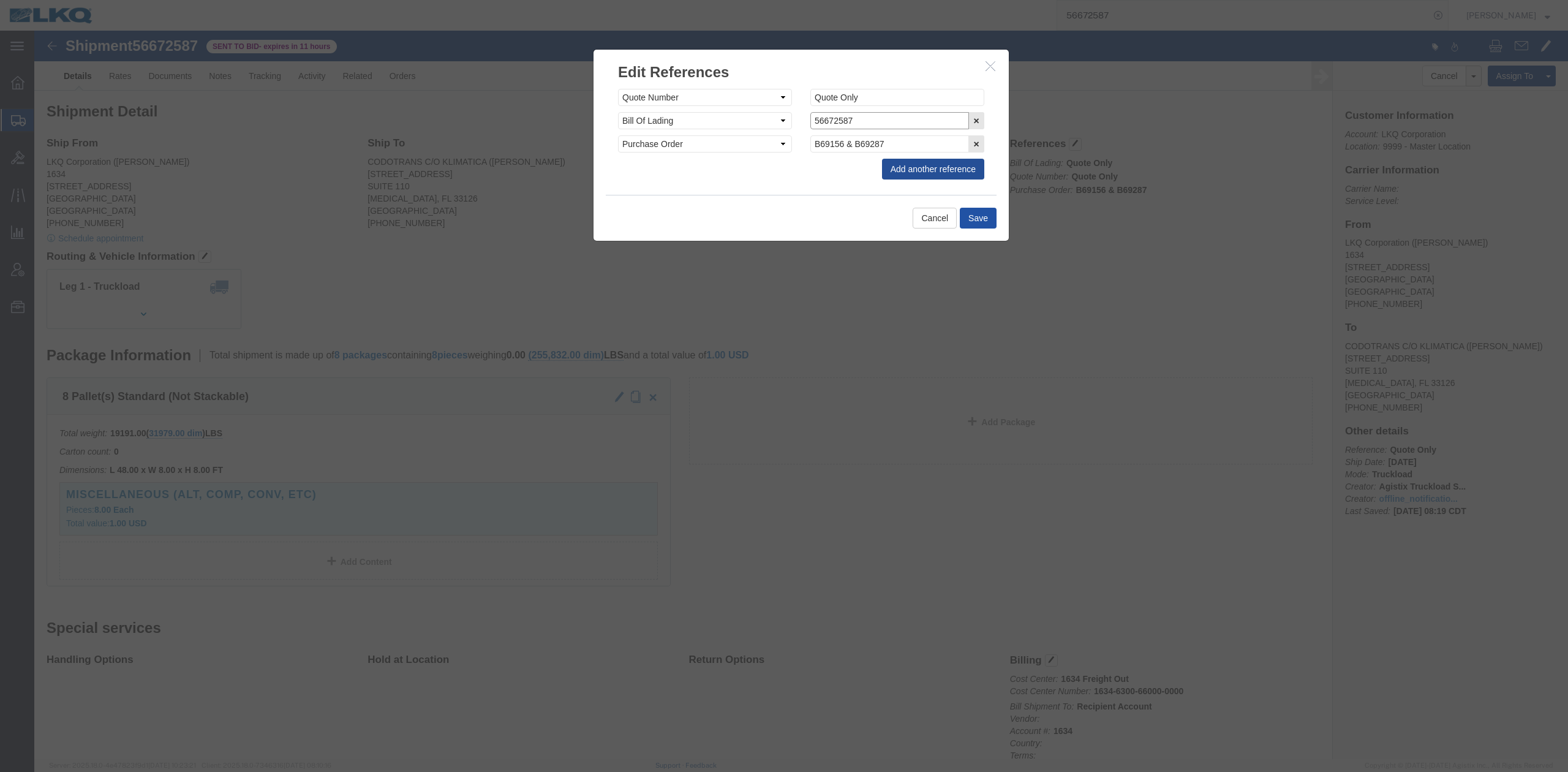
type input "56672587"
click button "Save"
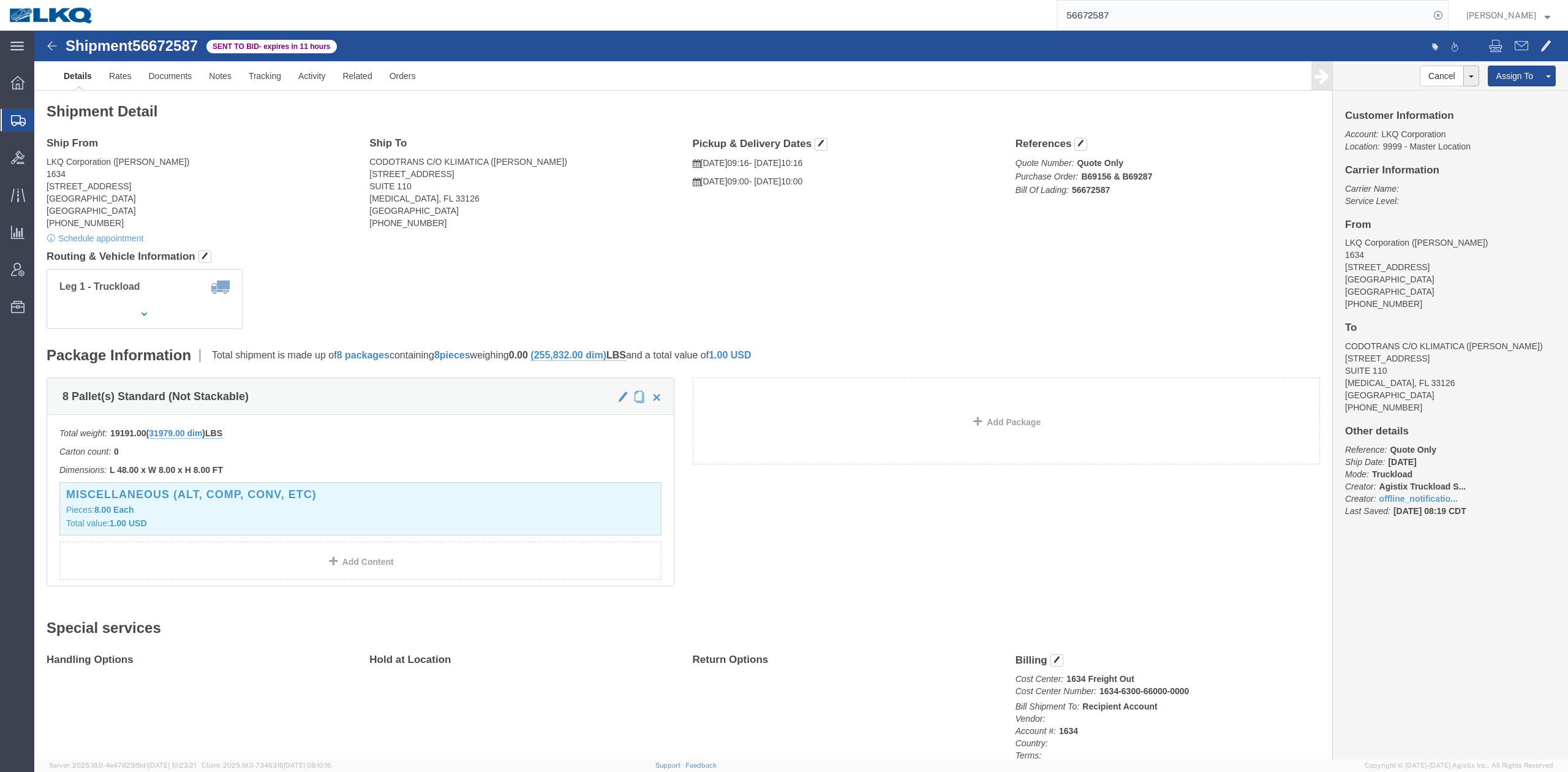
click at [1177, 8] on input "56672587" at bounding box center [1243, 15] width 372 height 30
paste input "523759"
click at [1447, 10] on icon at bounding box center [1438, 15] width 17 height 17
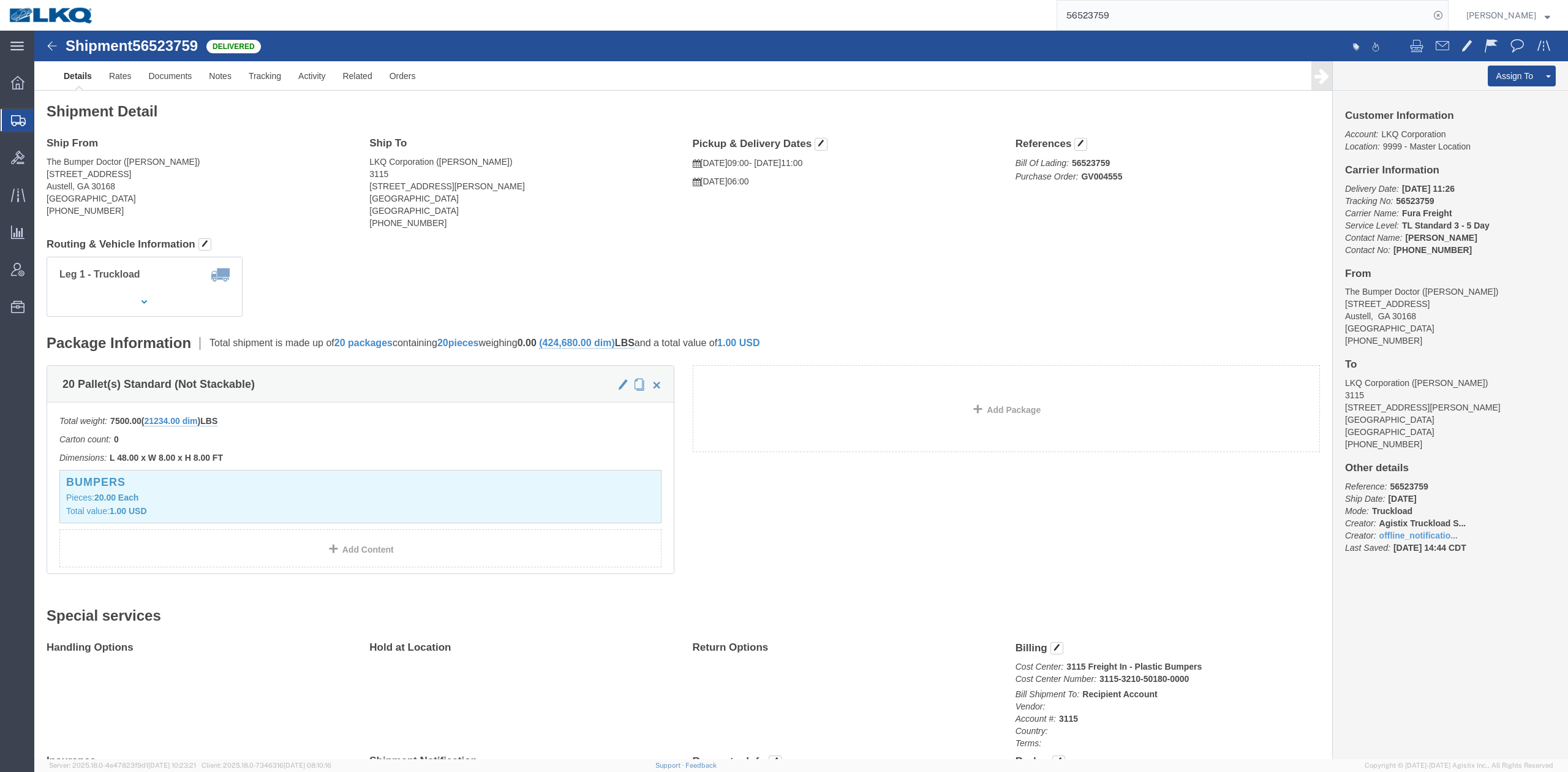
click at [1155, 22] on input "56523759" at bounding box center [1243, 15] width 372 height 30
click at [1155, 23] on input "56523759" at bounding box center [1243, 15] width 372 height 30
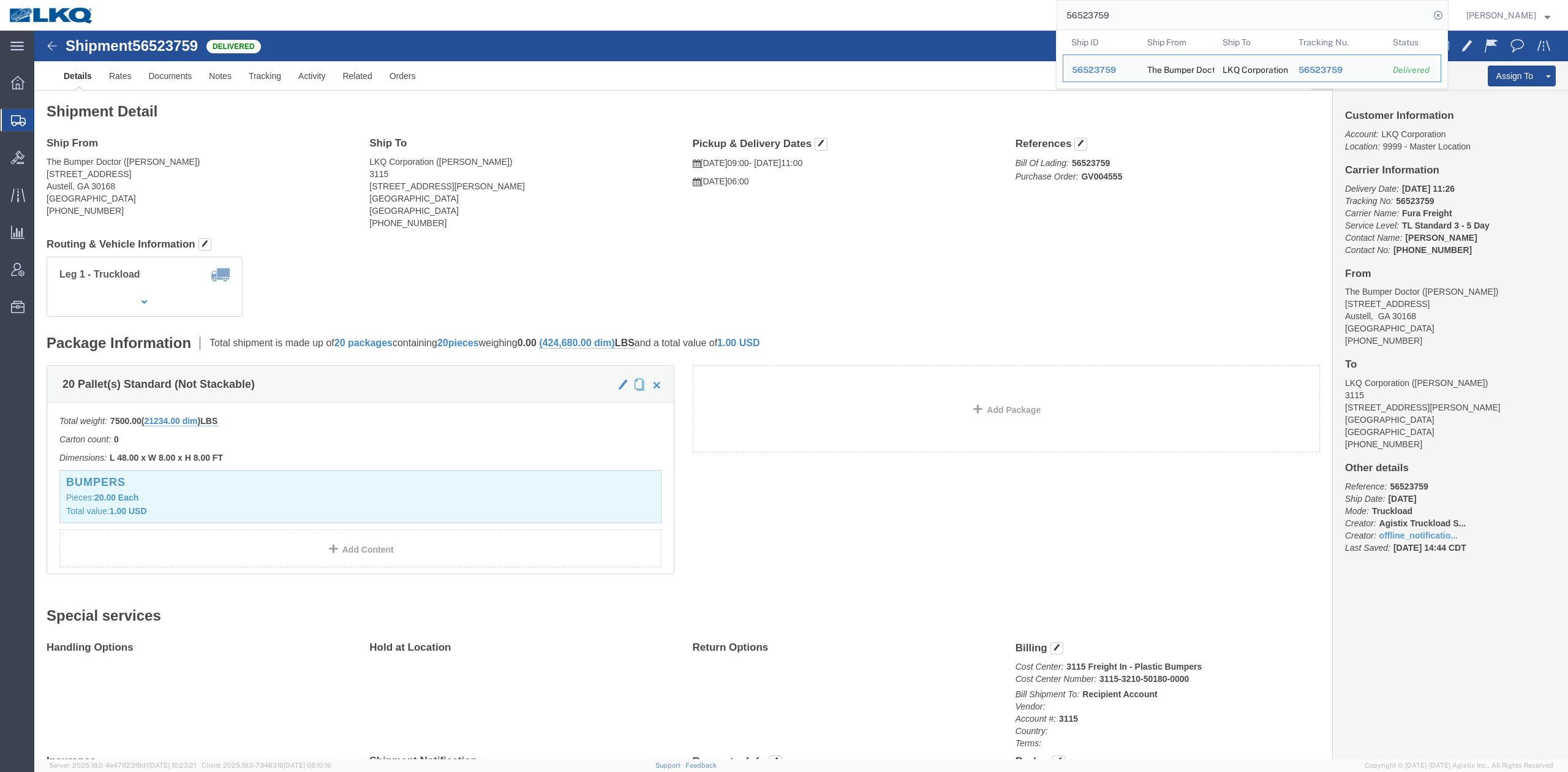
paste input "5634543"
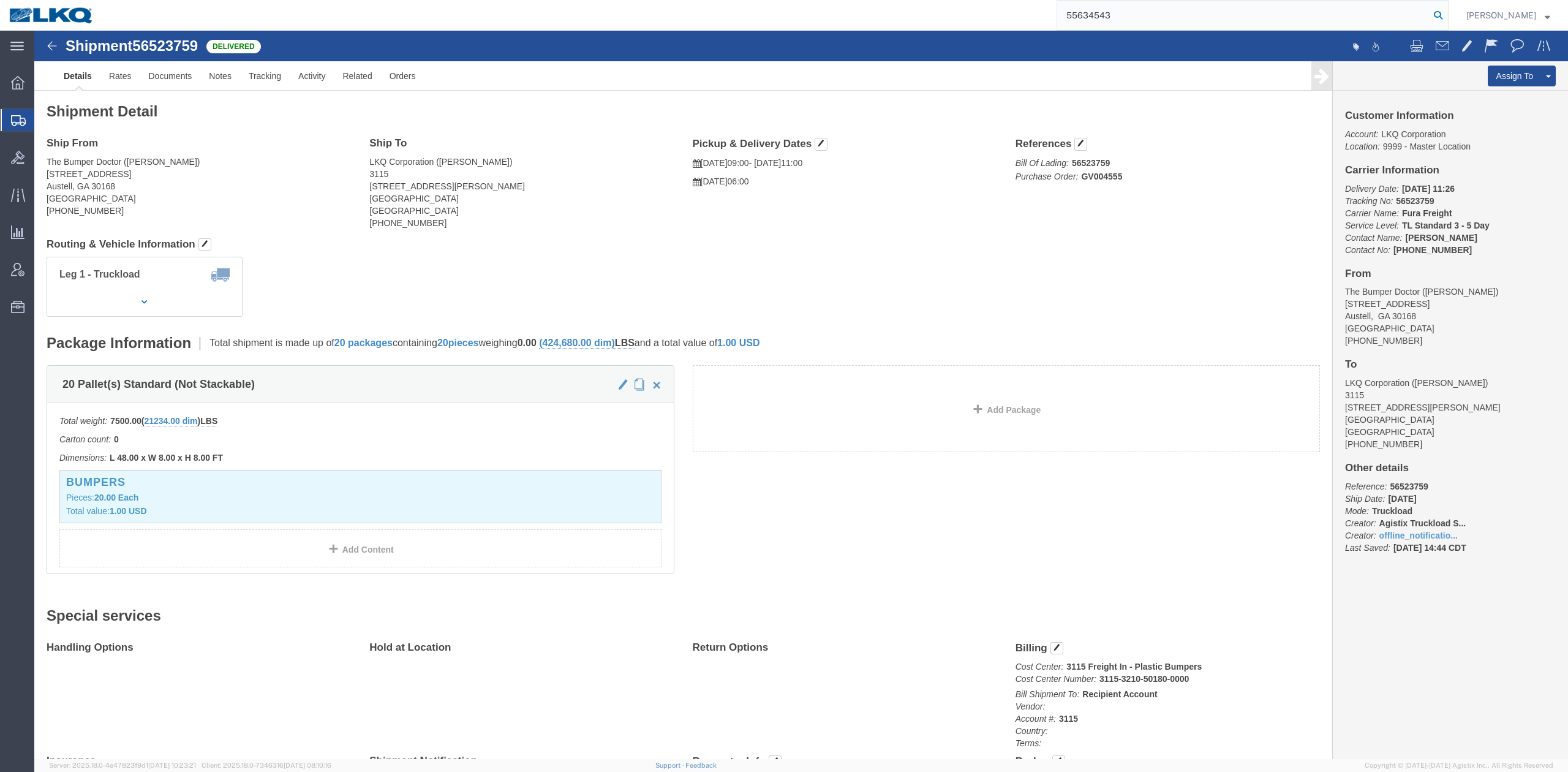
drag, startPoint x: 1461, startPoint y: 16, endPoint x: 101, endPoint y: 165, distance: 1368.1
click at [1447, 16] on icon at bounding box center [1438, 15] width 17 height 17
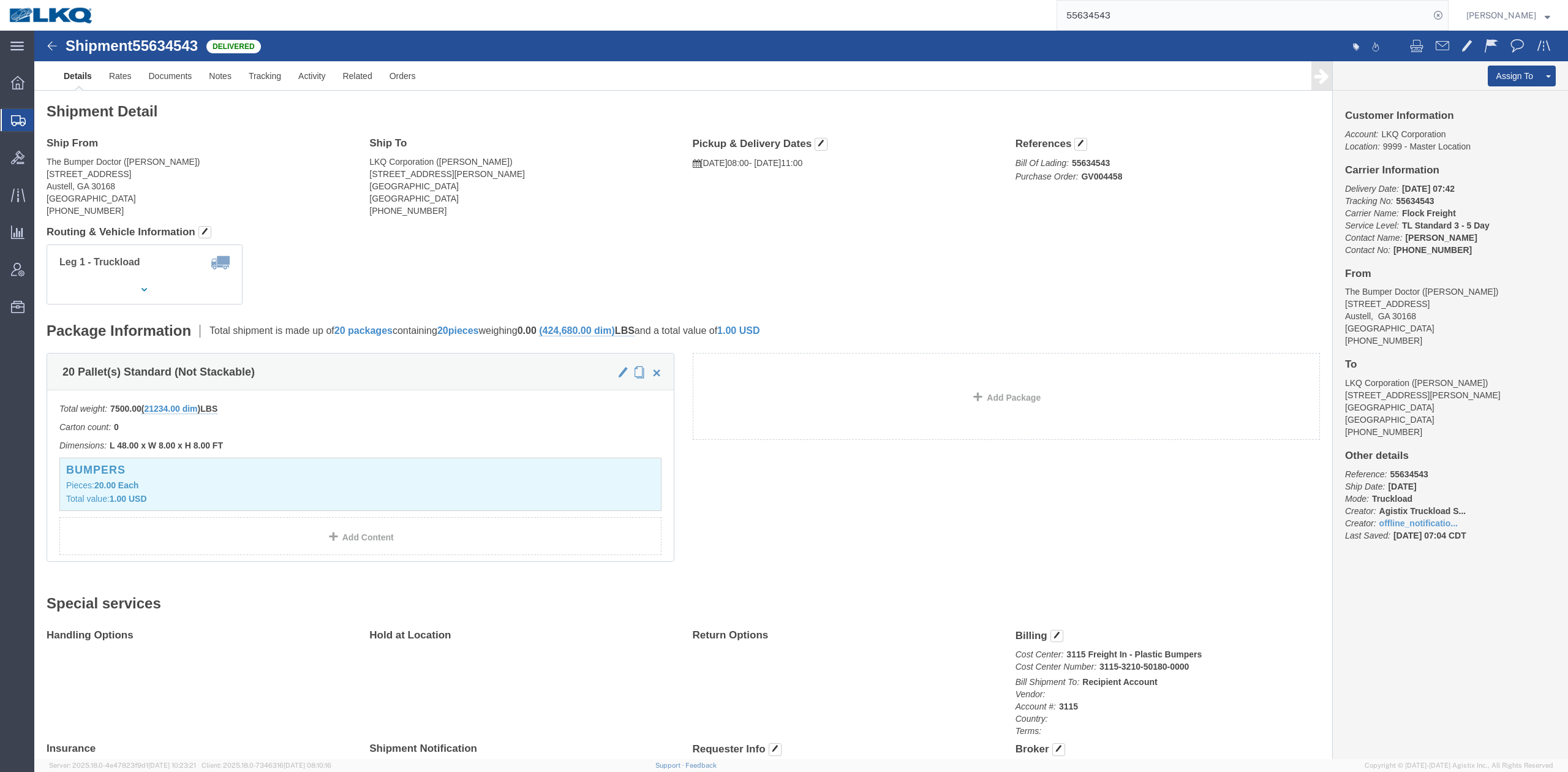
click at [1137, 19] on input "55634543" at bounding box center [1243, 15] width 372 height 30
click at [1135, 19] on input "55634543" at bounding box center [1243, 15] width 372 height 30
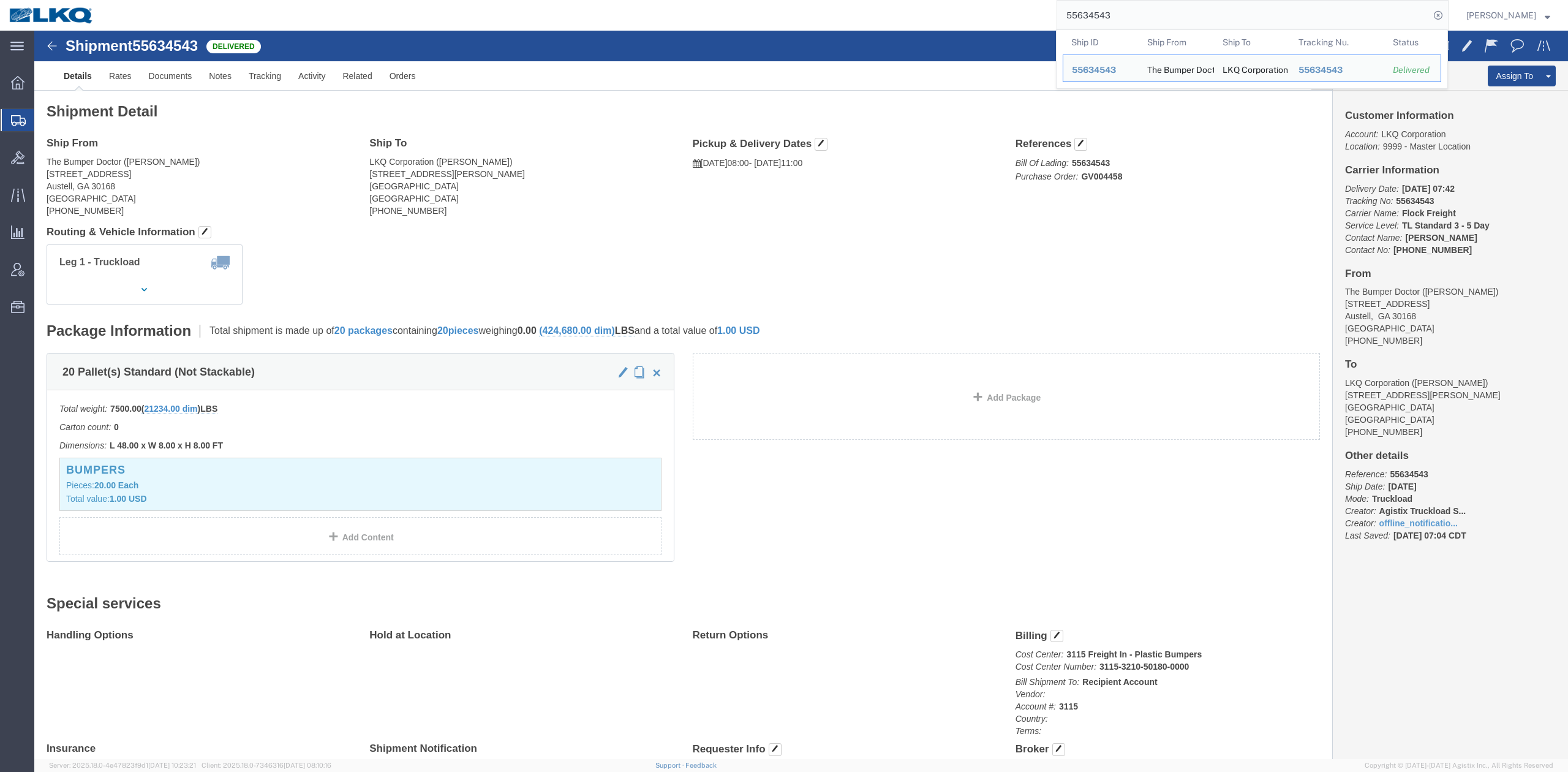
paste input "6554240"
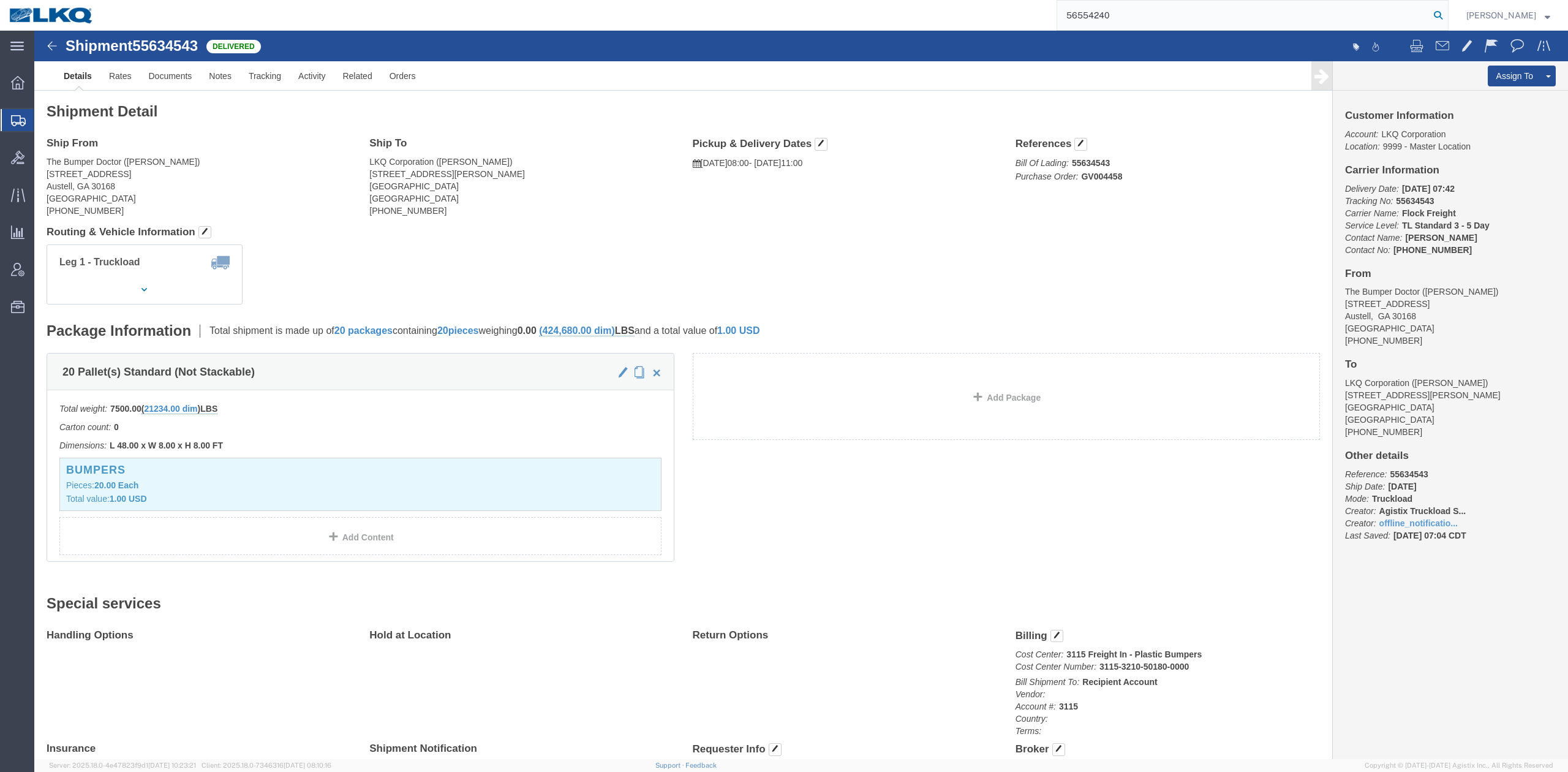
click at [1447, 15] on icon at bounding box center [1438, 15] width 17 height 17
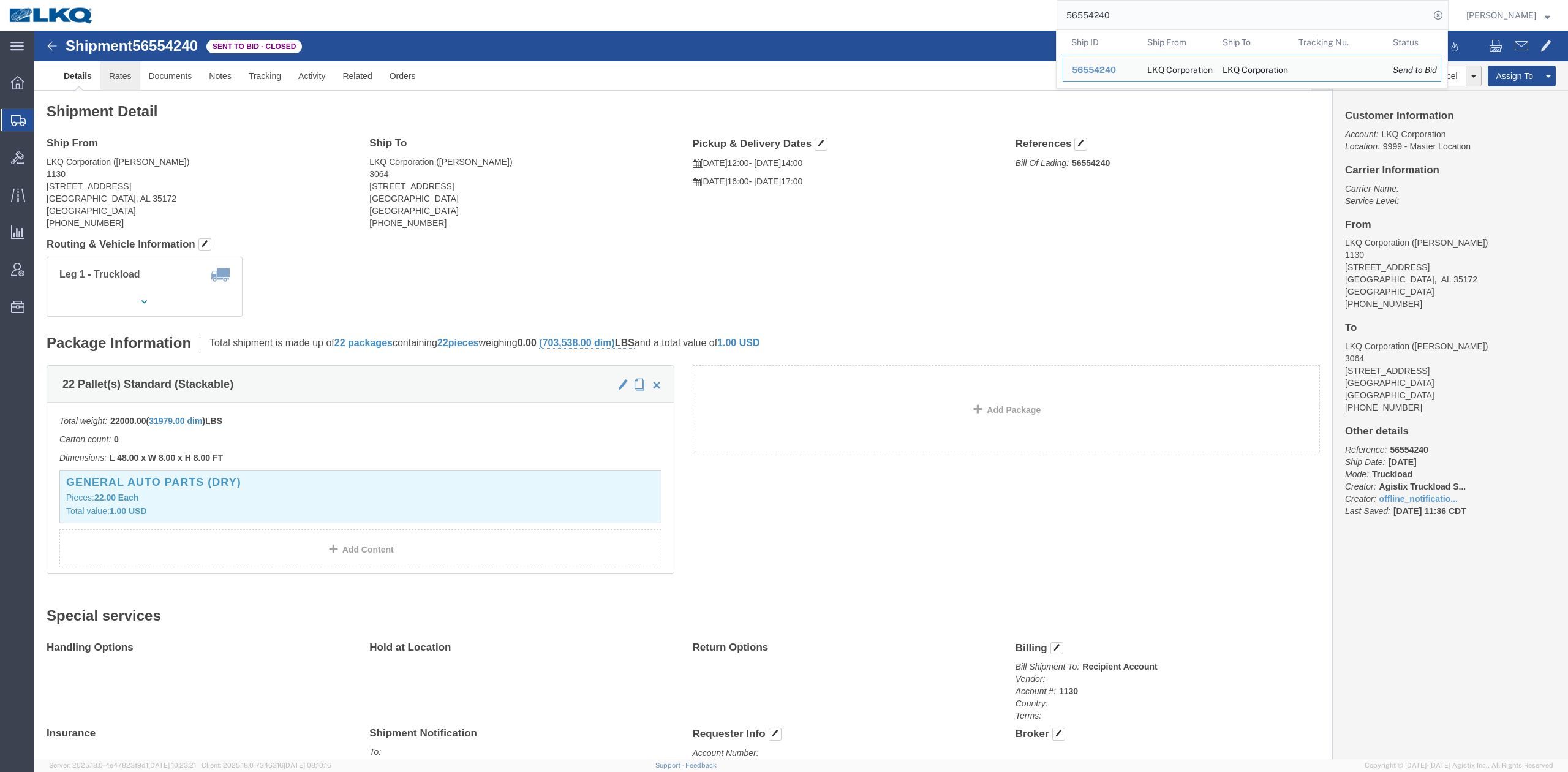
click link "Rates"
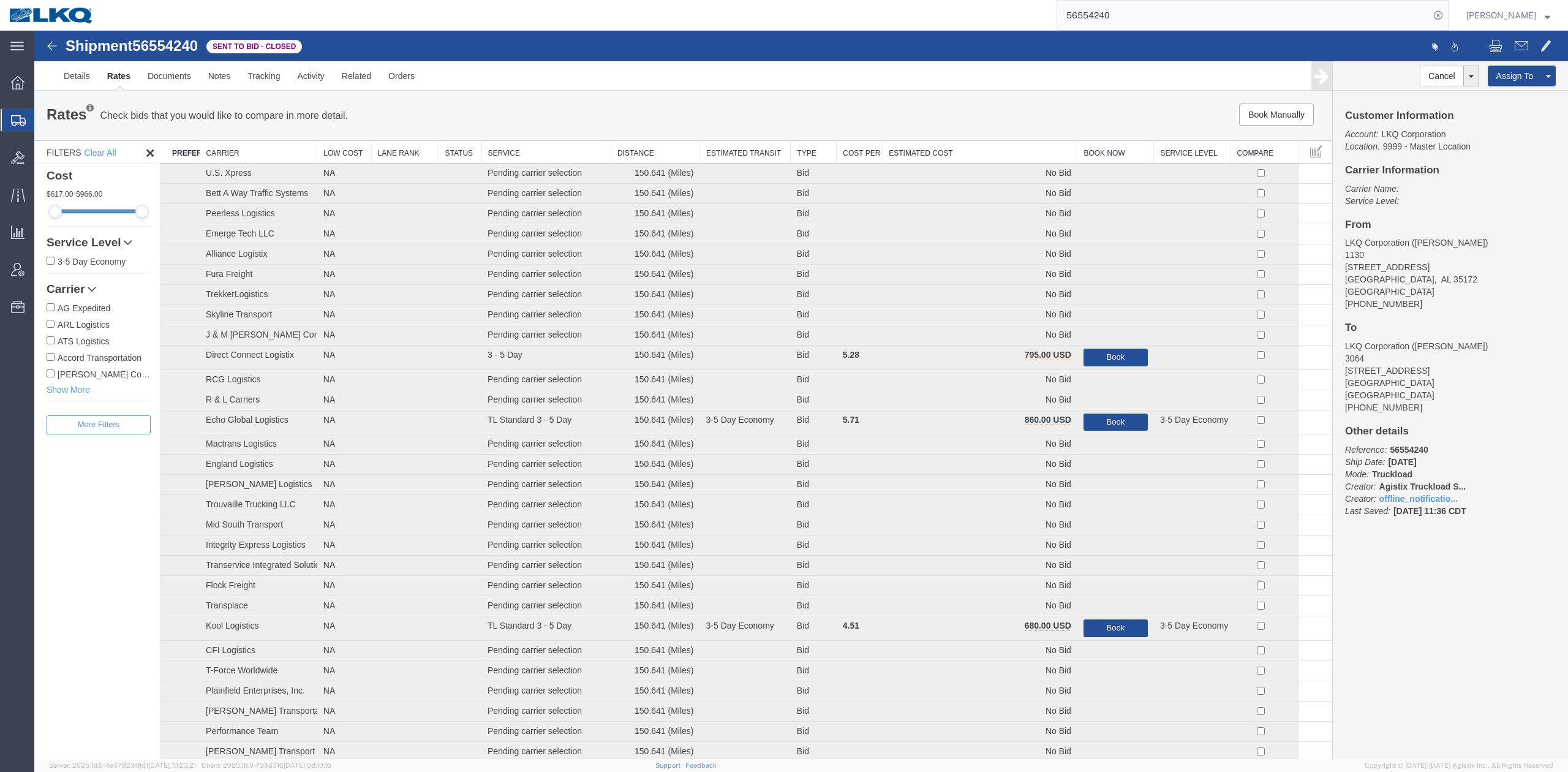
click at [1000, 155] on th "Estimated Cost" at bounding box center [980, 152] width 195 height 23
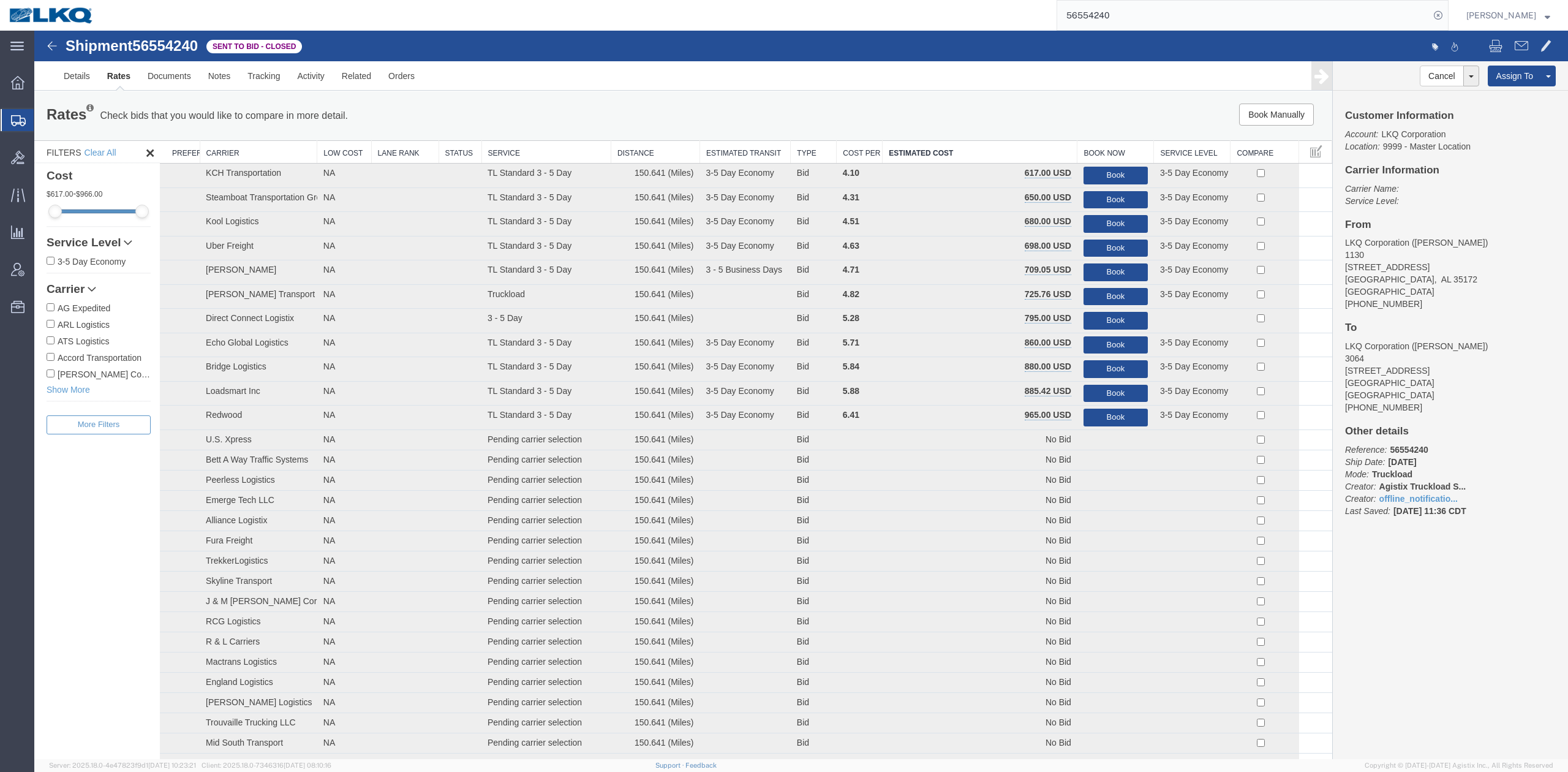
click at [1128, 15] on input "56554240" at bounding box center [1243, 15] width 372 height 30
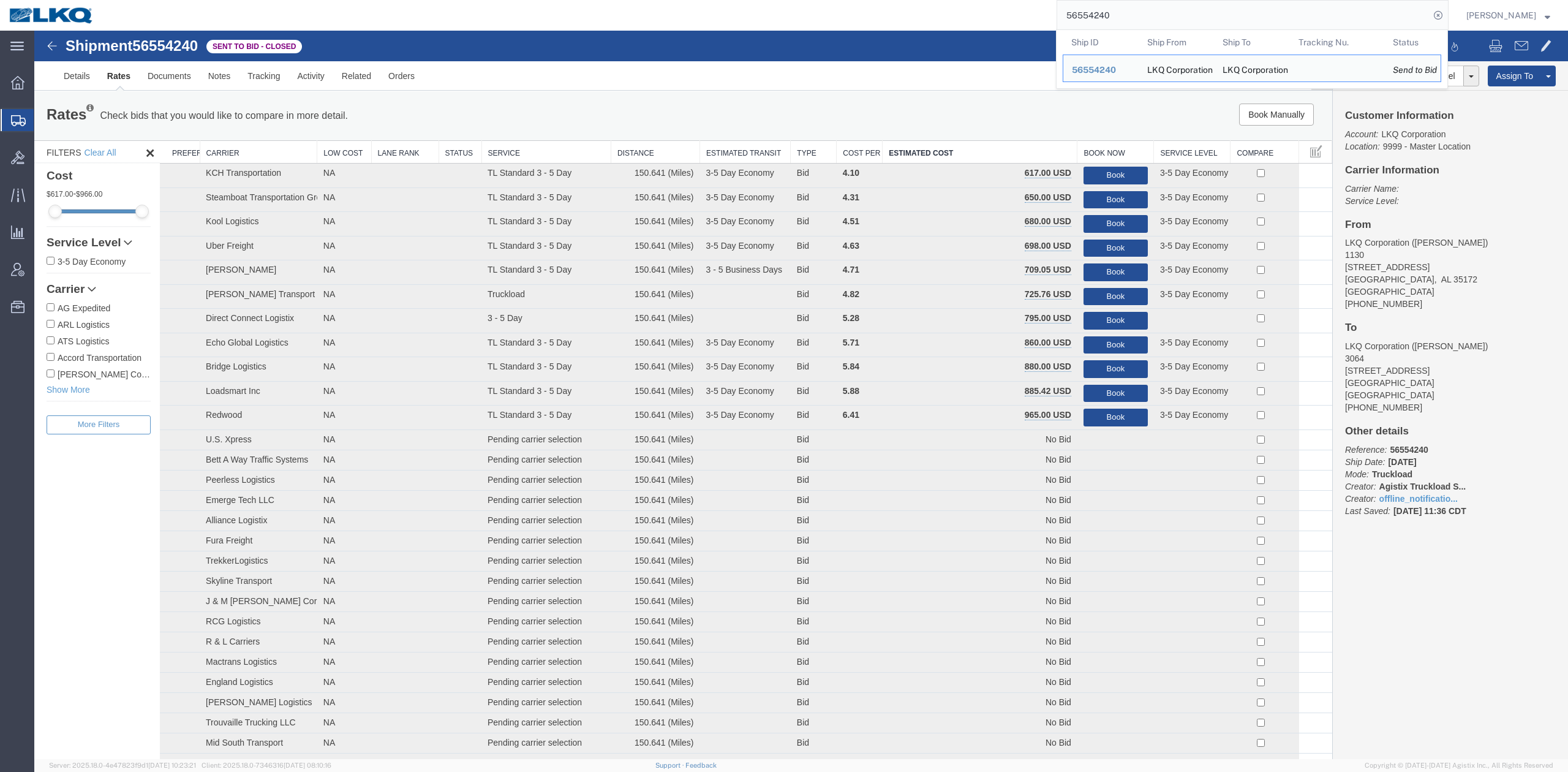
paste input "88467"
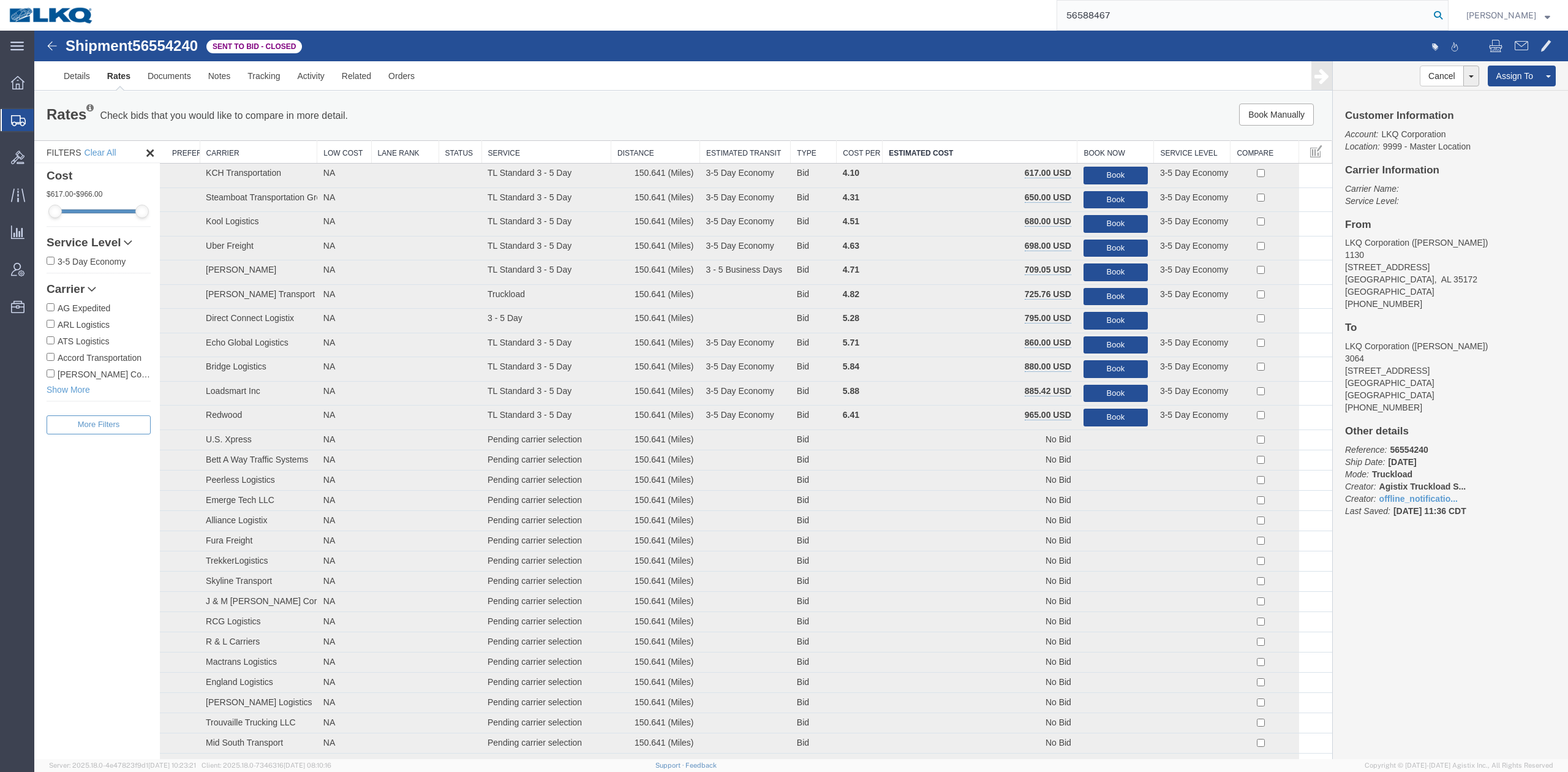
type input "56588467"
click at [1447, 16] on icon at bounding box center [1438, 15] width 17 height 17
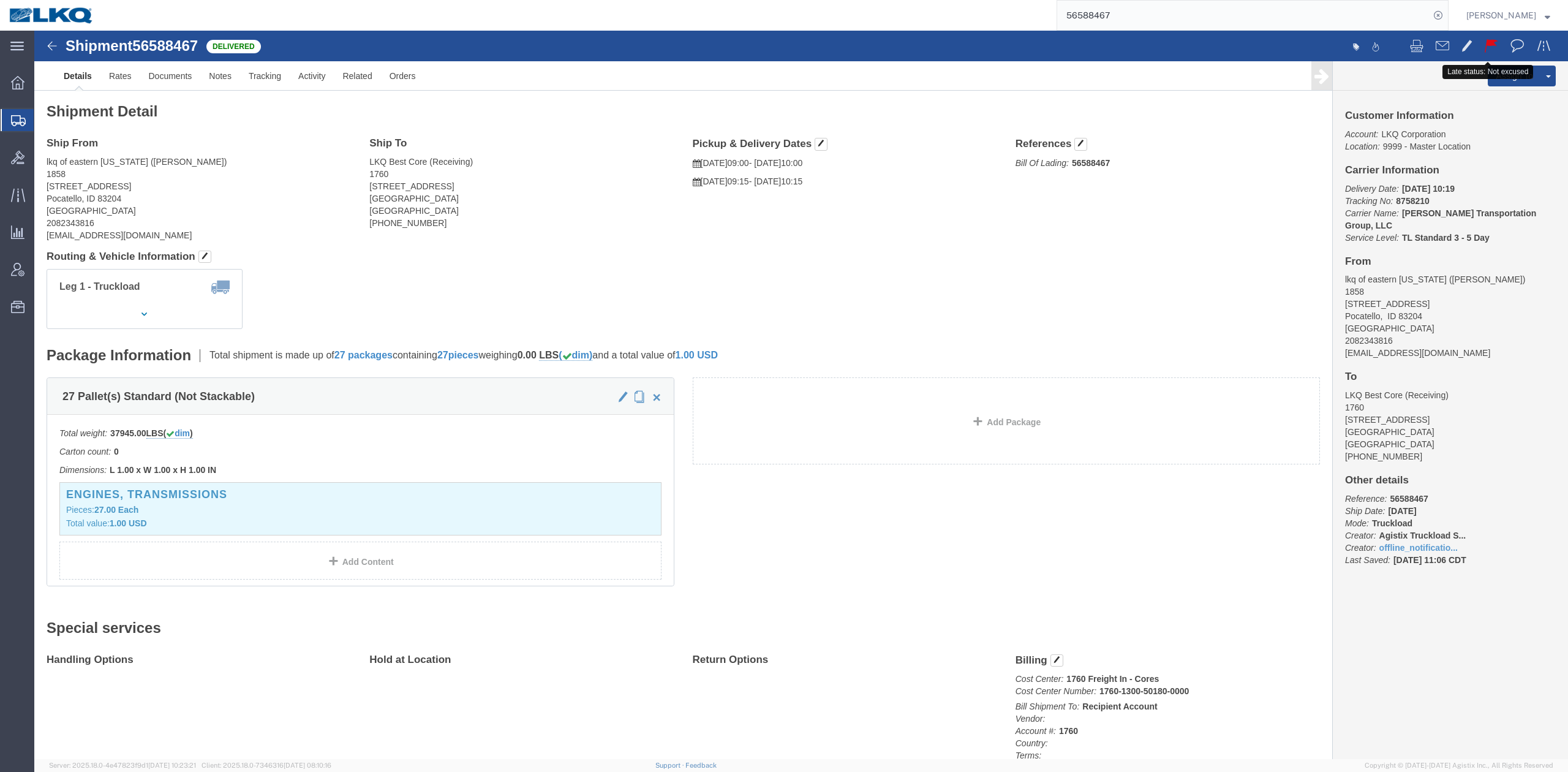
click button
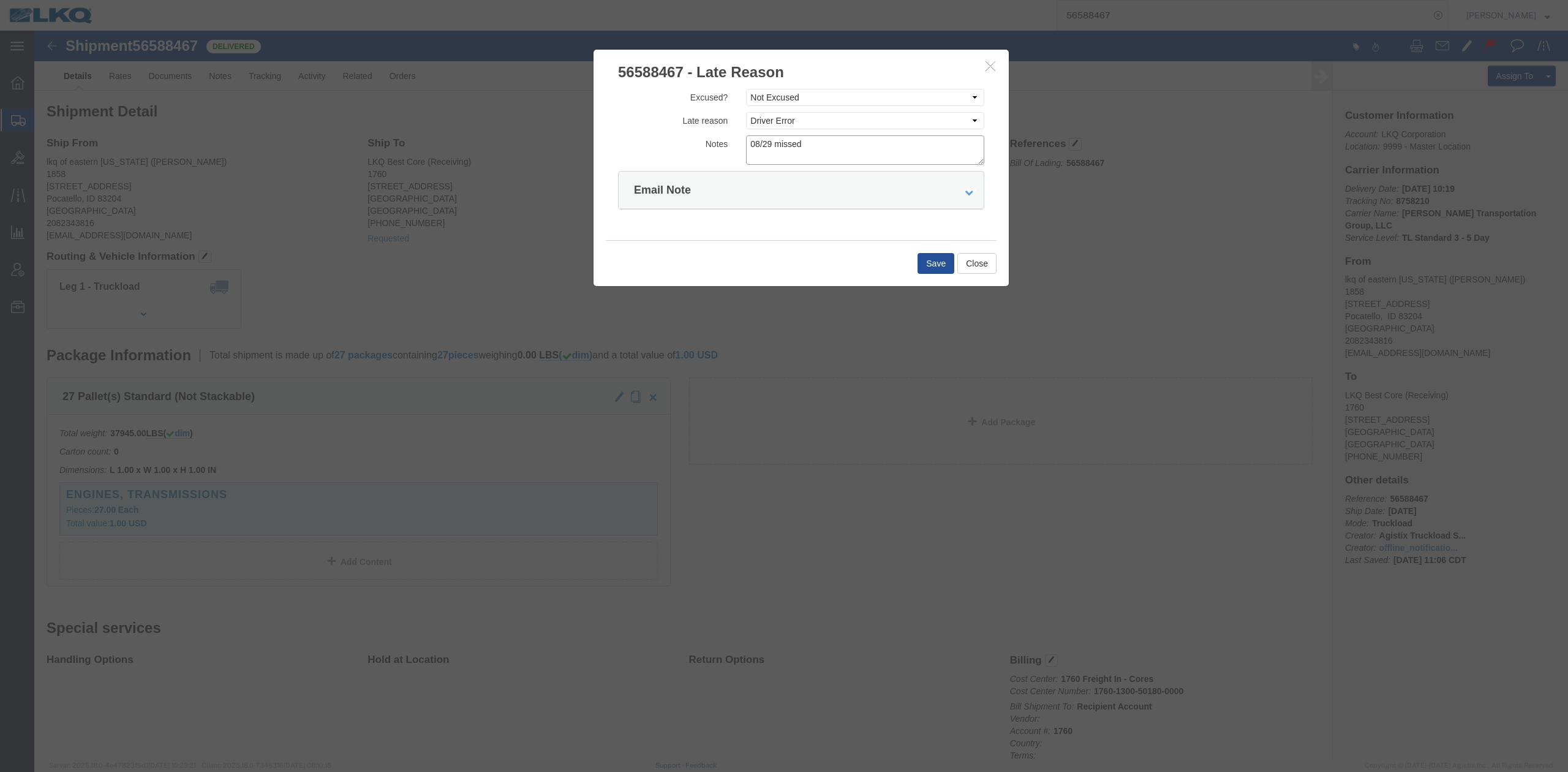
click textarea "08/29 missed"
type textarea "08/29 Delivery"
click div "Save Close"
click button "Save"
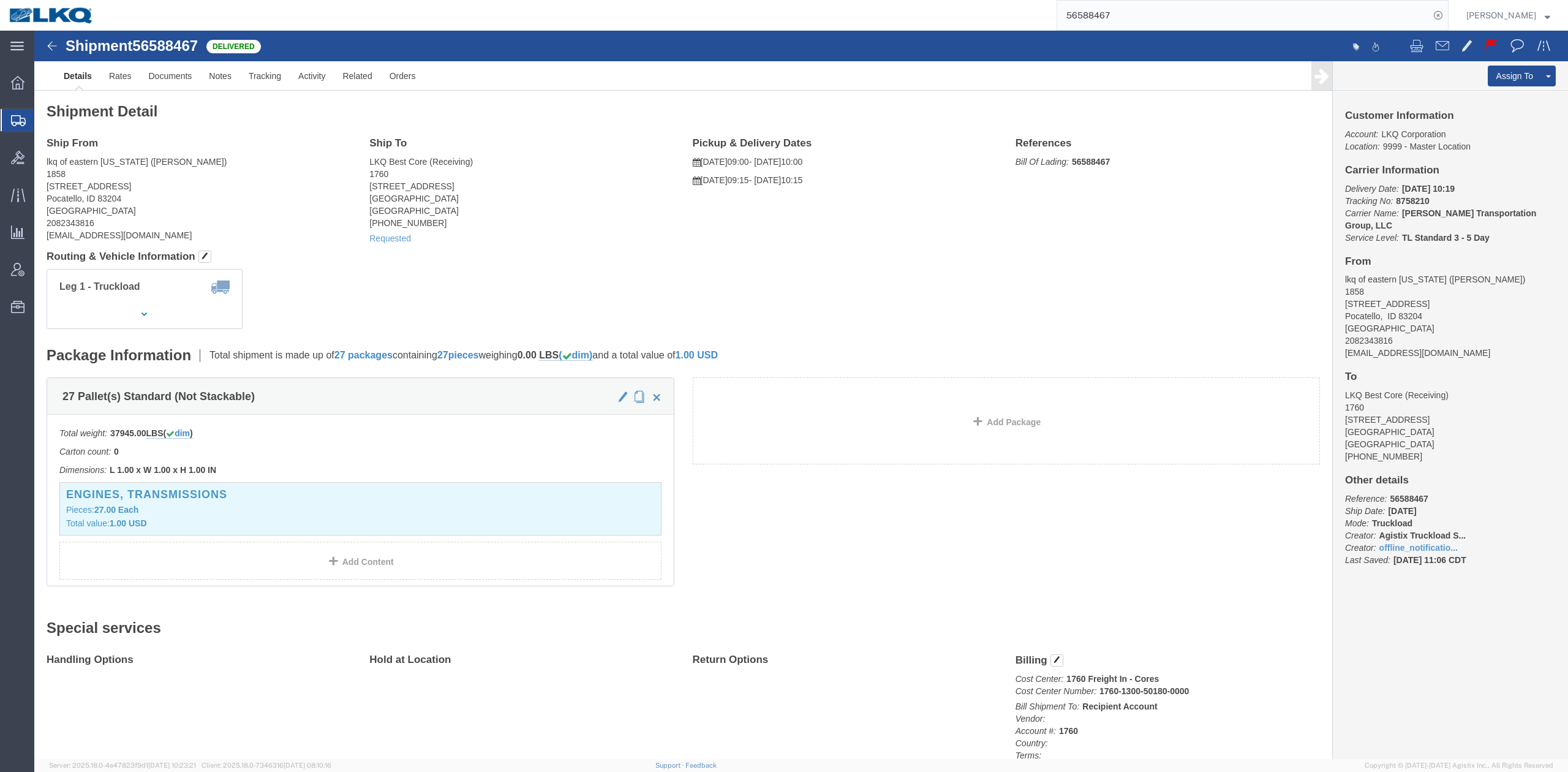
click at [1100, 27] on input "56588467" at bounding box center [1243, 15] width 372 height 30
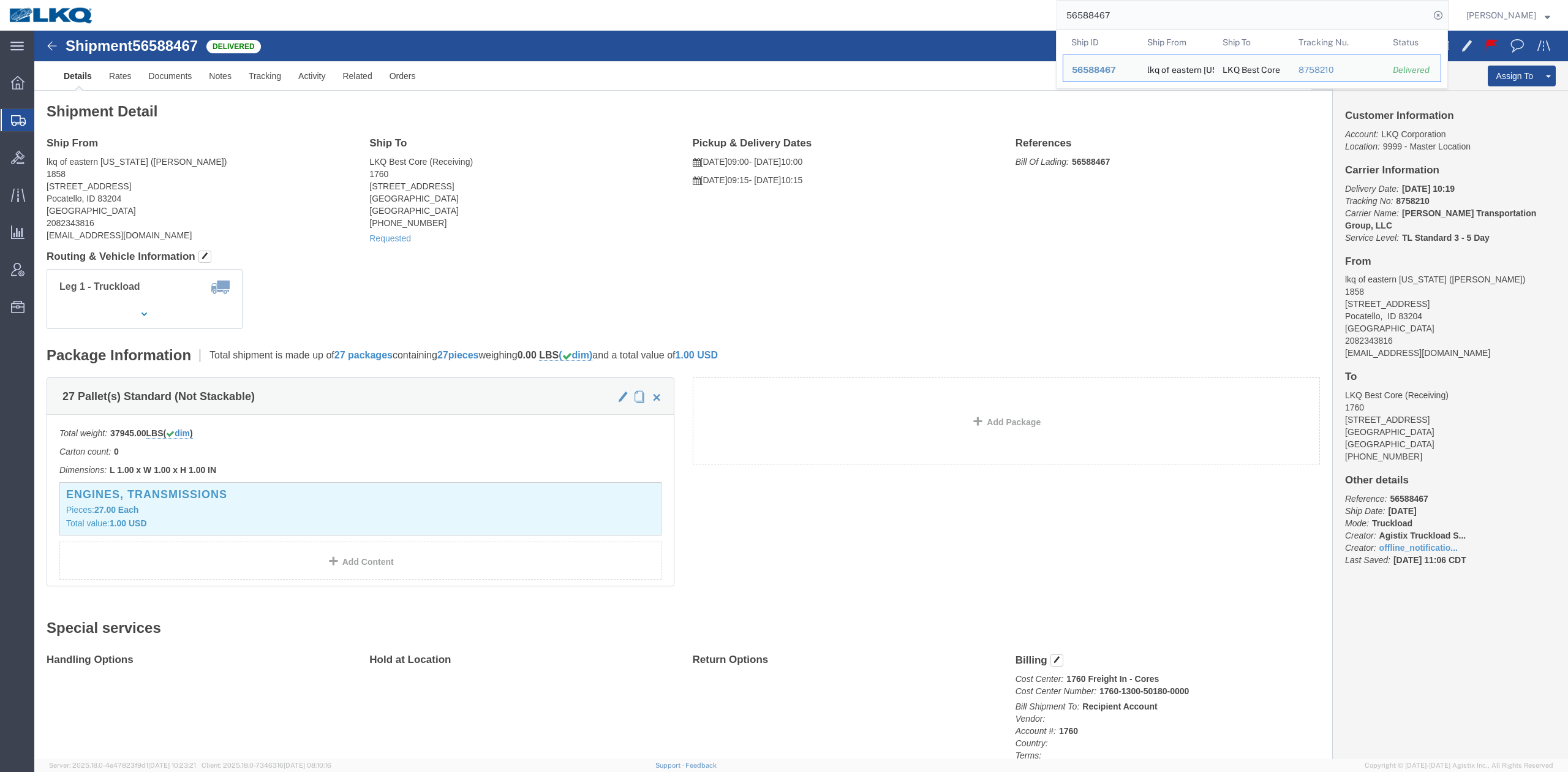
click at [1100, 27] on input "56588467" at bounding box center [1243, 15] width 372 height 30
paste input "684022"
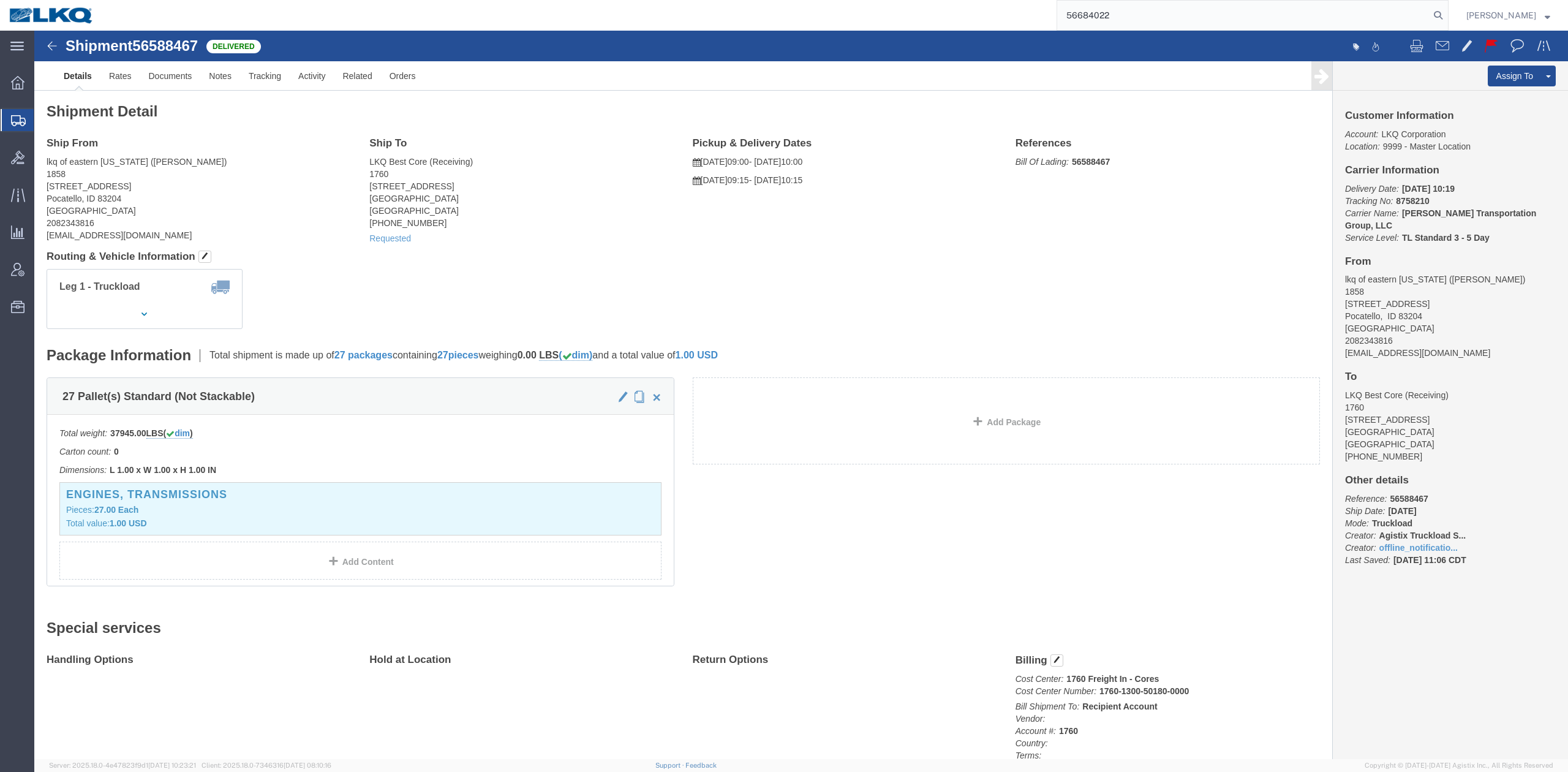
type input "56684022"
click at [1448, 14] on form "56684022" at bounding box center [1252, 15] width 392 height 31
drag, startPoint x: 1465, startPoint y: 14, endPoint x: 1268, endPoint y: 46, distance: 199.6
click at [1447, 14] on icon at bounding box center [1438, 15] width 17 height 17
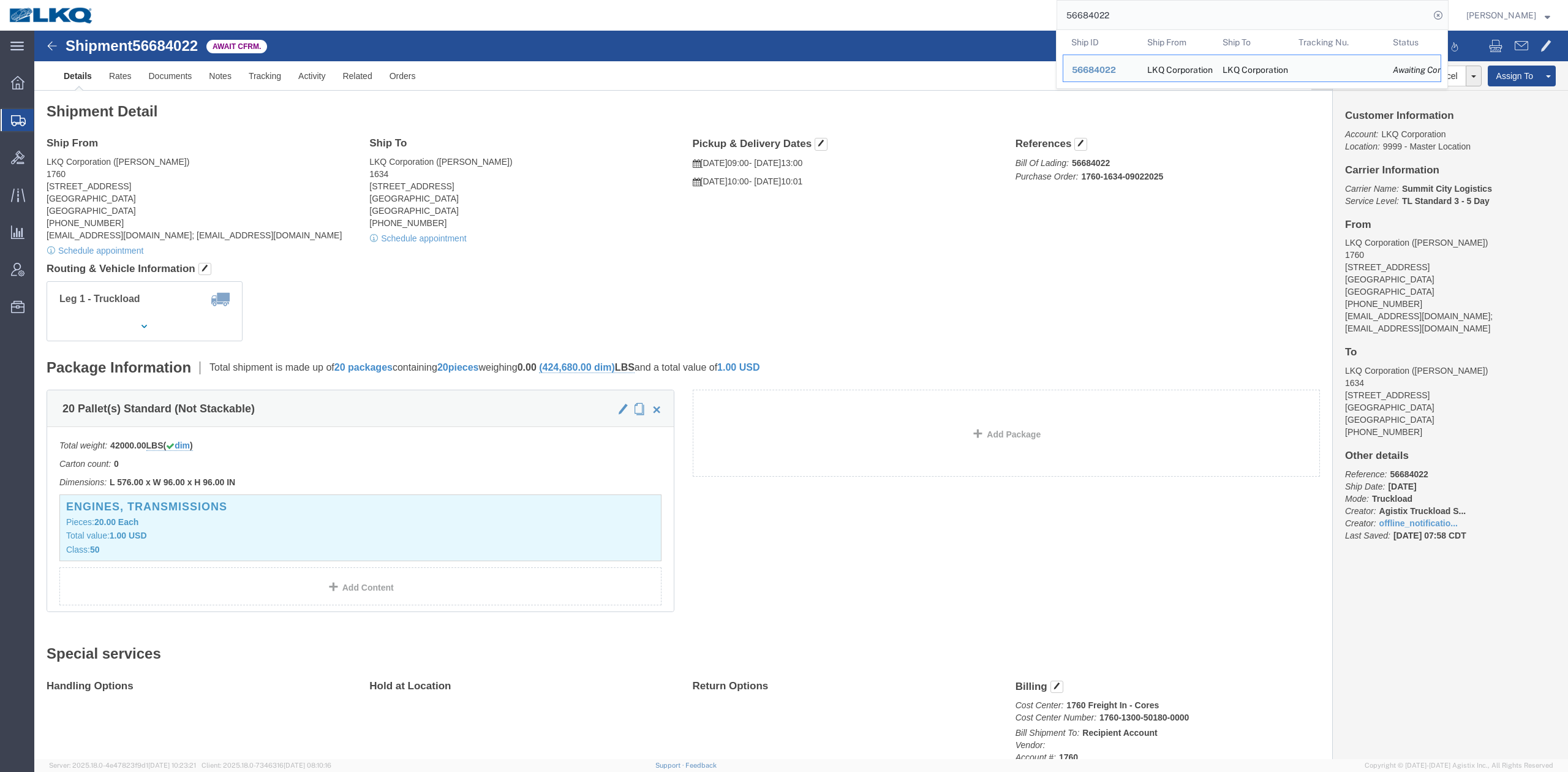
click address "LKQ Corporation (Jason Voyles) 1634 6320 Boat Rock Blvd SW Atlanta, GA 30336 Un…"
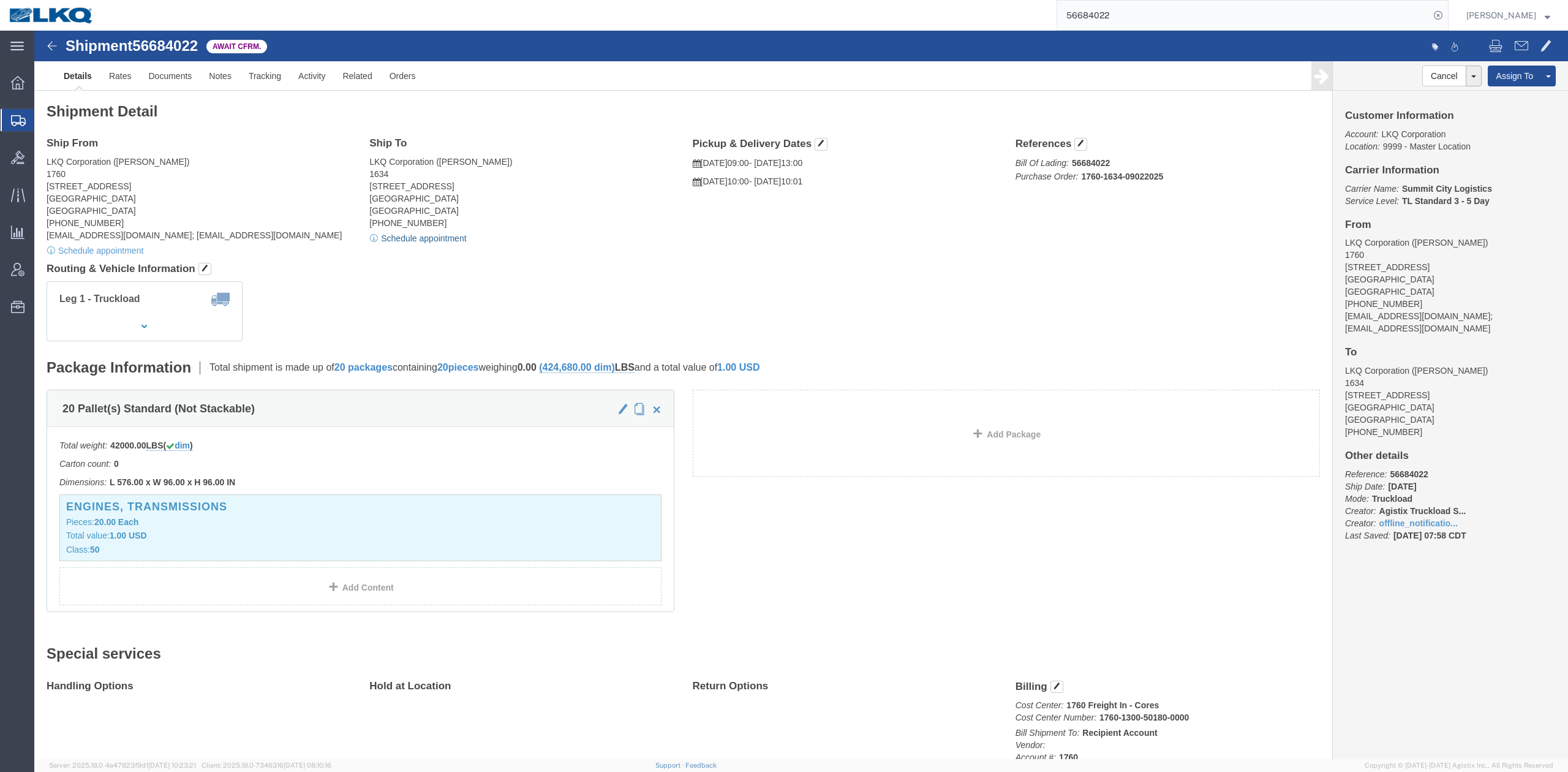
drag, startPoint x: 415, startPoint y: 208, endPoint x: 591, endPoint y: 237, distance: 178.4
click link "Schedule appointment"
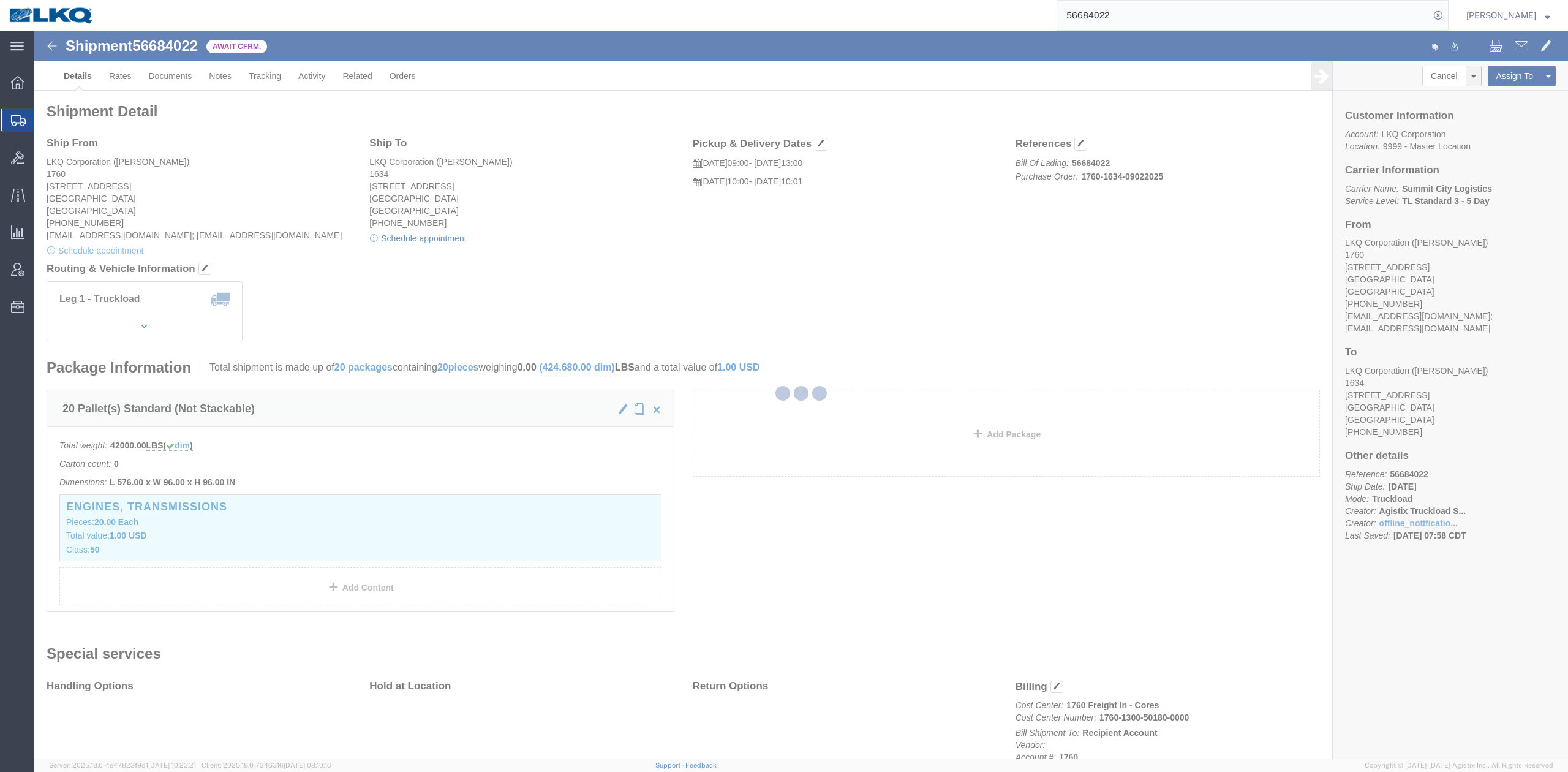
select select
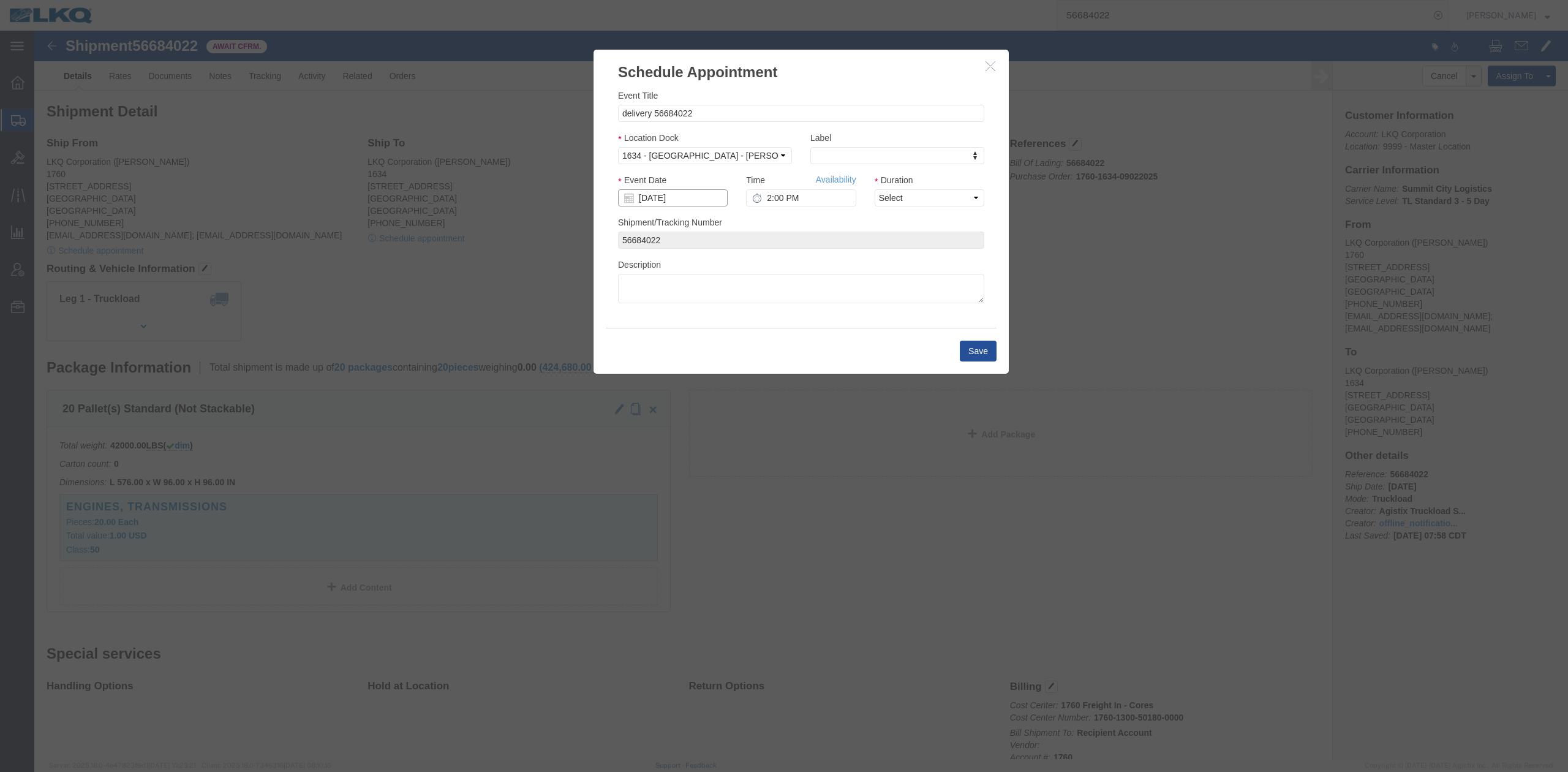
click input "[DATE]"
click td "4"
drag, startPoint x: 898, startPoint y: 199, endPoint x: 862, endPoint y: 176, distance: 42.7
click select "Select 15 min 30 min 45 min 1 hr 2 hr 3 hr 4 hr"
select select "15"
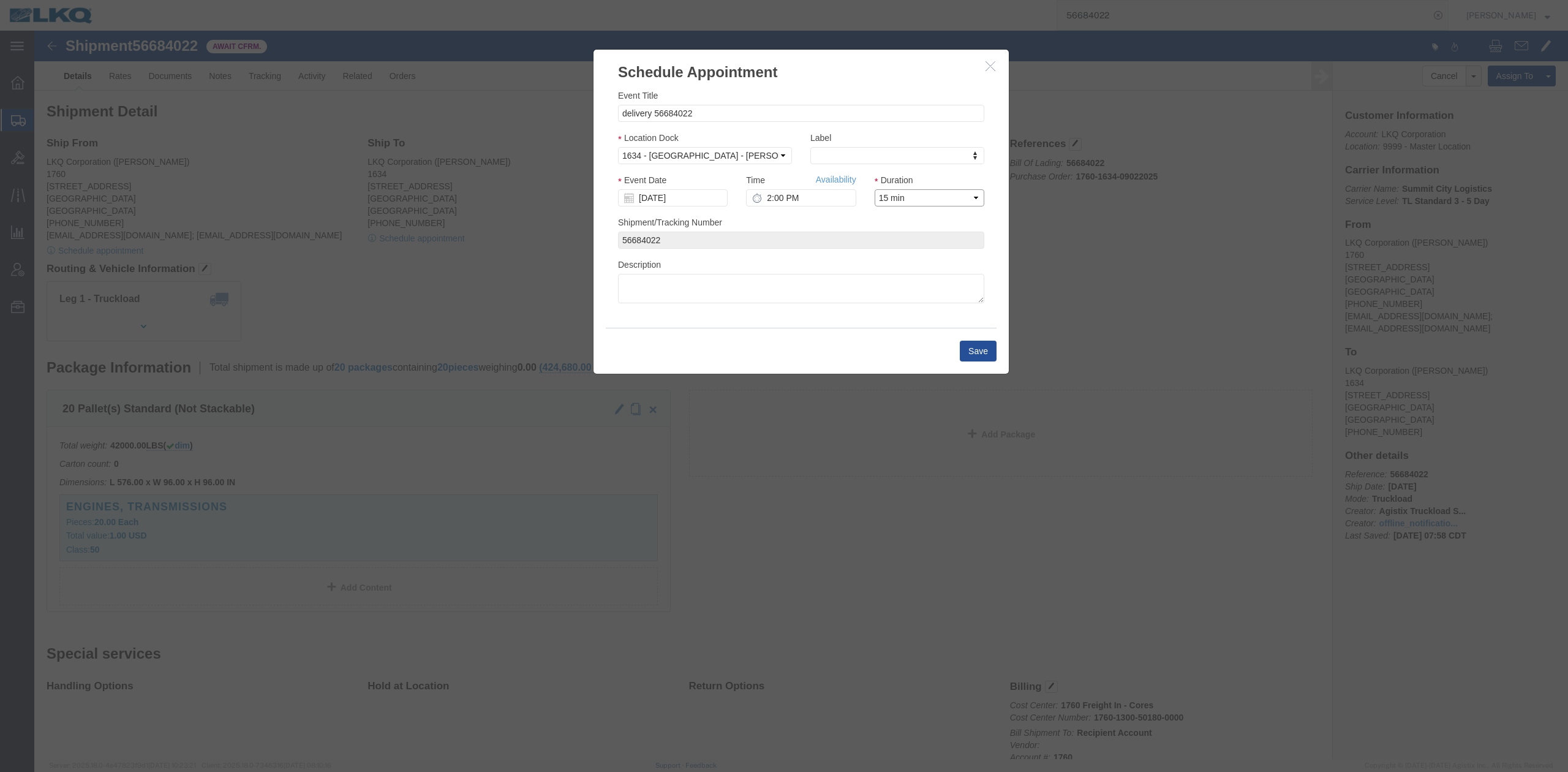
click select "Select 15 min 30 min 45 min 1 hr 2 hr 3 hr 4 hr"
click link "Availability"
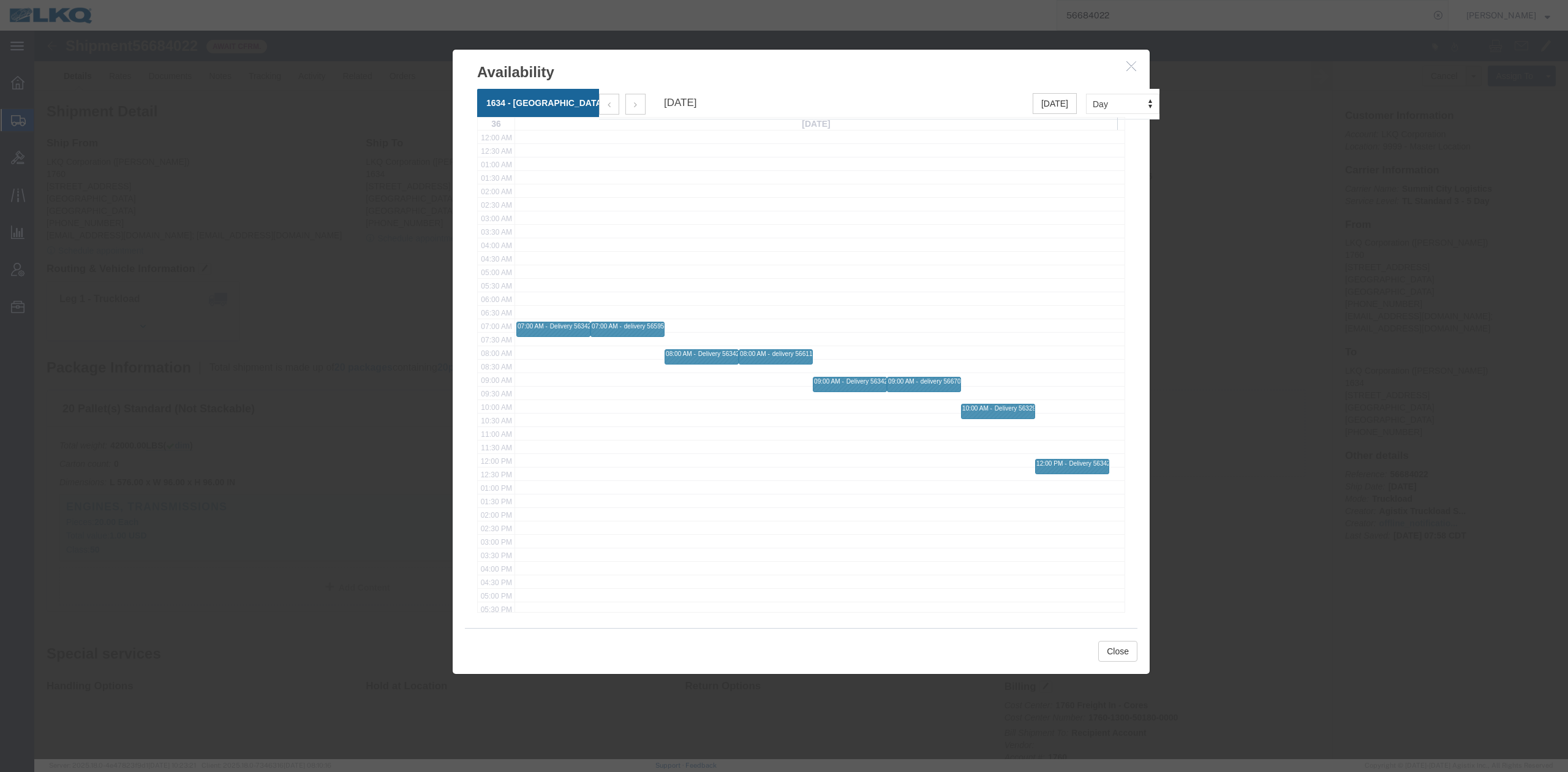
click button "button"
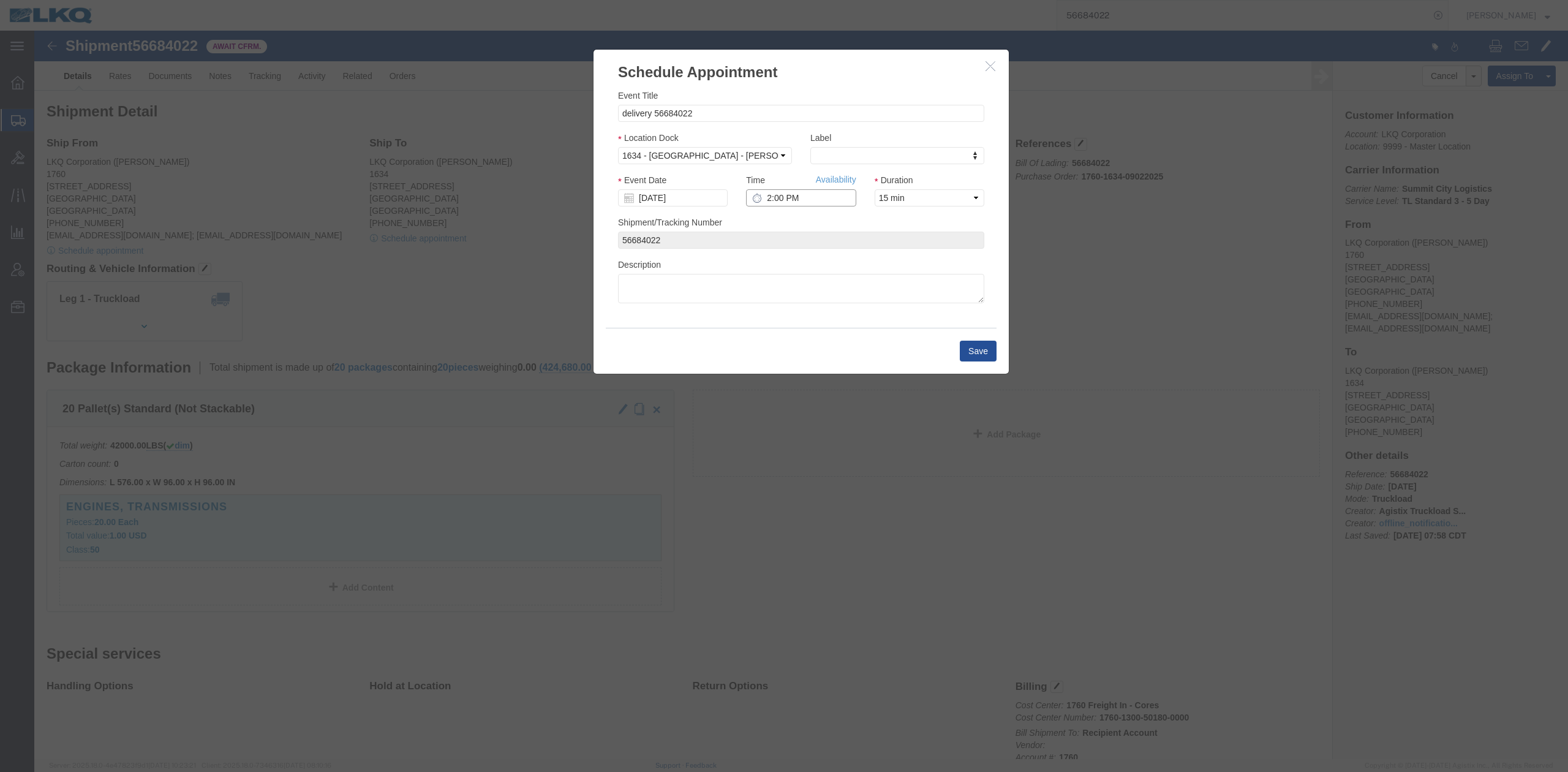
click input "2:00 PM"
type input "10:00 AM"
click button "Save"
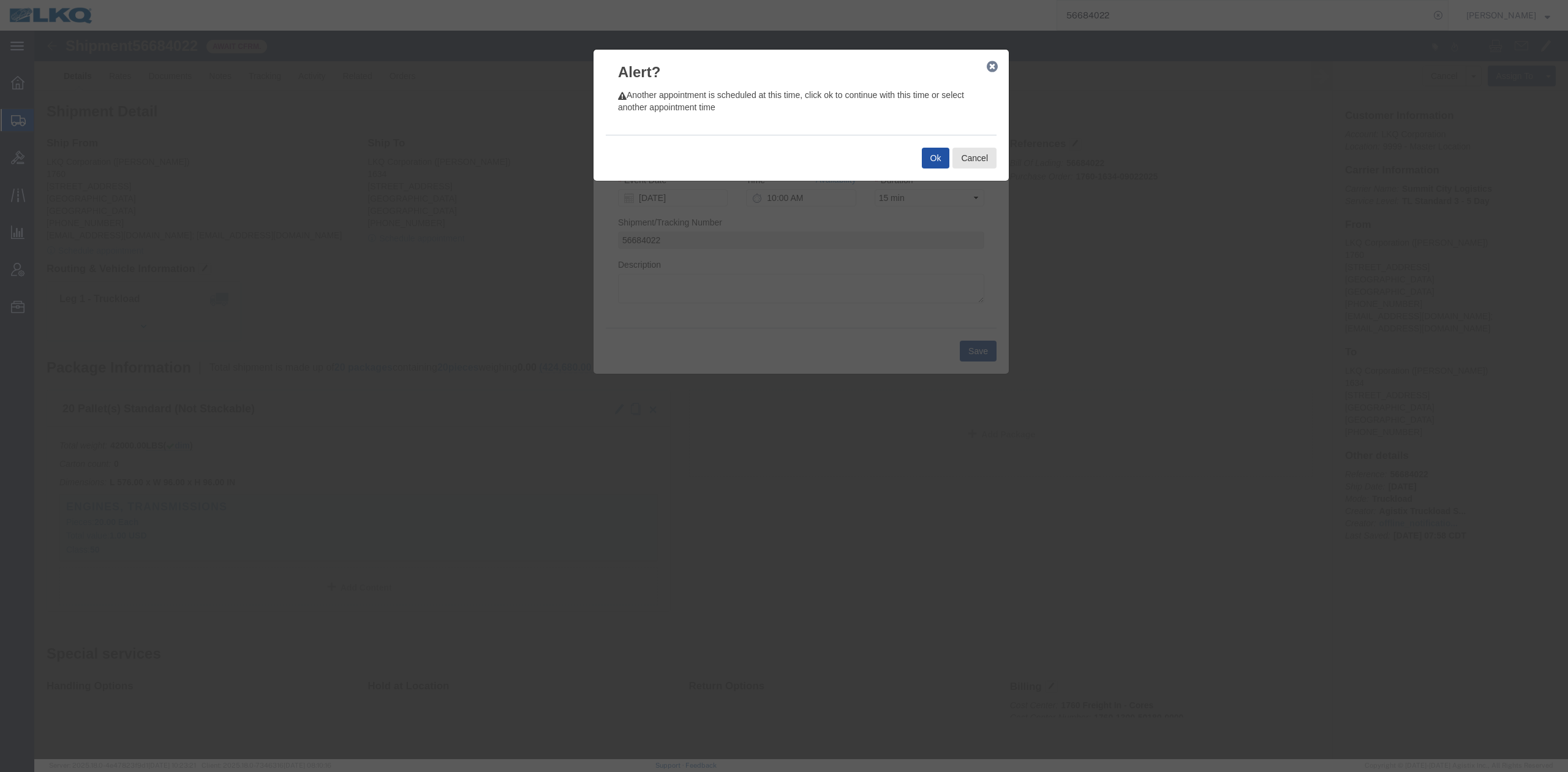
click button "Ok"
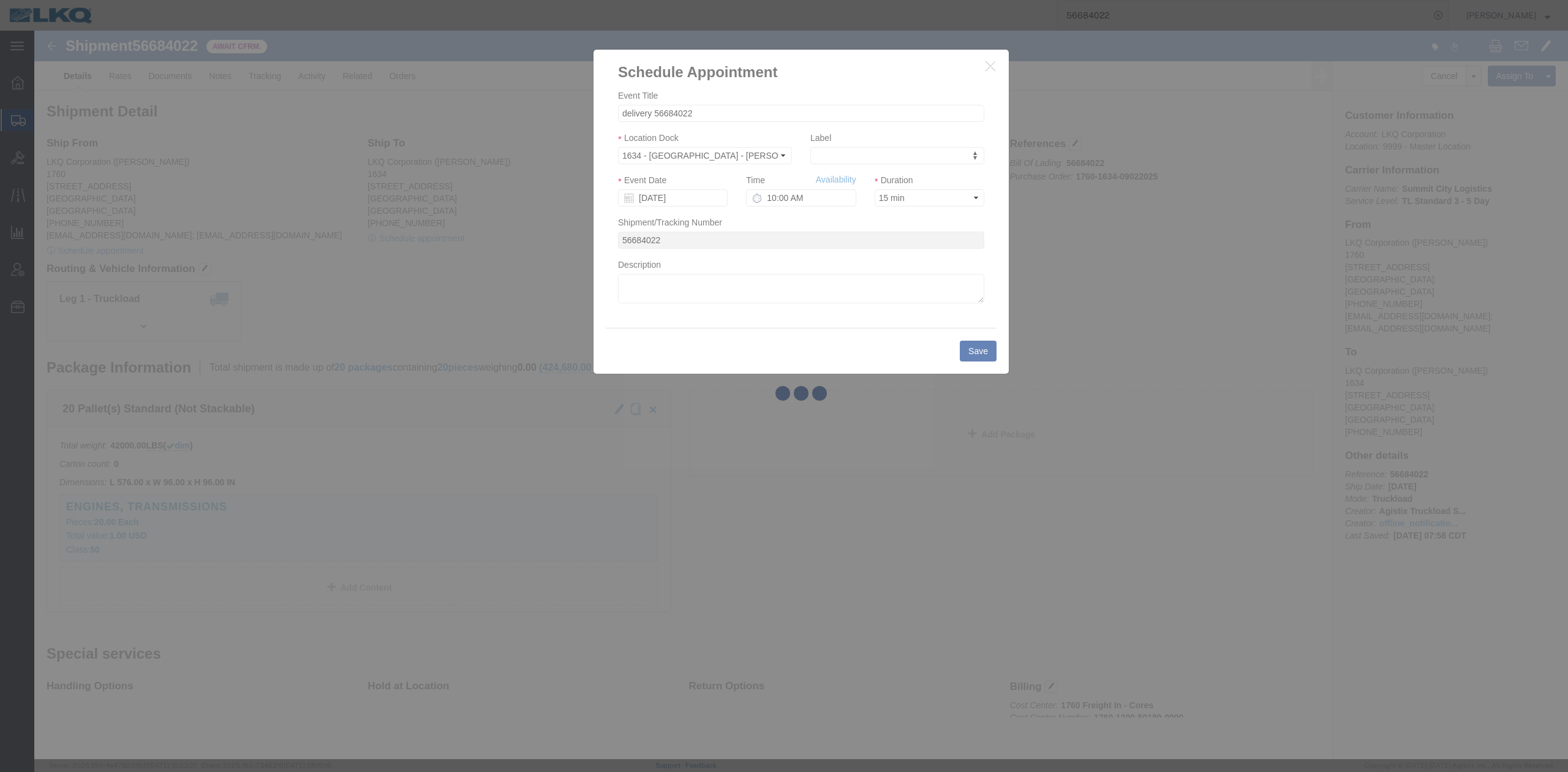
click at [931, 151] on div at bounding box center [801, 394] width 1534 height 728
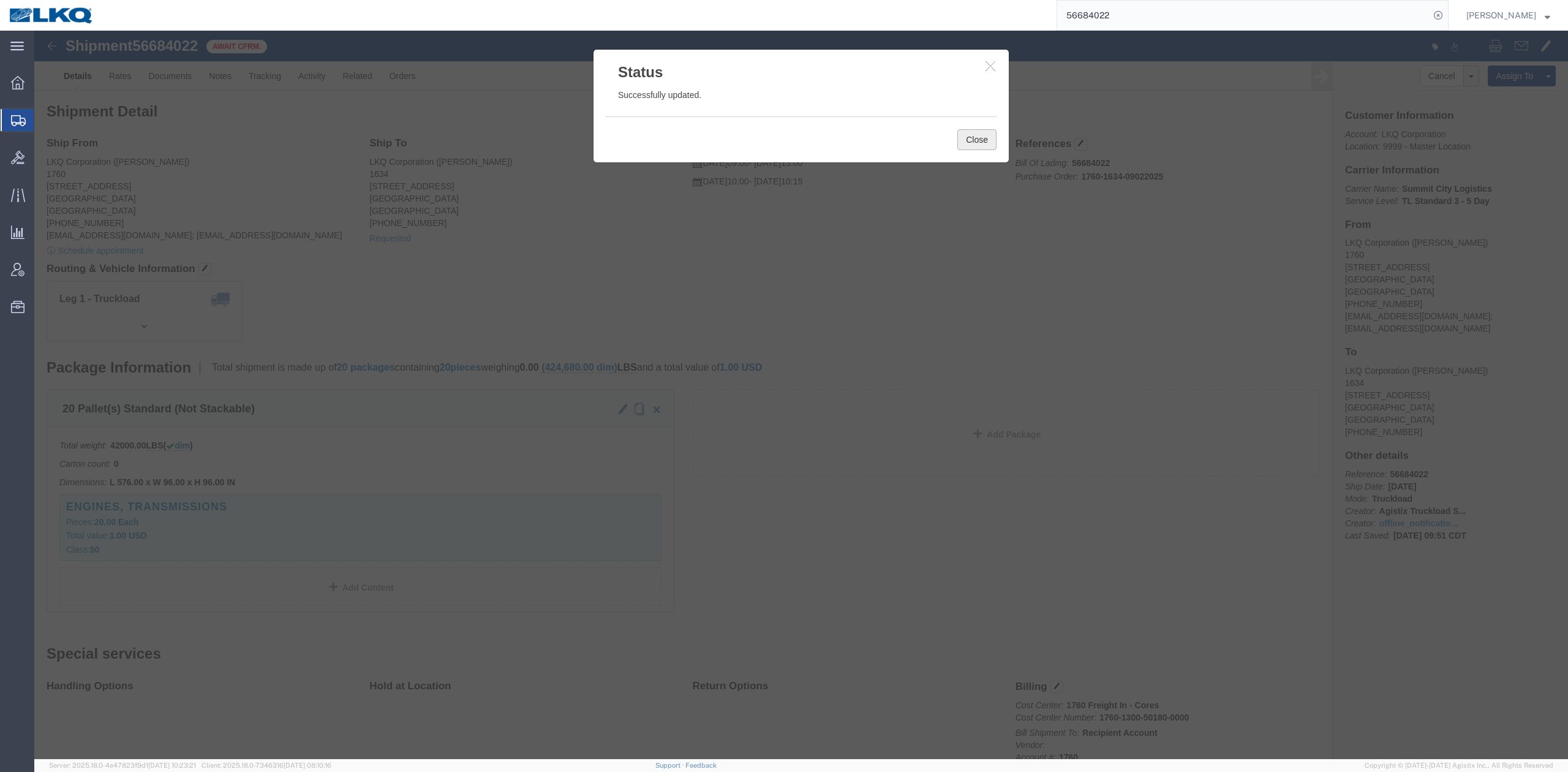
drag, startPoint x: 942, startPoint y: 114, endPoint x: 451, endPoint y: 92, distance: 491.5
click button "Close"
click div
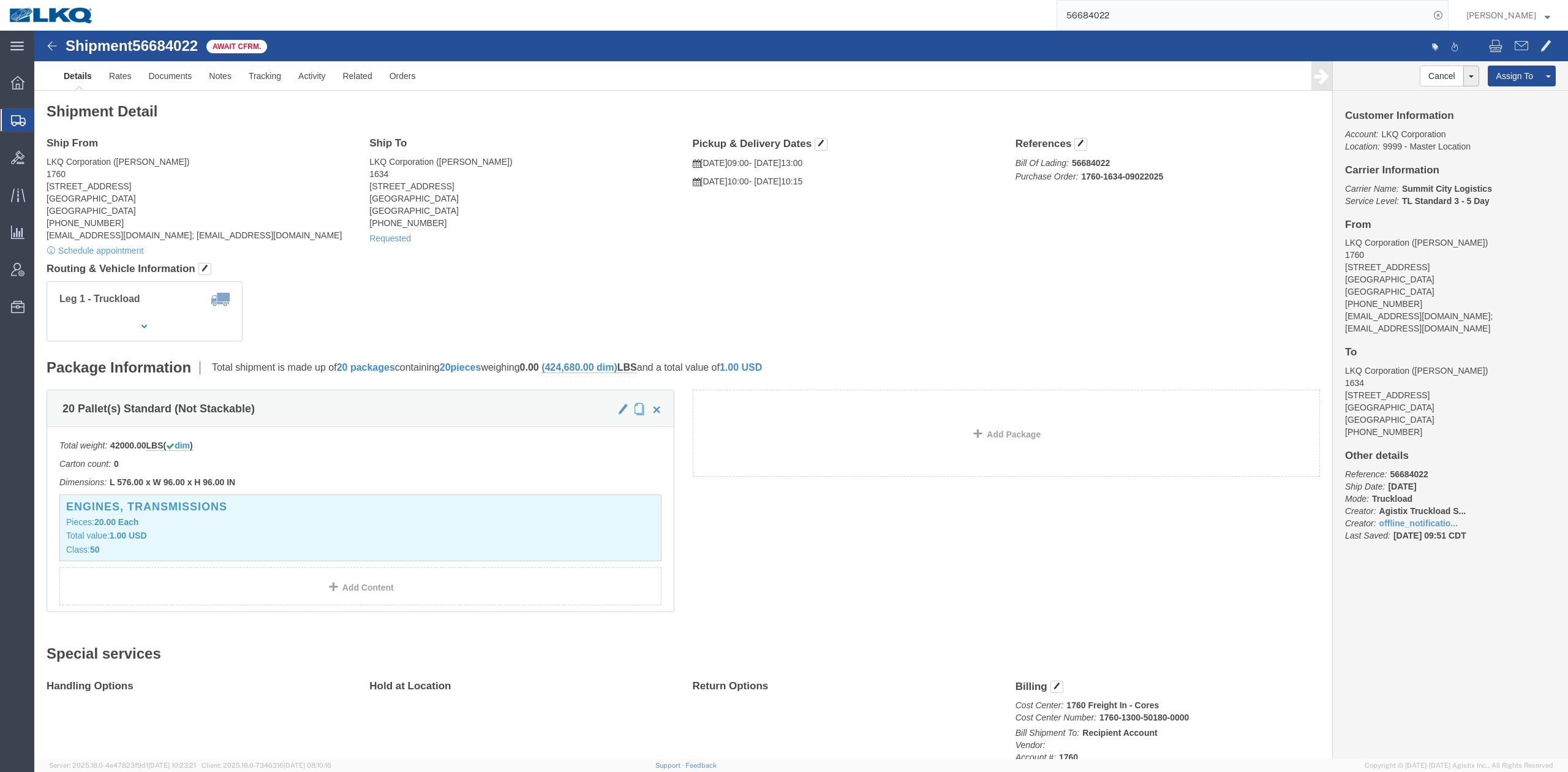
click at [1184, 23] on input "56684022" at bounding box center [1243, 15] width 372 height 30
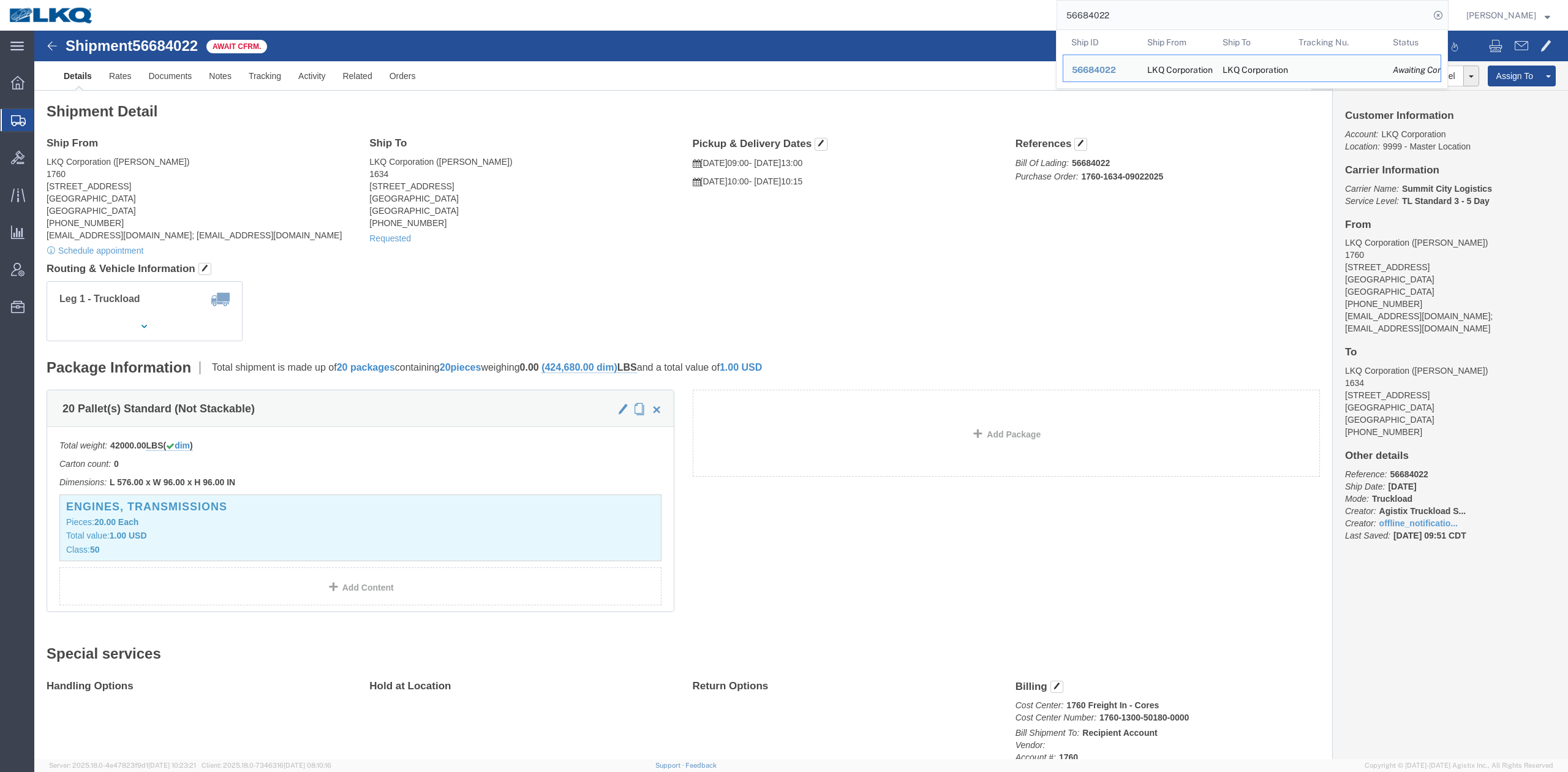
click at [1184, 22] on input "56684022" at bounding box center [1243, 15] width 372 height 30
paste input "429"
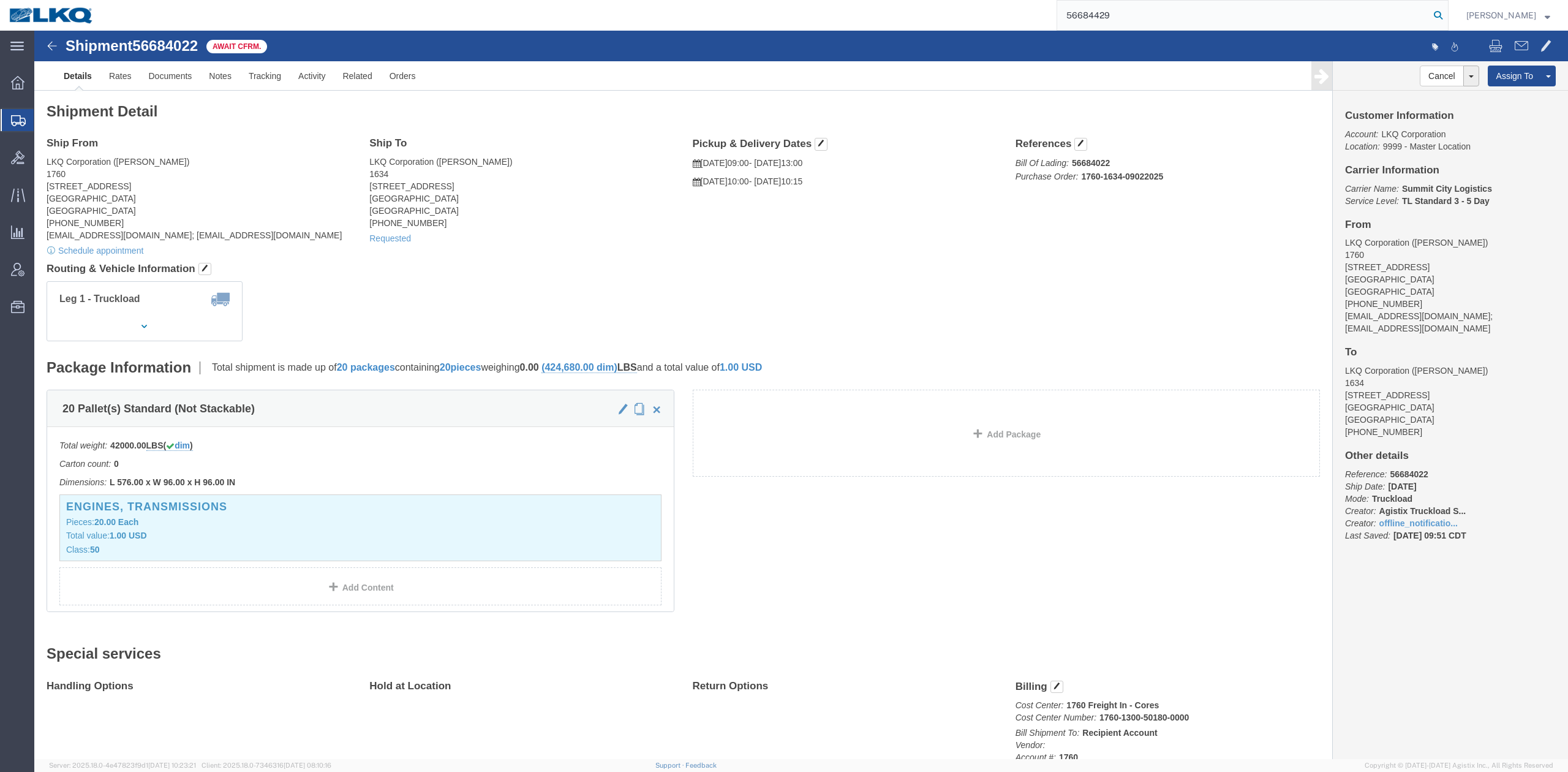
type input "56684429"
click at [1447, 10] on icon at bounding box center [1438, 15] width 17 height 17
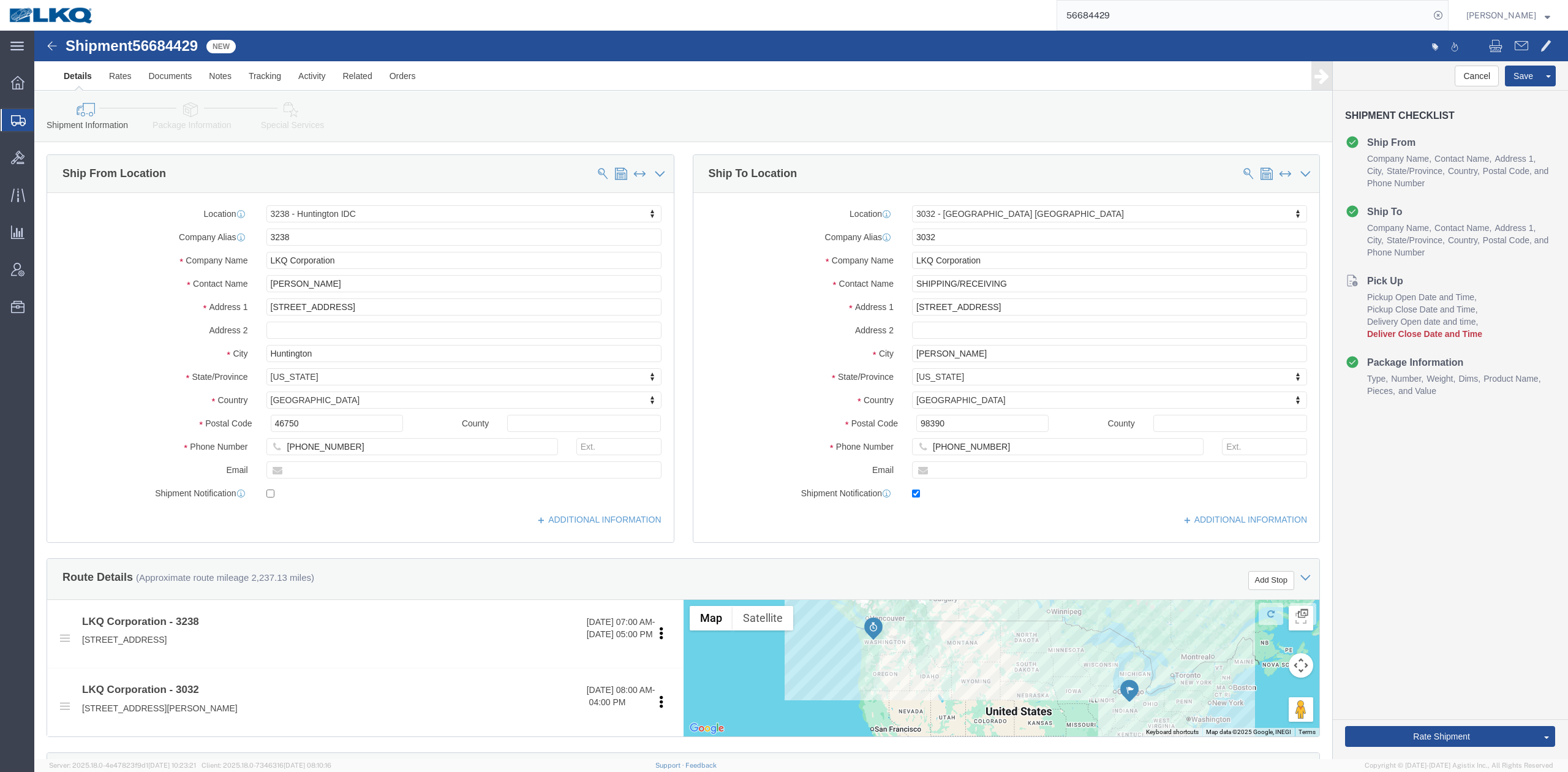
select select "27940"
select select "28720"
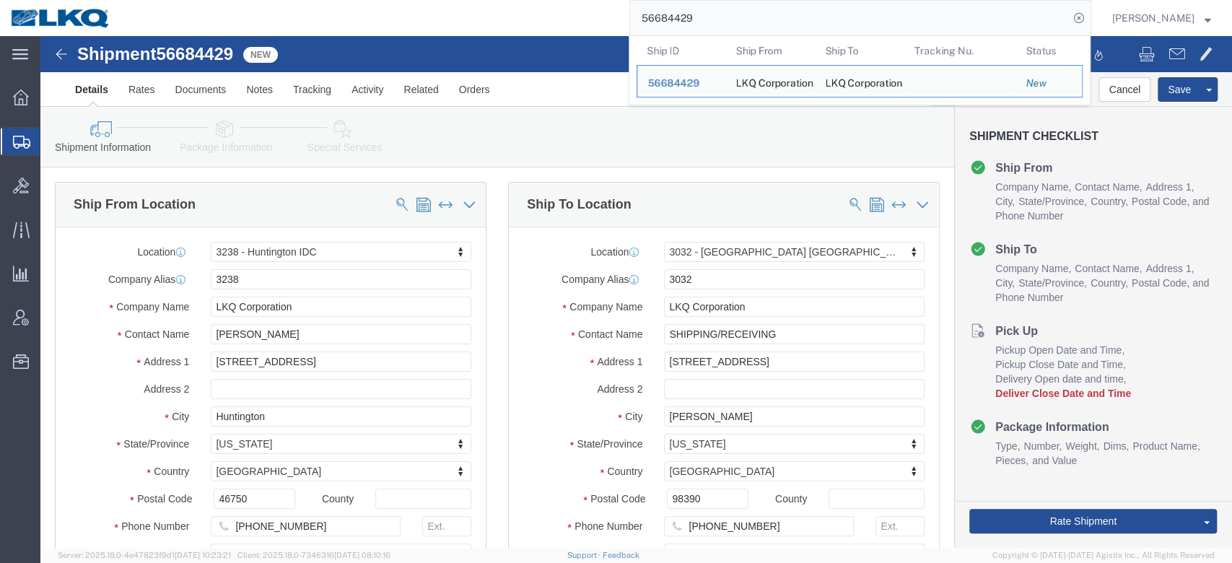
click at [721, 28] on input "56684429" at bounding box center [849, 18] width 439 height 35
paste input "315667"
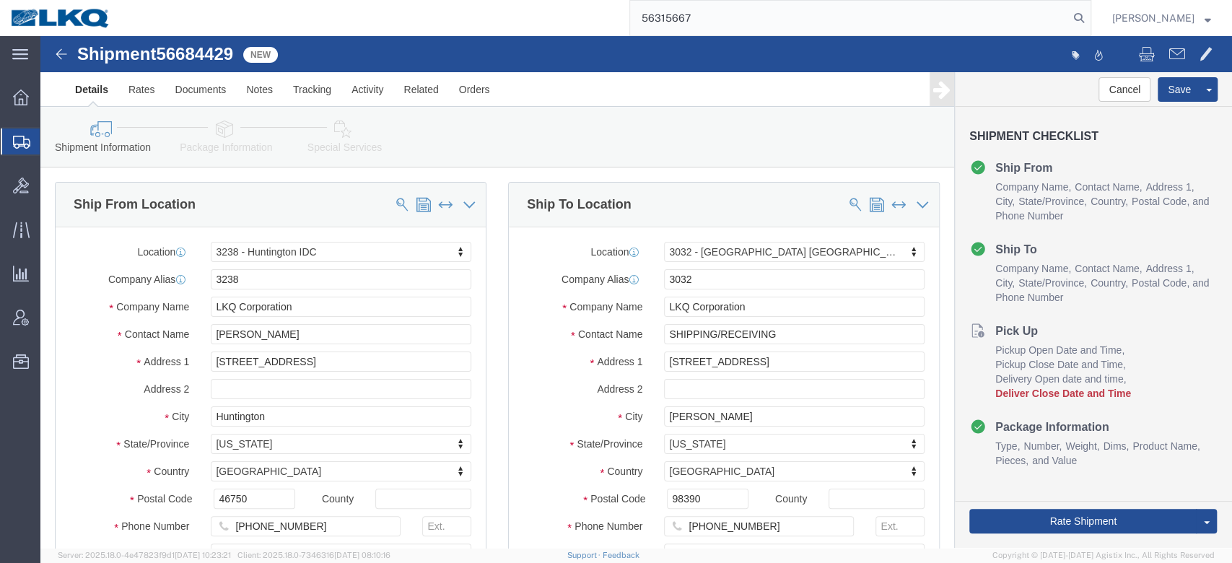
type input "56315667"
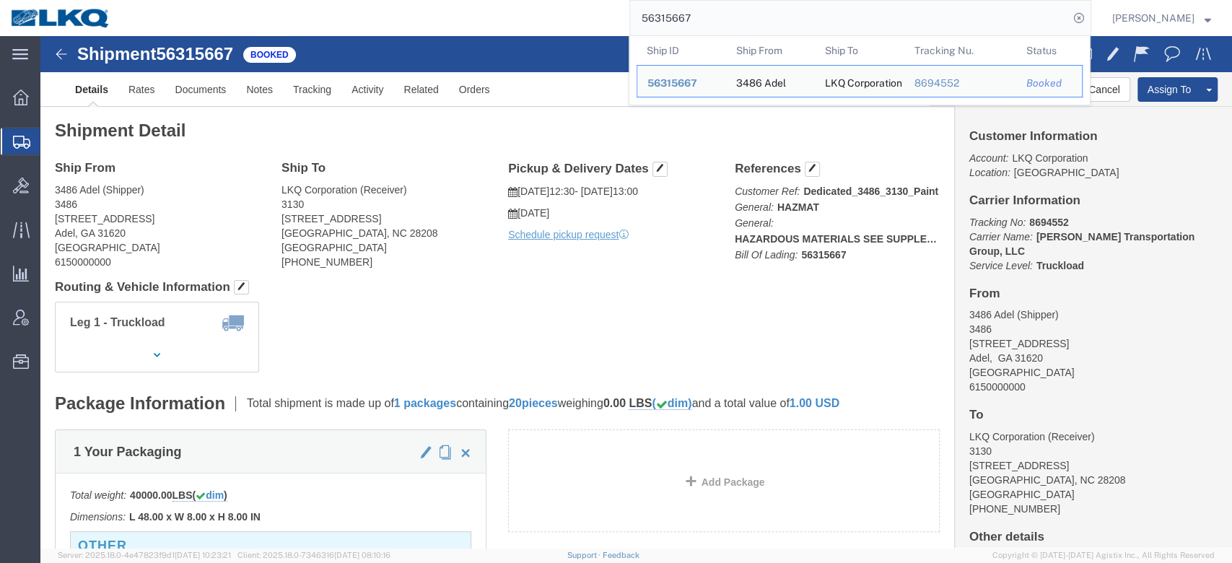
click ul "Details Rates Documents Notes Tracking Activity Related Orders"
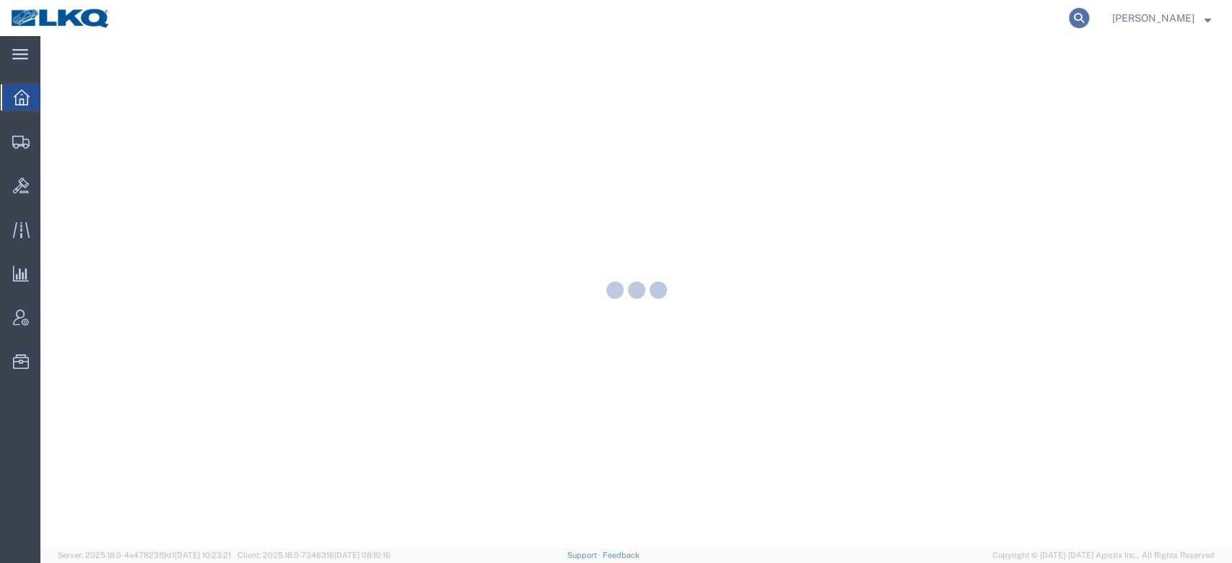
click at [1089, 20] on icon at bounding box center [1079, 18] width 20 height 20
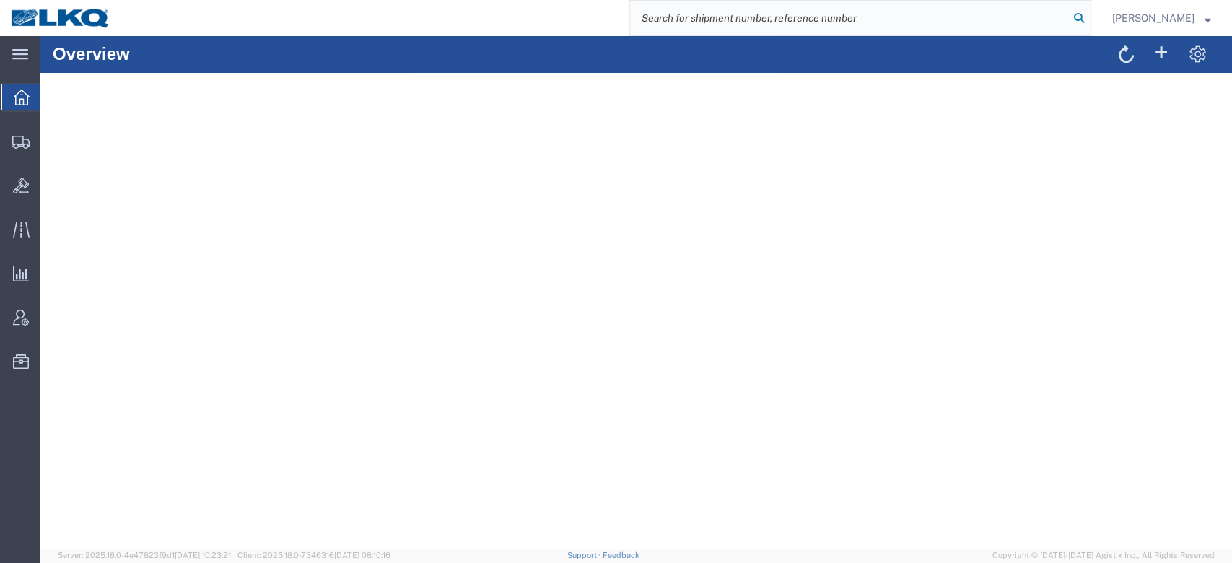
paste input "56486134"
type input "56486134"
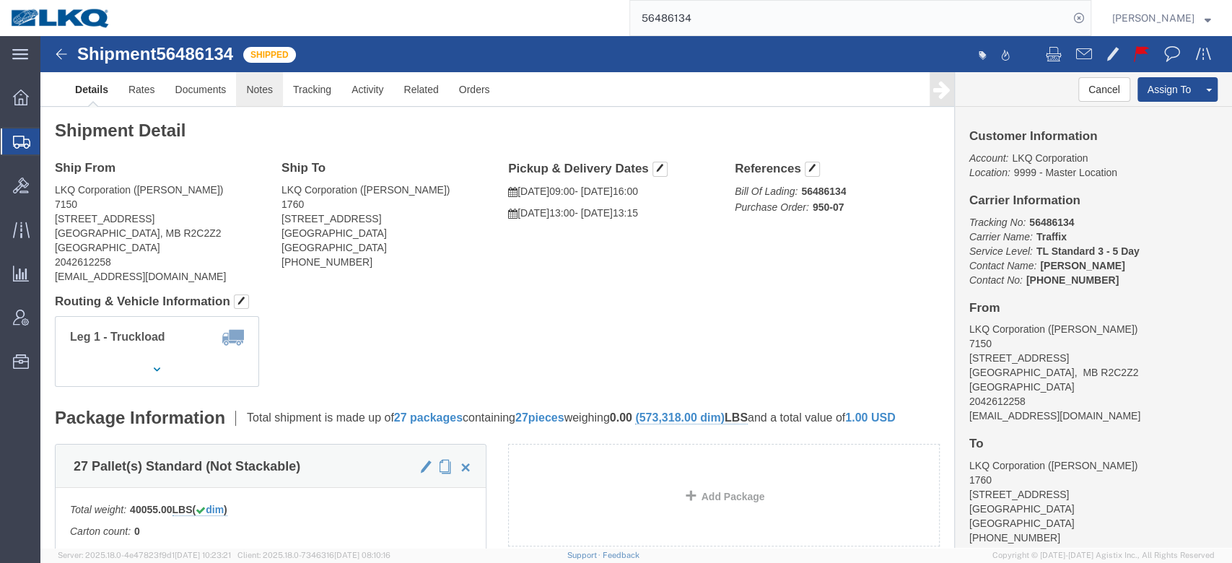
click link "Notes"
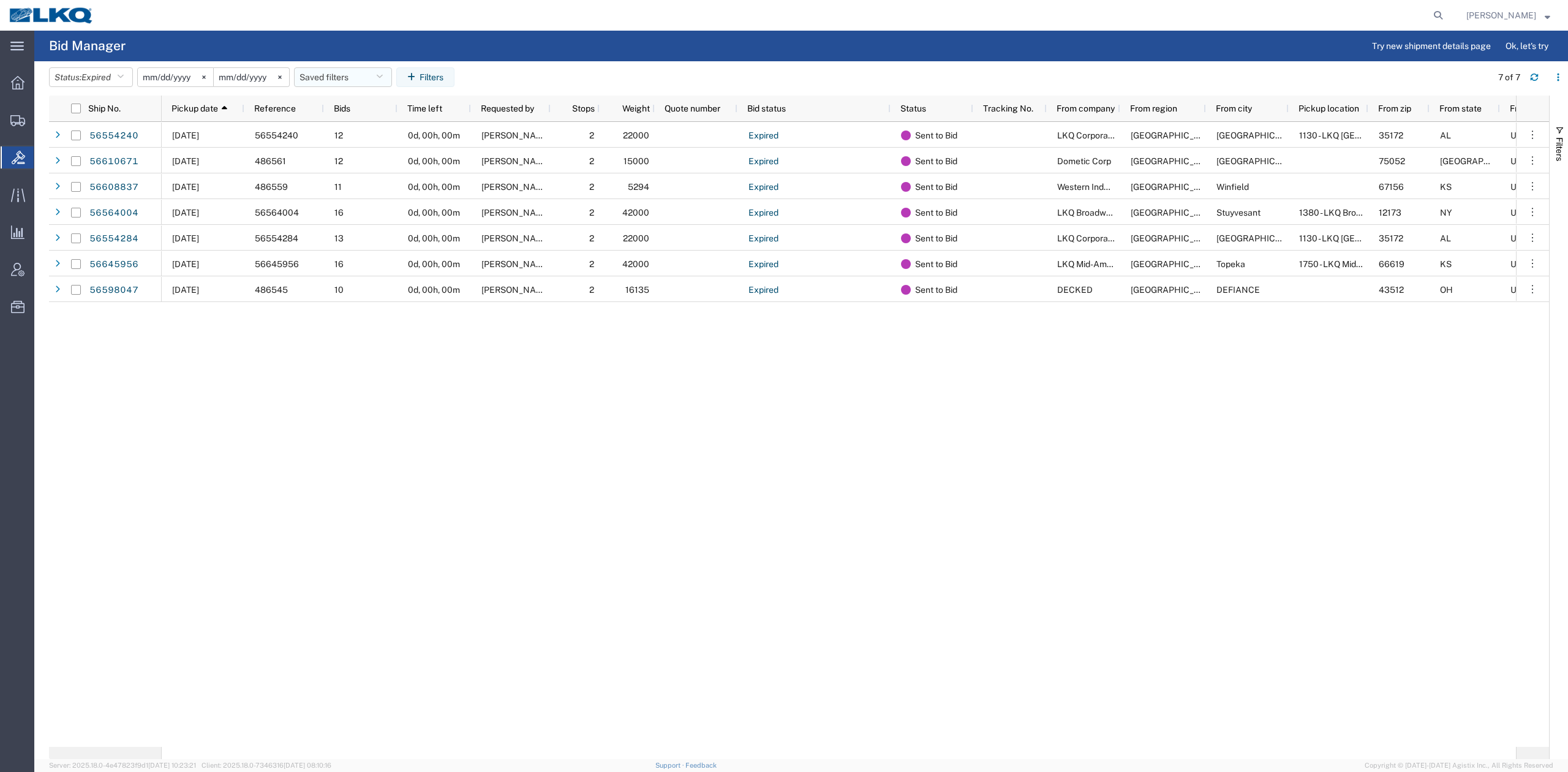
click at [331, 83] on button "Saved filters" at bounding box center [344, 76] width 98 height 20
click at [350, 135] on span "No PGW/LTL" at bounding box center [376, 131] width 160 height 23
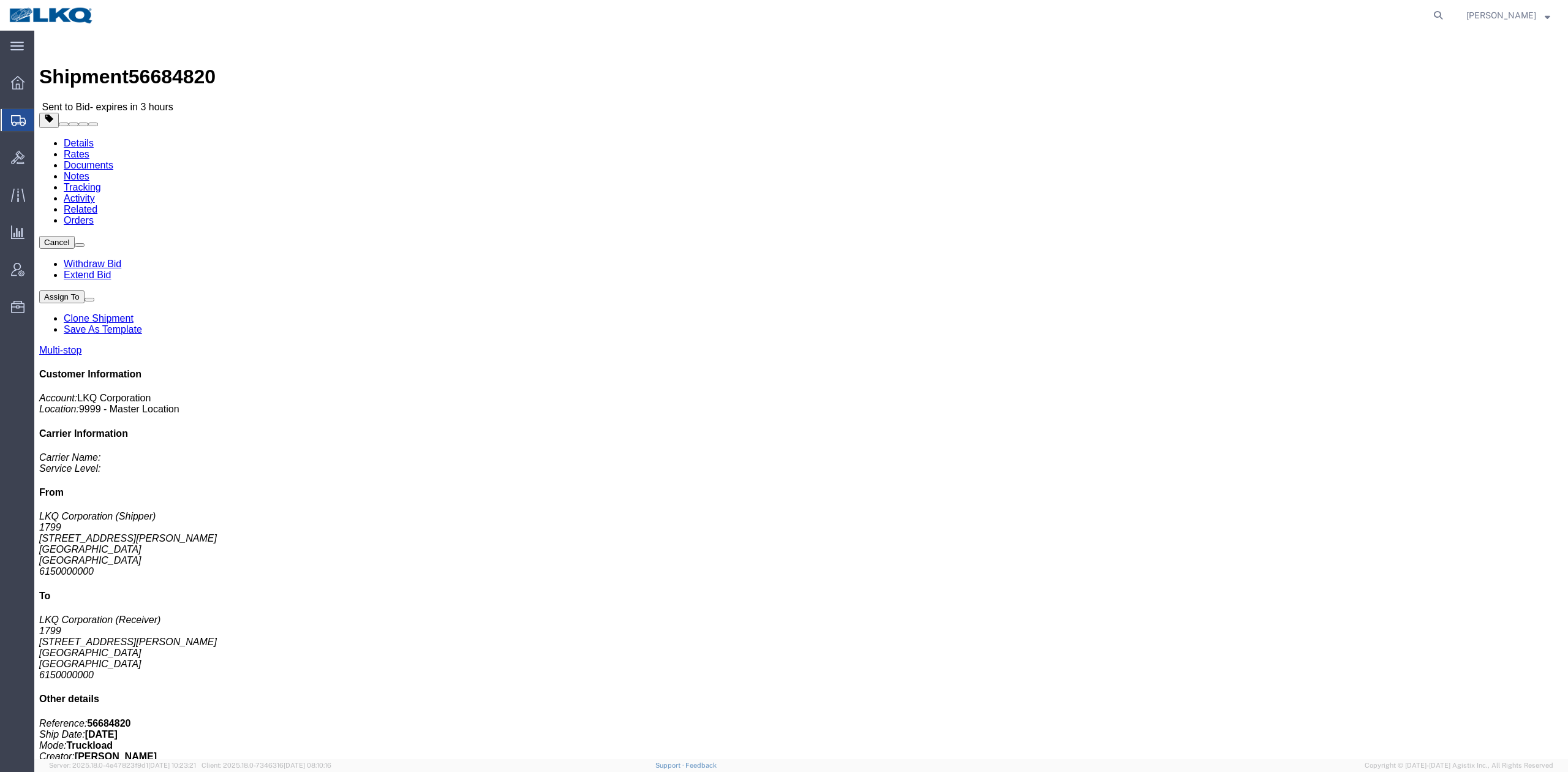
click link "Rates"
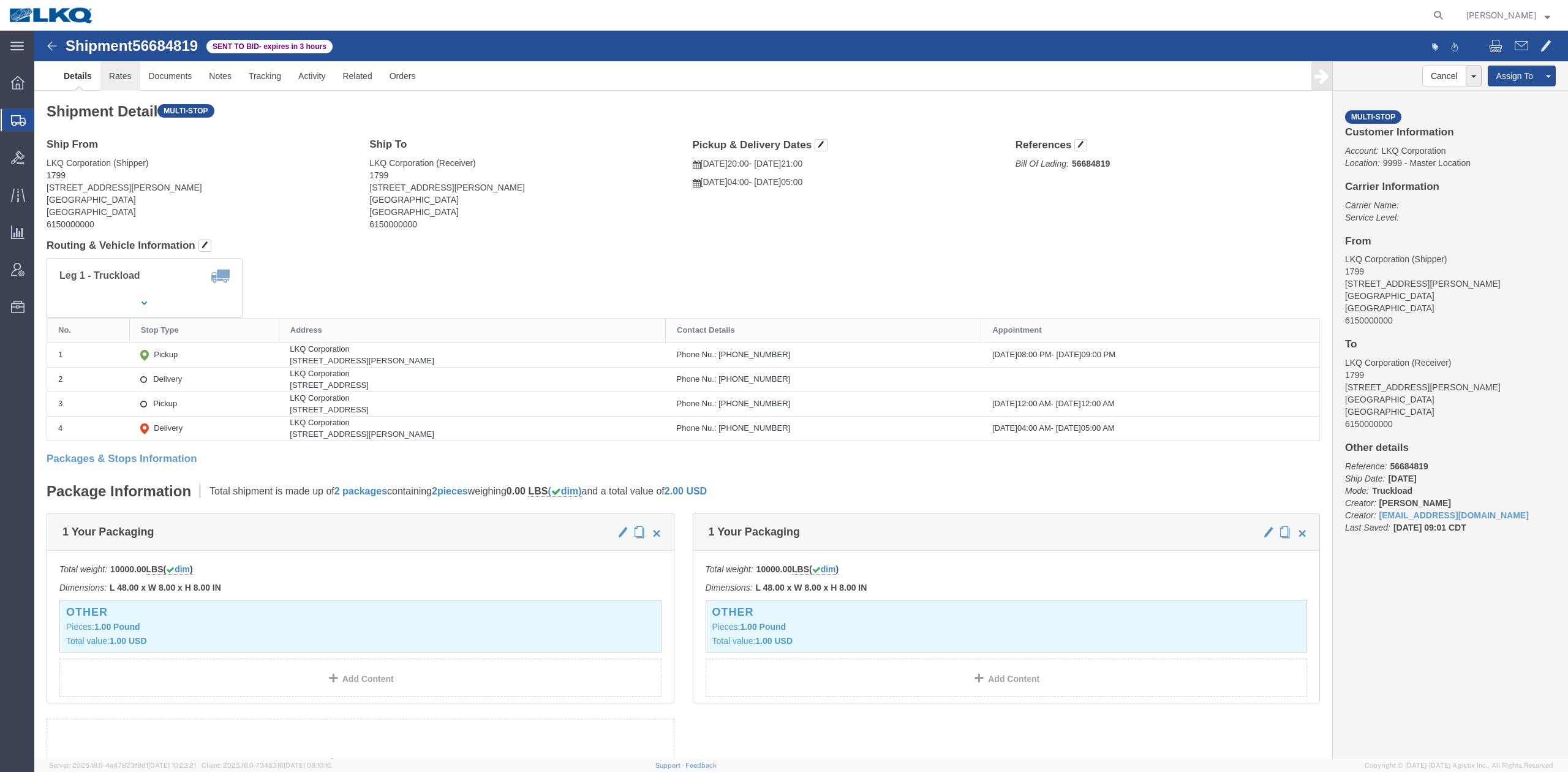
drag, startPoint x: 88, startPoint y: 46, endPoint x: 124, endPoint y: 111, distance: 74.3
click link "Rates"
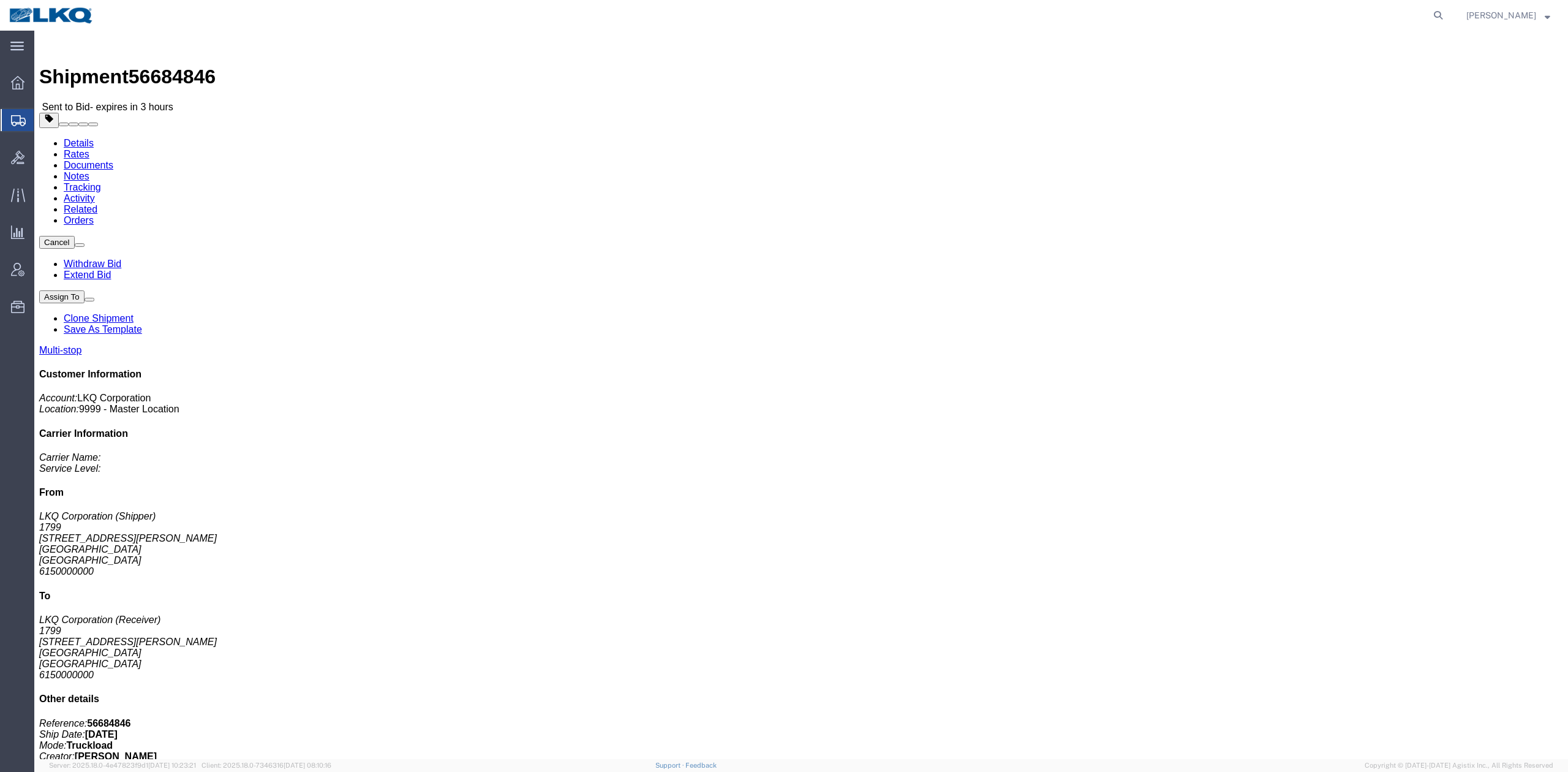
click link "Rates"
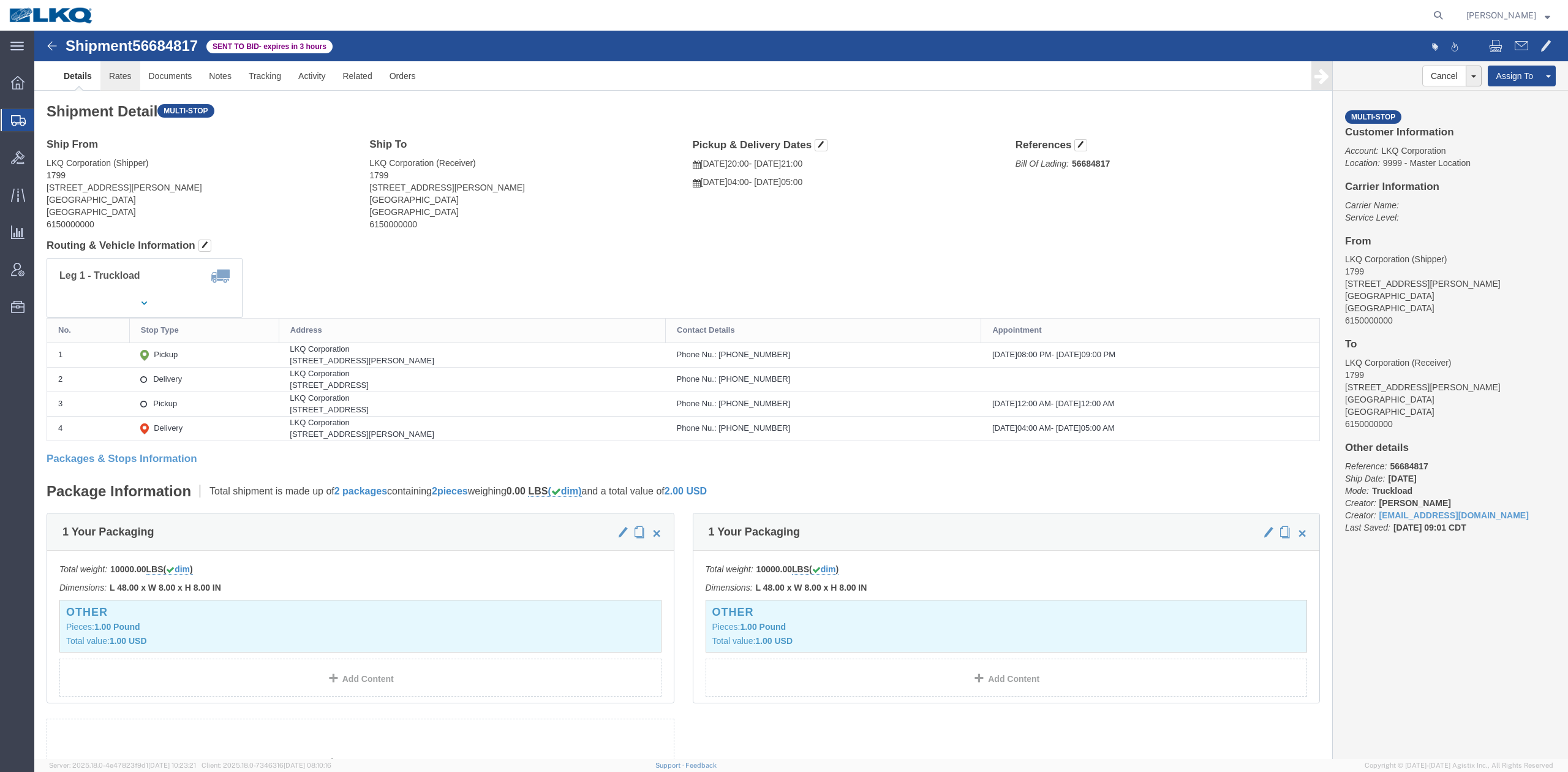
click link "Rates"
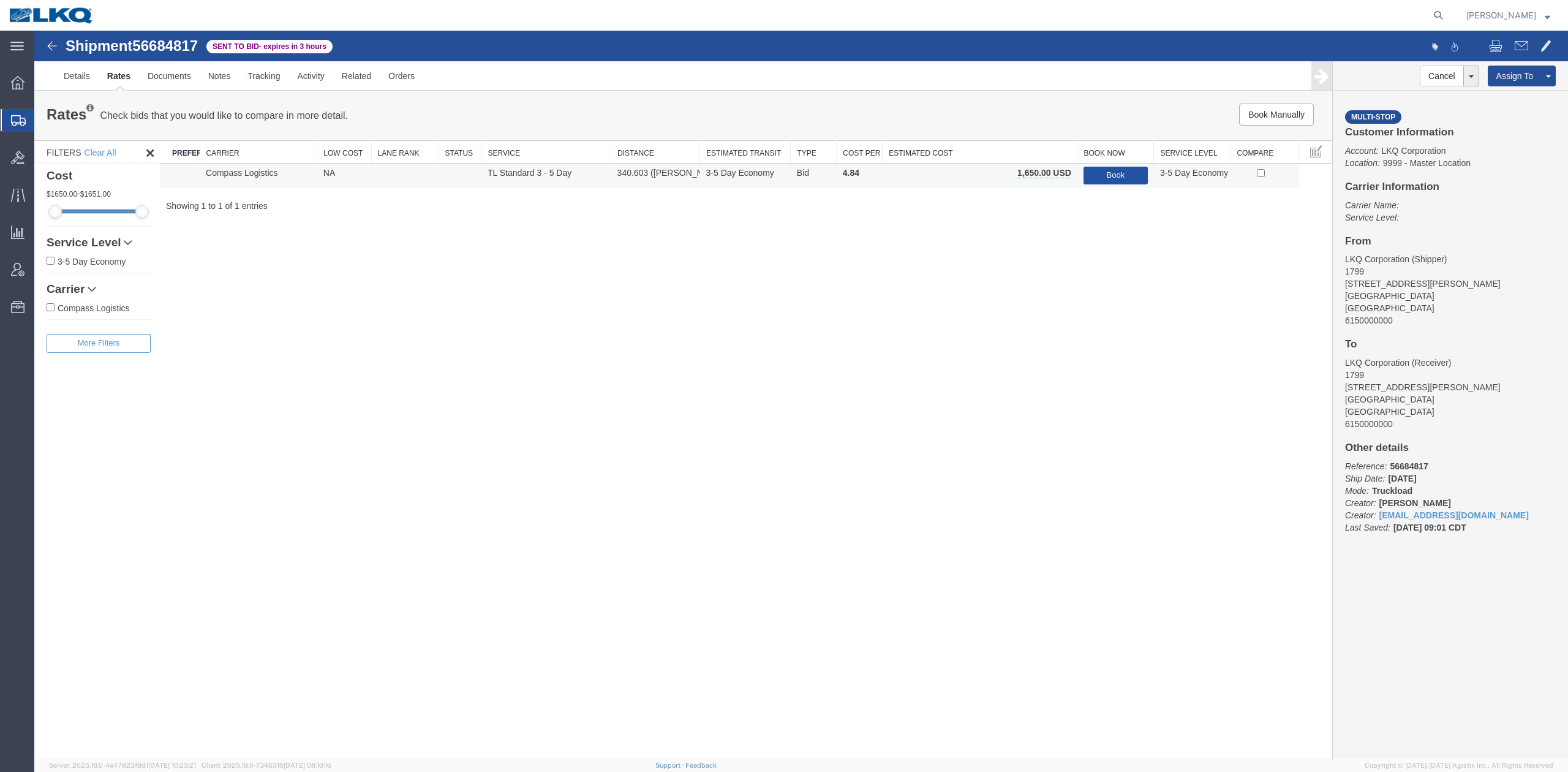
click at [1108, 171] on button "Book" at bounding box center [1116, 175] width 64 height 18
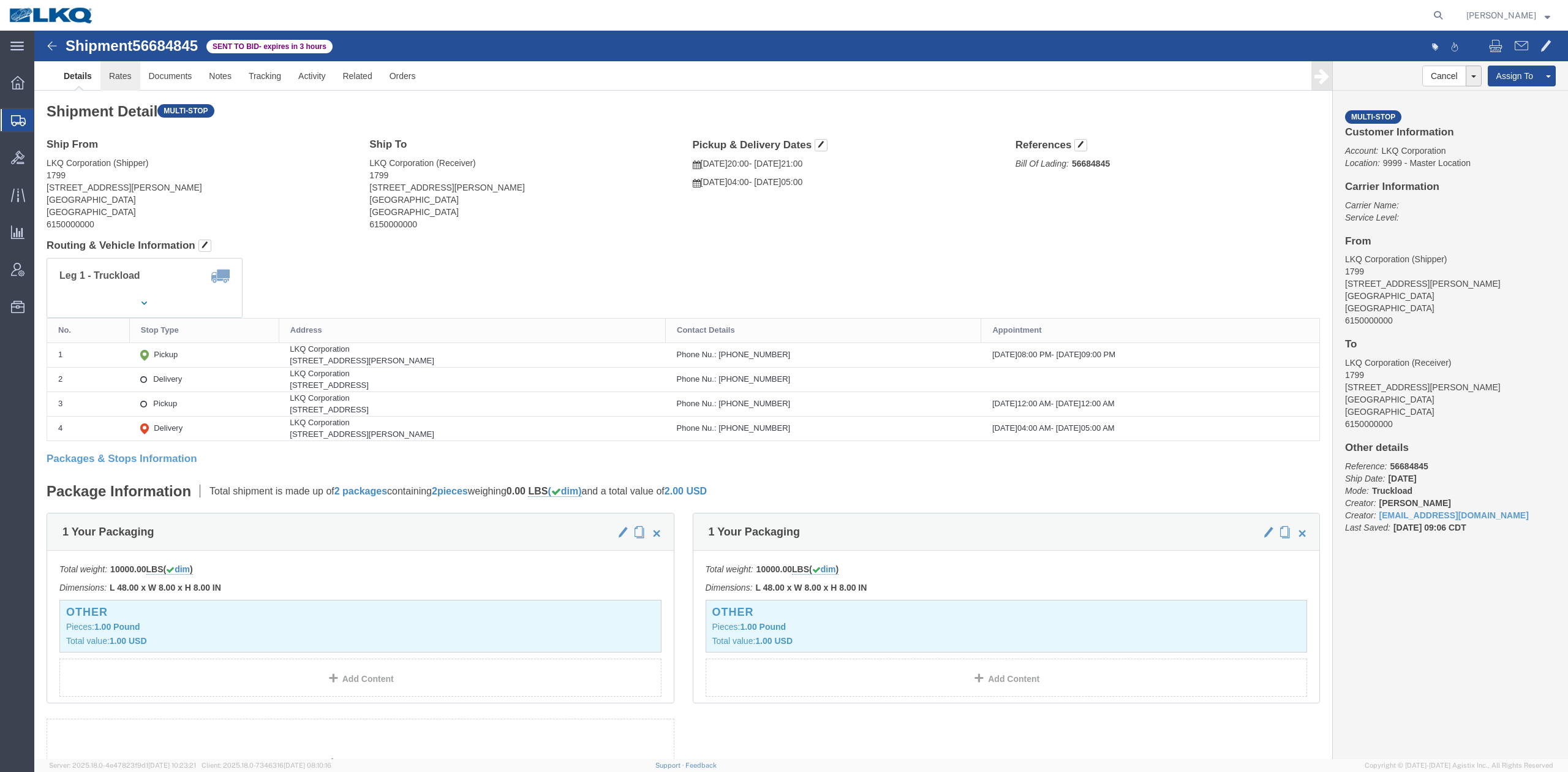
drag, startPoint x: 76, startPoint y: 38, endPoint x: 115, endPoint y: 111, distance: 82.8
click link "Rates"
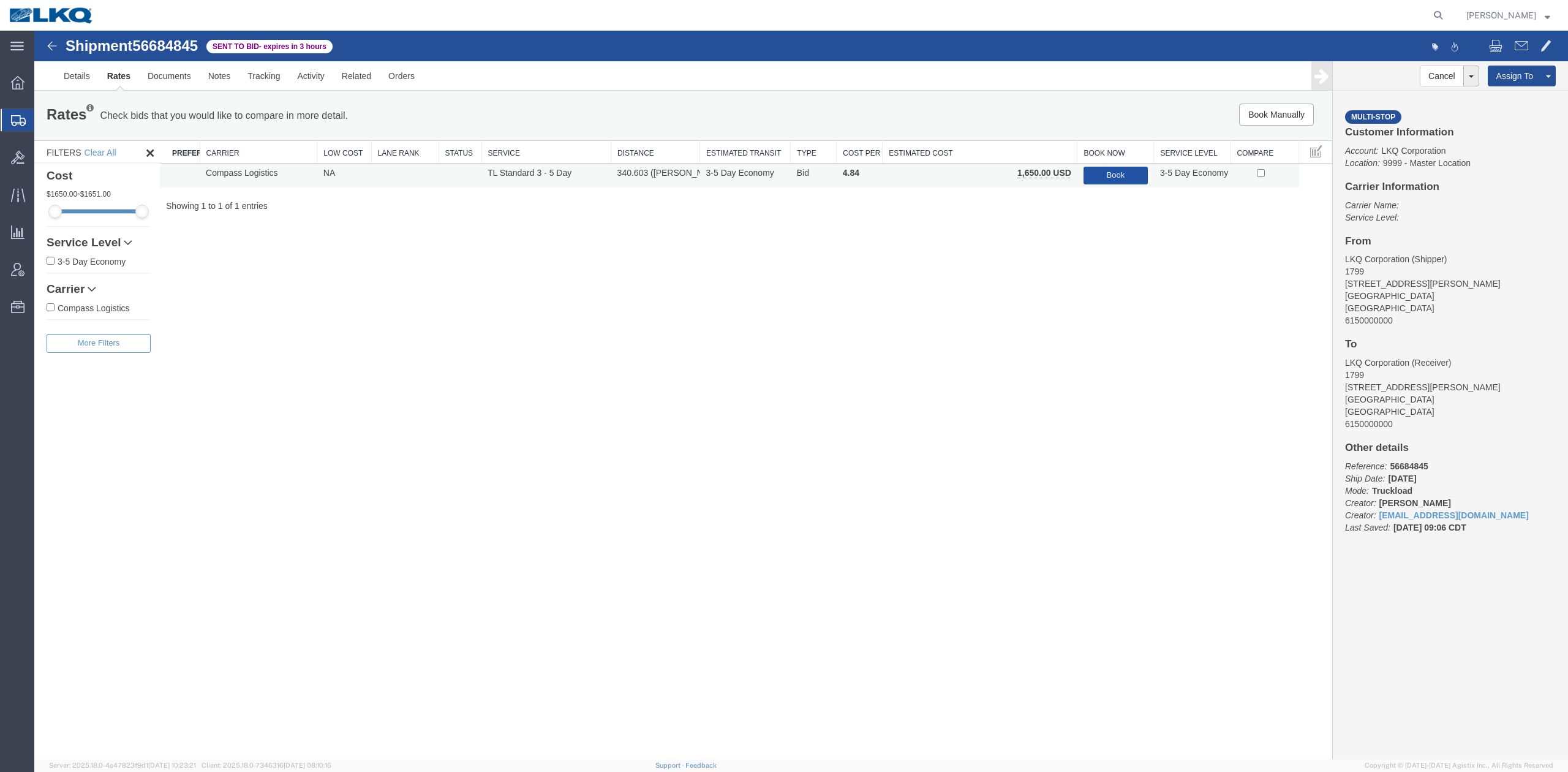
click at [1118, 176] on button "Book" at bounding box center [1116, 175] width 64 height 18
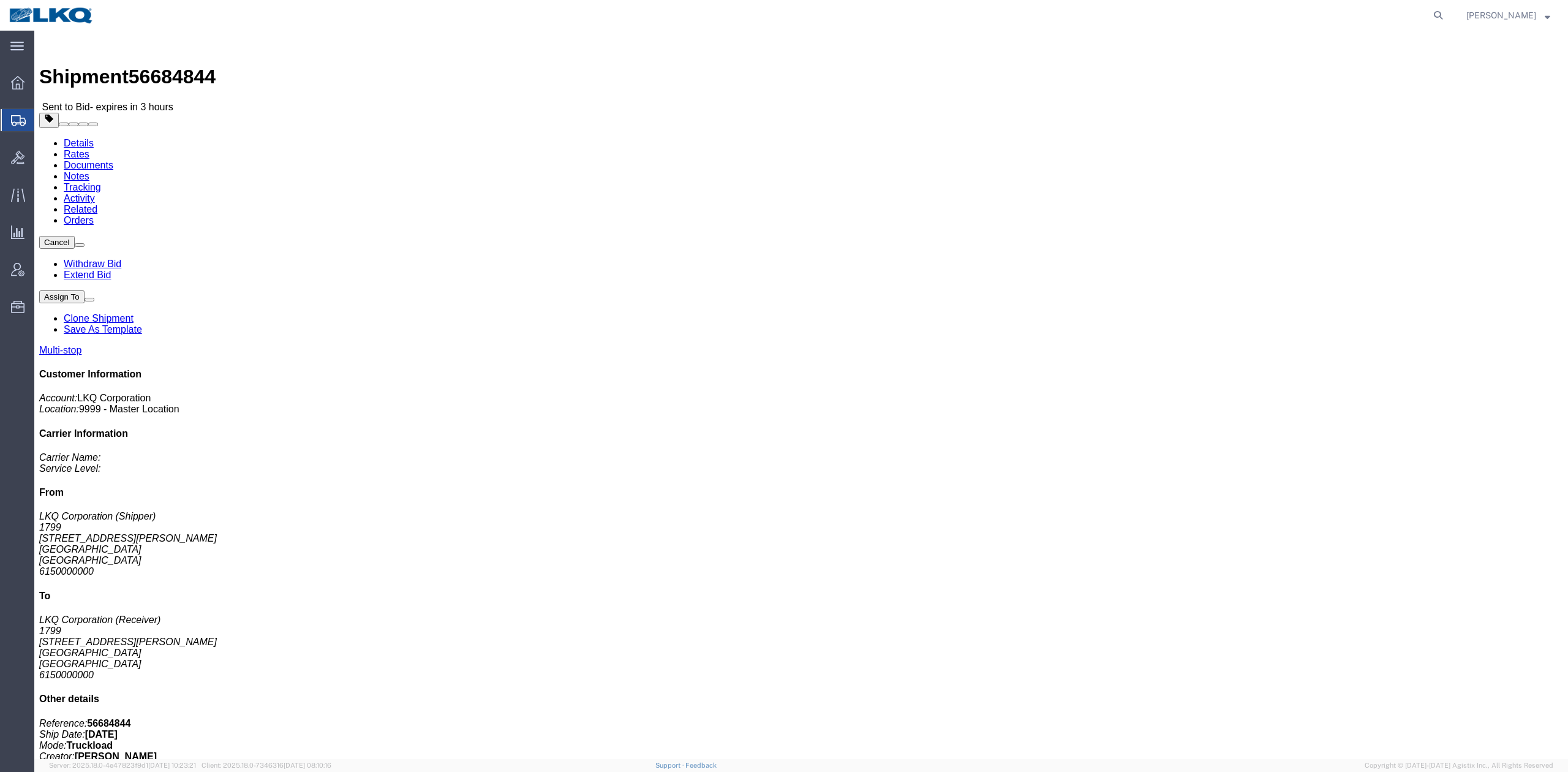
click link "Rates"
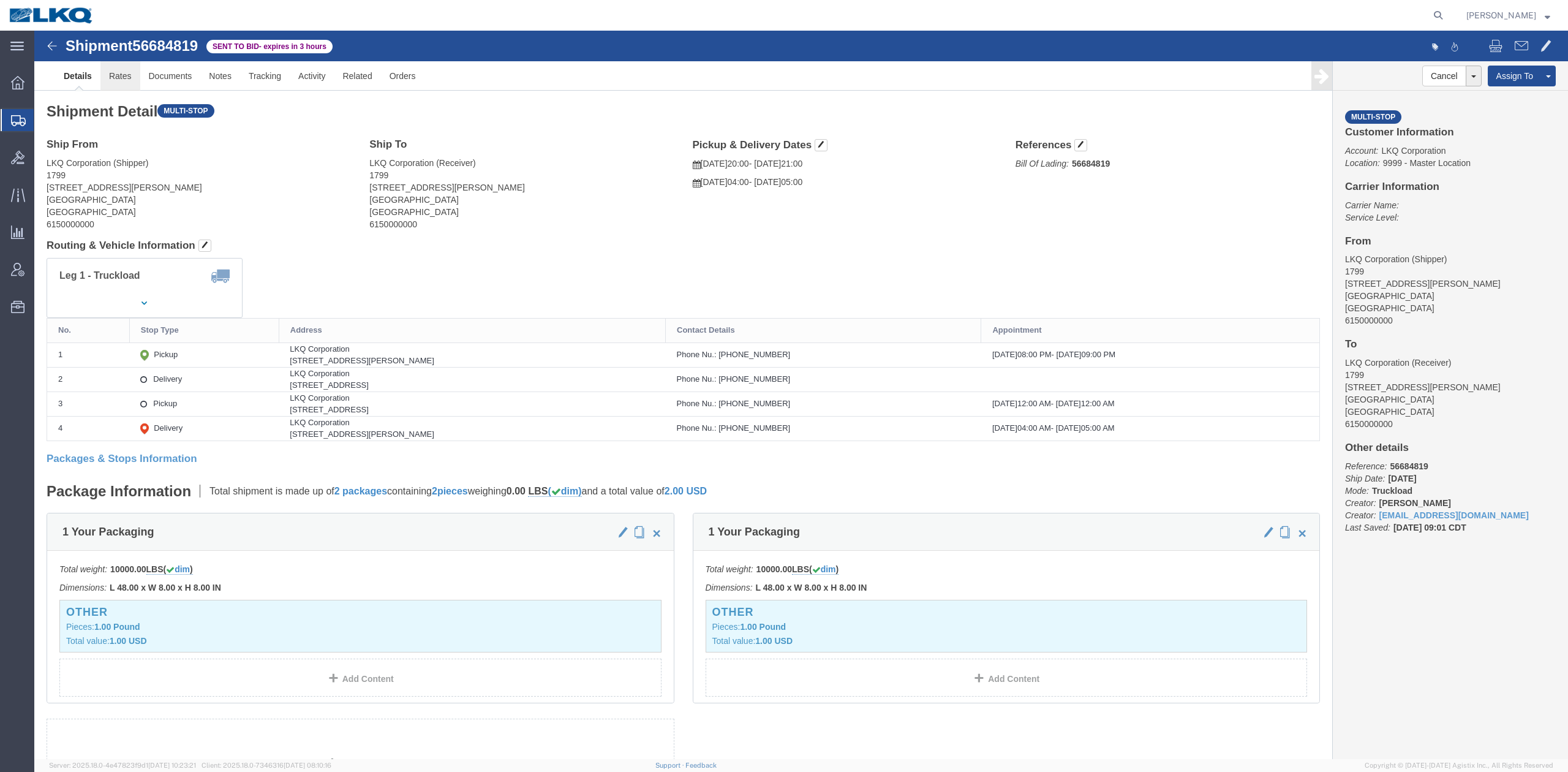
click link "Rates"
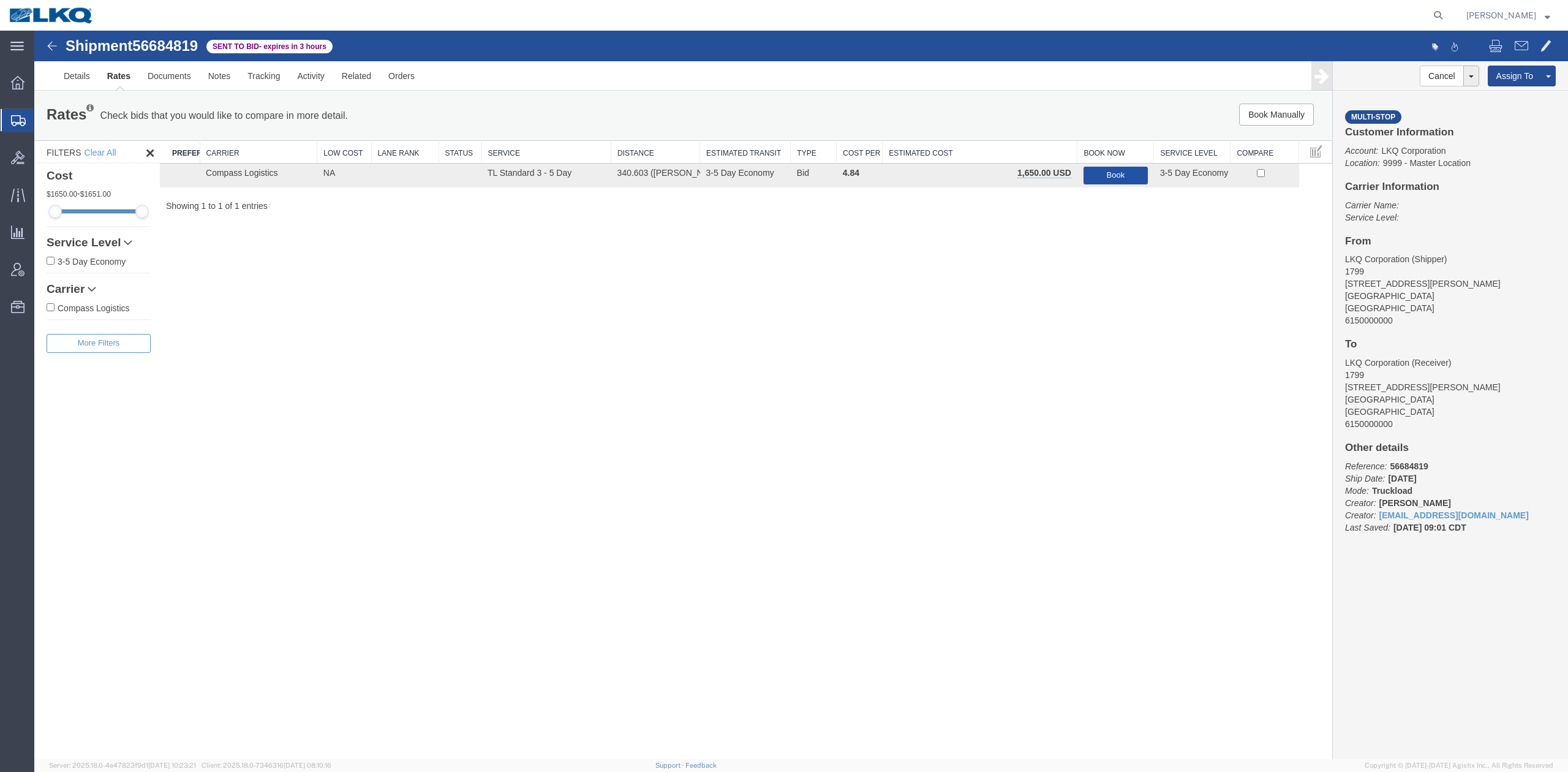
click at [1112, 175] on button "Book" at bounding box center [1116, 175] width 64 height 18
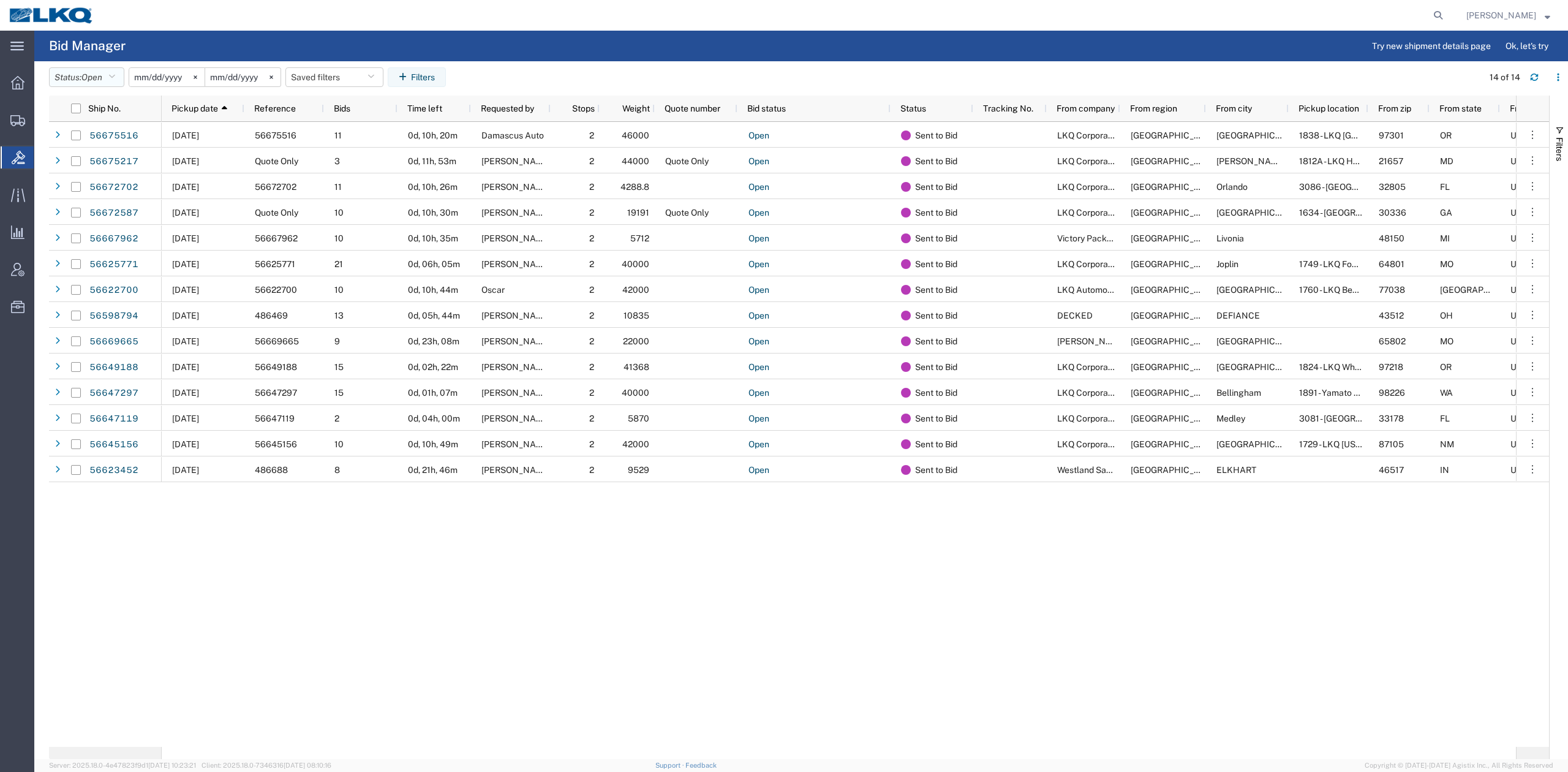
drag, startPoint x: 111, startPoint y: 76, endPoint x: 96, endPoint y: 102, distance: 30.0
click at [109, 74] on button "Status: Open" at bounding box center [87, 76] width 76 height 20
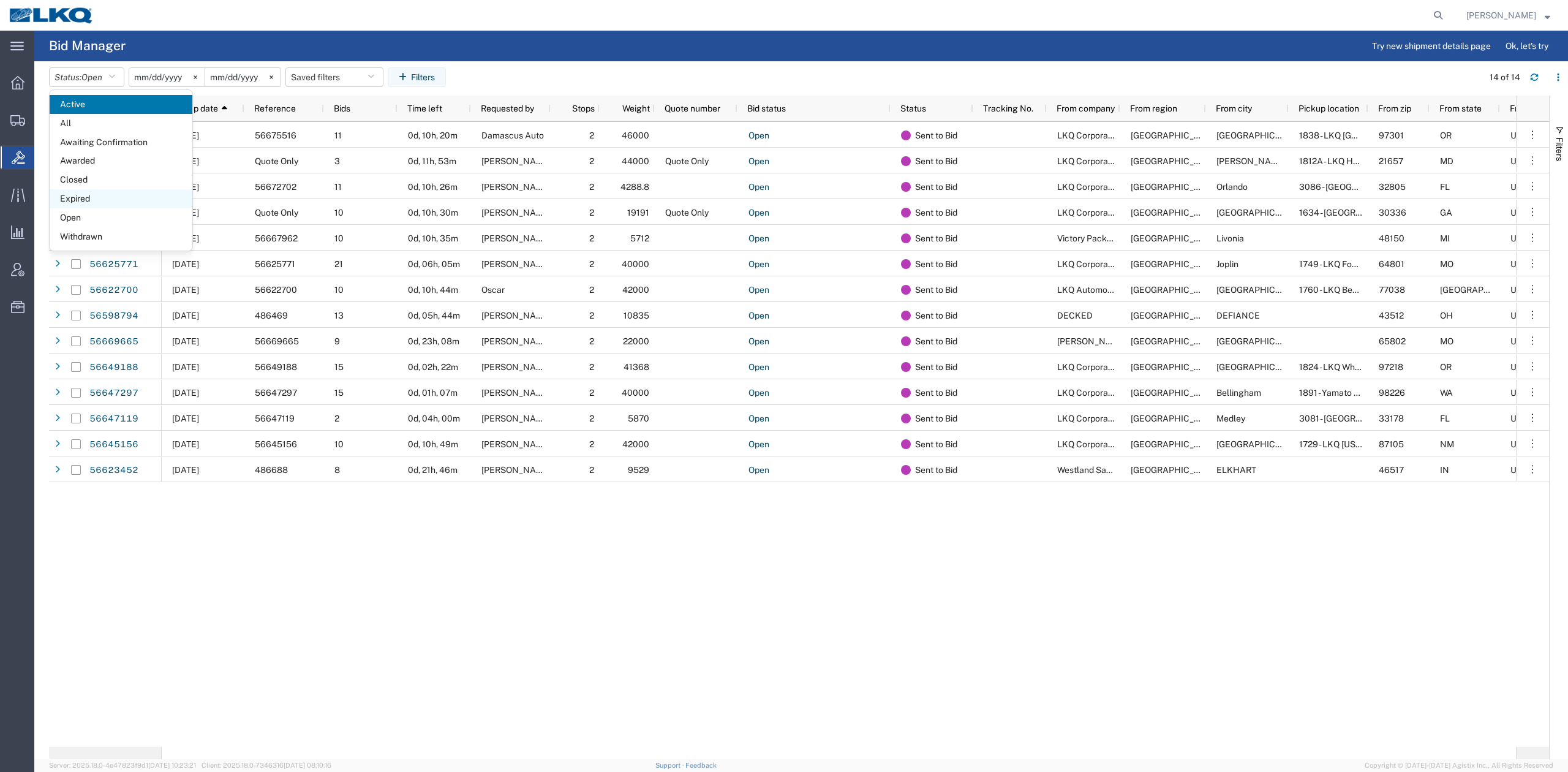
click at [91, 197] on span "Expired" at bounding box center [120, 199] width 143 height 19
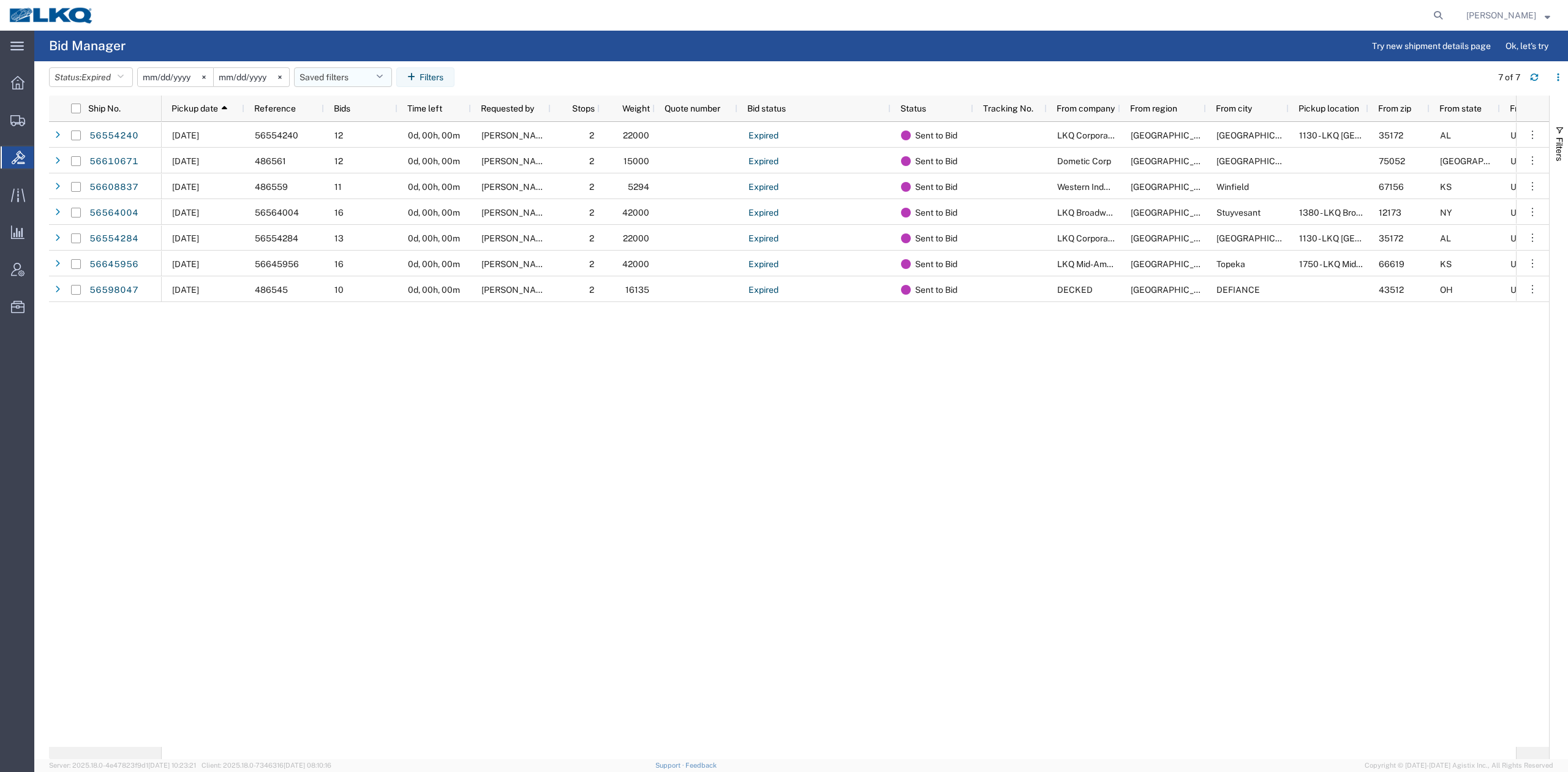
click at [334, 78] on button "Saved filters" at bounding box center [344, 76] width 98 height 20
click at [356, 140] on span "No PGW/LTL" at bounding box center [376, 131] width 160 height 23
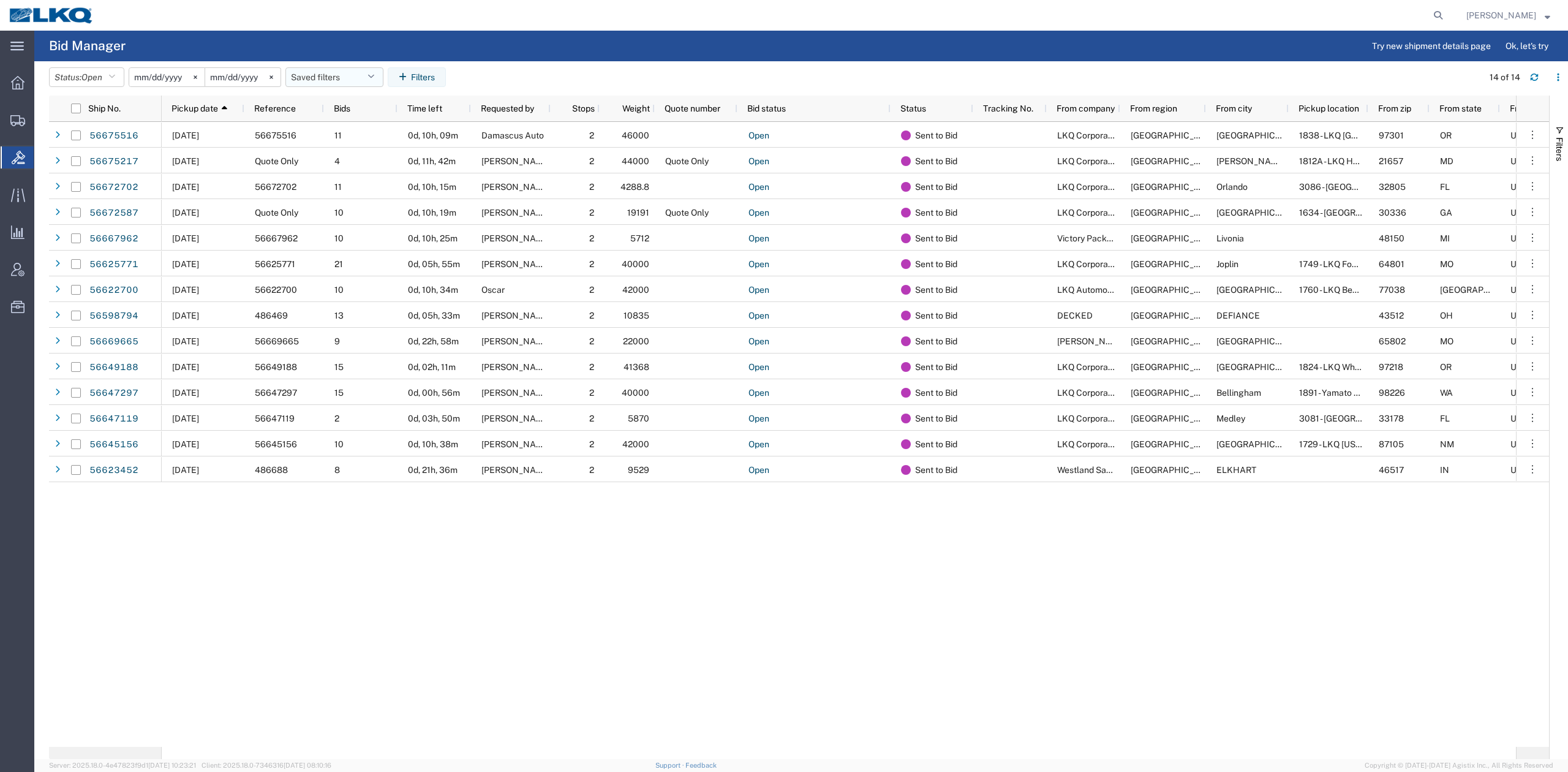
click at [316, 67] on button "Saved filters" at bounding box center [334, 76] width 98 height 20
click at [325, 130] on span "No PGW/LTL" at bounding box center [367, 131] width 160 height 23
click at [98, 82] on span "Open" at bounding box center [92, 77] width 21 height 12
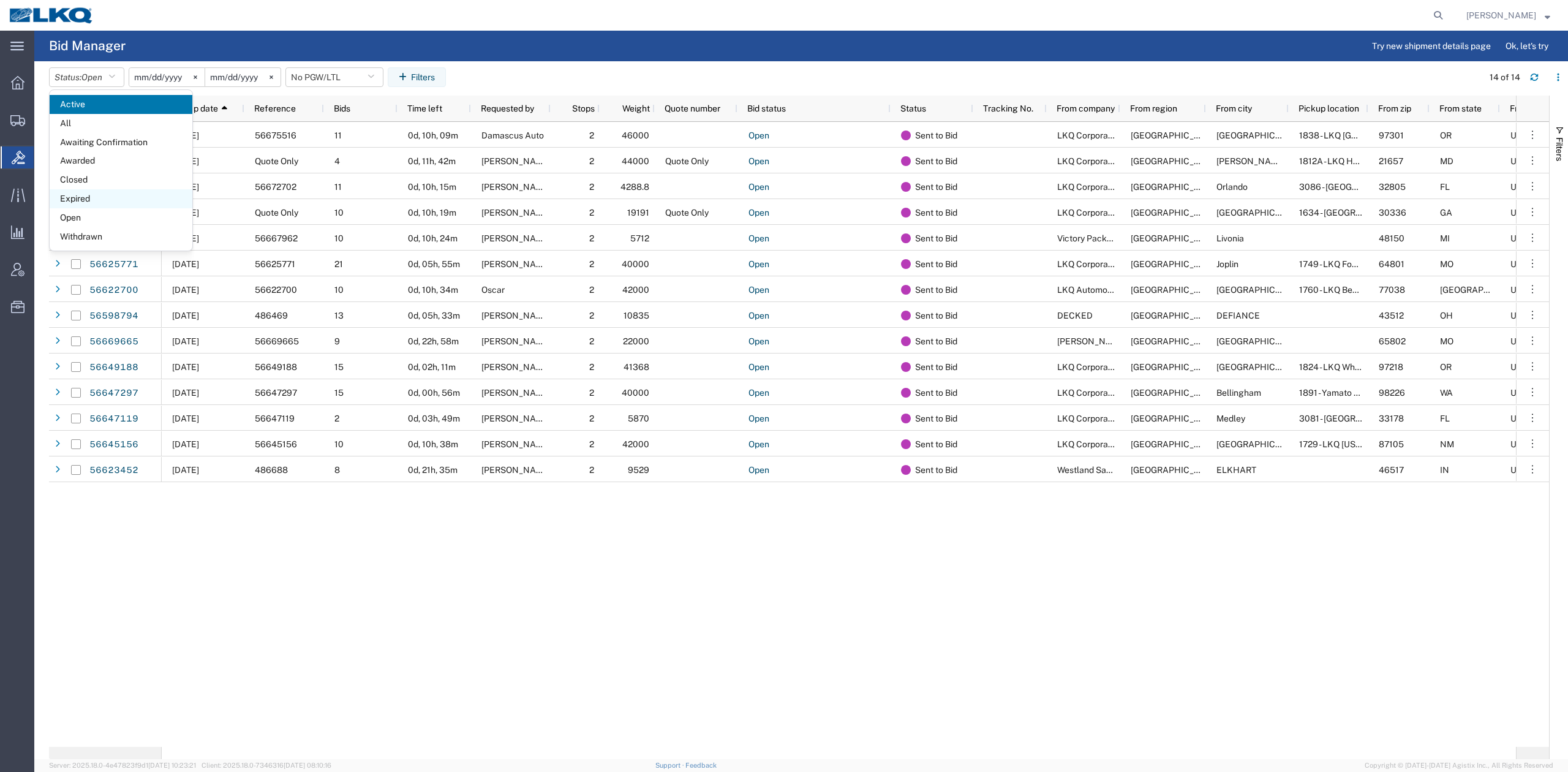
click at [100, 197] on span "Expired" at bounding box center [120, 199] width 143 height 19
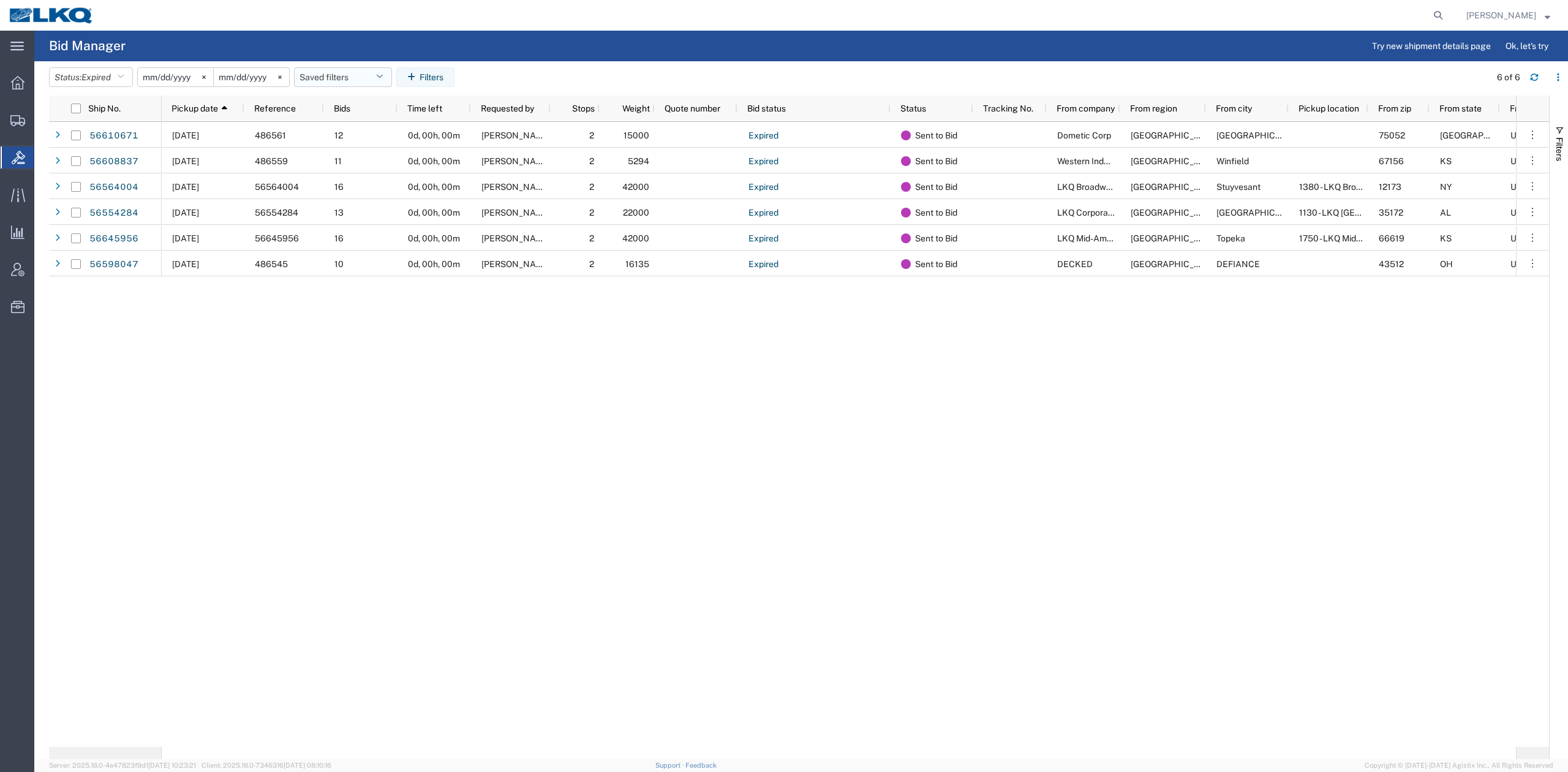
click at [356, 74] on button "Saved filters" at bounding box center [344, 76] width 98 height 20
click at [359, 129] on span "No PGW/LTL" at bounding box center [376, 131] width 160 height 23
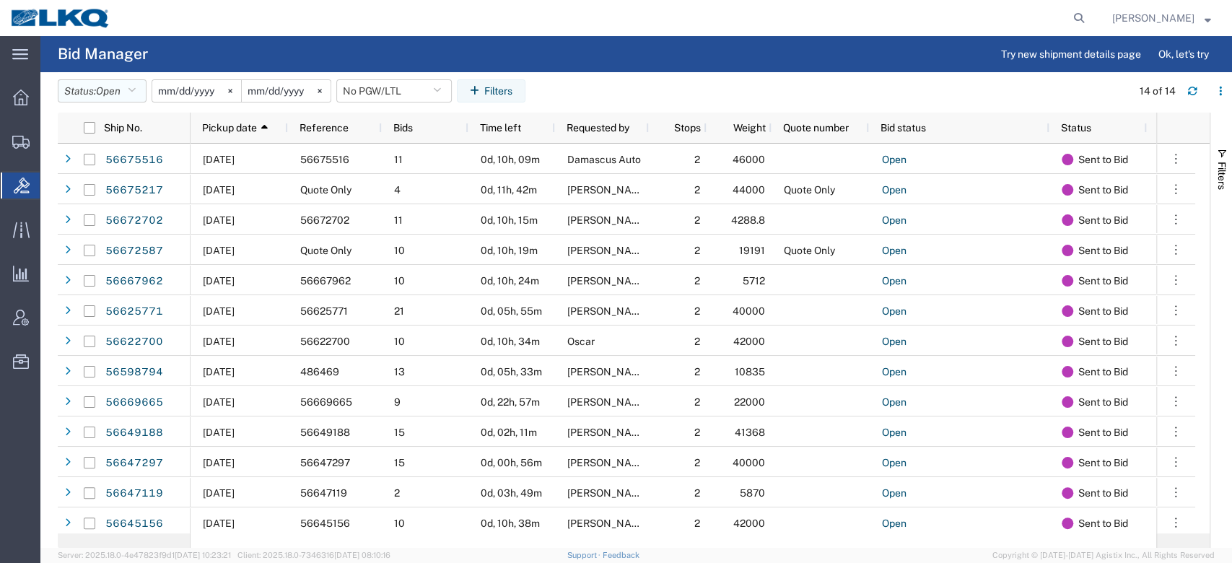
click at [130, 87] on button "Status: Open" at bounding box center [102, 90] width 89 height 23
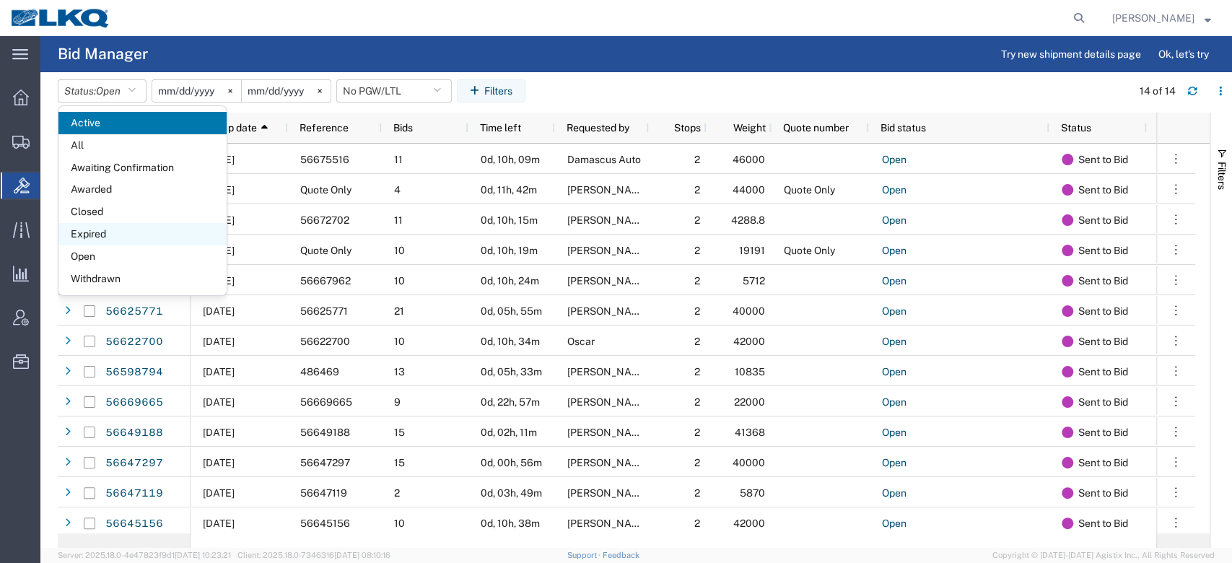
click at [112, 233] on span "Expired" at bounding box center [142, 234] width 168 height 22
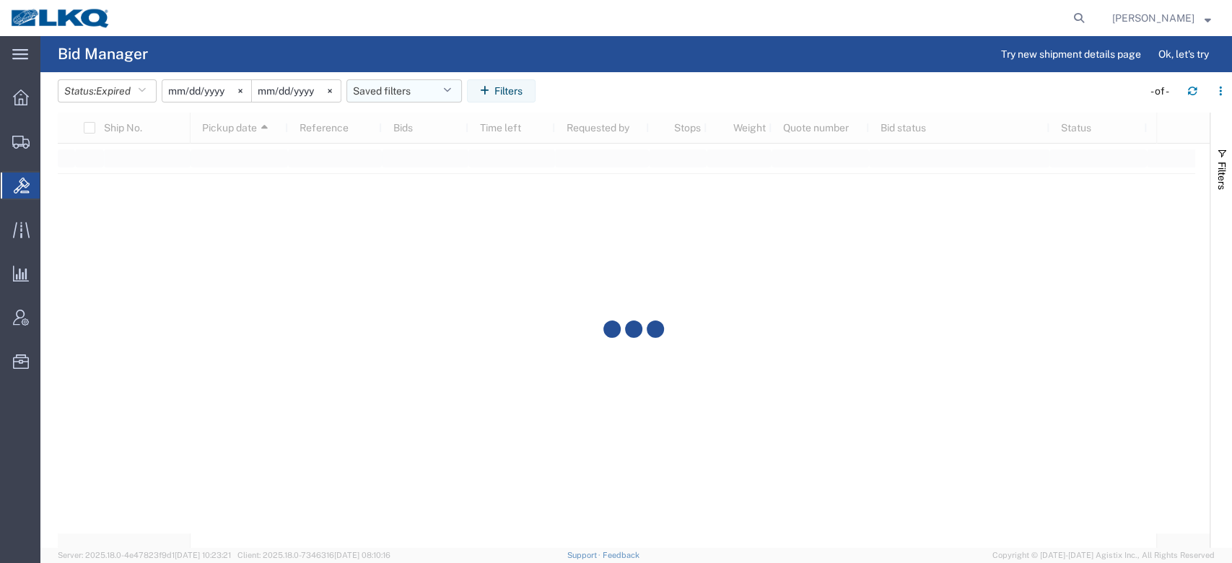
click at [436, 80] on button "Saved filters" at bounding box center [405, 90] width 116 height 23
click at [445, 162] on span "No PGW/LTL" at bounding box center [443, 154] width 189 height 27
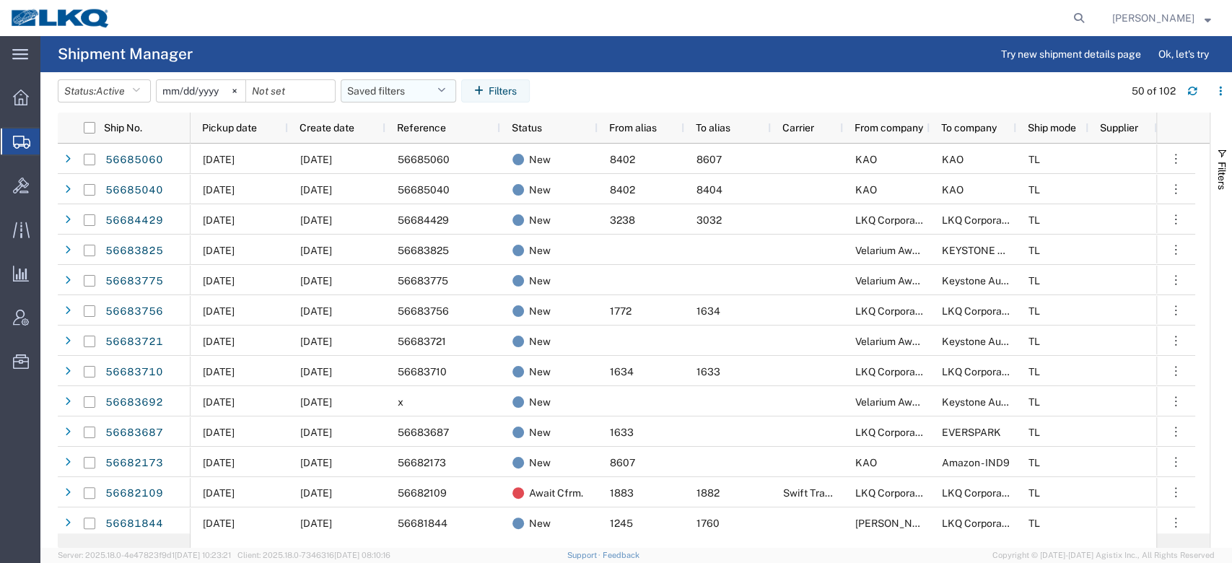
click at [406, 84] on button "Saved filters" at bounding box center [399, 90] width 116 height 23
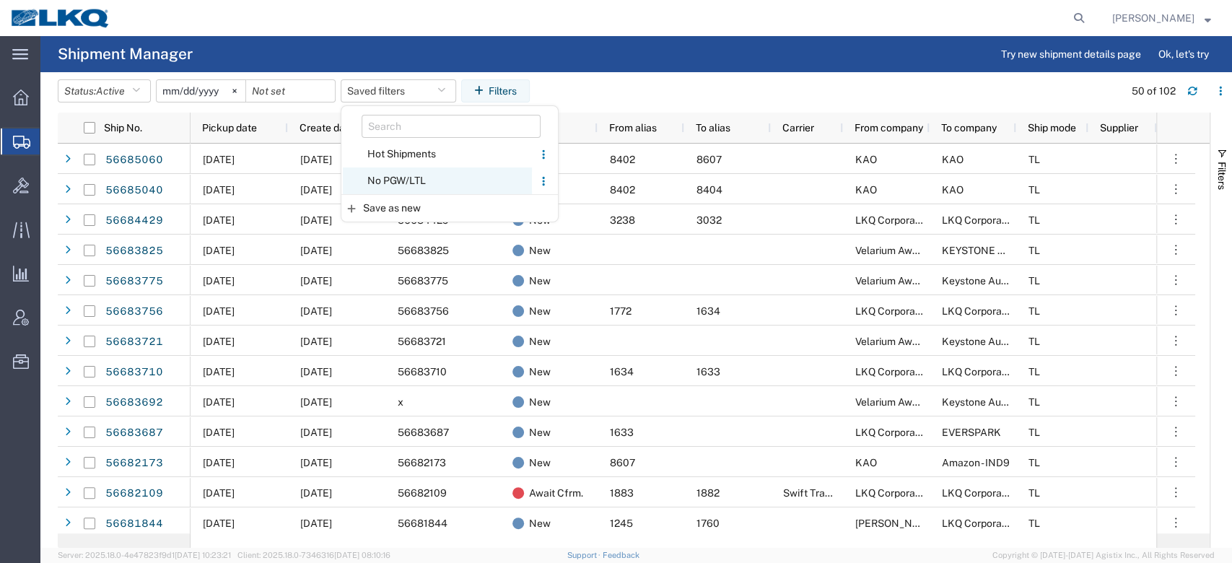
click at [424, 183] on span "No PGW/LTL" at bounding box center [437, 180] width 189 height 27
type input "[DATE]"
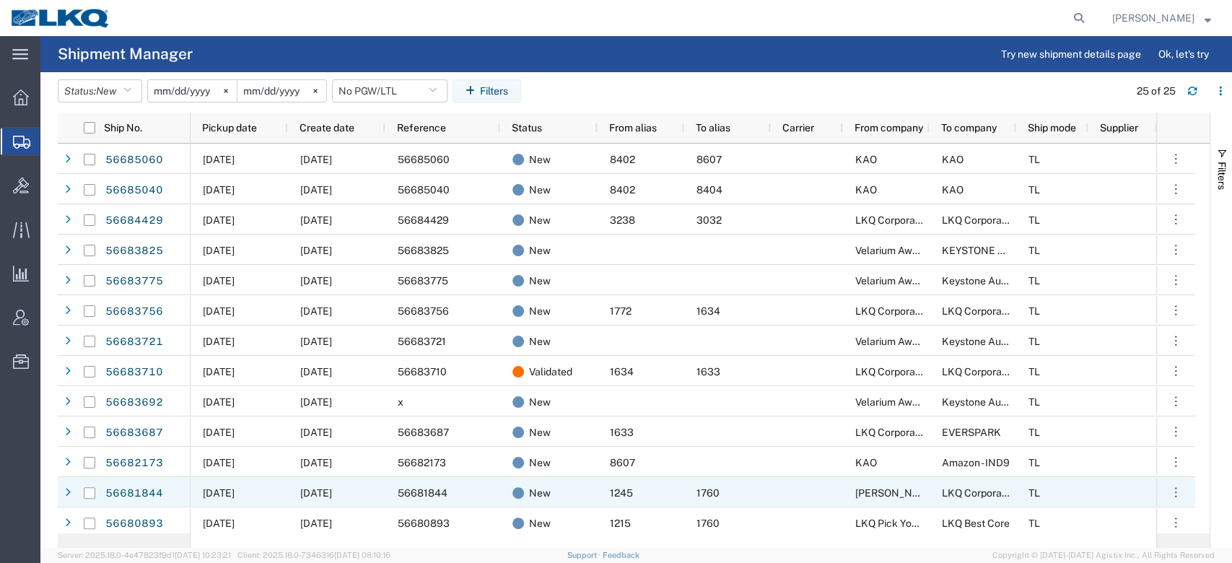
click at [487, 484] on div "56681844" at bounding box center [442, 492] width 115 height 30
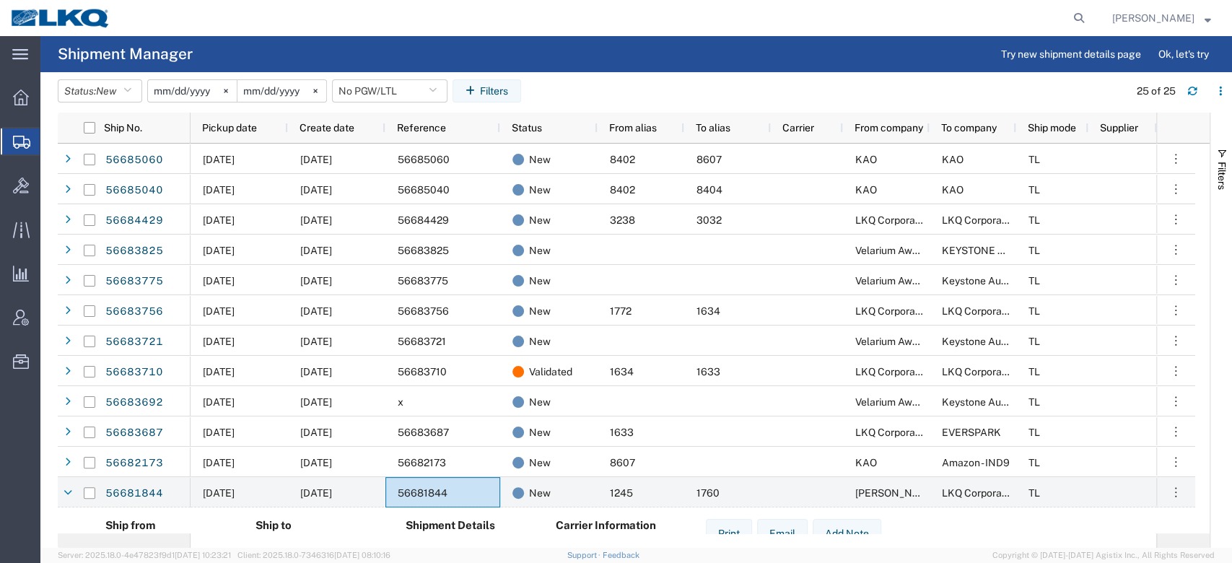
click at [611, 60] on agx-page-header "Shipment Manager Try new shipment details page Ok, let's try" at bounding box center [636, 54] width 1192 height 36
